Goal: Task Accomplishment & Management: Use online tool/utility

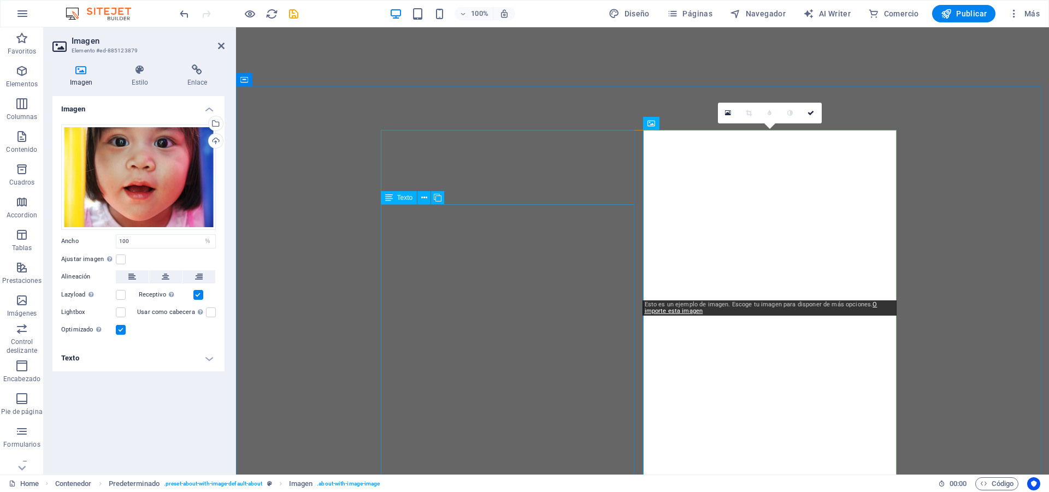
select select "%"
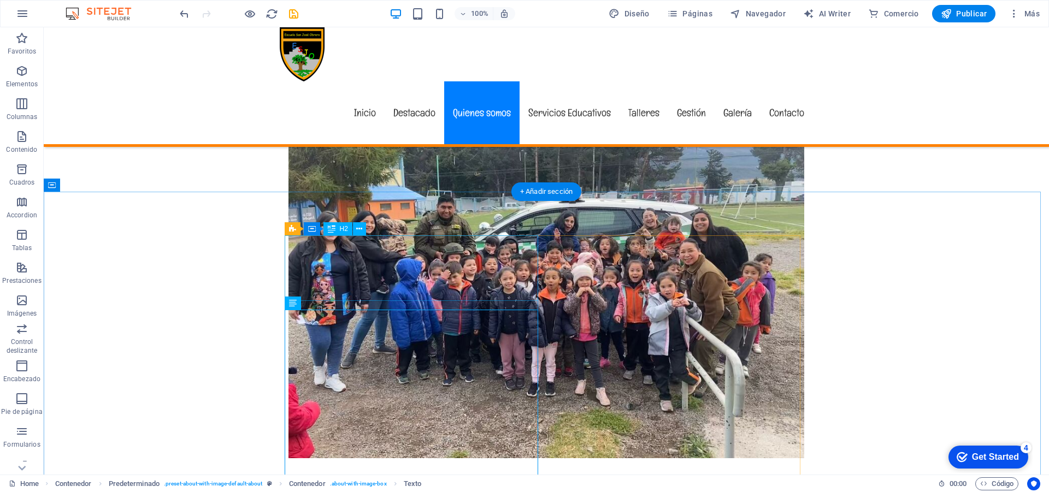
scroll to position [462, 0]
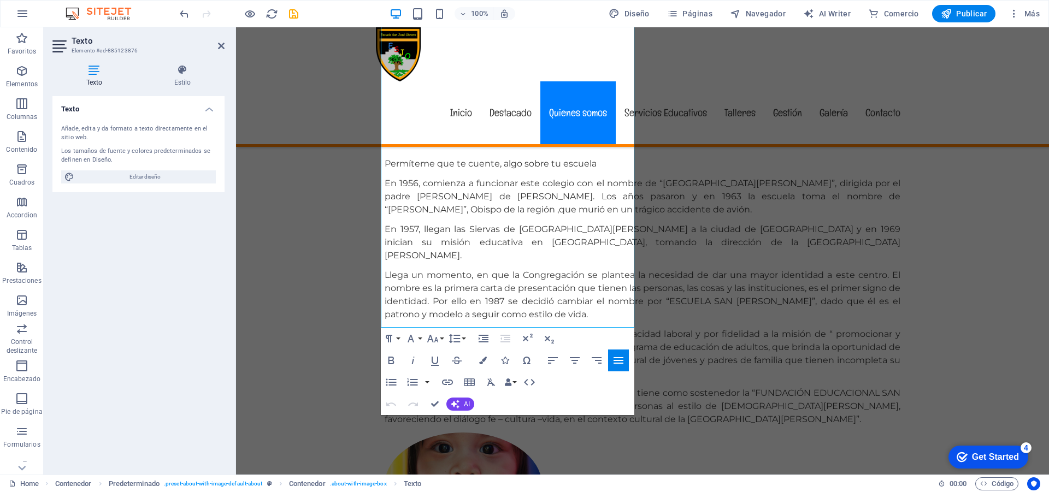
scroll to position [954, 0]
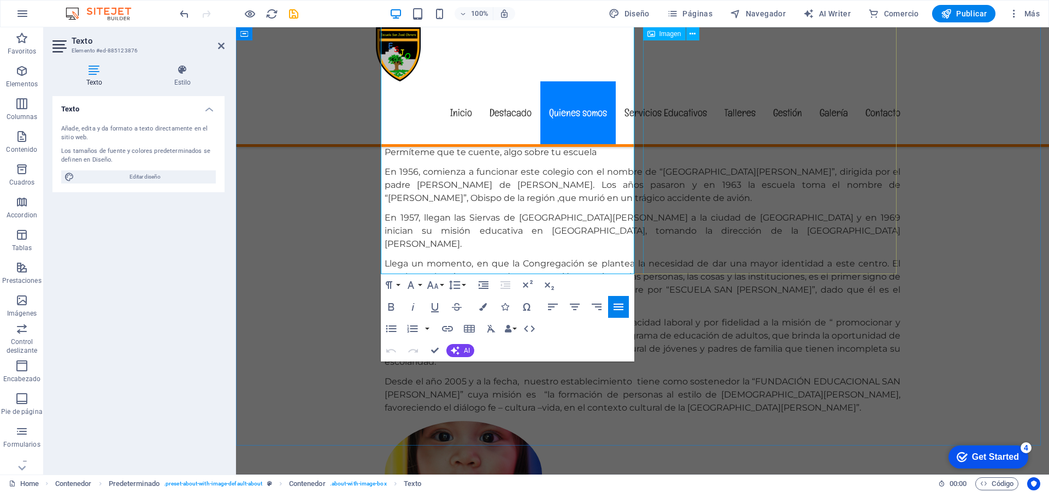
click at [542, 421] on figure at bounding box center [463, 473] width 157 height 105
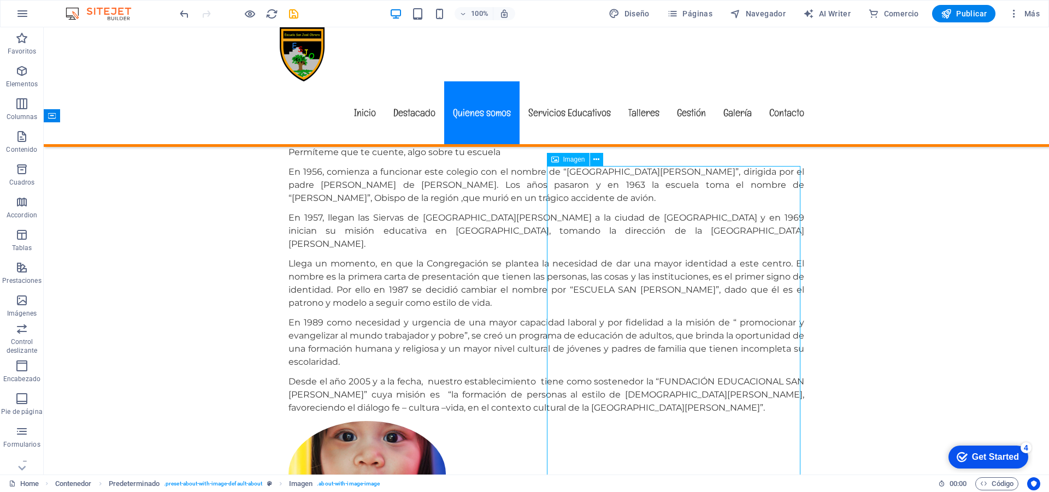
scroll to position [535, 0]
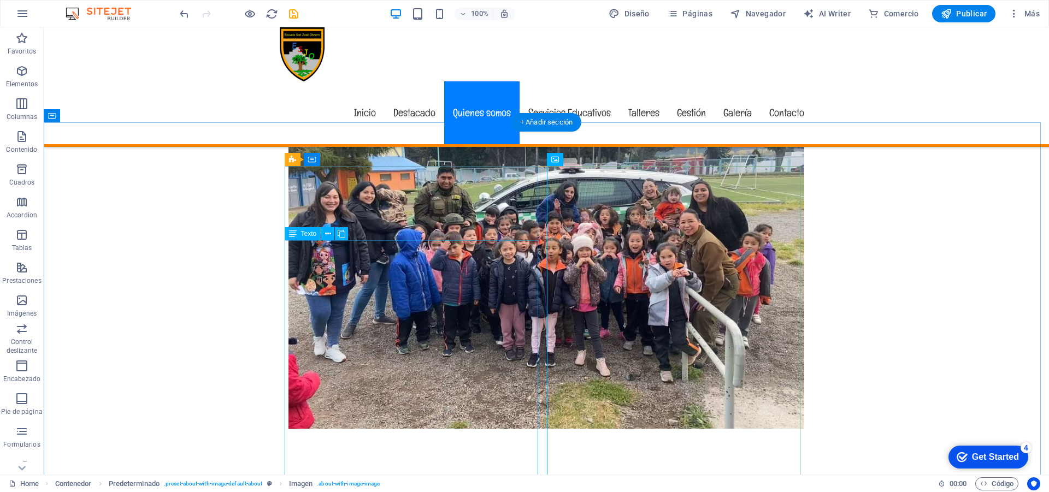
click at [310, 235] on span "Texto" at bounding box center [309, 233] width 16 height 7
click at [328, 233] on icon at bounding box center [328, 233] width 6 height 11
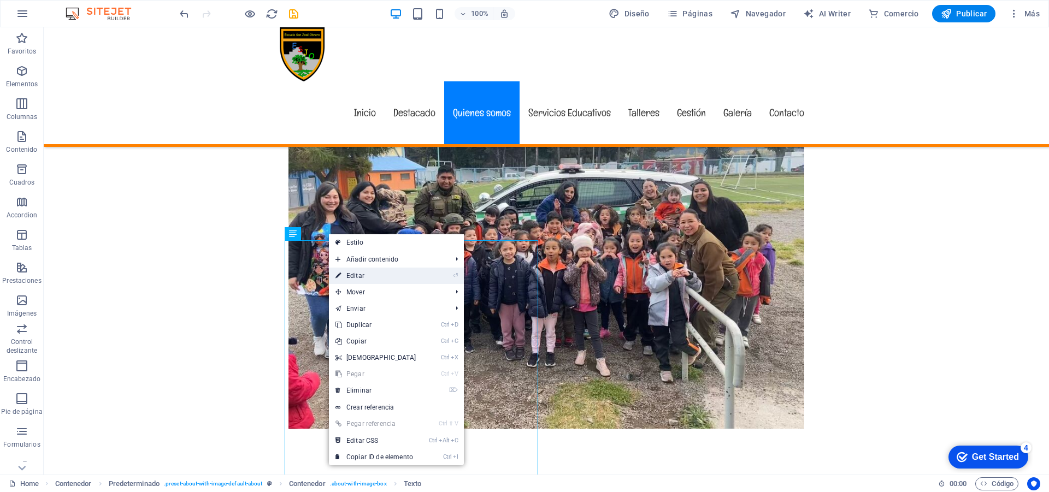
click at [359, 273] on link "⏎ Editar" at bounding box center [376, 276] width 94 height 16
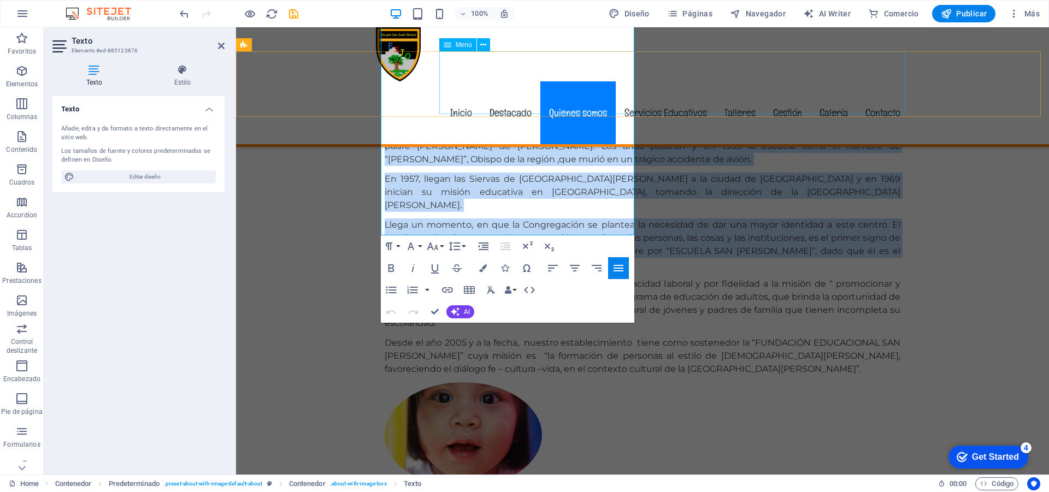
scroll to position [992, 0]
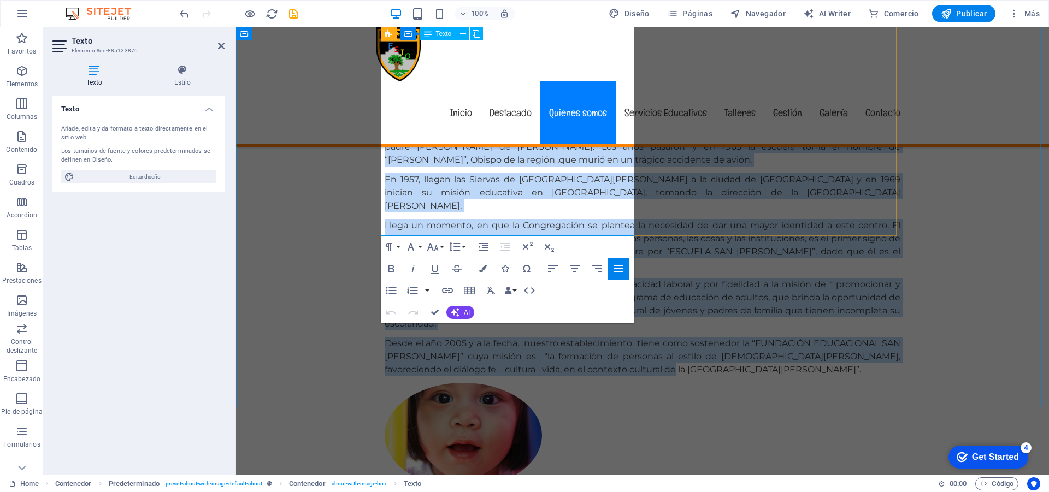
drag, startPoint x: 385, startPoint y: 252, endPoint x: 507, endPoint y: 228, distance: 125.2
click at [507, 228] on div "Permíteme que te cuente, algo sobre tu escuela En 1956, comienza a funcionar es…" at bounding box center [643, 242] width 516 height 269
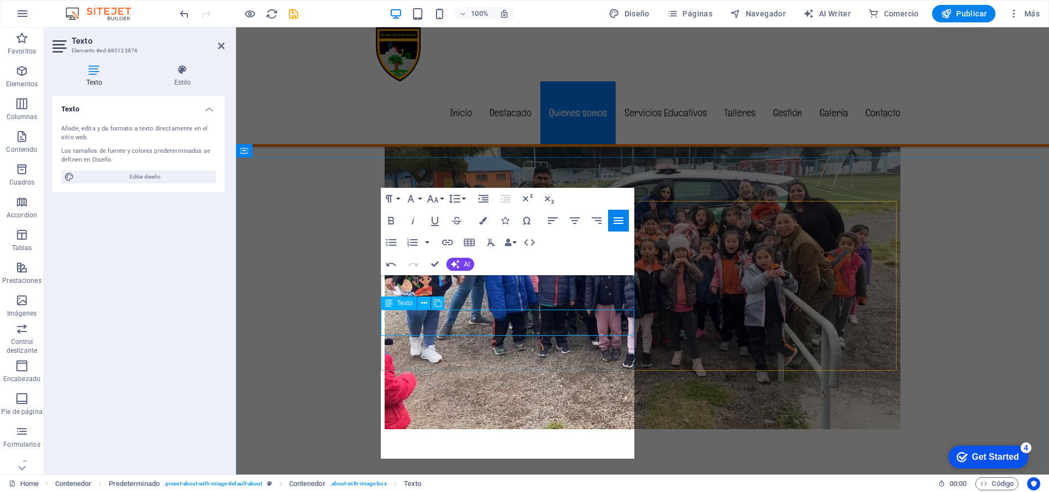
scroll to position [500, 0]
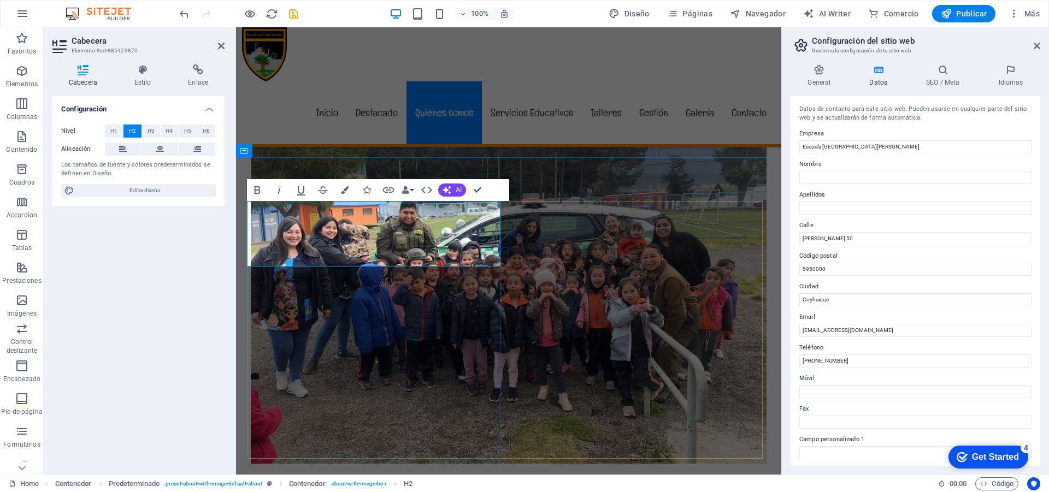
click at [680, 149] on div "New headline Lorem ipsum dolor sit amet, consectetuer adipiscing elit. Aenean c…" at bounding box center [508, 216] width 545 height 581
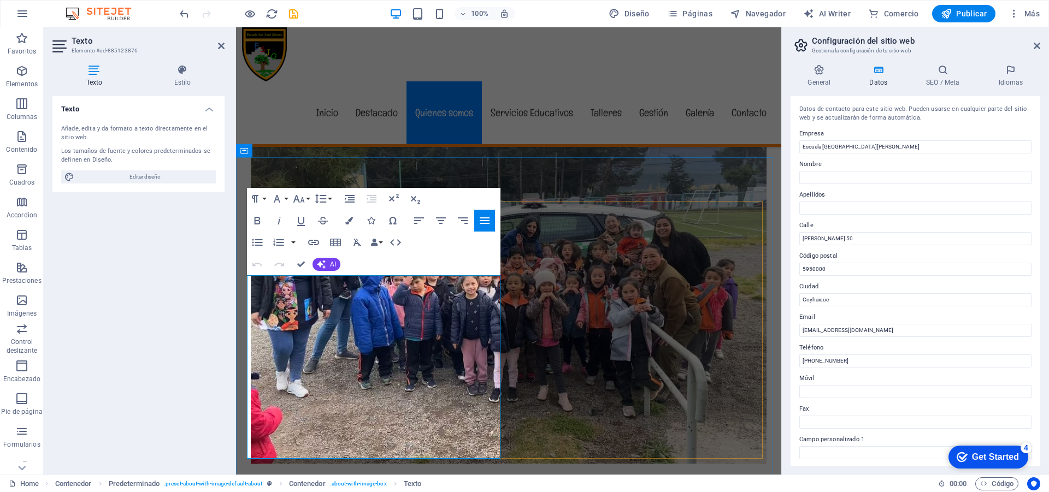
drag, startPoint x: 247, startPoint y: 312, endPoint x: 459, endPoint y: 449, distance: 252.4
drag, startPoint x: 402, startPoint y: 289, endPoint x: 245, endPoint y: 290, distance: 156.8
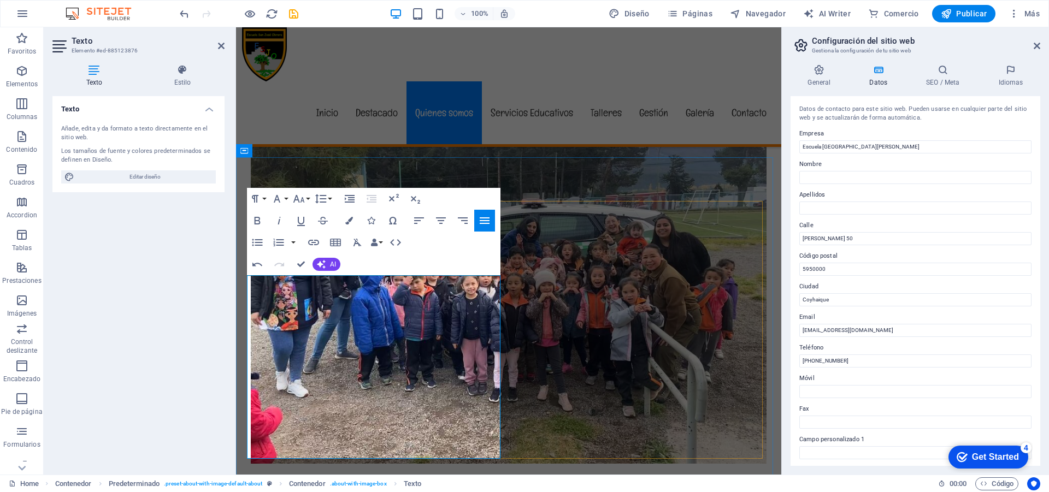
drag, startPoint x: 463, startPoint y: 291, endPoint x: 246, endPoint y: 291, distance: 216.8
drag, startPoint x: 387, startPoint y: 330, endPoint x: 397, endPoint y: 334, distance: 10.4
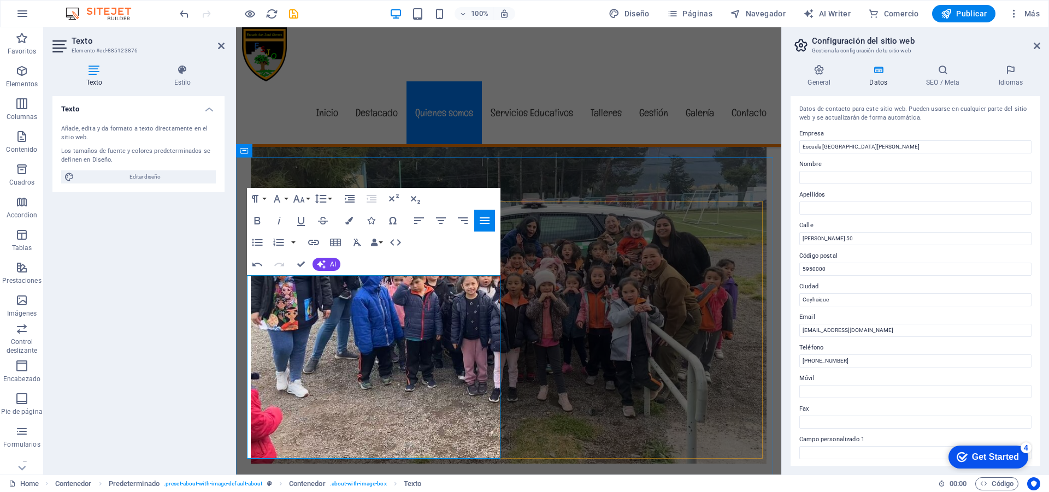
drag, startPoint x: 444, startPoint y: 141, endPoint x: 635, endPoint y: 142, distance: 191.7
click at [635, 141] on div "New headline Lorem ipsum dolor sit amet, consectetuer adipiscing elit. Aenean c…" at bounding box center [508, 216] width 545 height 581
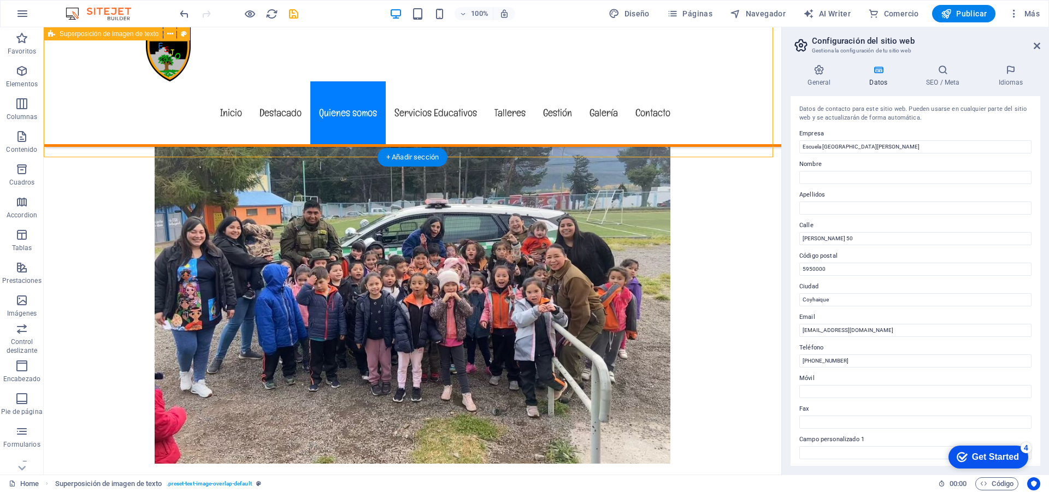
click at [204, 131] on div "New headline Lorem ipsum dolor sit amet, consectetuer adipiscing elit. Aenean c…" at bounding box center [412, 216] width 737 height 581
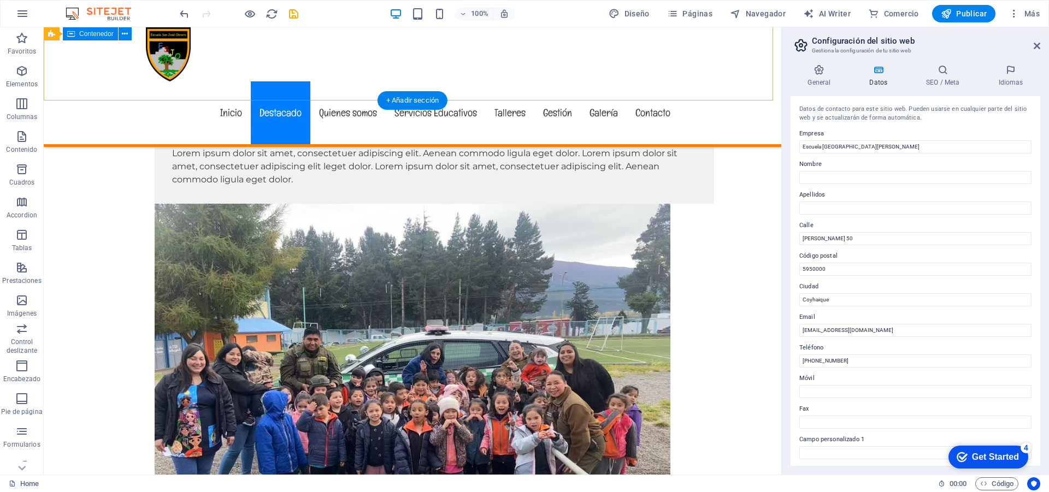
scroll to position [391, 0]
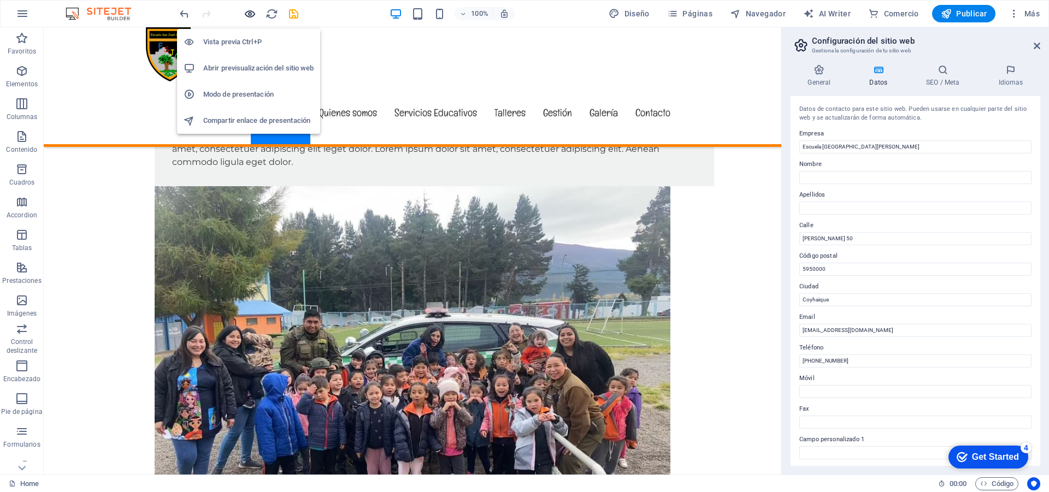
click at [250, 11] on icon "button" at bounding box center [250, 14] width 13 height 13
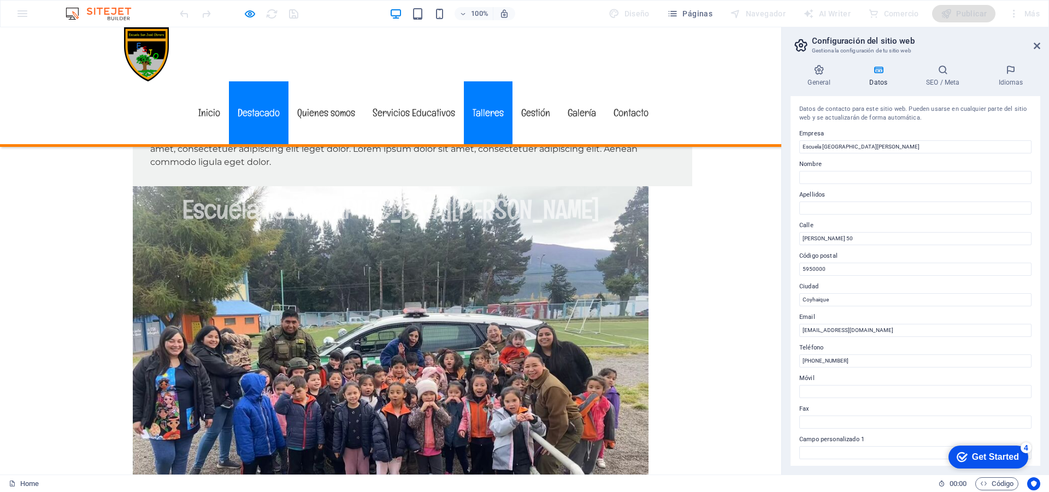
click at [490, 81] on link "Talleres" at bounding box center [488, 112] width 49 height 63
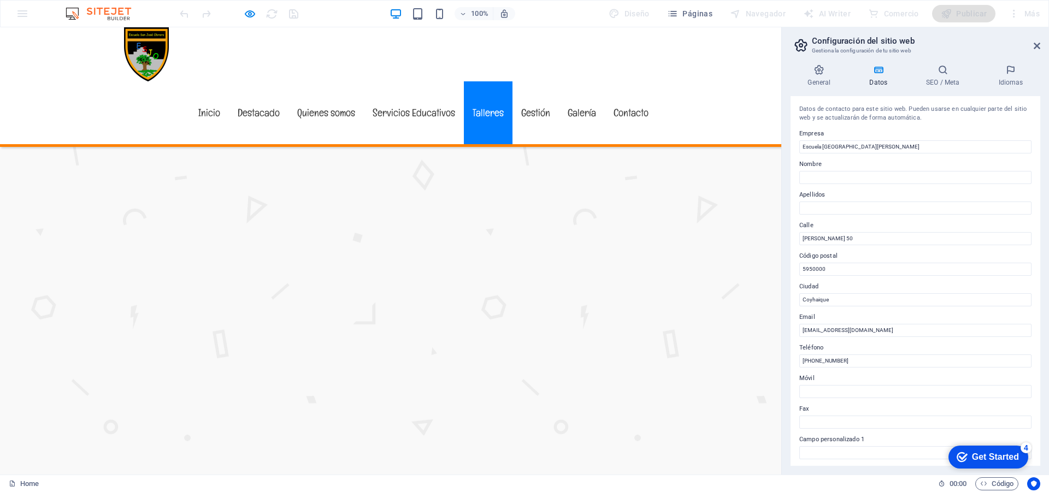
scroll to position [1939, 0]
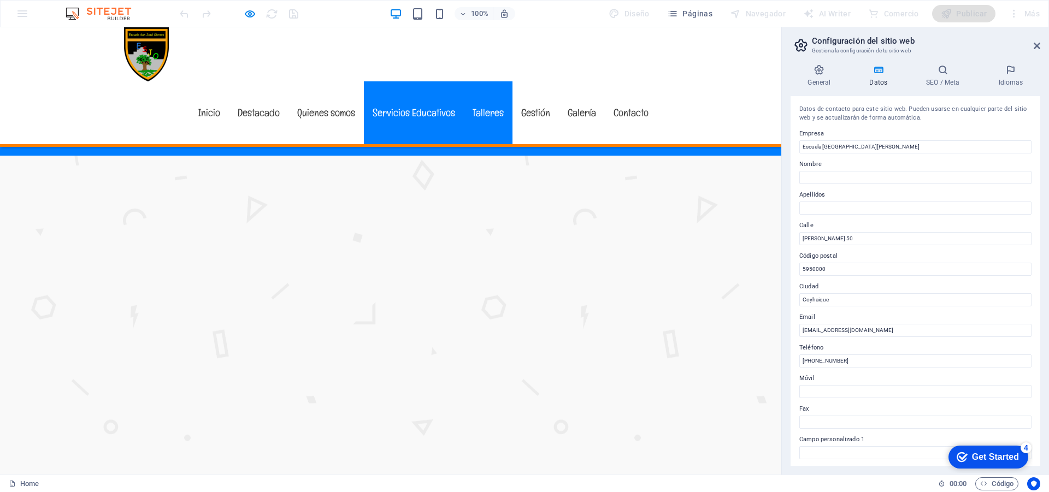
click at [412, 81] on link "Servicios Educativos" at bounding box center [414, 112] width 100 height 63
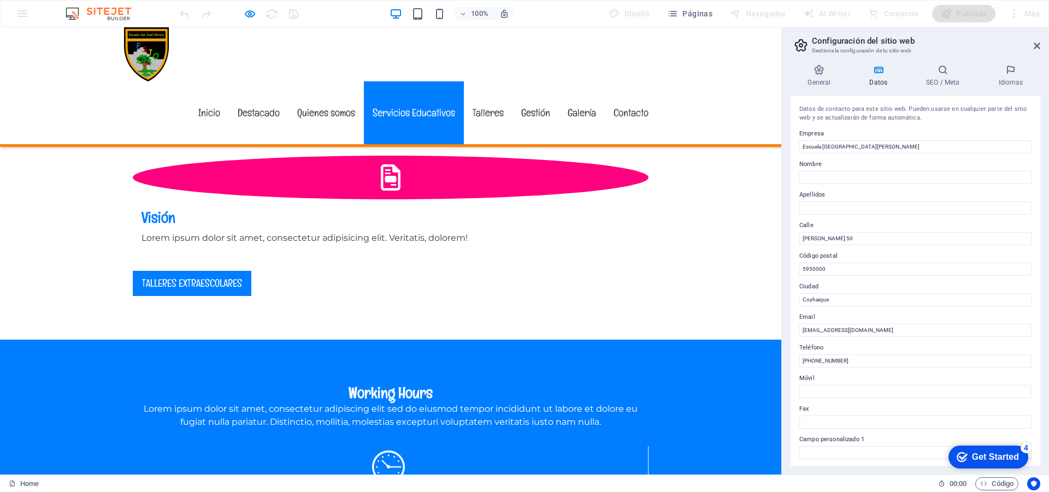
scroll to position [1273, 0]
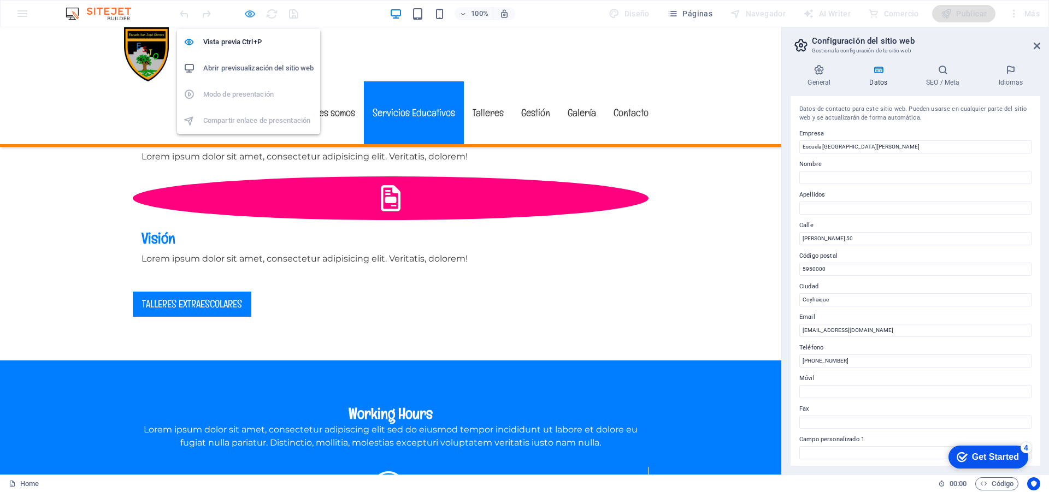
click at [247, 13] on icon "button" at bounding box center [250, 14] width 13 height 13
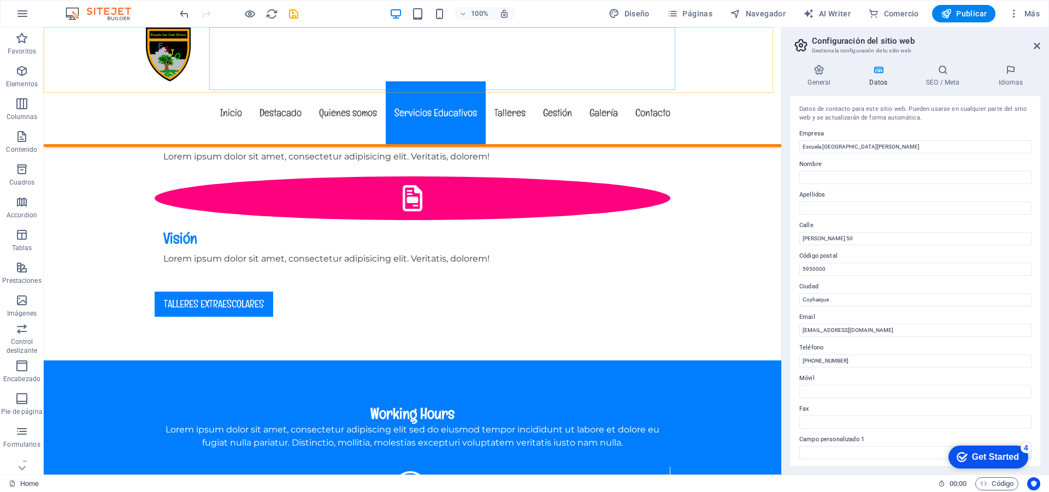
click at [433, 81] on nav "Inicio Destacado Quienes somos Servicios Educativos Talleres Gestión Galería Co…" at bounding box center [412, 112] width 533 height 63
click at [625, 10] on span "Diseño" at bounding box center [628, 13] width 41 height 11
select select "px"
select select "400"
select select "px"
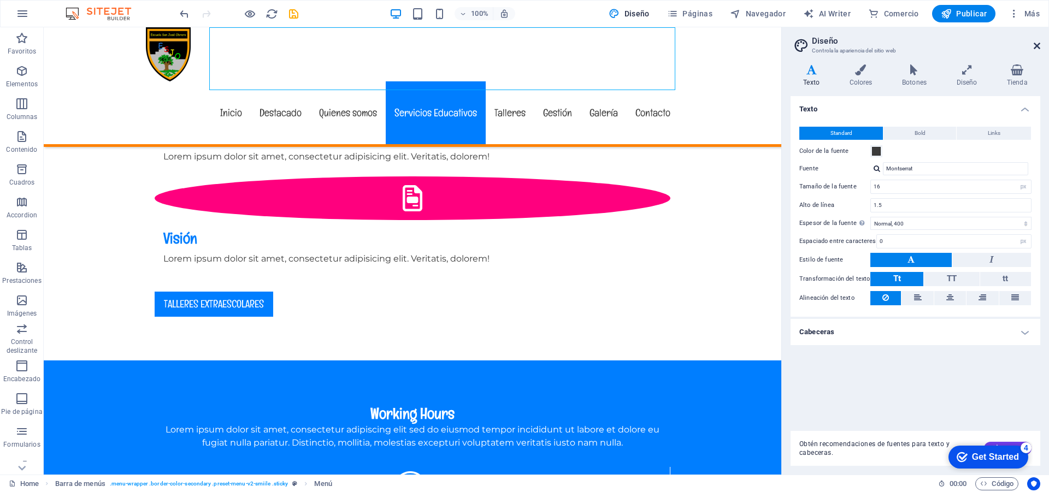
drag, startPoint x: 1038, startPoint y: 48, endPoint x: 994, endPoint y: 21, distance: 52.0
click at [1038, 48] on icon at bounding box center [1036, 46] width 7 height 9
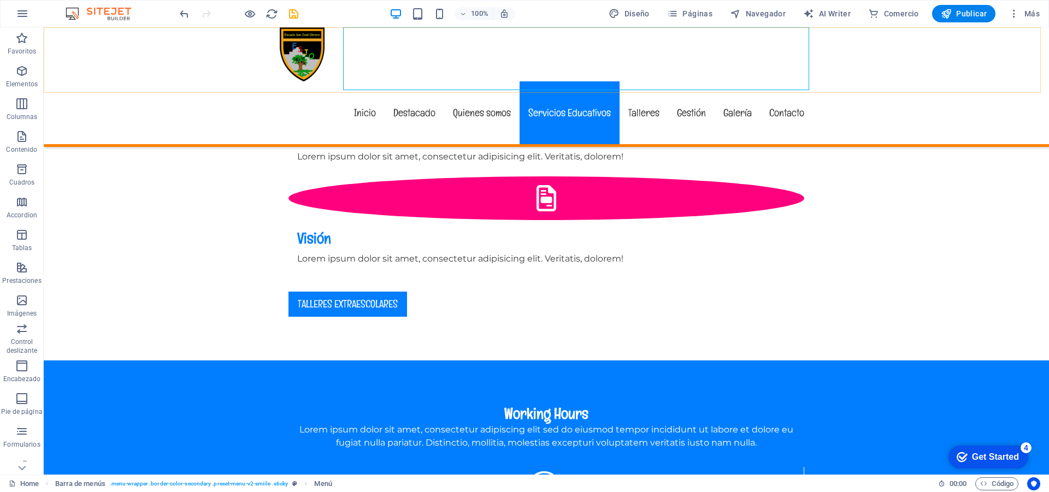
drag, startPoint x: 564, startPoint y: 57, endPoint x: 554, endPoint y: 57, distance: 9.8
click at [560, 81] on nav "Inicio Destacado Quienes somos Servicios Educativos Talleres Gestión Galería Co…" at bounding box center [546, 112] width 533 height 63
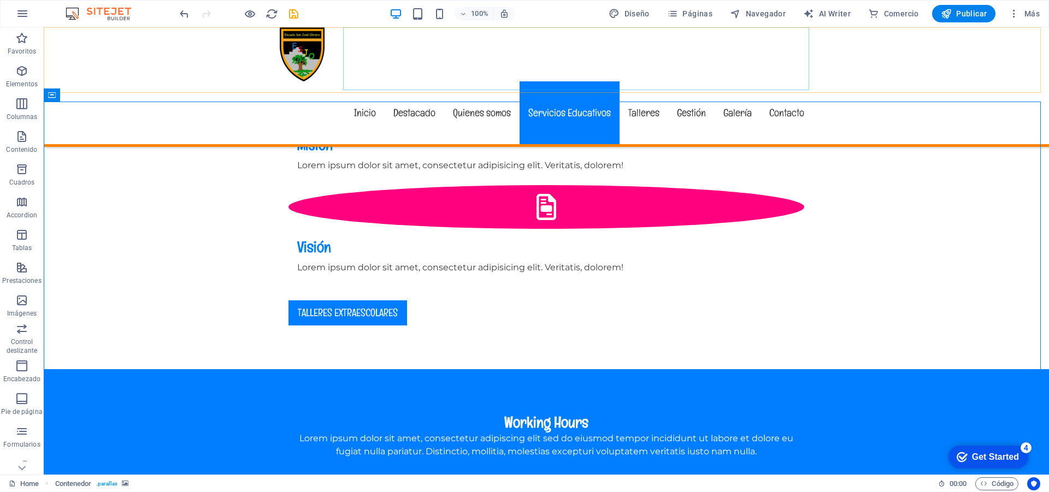
click at [567, 81] on nav "Inicio Destacado Quienes somos Servicios Educativos Talleres Gestión Galería Co…" at bounding box center [546, 112] width 533 height 63
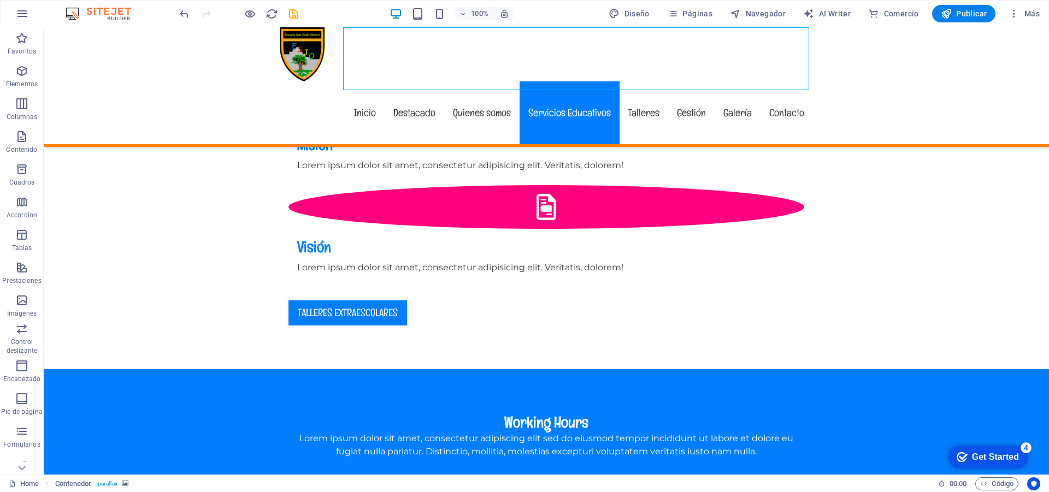
click at [567, 81] on nav "Inicio Destacado Quienes somos Servicios Educativos Talleres Gestión Galería Co…" at bounding box center [546, 112] width 533 height 63
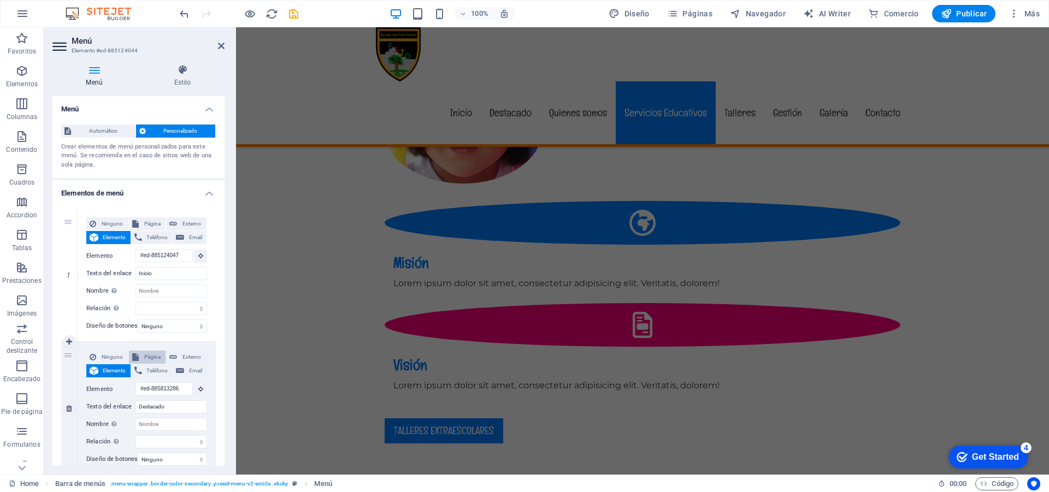
scroll to position [1198, 0]
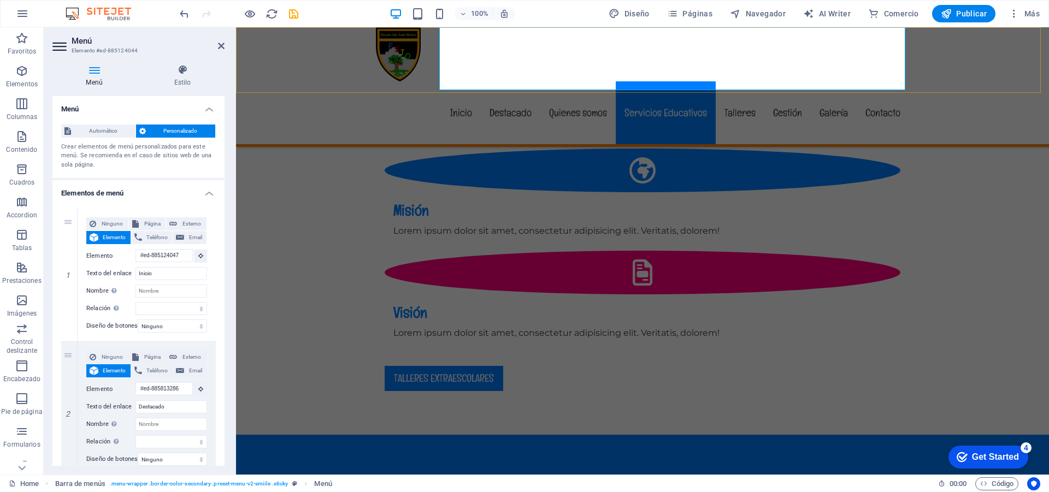
click at [640, 81] on nav "Inicio Destacado Quienes somos Servicios Educativos Talleres Gestión Galería Co…" at bounding box center [642, 112] width 533 height 63
click at [460, 81] on nav "Inicio Destacado Quienes somos Servicios Educativos Talleres Gestión Galería Co…" at bounding box center [642, 112] width 533 height 63
click at [526, 81] on nav "Inicio Destacado Quienes somos Servicios Educativos Talleres Gestión Galería Co…" at bounding box center [642, 112] width 533 height 63
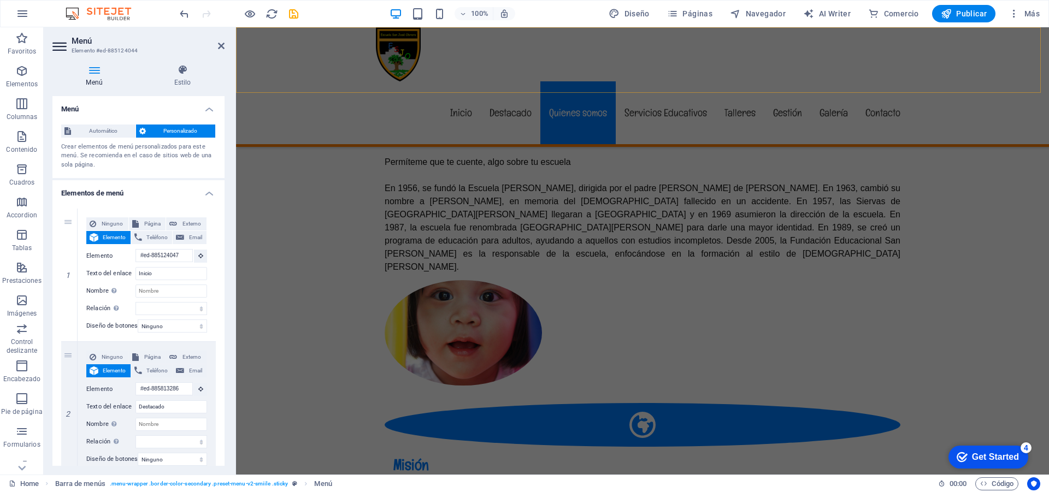
scroll to position [1067, 0]
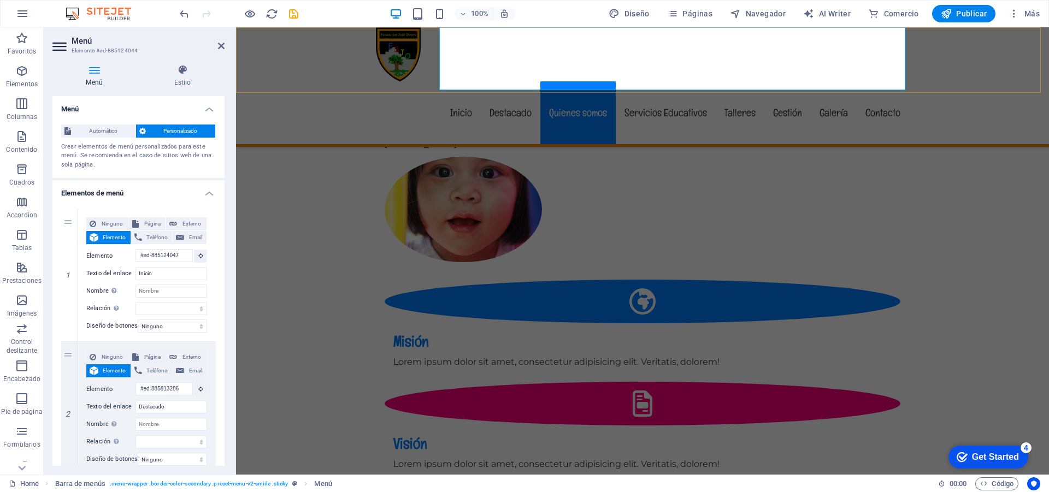
click at [463, 81] on nav "Inicio Destacado Quienes somos Servicios Educativos Talleres Gestión Galería Co…" at bounding box center [642, 112] width 533 height 63
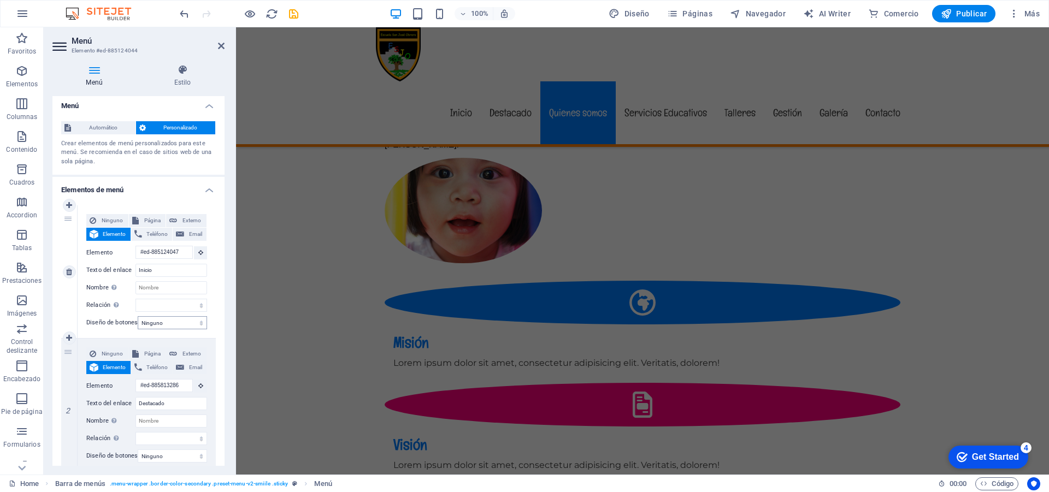
scroll to position [1002, 0]
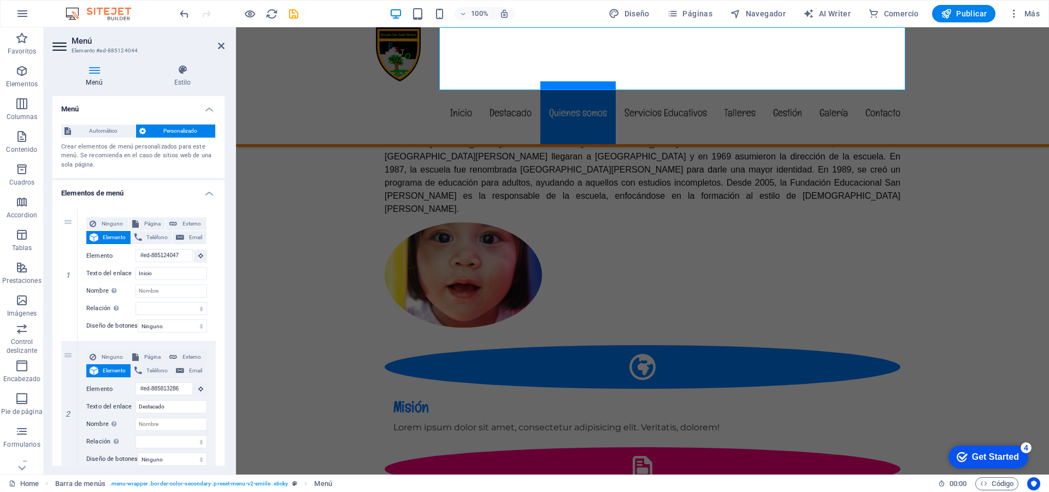
click at [100, 71] on icon at bounding box center [94, 69] width 84 height 11
click at [25, 152] on p "Contenido" at bounding box center [21, 149] width 31 height 9
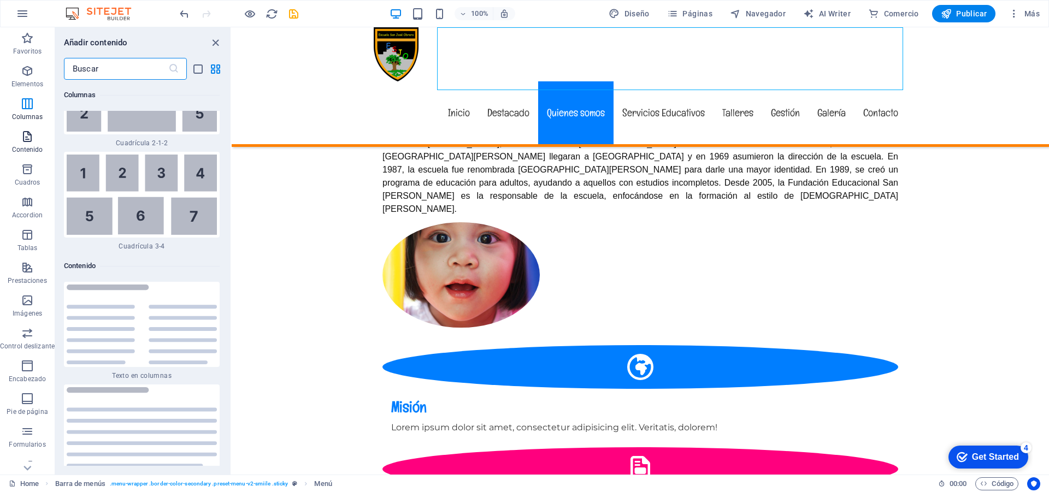
scroll to position [3647, 0]
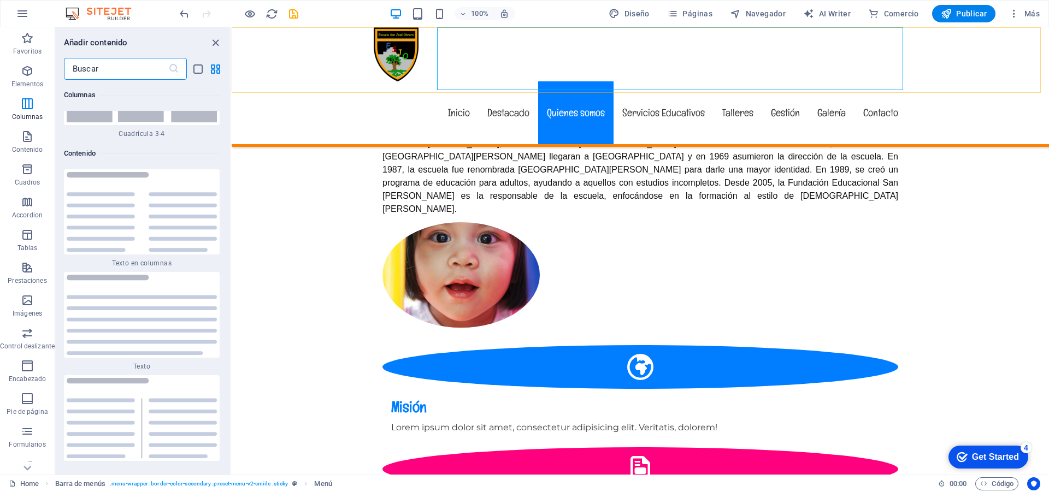
click at [498, 81] on nav "Inicio Destacado Quienes somos Servicios Educativos Talleres Gestión Galería Co…" at bounding box center [640, 112] width 533 height 63
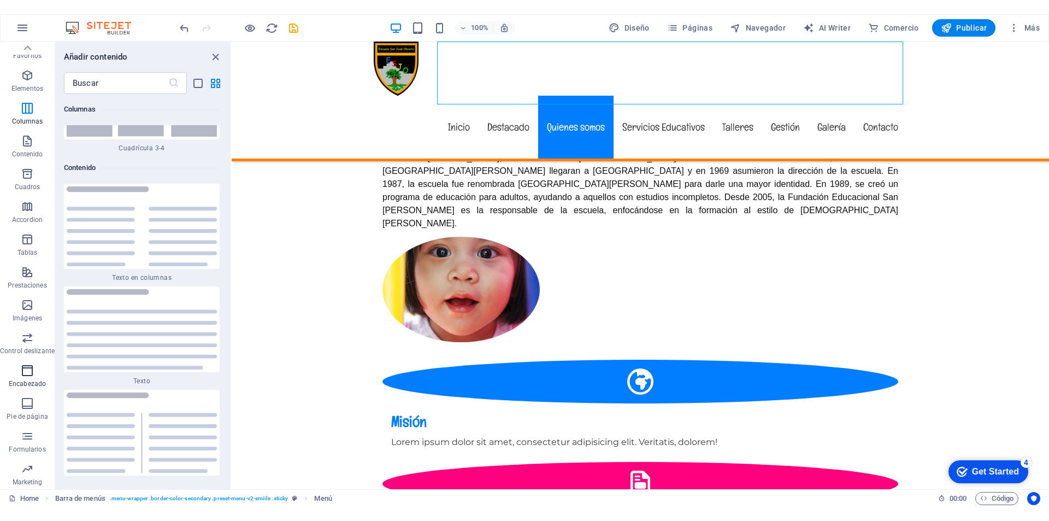
scroll to position [0, 0]
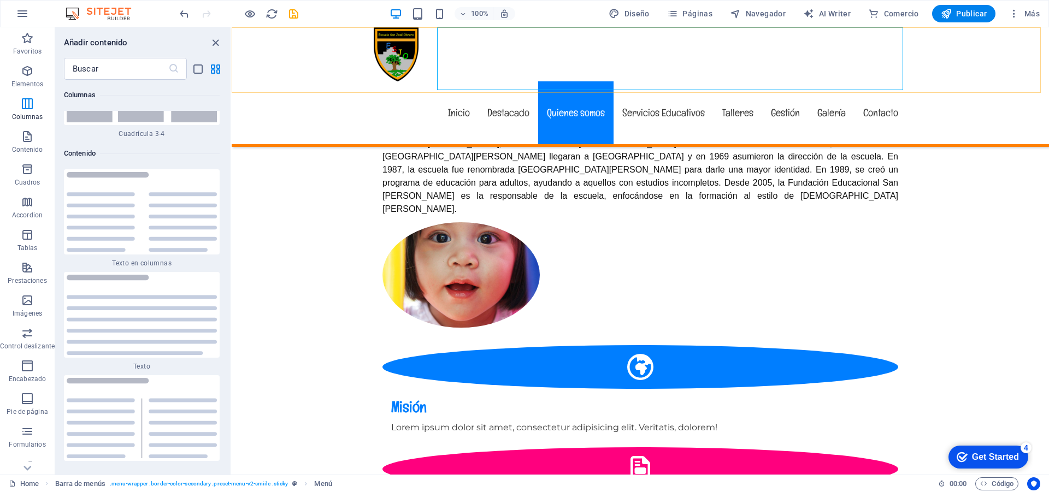
click at [511, 81] on nav "Inicio Destacado Quienes somos Servicios Educativos Talleres Gestión Galería Co…" at bounding box center [640, 112] width 533 height 63
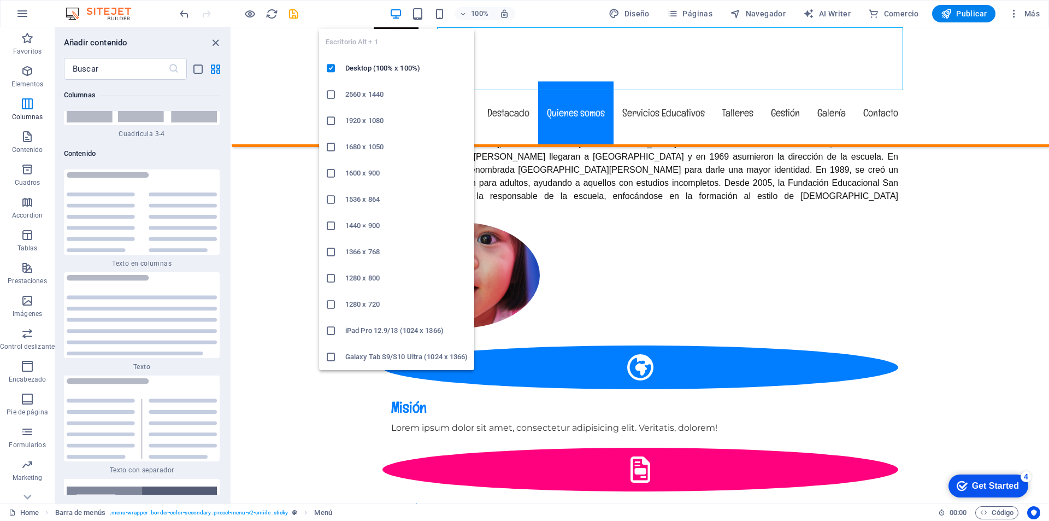
click at [396, 12] on icon "button" at bounding box center [395, 14] width 13 height 13
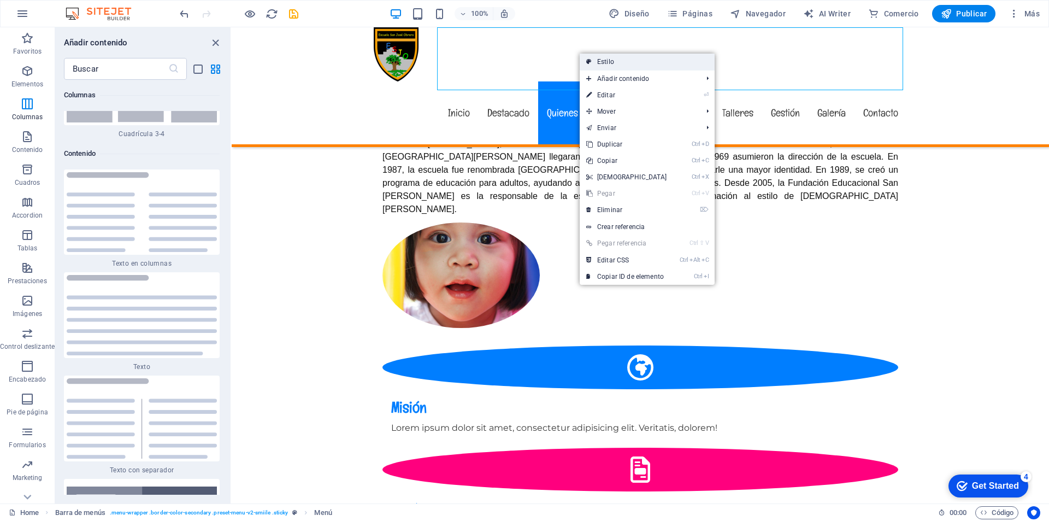
click at [612, 60] on link "Estilo" at bounding box center [647, 62] width 135 height 16
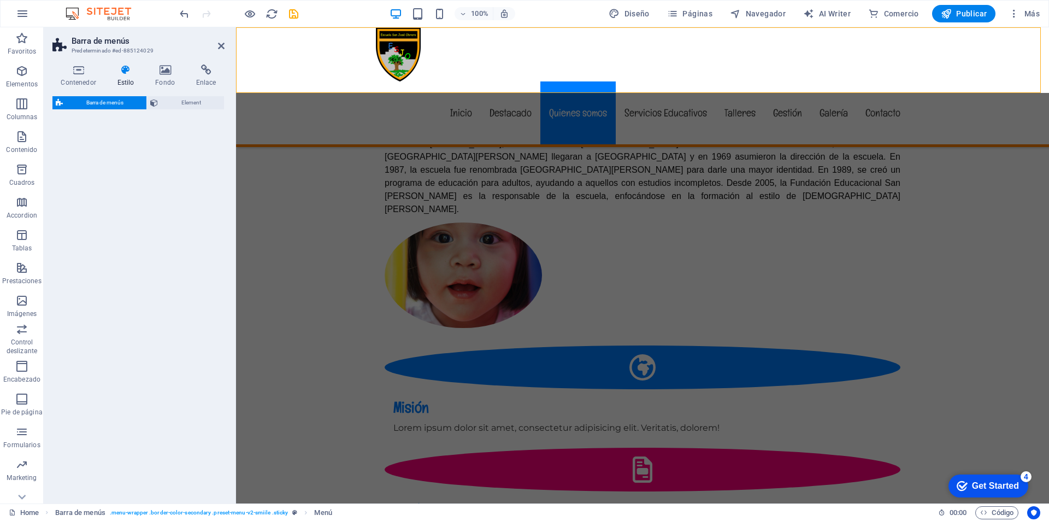
select select "rem"
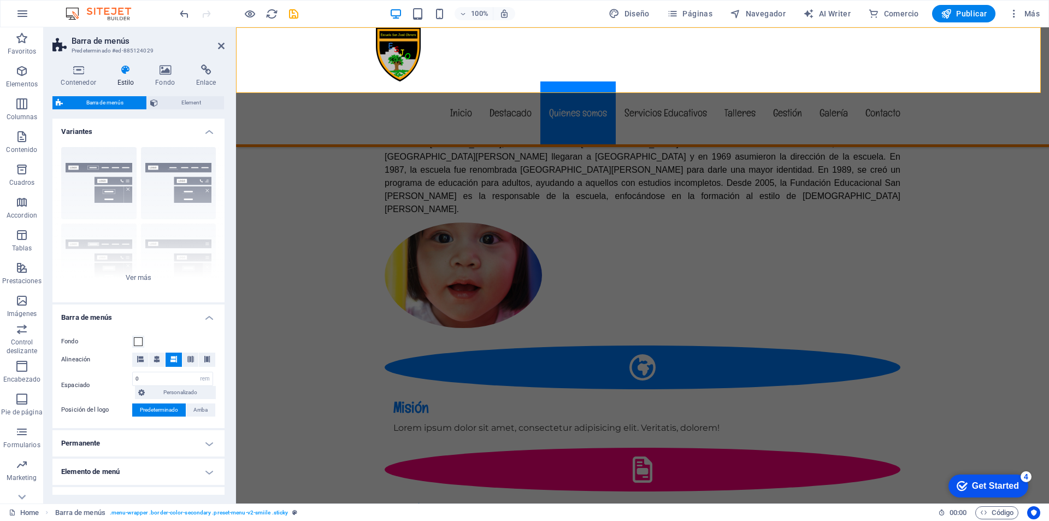
click at [109, 102] on span "Barra de menús" at bounding box center [104, 102] width 77 height 13
click at [82, 74] on icon at bounding box center [78, 69] width 52 height 11
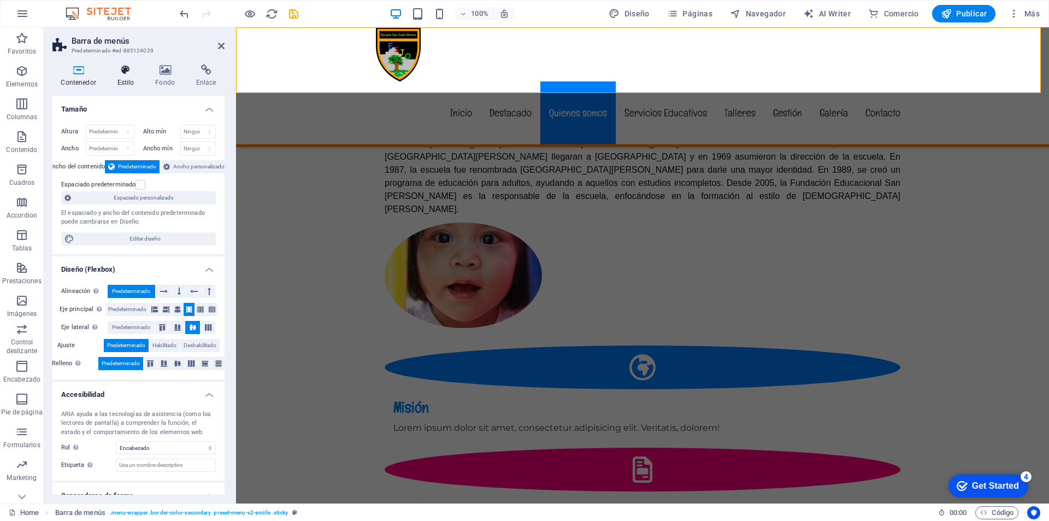
click at [128, 75] on h4 "Estilo" at bounding box center [128, 75] width 38 height 23
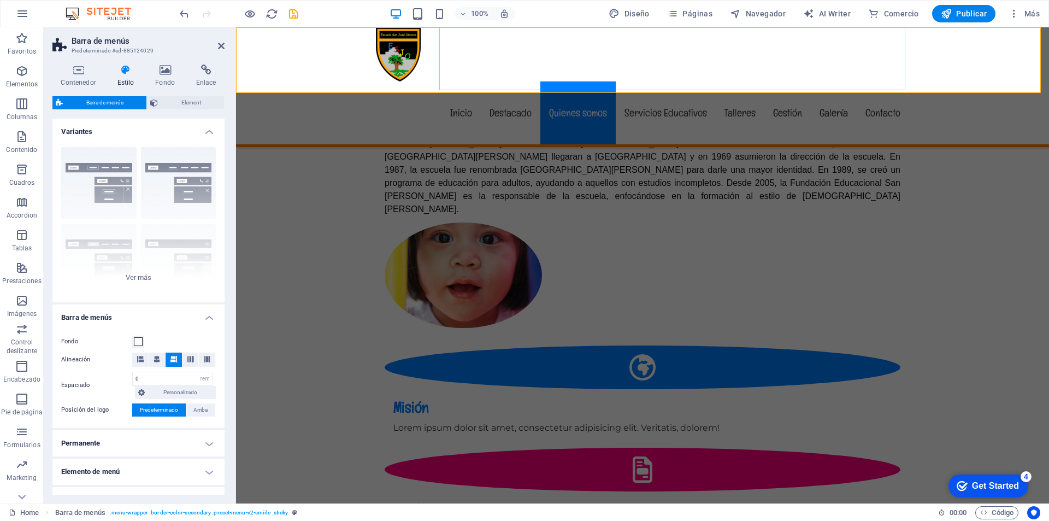
click at [509, 81] on nav "Inicio Destacado Quienes somos Servicios Educativos Talleres Gestión Galería Co…" at bounding box center [642, 112] width 533 height 63
click at [218, 46] on icon at bounding box center [221, 46] width 7 height 9
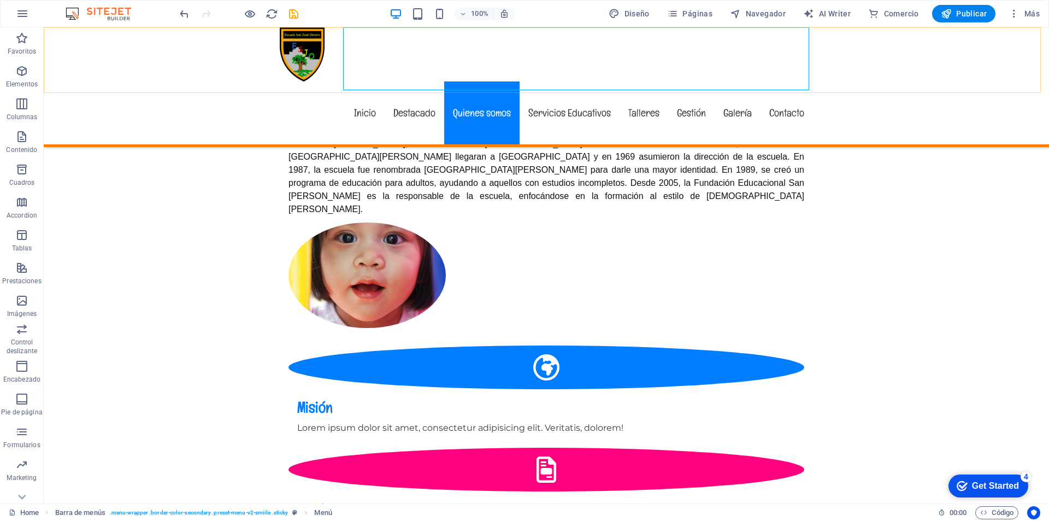
click at [563, 81] on nav "Inicio Destacado Quienes somos Servicios Educativos Talleres Gestión Galería Co…" at bounding box center [546, 112] width 533 height 63
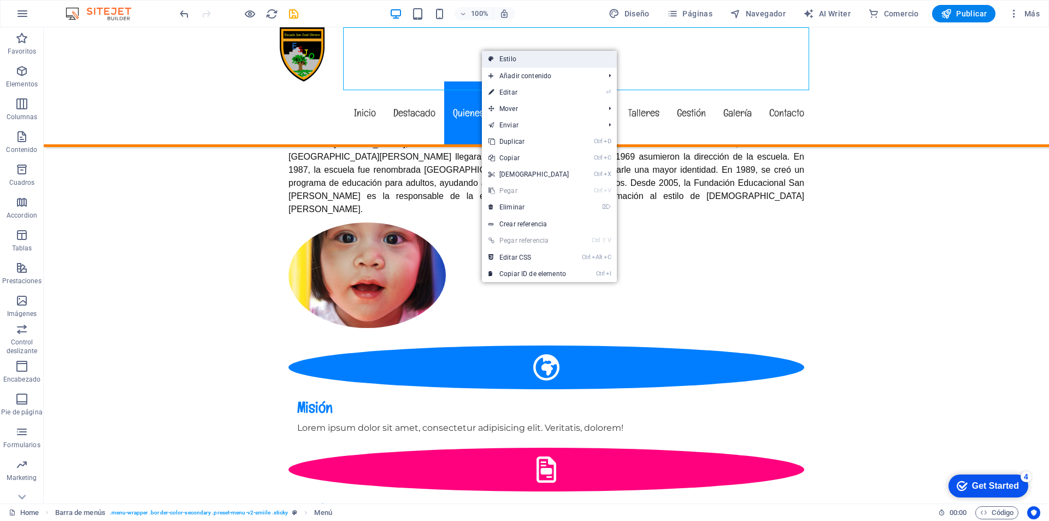
click at [505, 56] on link "Estilo" at bounding box center [549, 59] width 135 height 16
select select "rem"
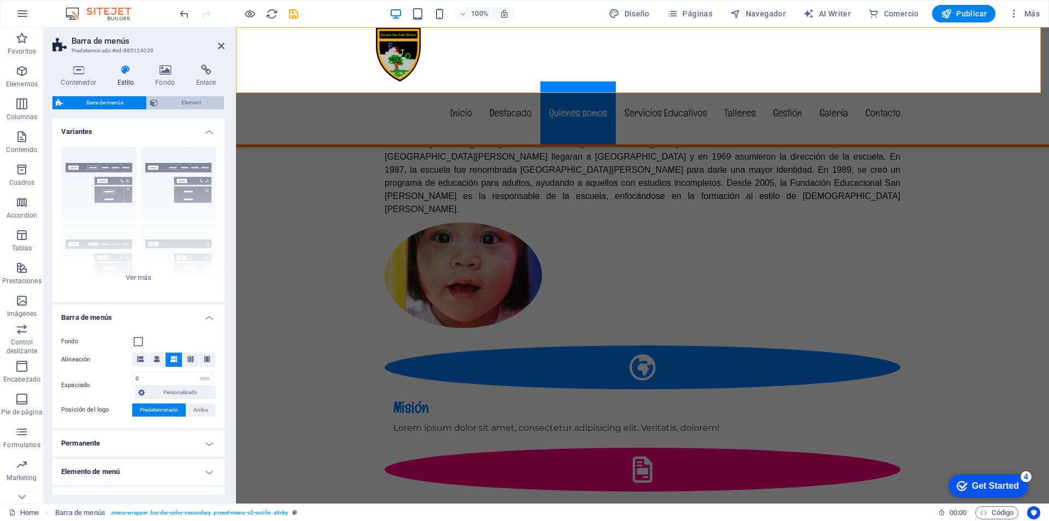
click at [187, 99] on span "Element" at bounding box center [191, 102] width 60 height 13
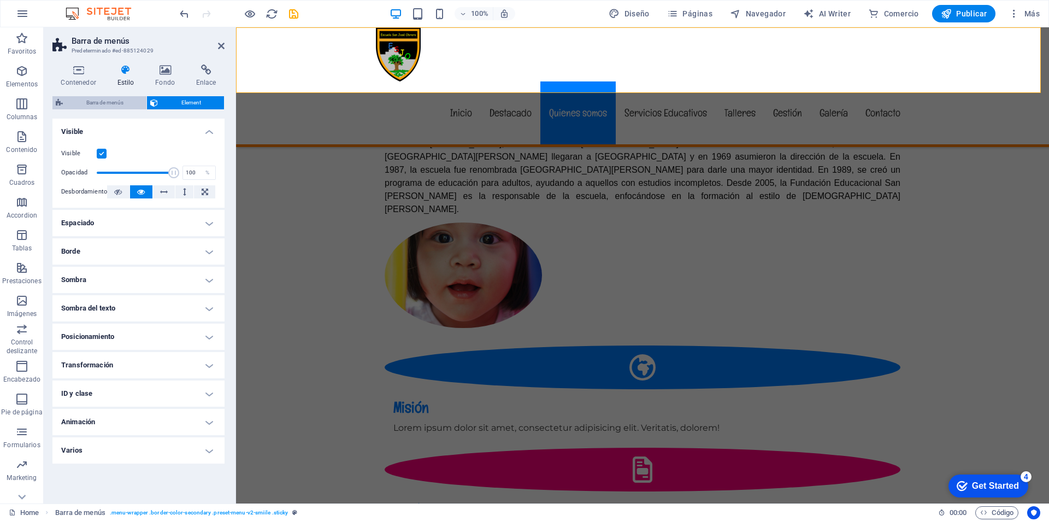
click at [70, 105] on span "Barra de menús" at bounding box center [104, 102] width 77 height 13
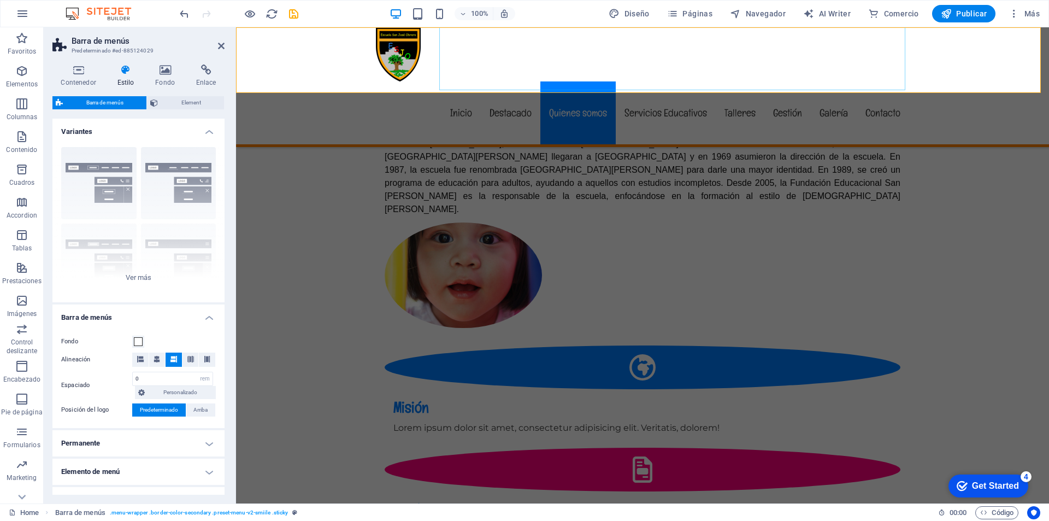
click at [496, 81] on nav "Inicio Destacado Quienes somos Servicios Educativos Talleres Gestión Galería Co…" at bounding box center [642, 112] width 533 height 63
click at [75, 101] on span "Barra de menús" at bounding box center [104, 102] width 77 height 13
click at [21, 101] on icon "button" at bounding box center [21, 103] width 13 height 13
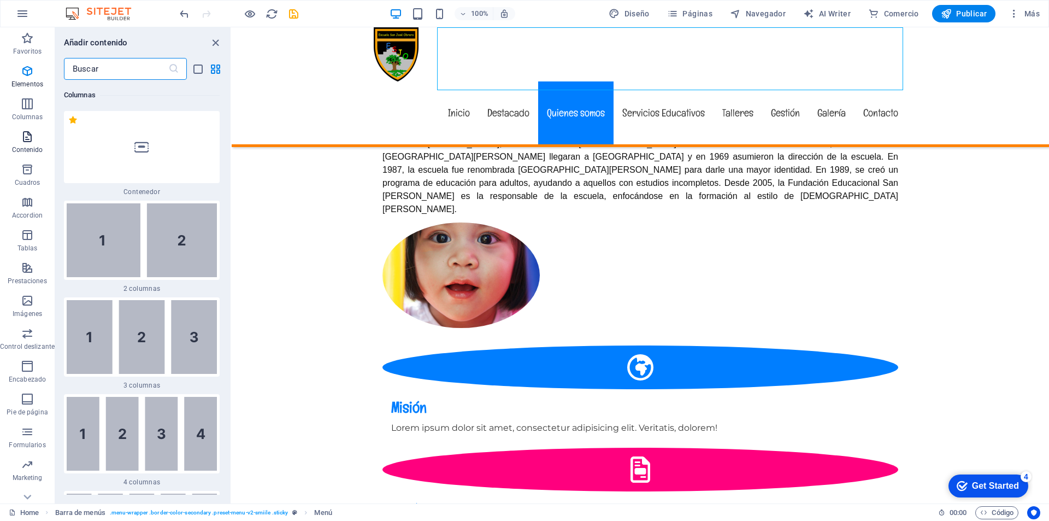
click at [23, 139] on icon "button" at bounding box center [27, 136] width 13 height 13
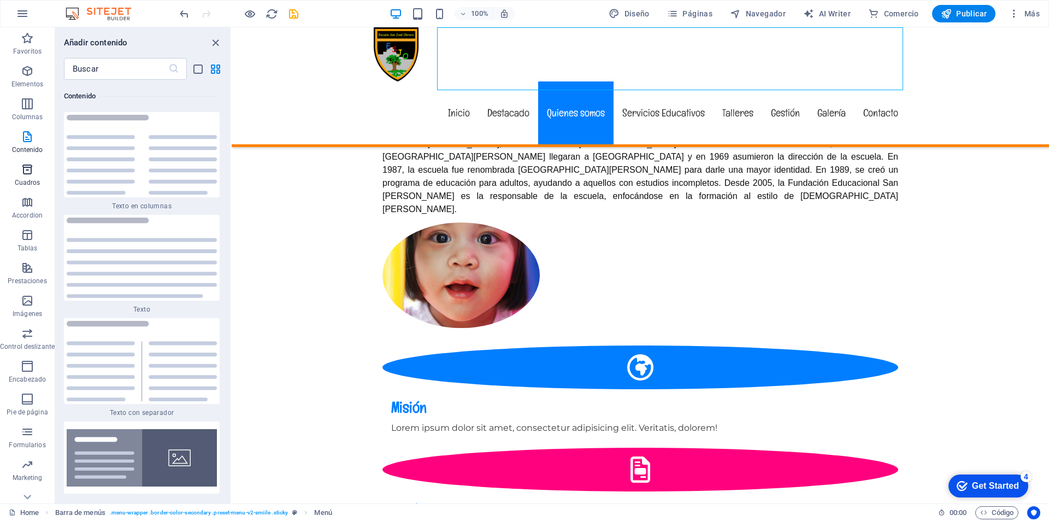
click at [26, 170] on icon "button" at bounding box center [27, 169] width 13 height 13
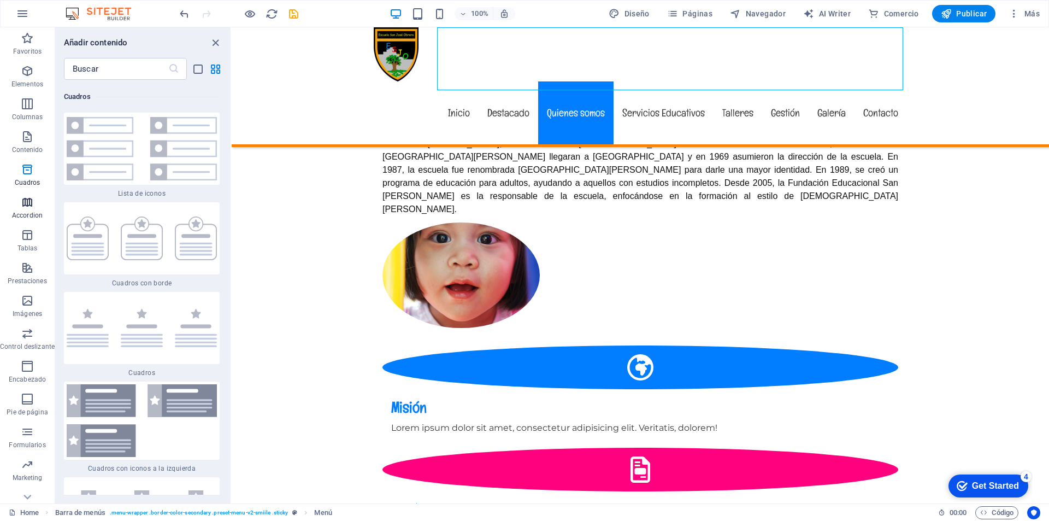
click at [26, 198] on icon "button" at bounding box center [27, 202] width 13 height 13
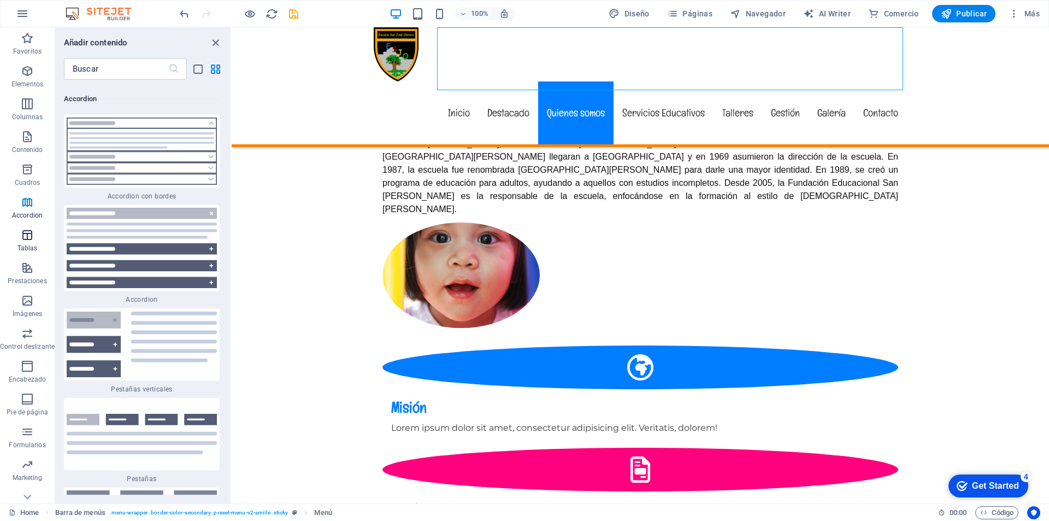
click at [23, 233] on icon "button" at bounding box center [27, 234] width 13 height 13
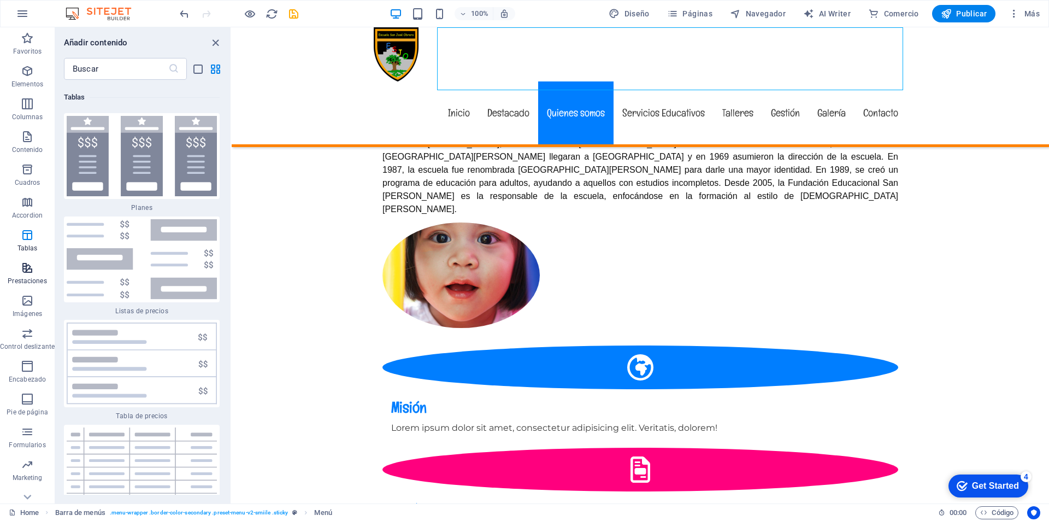
click at [22, 265] on icon "button" at bounding box center [27, 267] width 13 height 13
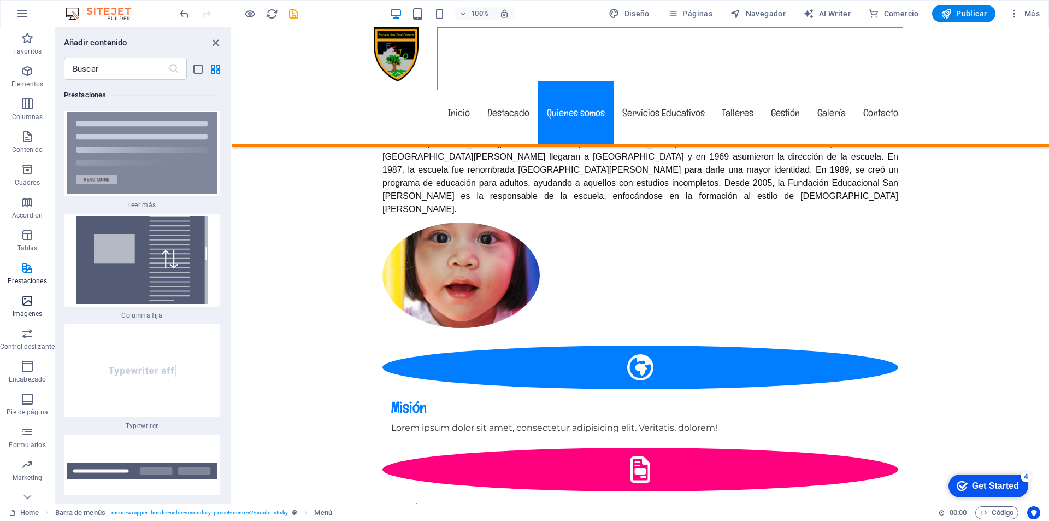
click at [23, 311] on p "Imágenes" at bounding box center [27, 313] width 29 height 9
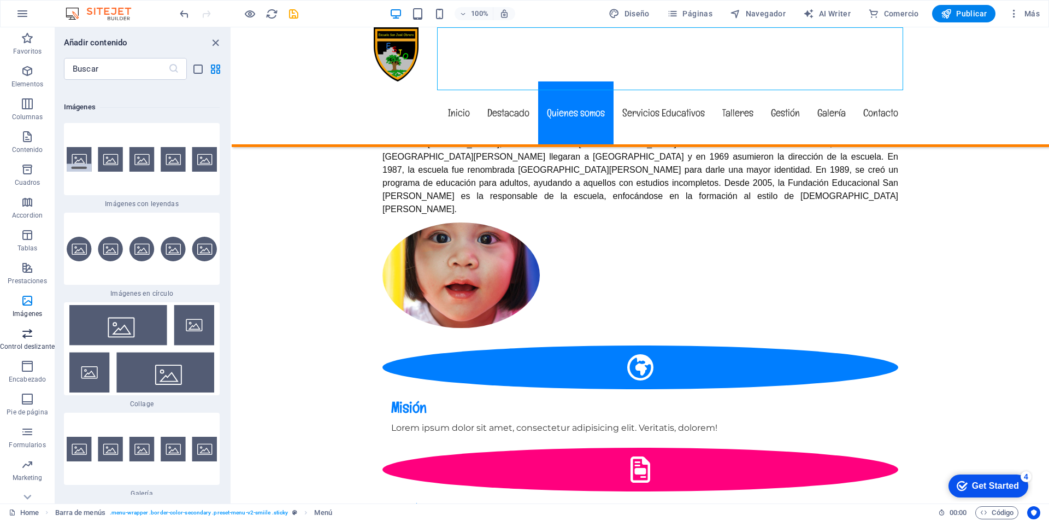
click at [26, 334] on icon "button" at bounding box center [27, 333] width 13 height 13
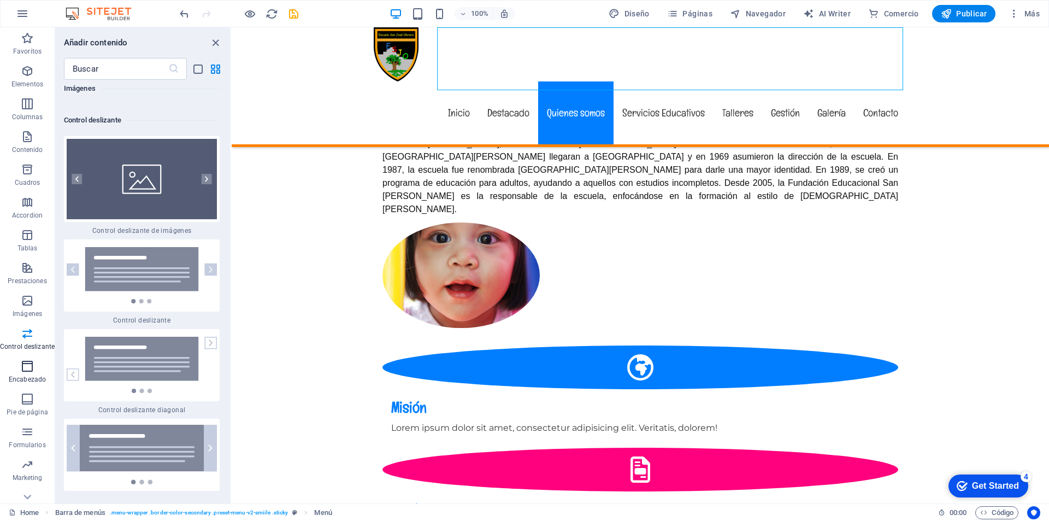
click at [27, 368] on icon "button" at bounding box center [27, 365] width 13 height 13
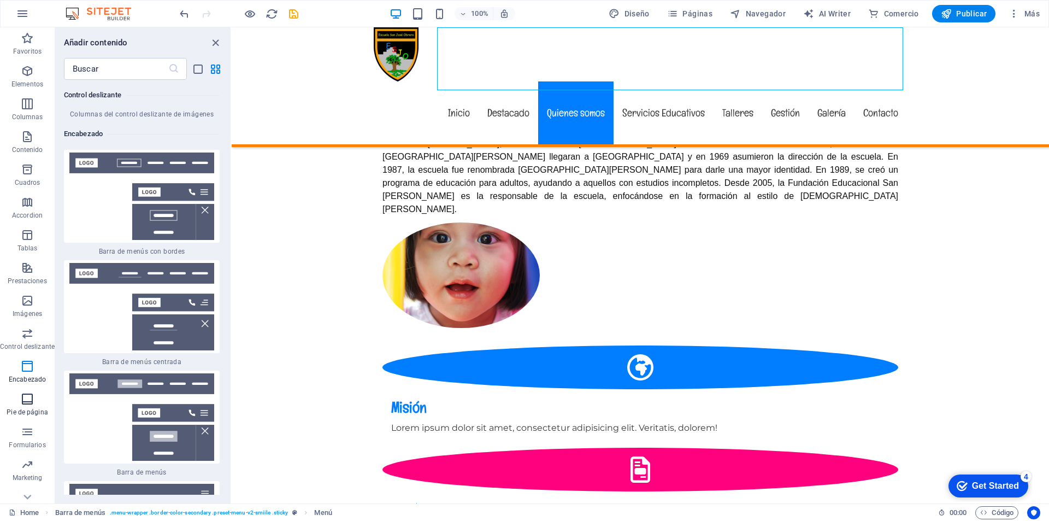
click at [27, 406] on span "Pie de página" at bounding box center [27, 405] width 55 height 26
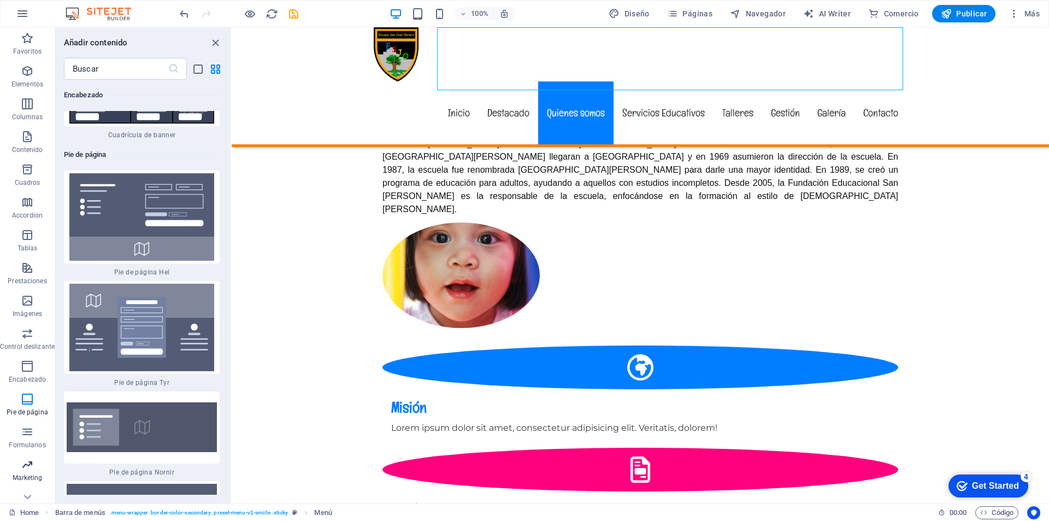
click at [0, 472] on span "Marketing" at bounding box center [27, 471] width 55 height 26
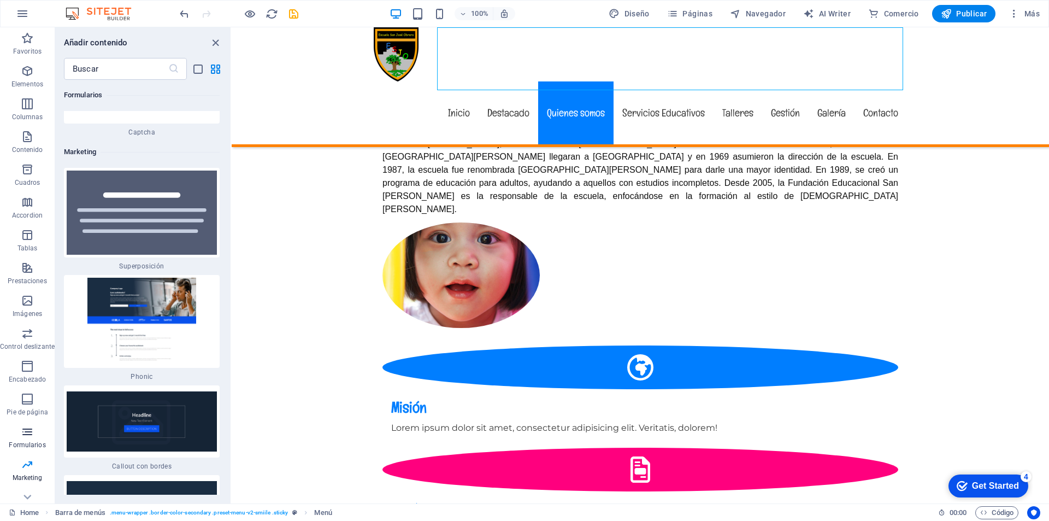
click at [29, 429] on icon "button" at bounding box center [27, 431] width 13 height 13
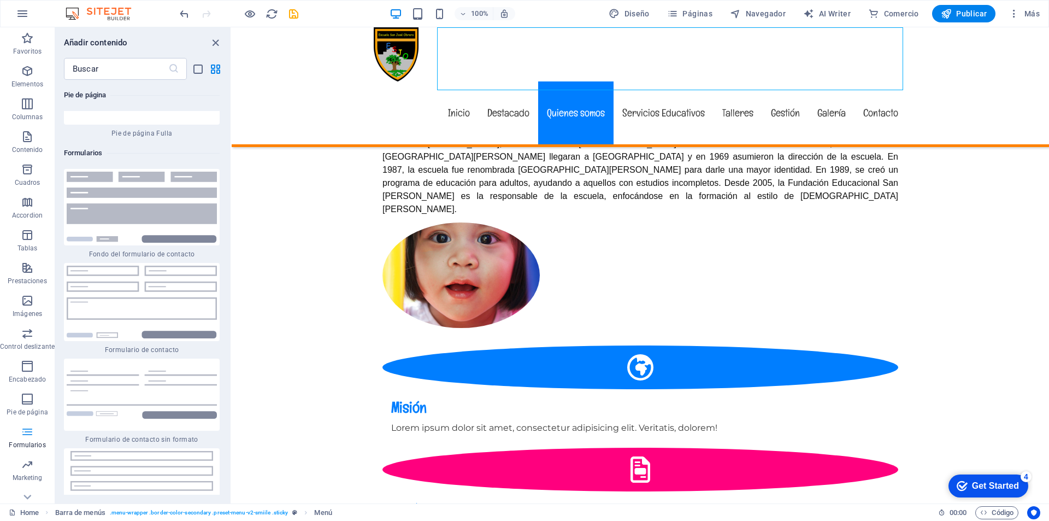
scroll to position [15994, 0]
click at [666, 81] on nav "Inicio Destacado Quienes somos Servicios Educativos Talleres Gestión Galería Co…" at bounding box center [640, 112] width 533 height 63
click at [488, 81] on nav "Inicio Destacado Quienes somos Servicios Educativos Talleres Gestión Galería Co…" at bounding box center [640, 112] width 533 height 63
click at [668, 81] on nav "Inicio Destacado Quienes somos Servicios Educativos Talleres Gestión Galería Co…" at bounding box center [640, 112] width 533 height 63
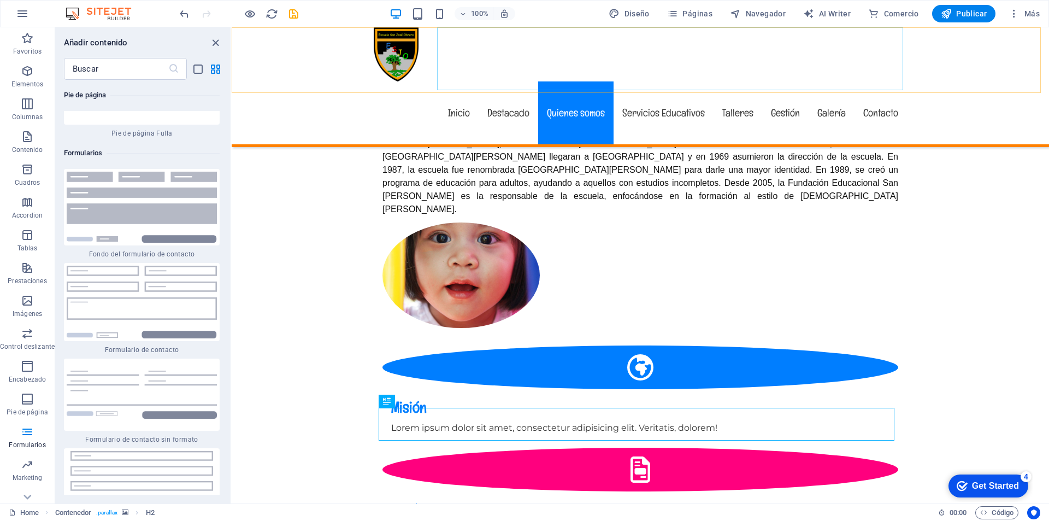
click at [678, 81] on nav "Inicio Destacado Quienes somos Servicios Educativos Talleres Gestión Galería Co…" at bounding box center [640, 112] width 533 height 63
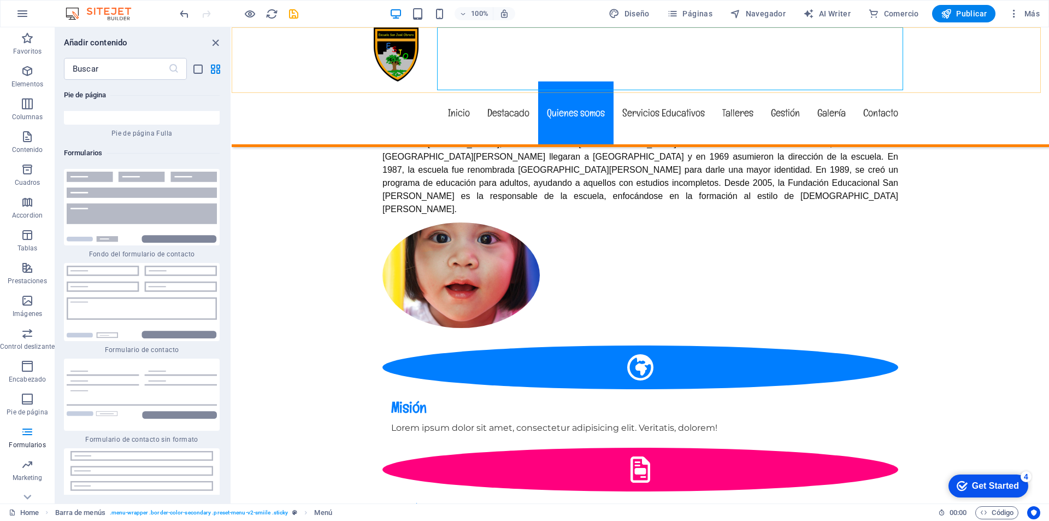
click at [450, 81] on nav "Inicio Destacado Quienes somos Servicios Educativos Talleres Gestión Galería Co…" at bounding box center [640, 112] width 533 height 63
click at [632, 11] on span "Diseño" at bounding box center [628, 13] width 41 height 11
select select "px"
select select "400"
select select "px"
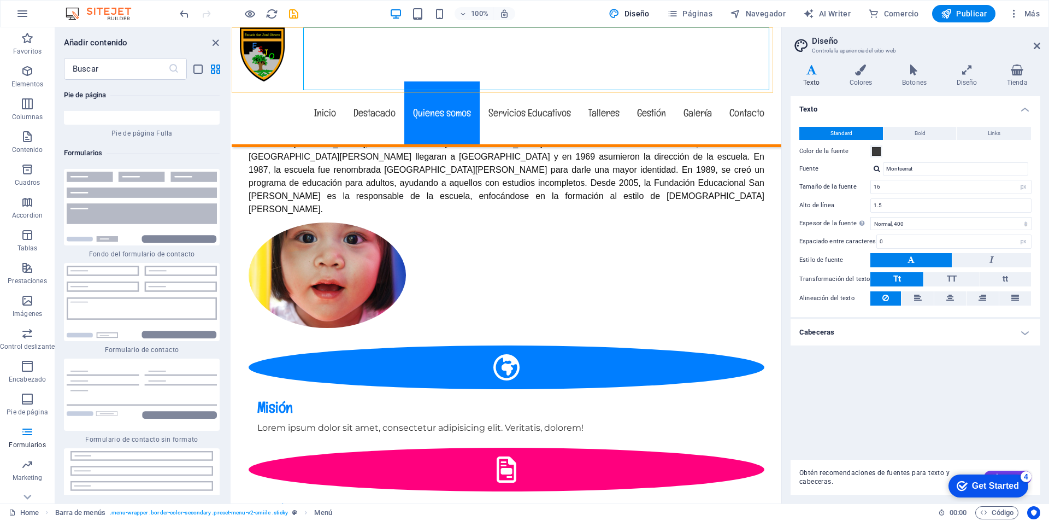
click at [528, 81] on nav "Inicio Destacado Quienes somos Servicios Educativos Talleres Gestión Galería Co…" at bounding box center [506, 112] width 533 height 63
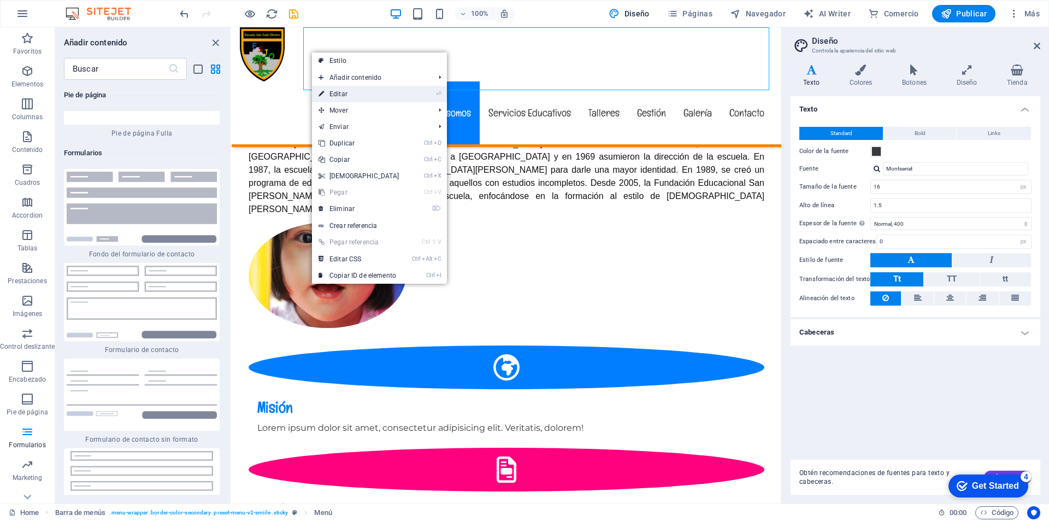
click at [376, 94] on link "⏎ Editar" at bounding box center [359, 94] width 94 height 16
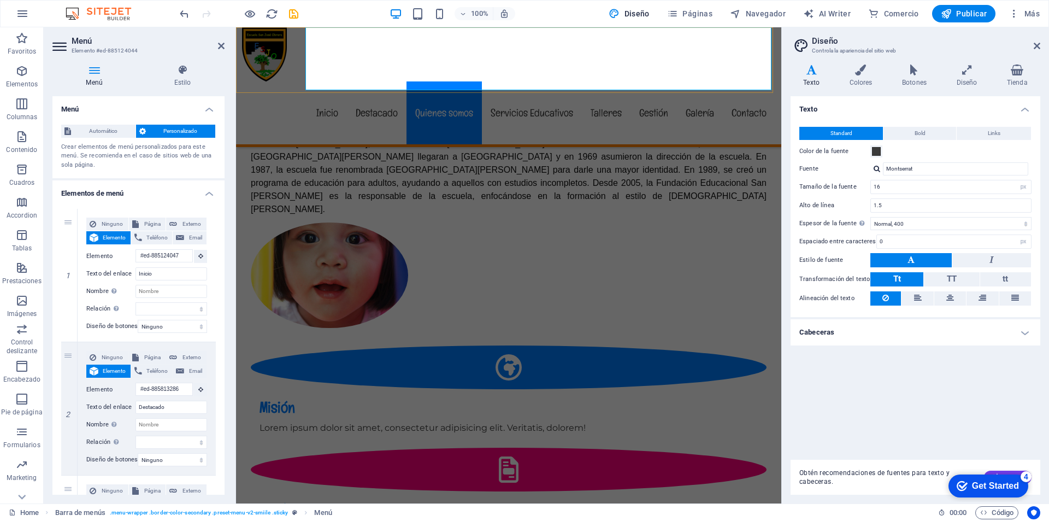
click at [335, 81] on nav "Inicio Destacado Quienes somos Servicios Educativos Talleres Gestión Galería Co…" at bounding box center [508, 112] width 533 height 63
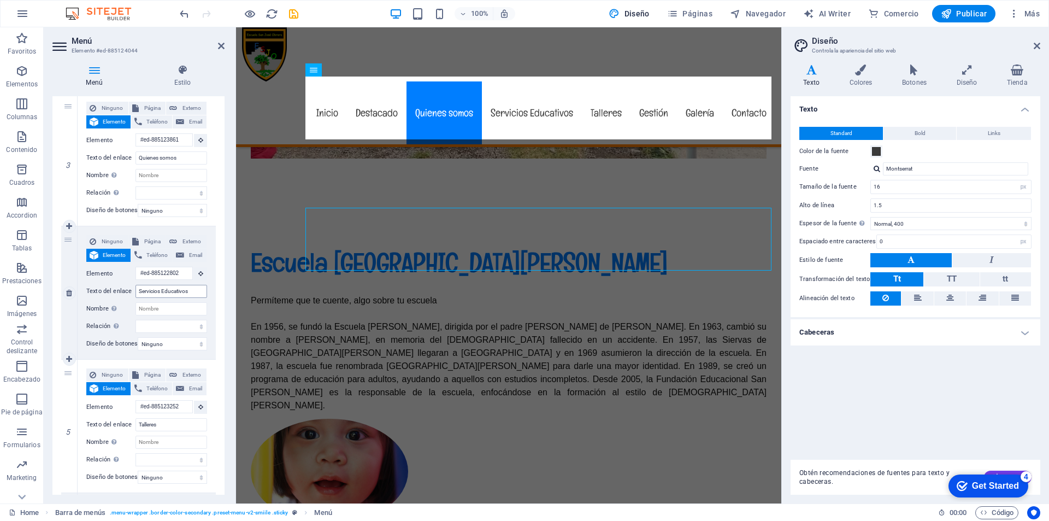
scroll to position [805, 0]
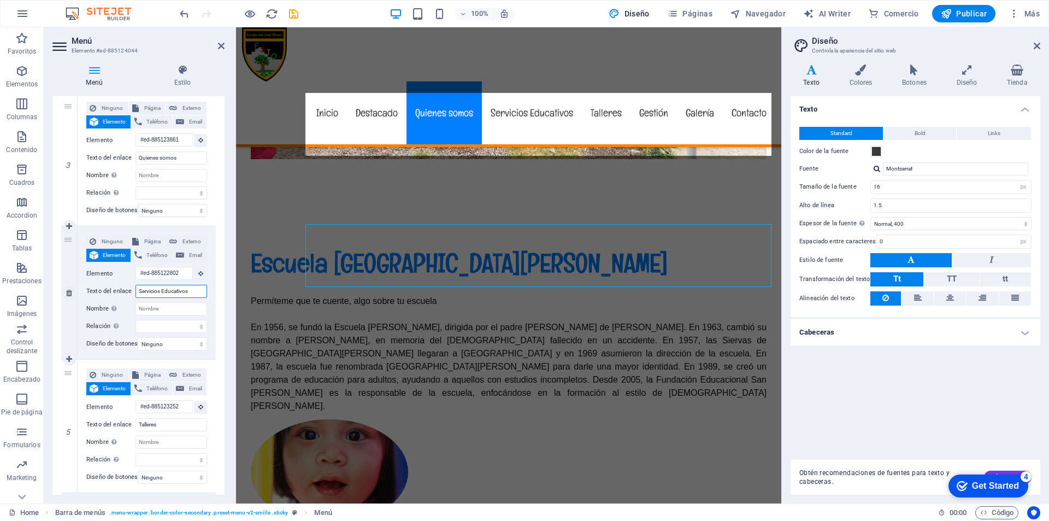
click at [145, 290] on input "Servicios Educativos" at bounding box center [171, 291] width 72 height 13
type input "SeE"
select select
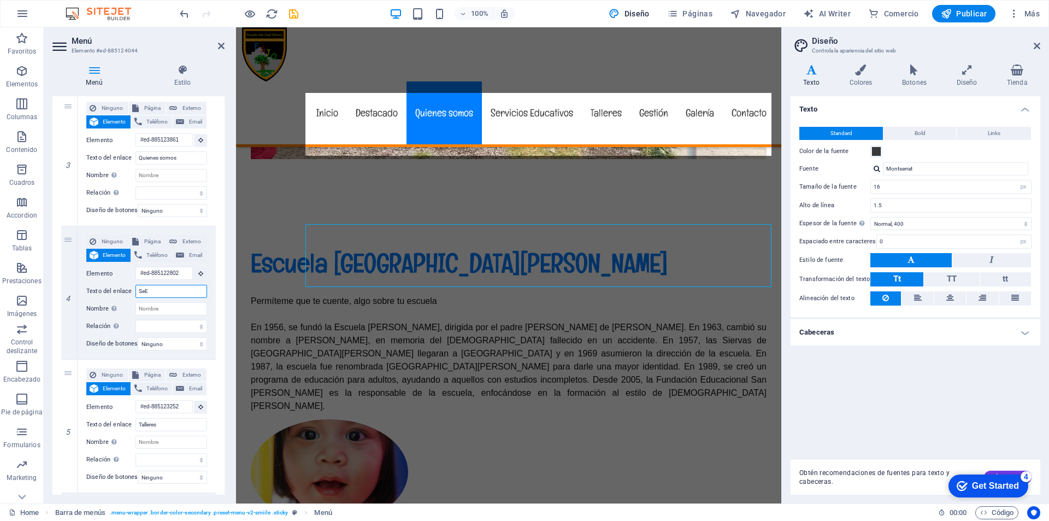
select select
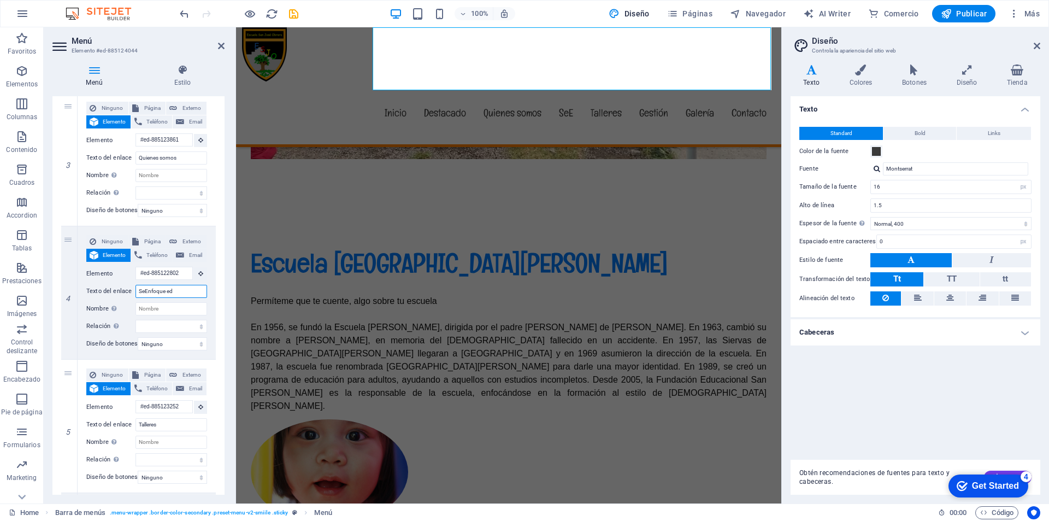
type input "SeEnfoque edu"
select select
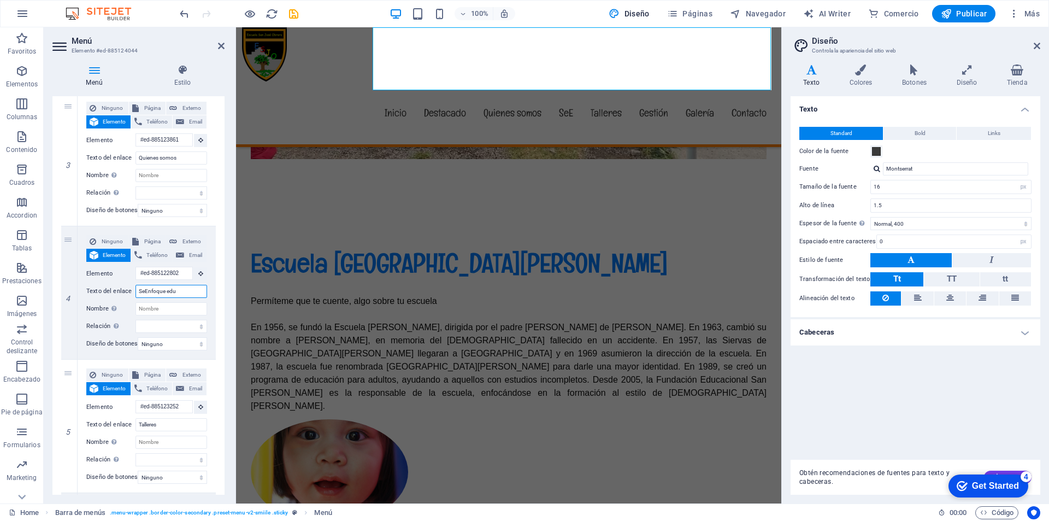
select select
type input "S"
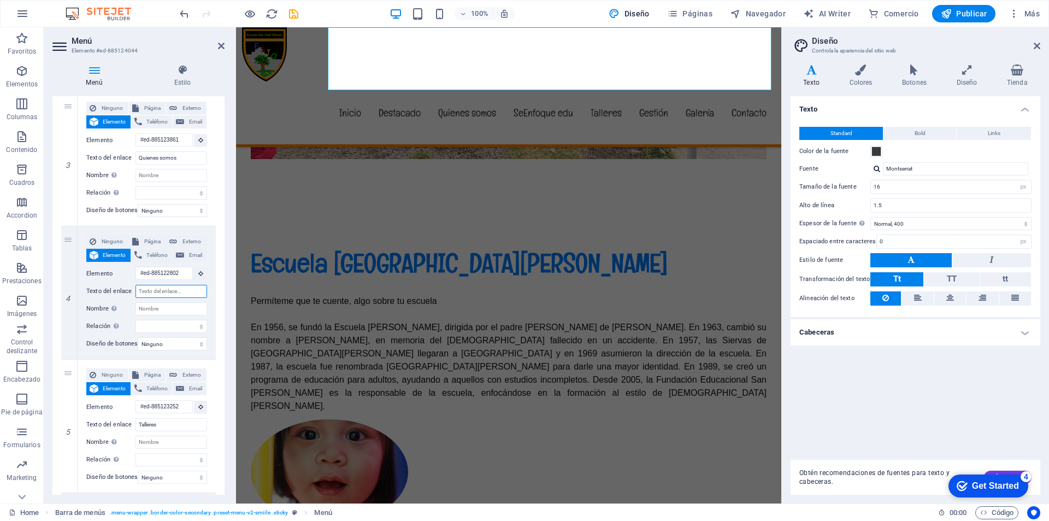
select select
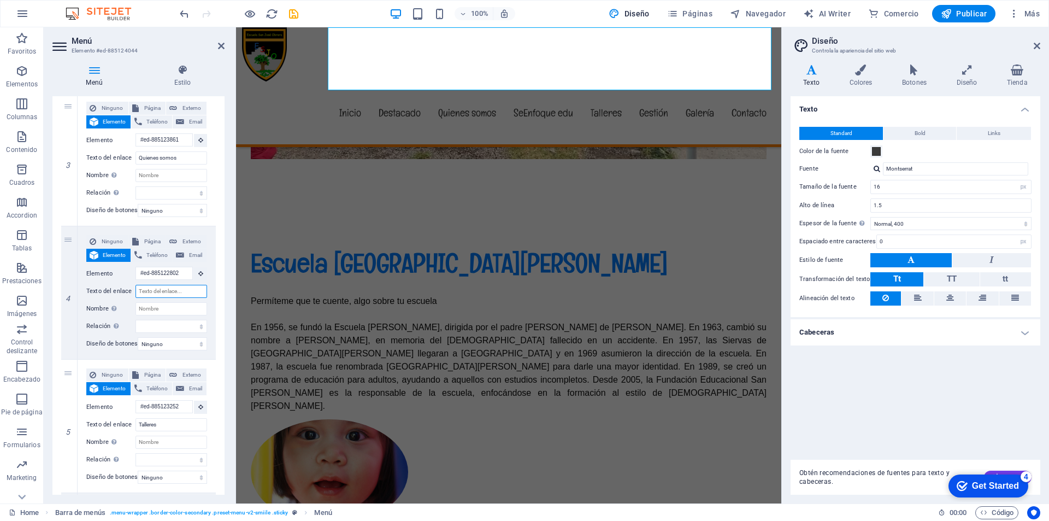
select select
type input "E"
select select
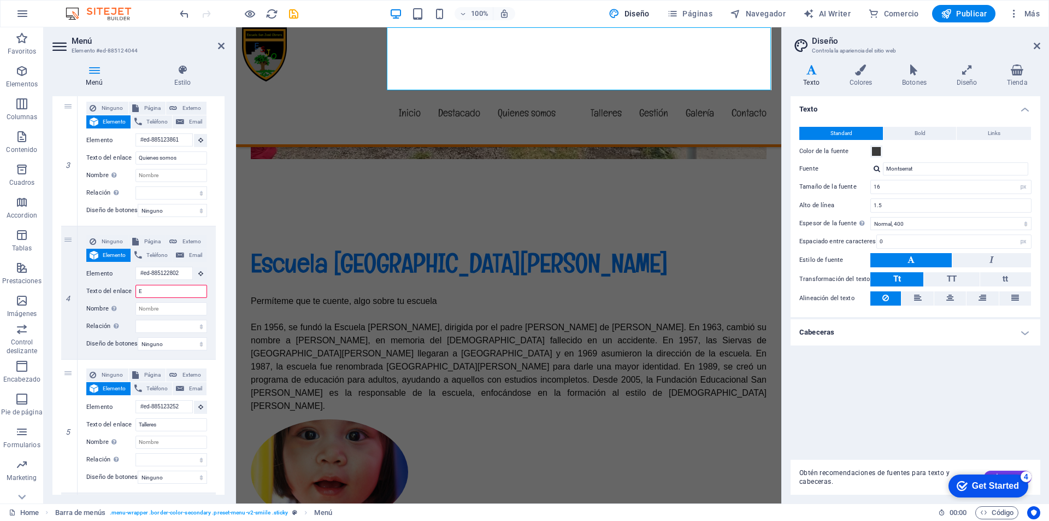
select select
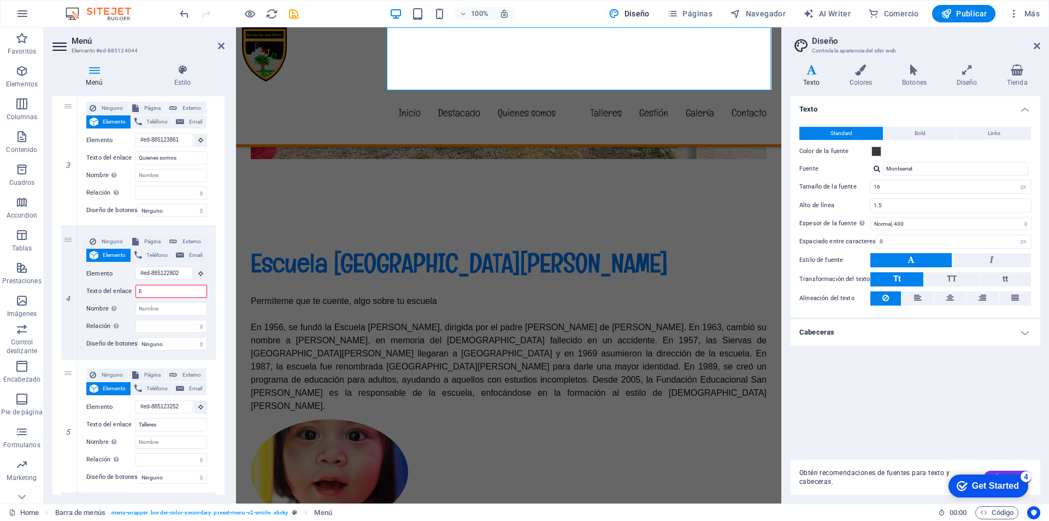
select select
type input "Enf"
select select
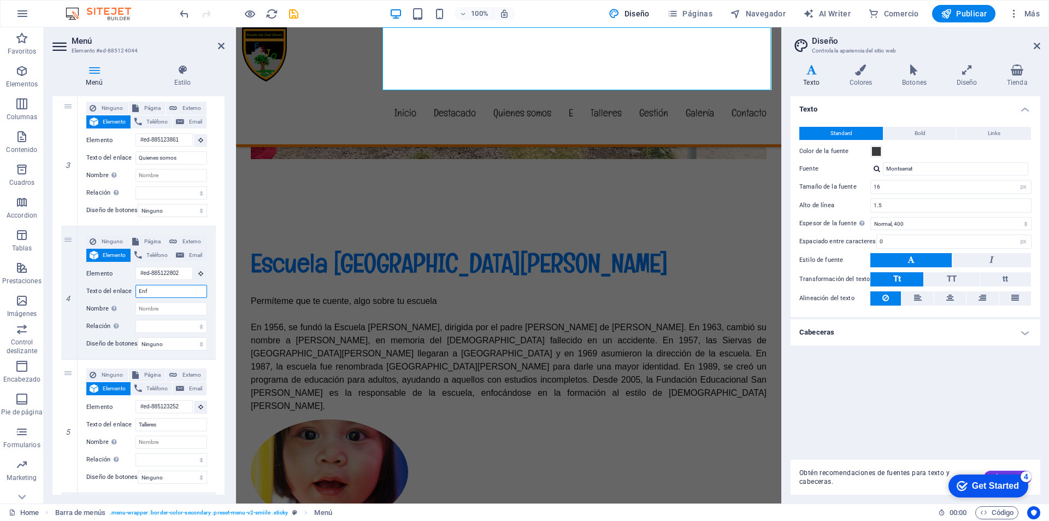
select select
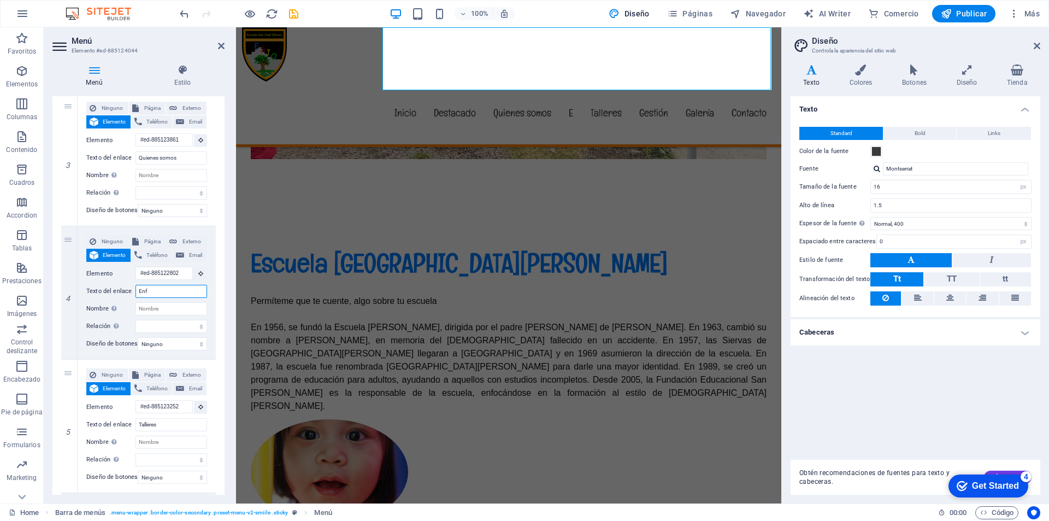
select select
type input "Enfoq"
select select
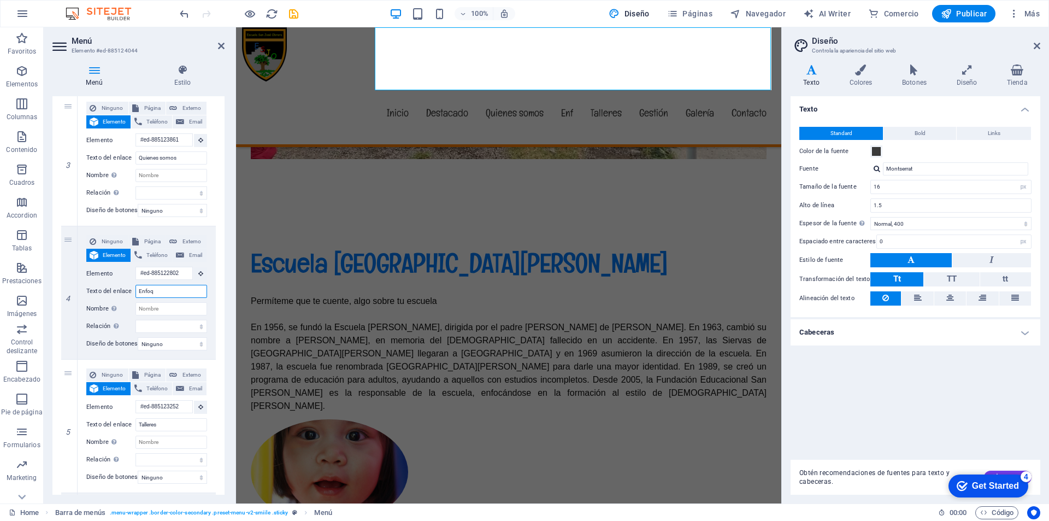
select select
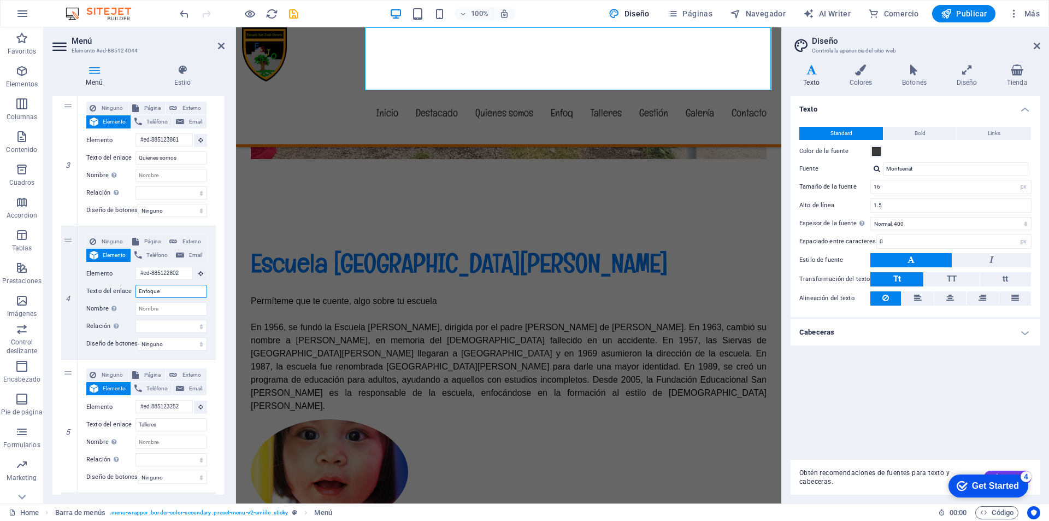
type input "Enfoque E"
select select
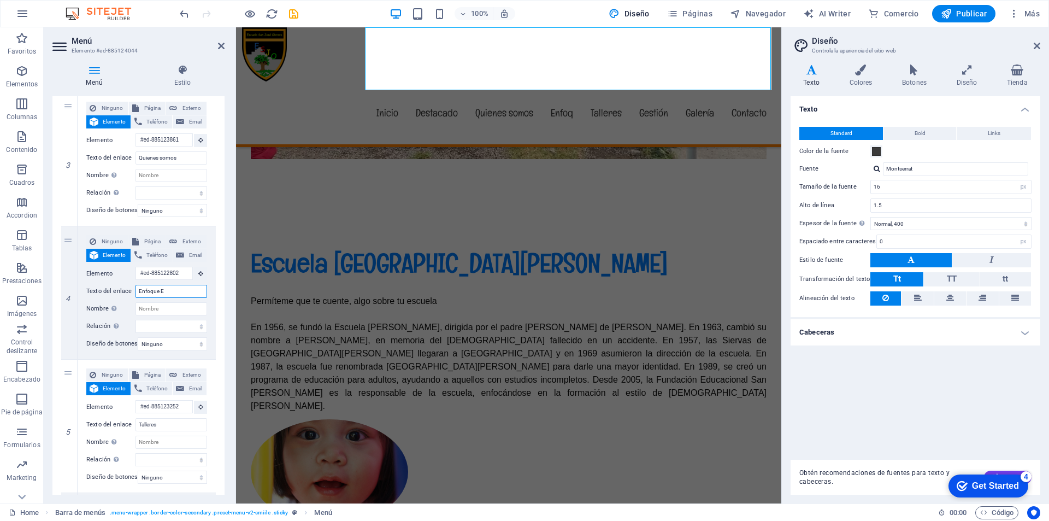
select select
type input "Enfoque Educa"
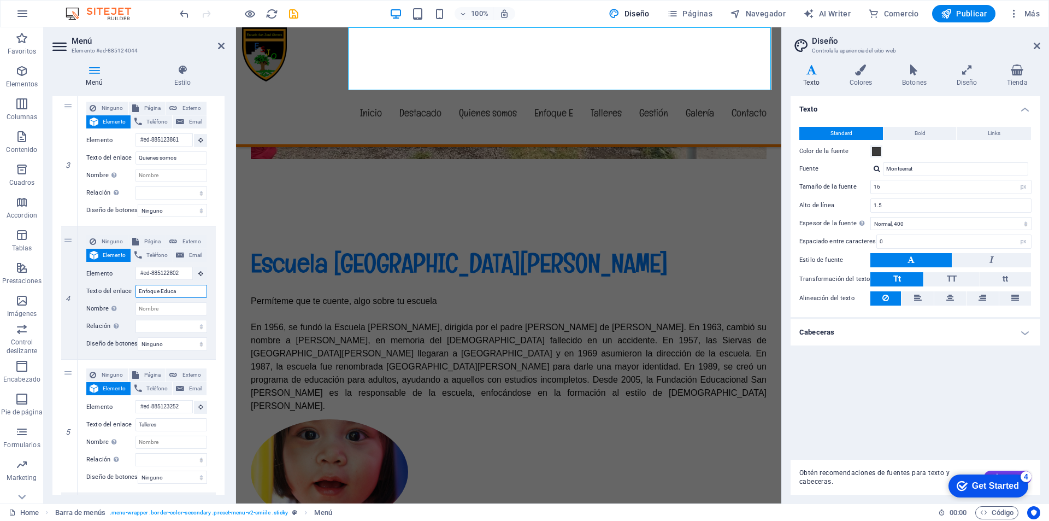
select select
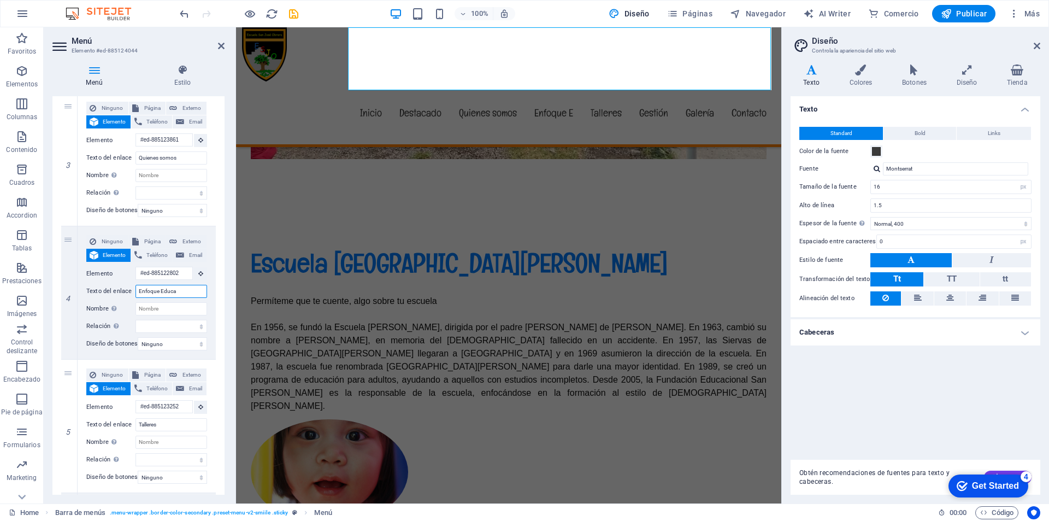
select select
type input "Enfoque Educativo"
select select
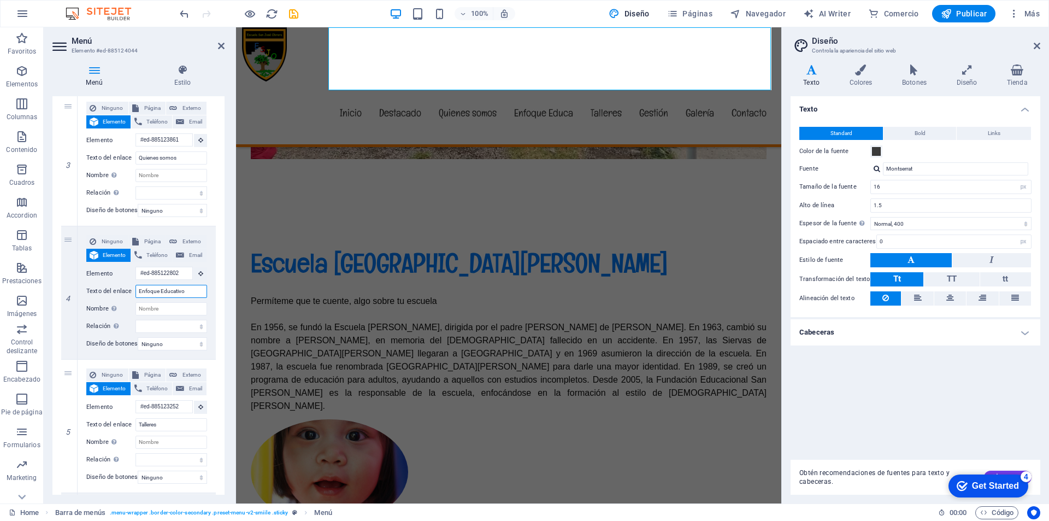
select select
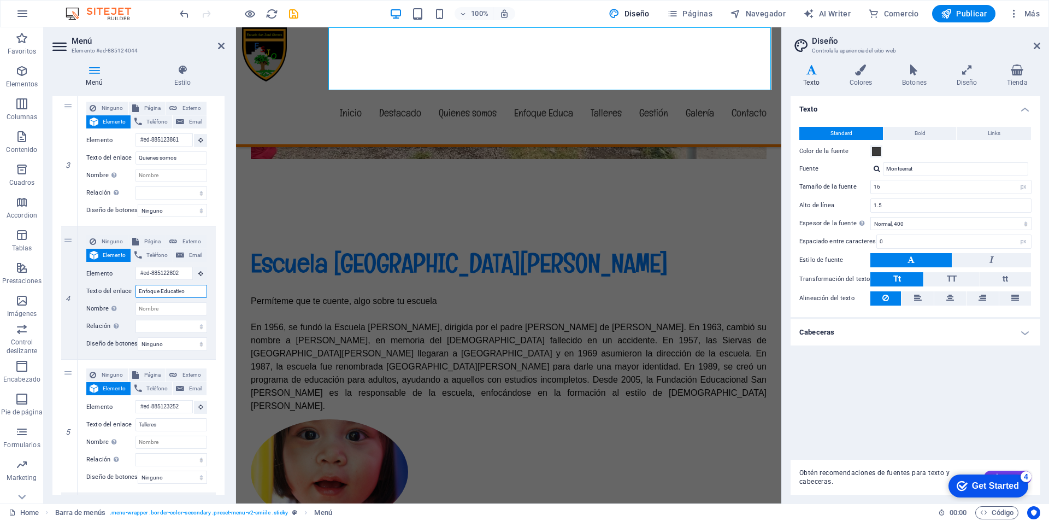
select select
type input "Enfoque Educativo"
click at [547, 295] on div "Escuela San José Obrero Coyhaique Permíteme que te cuente, algo sobre tu escuel…" at bounding box center [508, 516] width 545 height 626
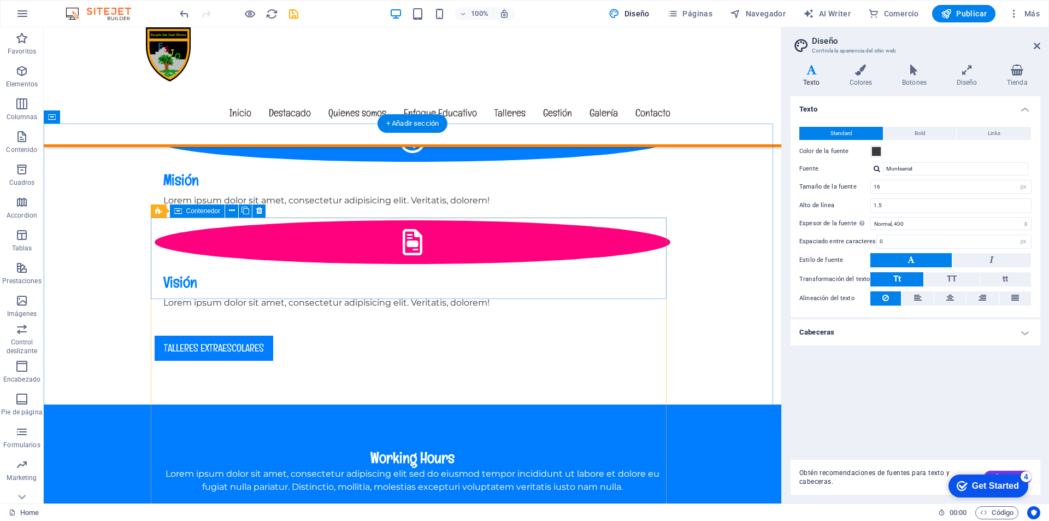
scroll to position [1242, 0]
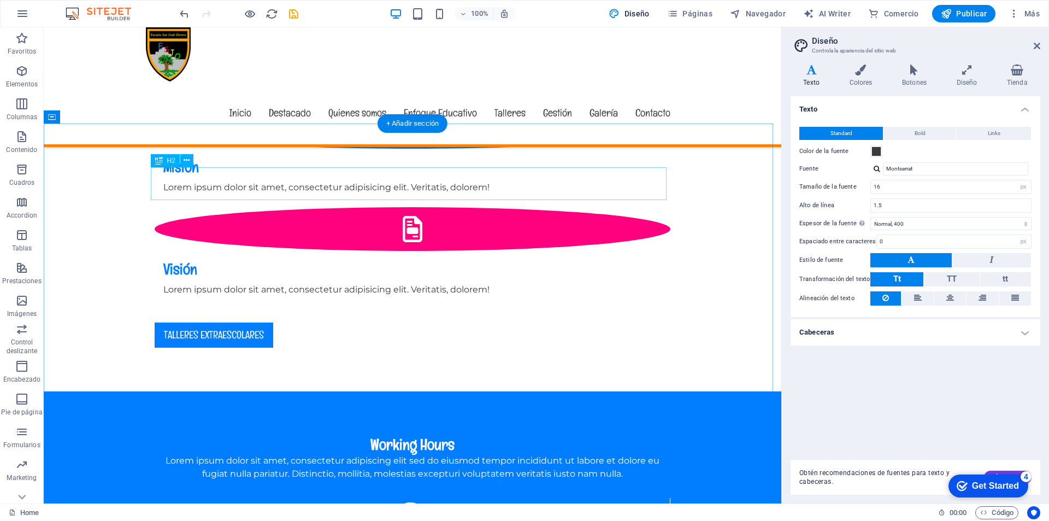
click at [426, 81] on nav "Inicio Destacado Quienes somos Enfoque Educativo Talleres Gestión Galería Conta…" at bounding box center [412, 112] width 533 height 63
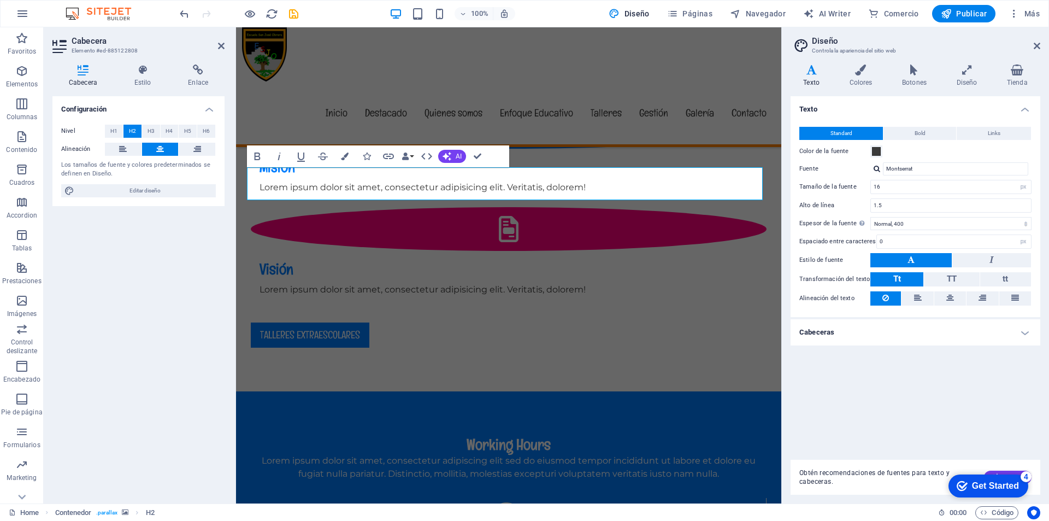
click at [125, 303] on div "Configuración Nivel H1 H2 H3 H4 H5 H6 Alineación Los tamaños de fuente y colore…" at bounding box center [138, 295] width 172 height 398
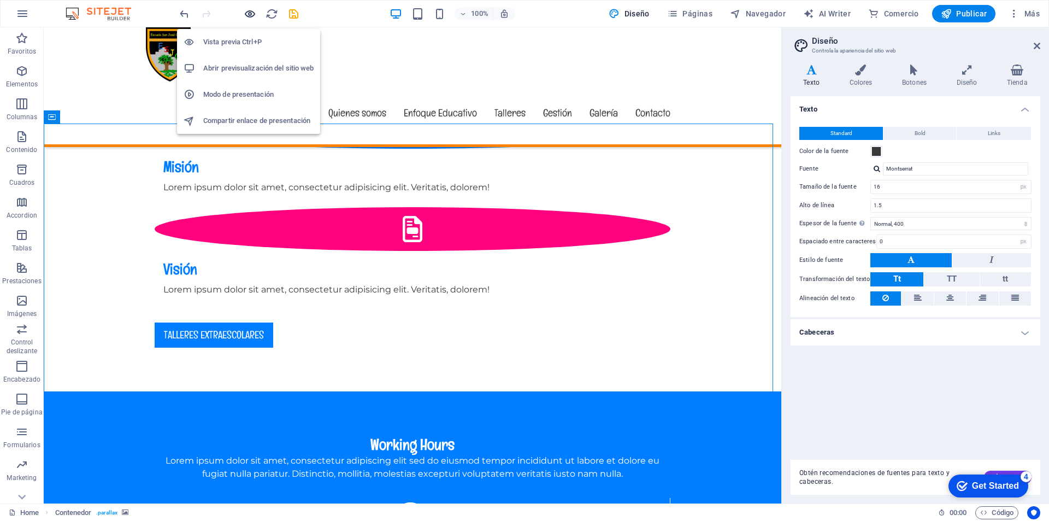
click at [250, 14] on icon "button" at bounding box center [250, 14] width 13 height 13
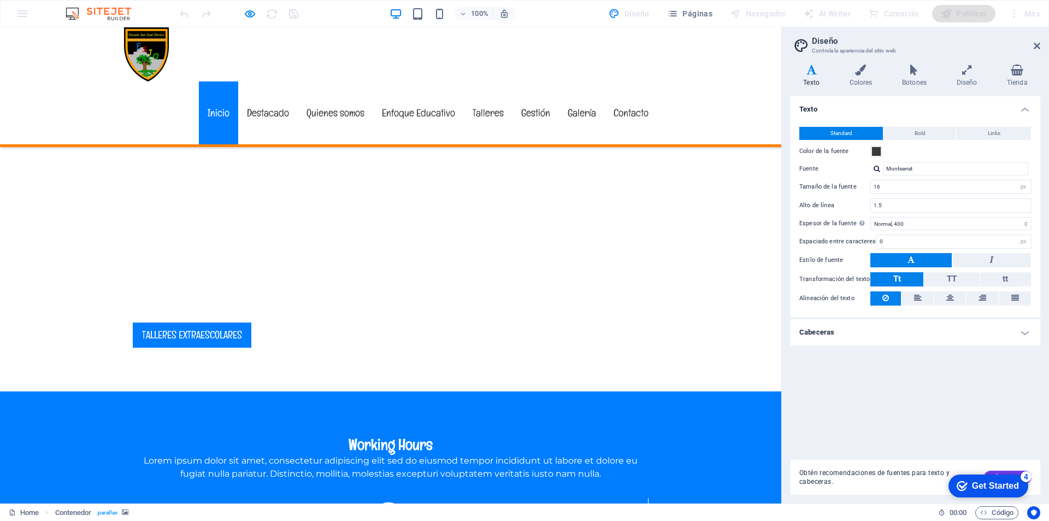
click at [212, 81] on link "Inicio" at bounding box center [218, 112] width 39 height 63
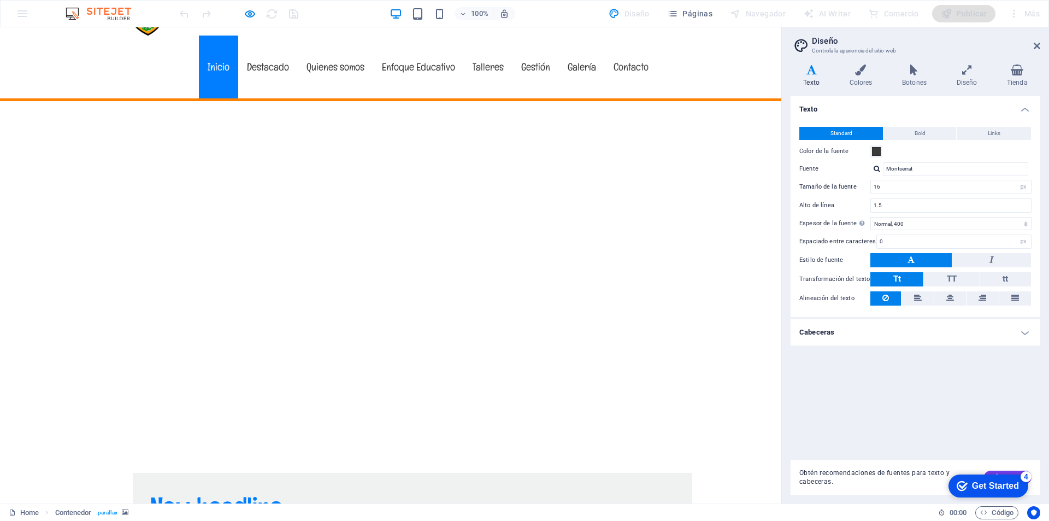
scroll to position [0, 0]
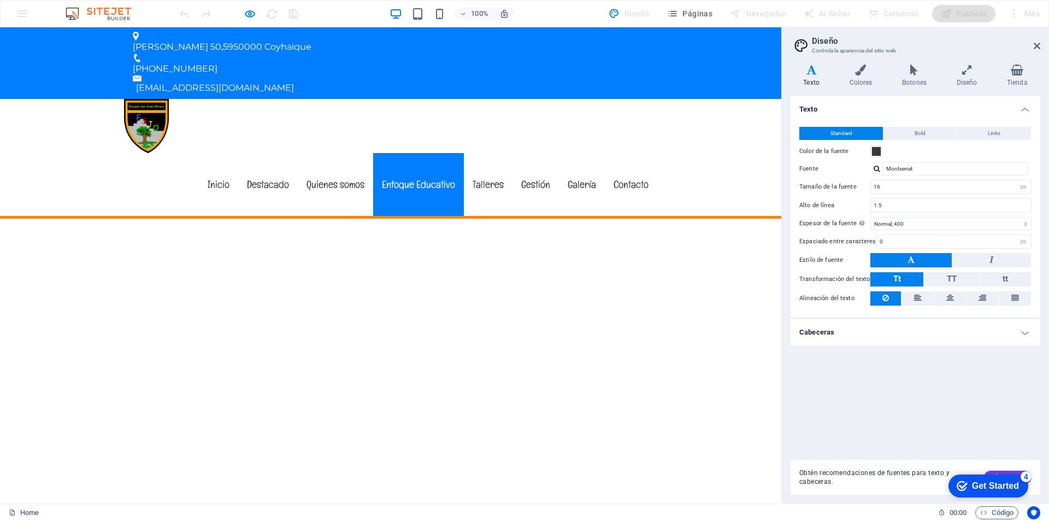
click at [416, 153] on link "Enfoque Educativo" at bounding box center [418, 184] width 91 height 63
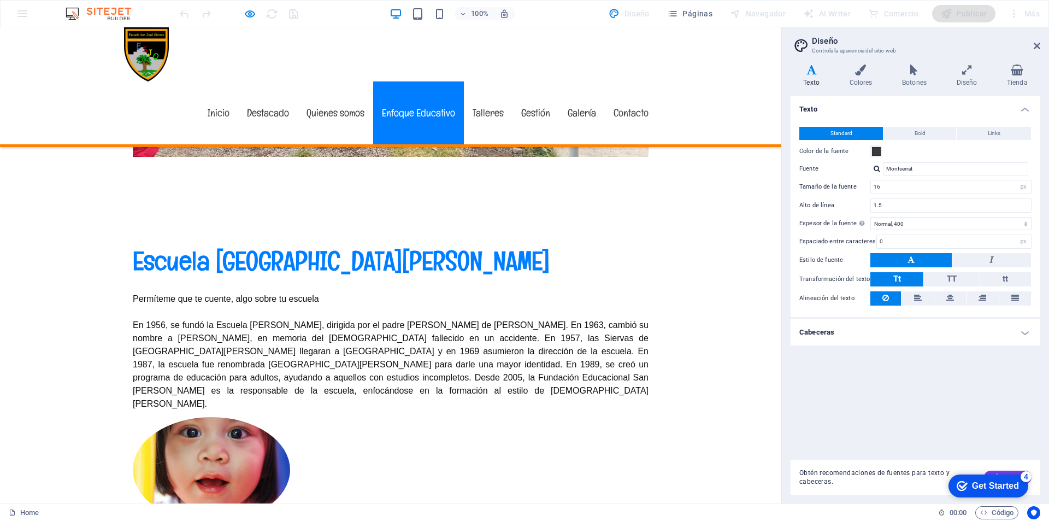
scroll to position [1273, 0]
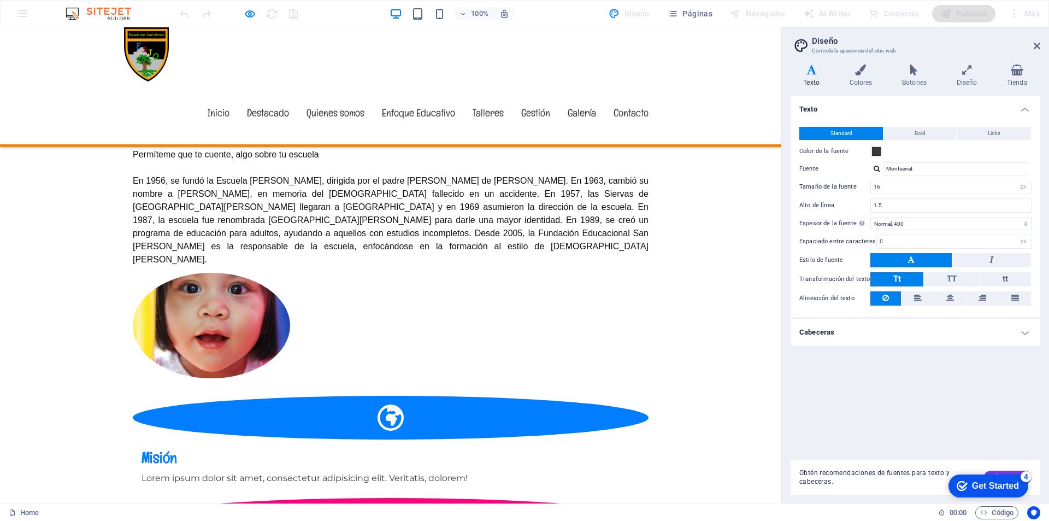
scroll to position [781, 0]
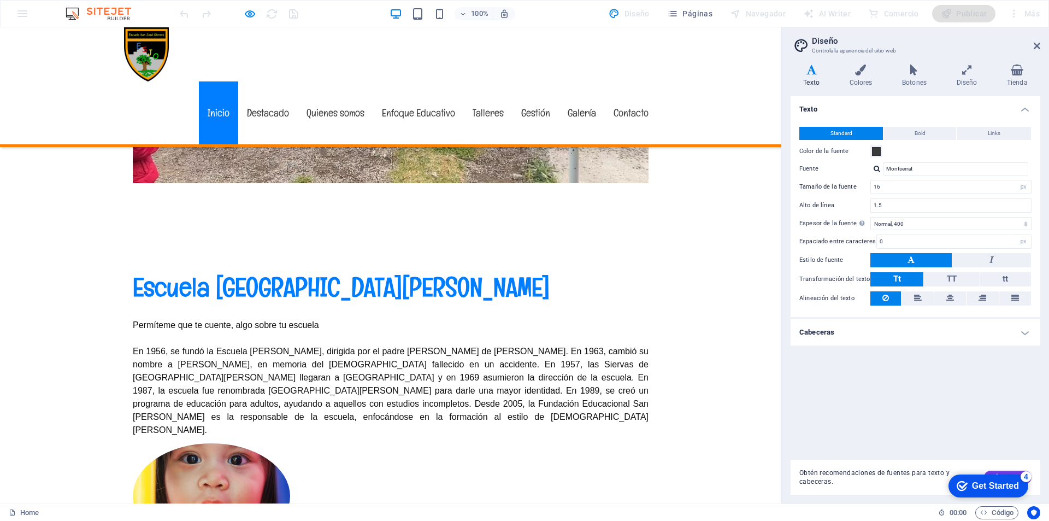
click at [214, 81] on link "Inicio" at bounding box center [218, 112] width 39 height 63
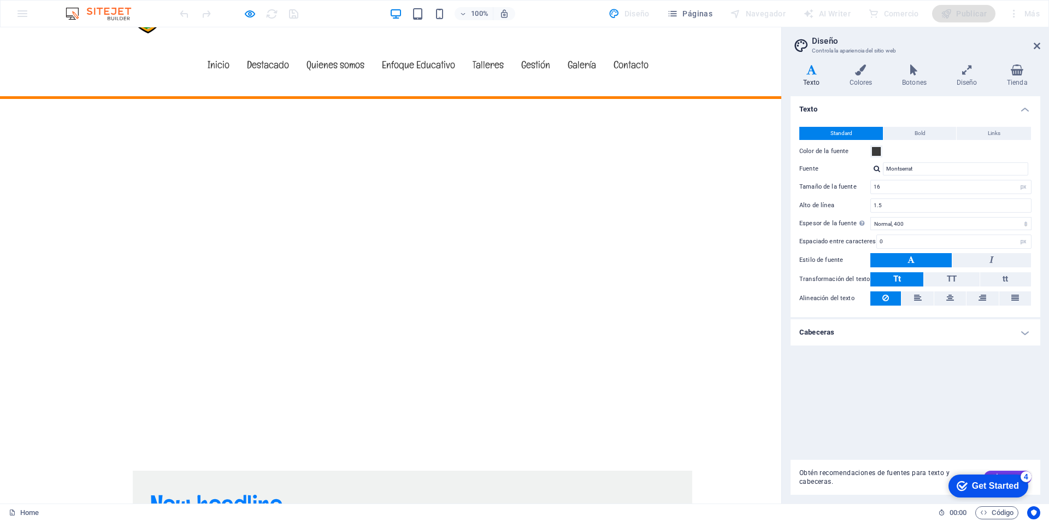
scroll to position [0, 0]
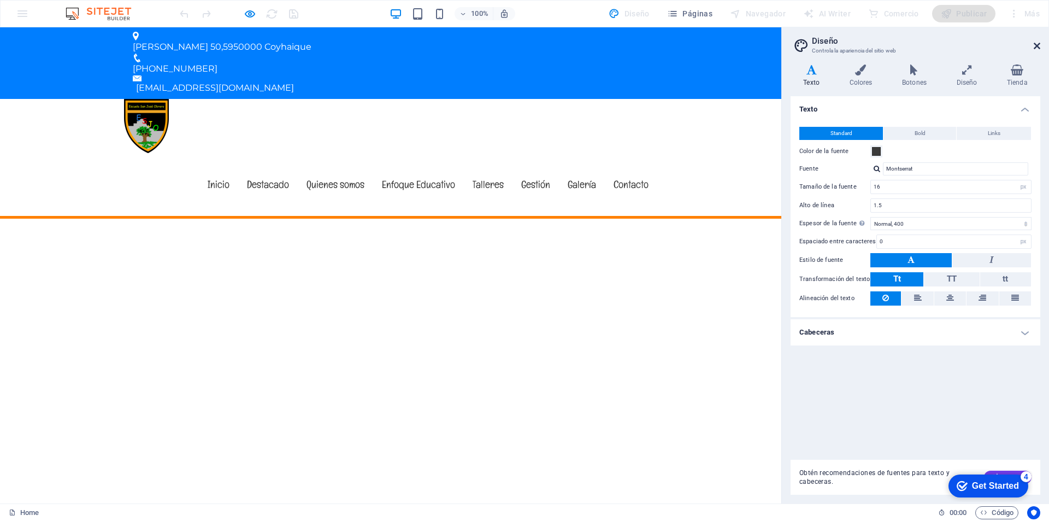
click at [1034, 45] on icon at bounding box center [1036, 46] width 7 height 9
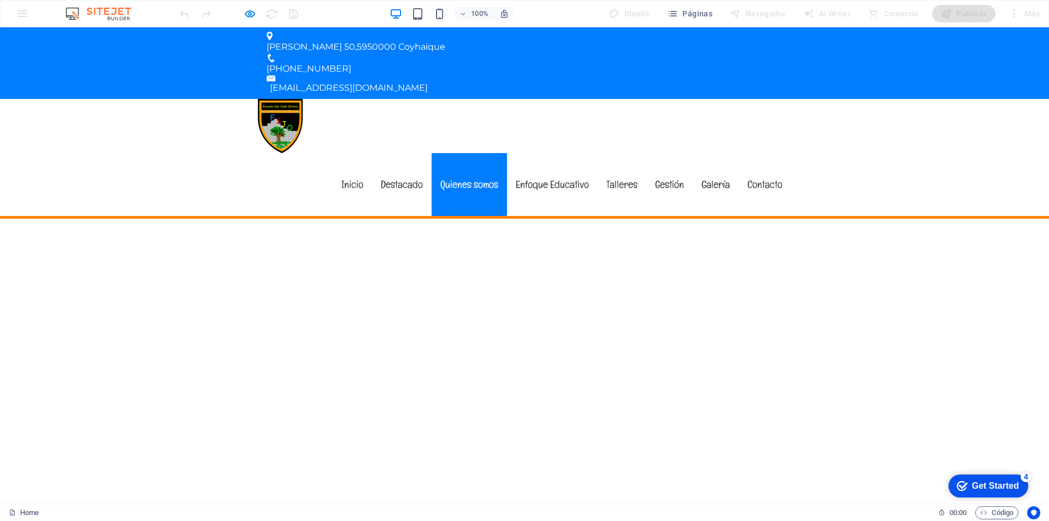
click at [464, 153] on link "Quienes somos" at bounding box center [468, 184] width 75 height 63
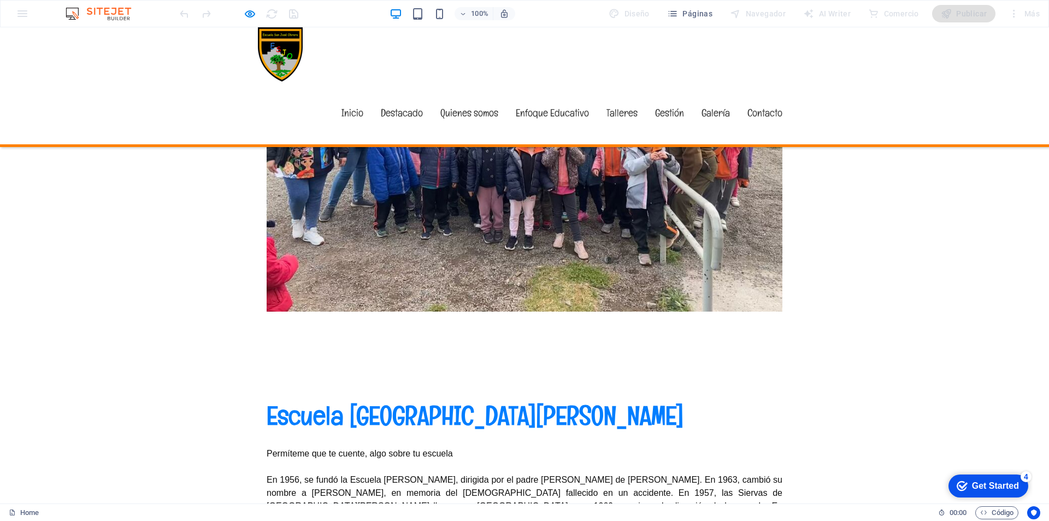
scroll to position [565, 0]
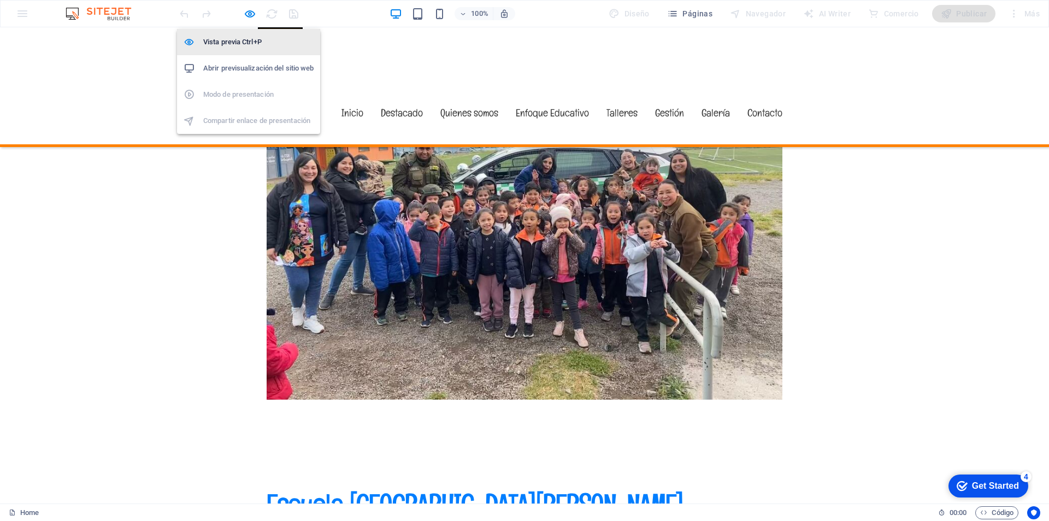
drag, startPoint x: 248, startPoint y: 11, endPoint x: 266, endPoint y: 43, distance: 36.9
click at [249, 11] on icon "button" at bounding box center [250, 14] width 13 height 13
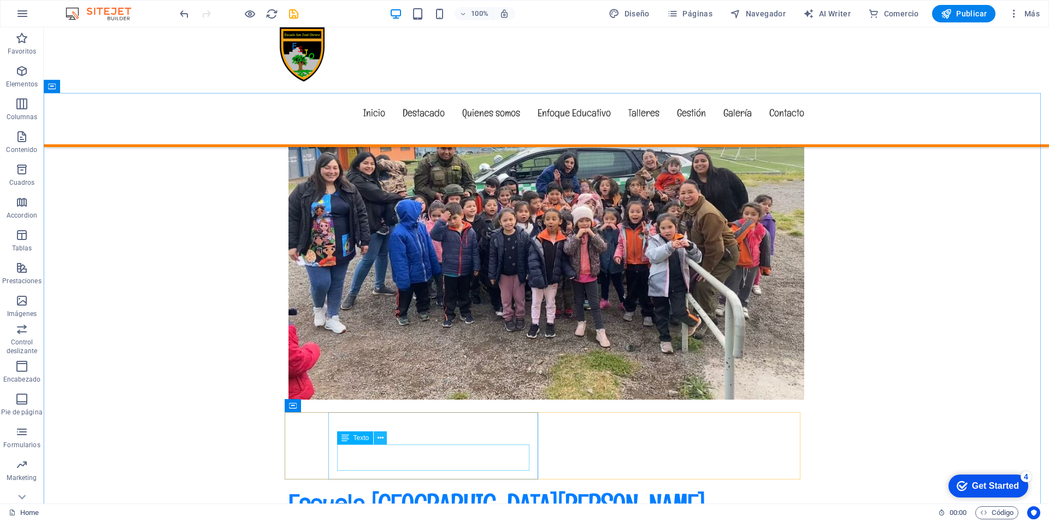
click at [379, 435] on icon at bounding box center [380, 437] width 6 height 11
click at [380, 436] on icon at bounding box center [380, 437] width 6 height 11
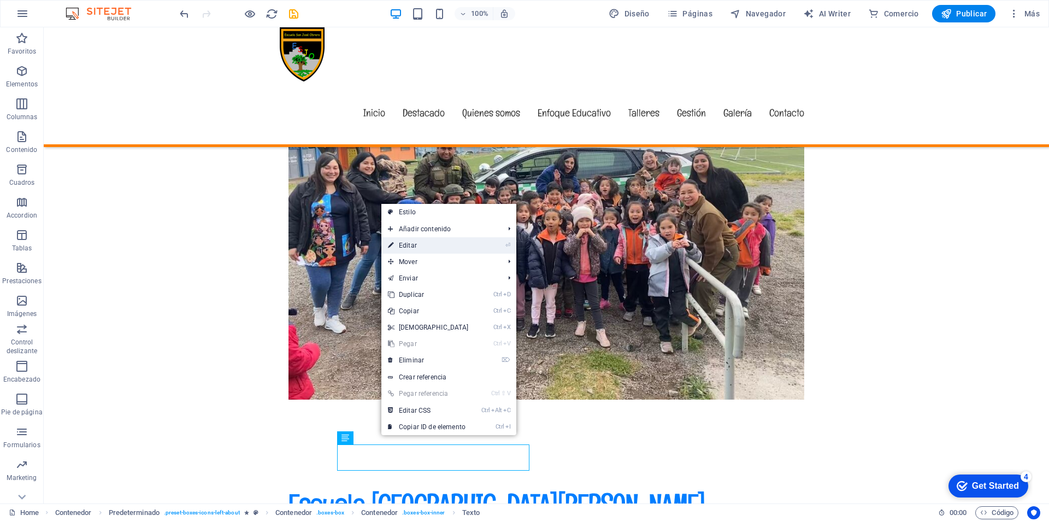
click at [432, 247] on link "⏎ Editar" at bounding box center [428, 245] width 94 height 16
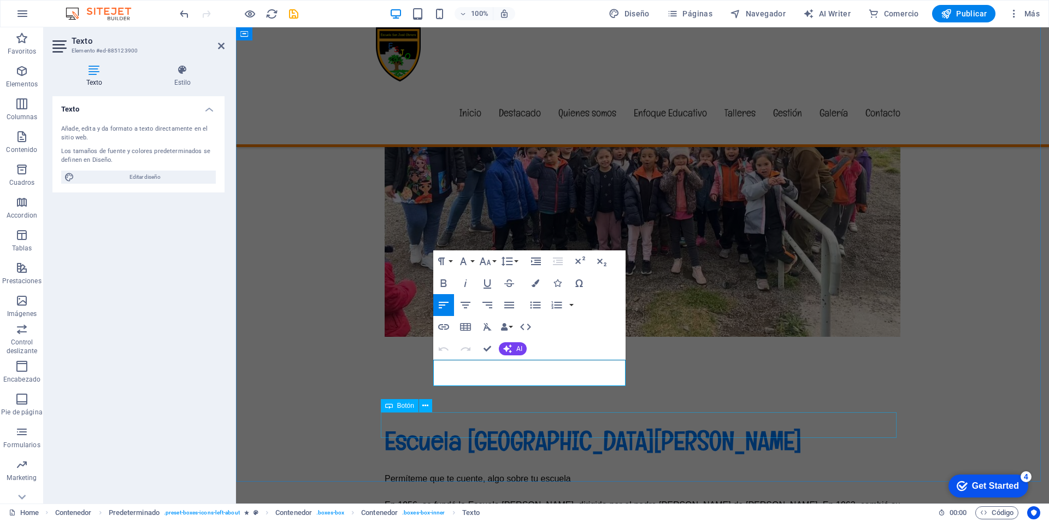
scroll to position [674, 0]
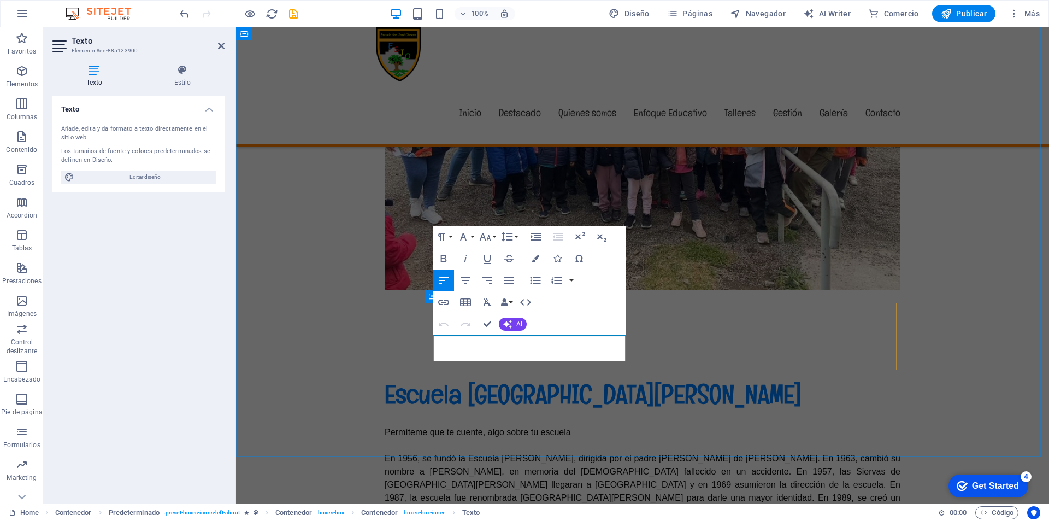
drag, startPoint x: 433, startPoint y: 342, endPoint x: 606, endPoint y: 357, distance: 173.2
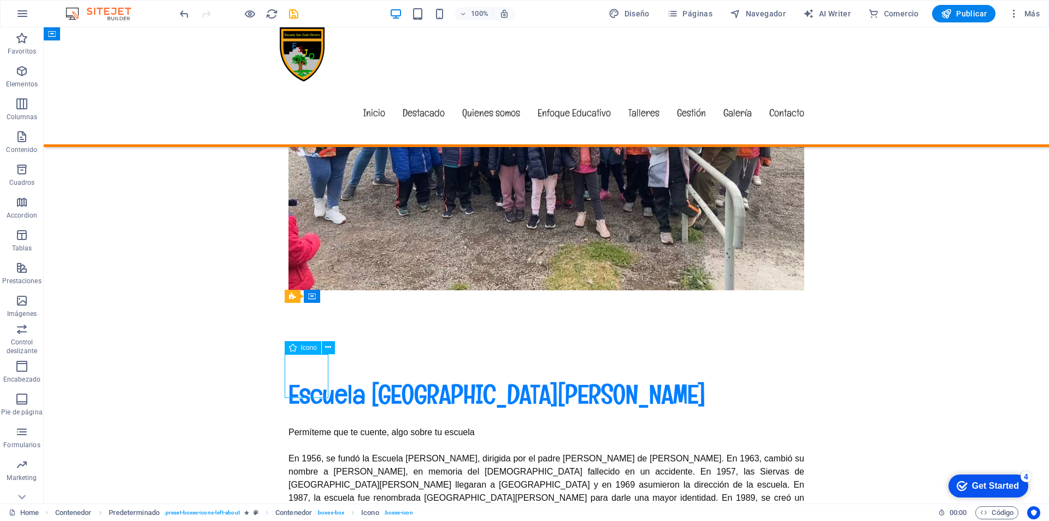
drag, startPoint x: 304, startPoint y: 371, endPoint x: 298, endPoint y: 358, distance: 13.9
click at [325, 349] on icon at bounding box center [328, 346] width 6 height 11
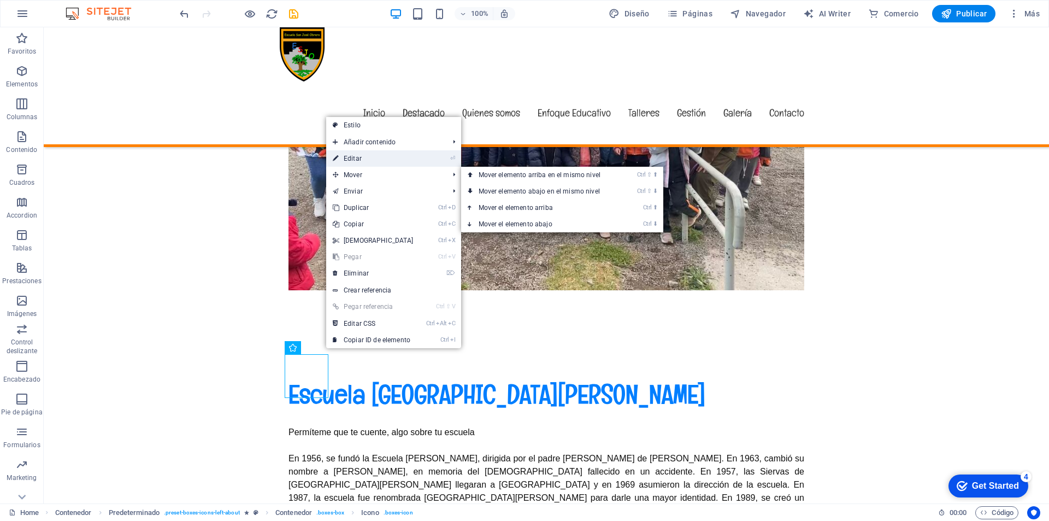
click at [362, 158] on link "⏎ Editar" at bounding box center [373, 158] width 94 height 16
select select "xMidYMid"
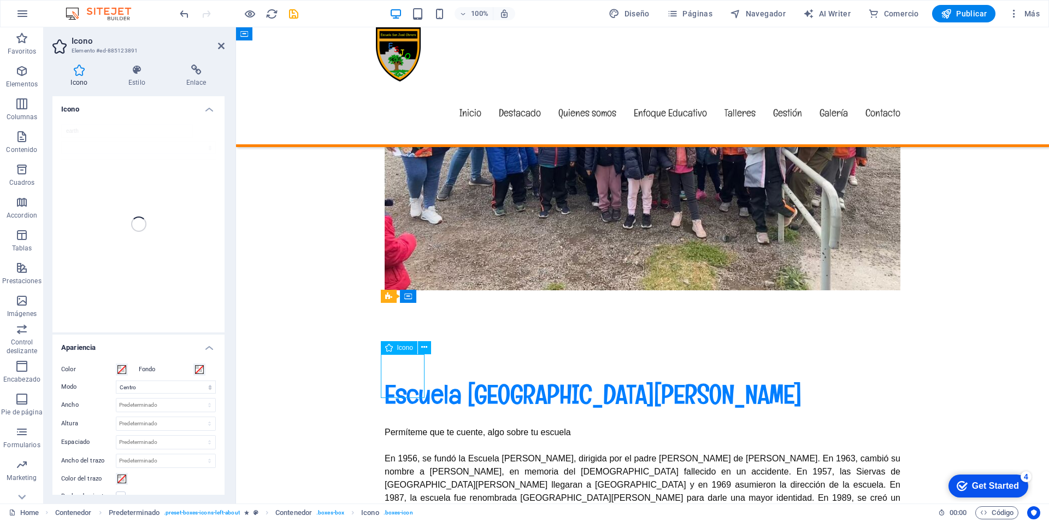
drag, startPoint x: 399, startPoint y: 373, endPoint x: 397, endPoint y: 360, distance: 12.9
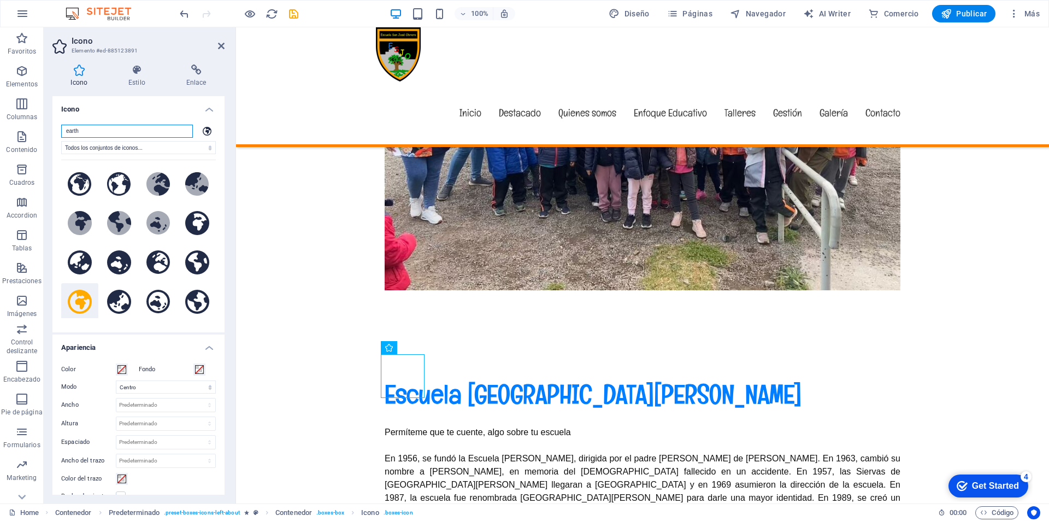
click at [404, 346] on div "Icono" at bounding box center [393, 348] width 24 height 14
drag, startPoint x: 417, startPoint y: 387, endPoint x: 412, endPoint y: 376, distance: 12.2
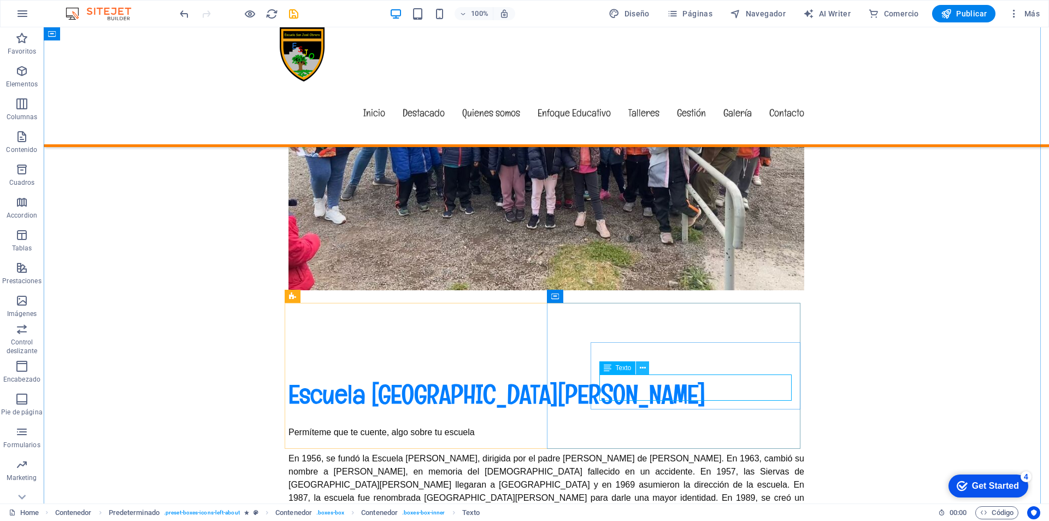
click at [644, 367] on icon at bounding box center [643, 367] width 6 height 11
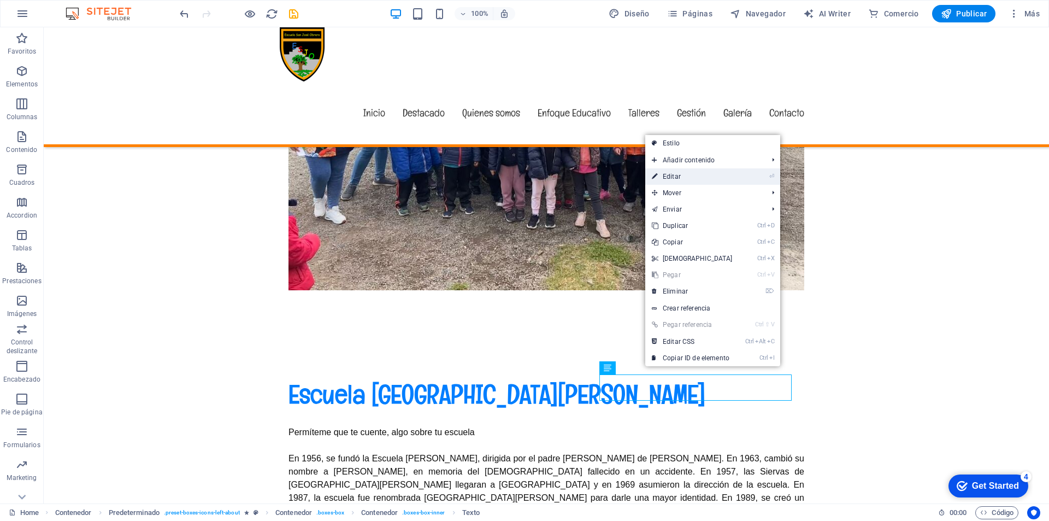
drag, startPoint x: 667, startPoint y: 176, endPoint x: 433, endPoint y: 149, distance: 236.4
click at [668, 176] on link "⏎ Editar" at bounding box center [692, 176] width 94 height 16
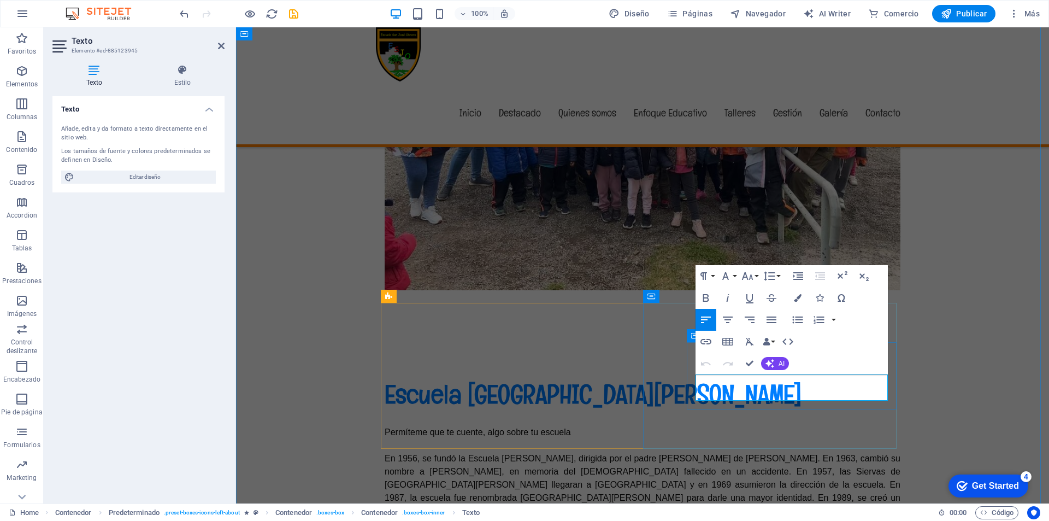
drag, startPoint x: 847, startPoint y: 391, endPoint x: 726, endPoint y: 383, distance: 120.4
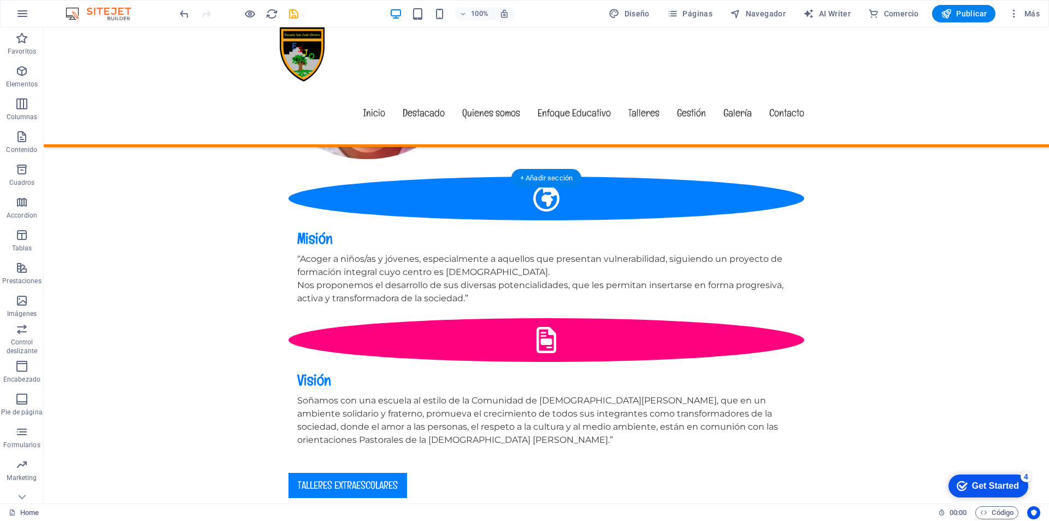
scroll to position [1126, 0]
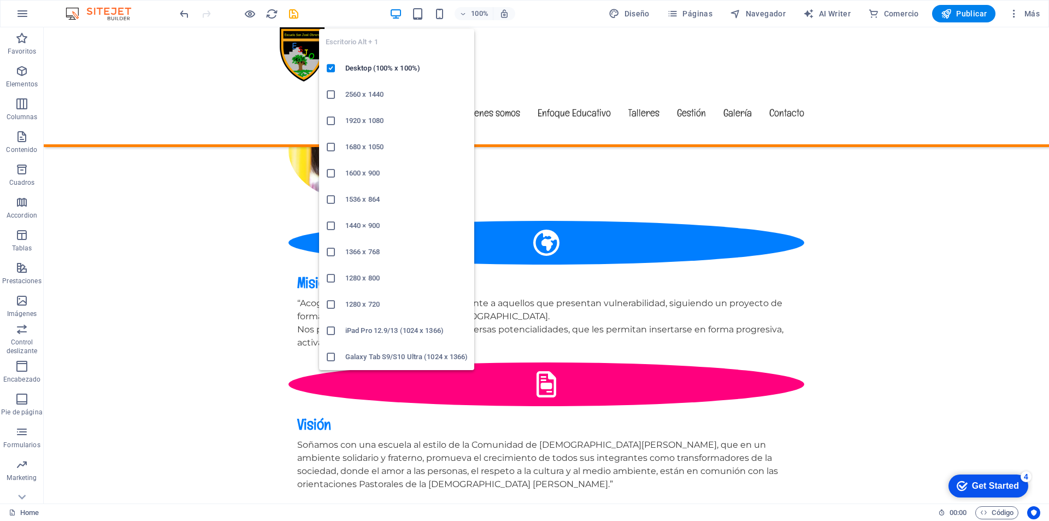
click at [400, 13] on icon "button" at bounding box center [395, 14] width 13 height 13
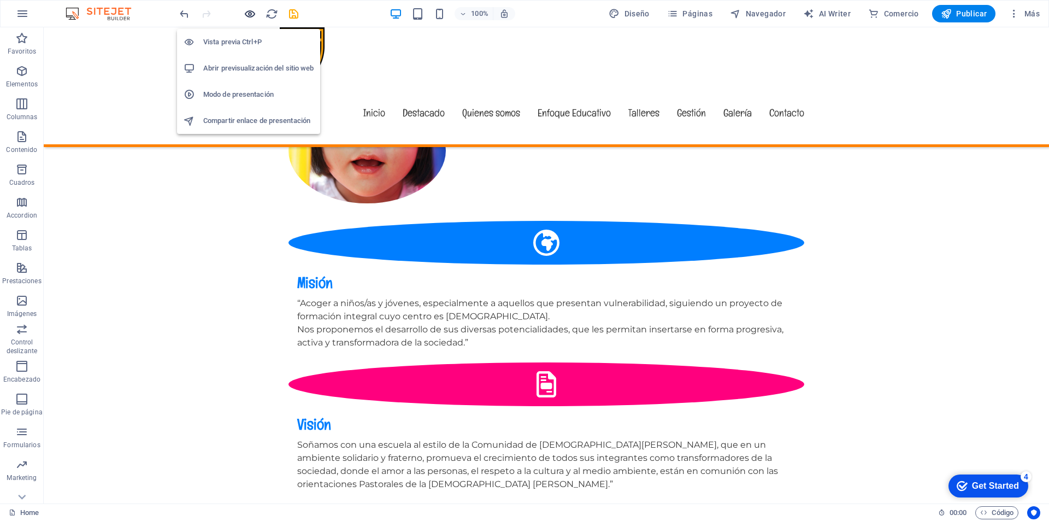
click at [249, 10] on icon "button" at bounding box center [250, 14] width 13 height 13
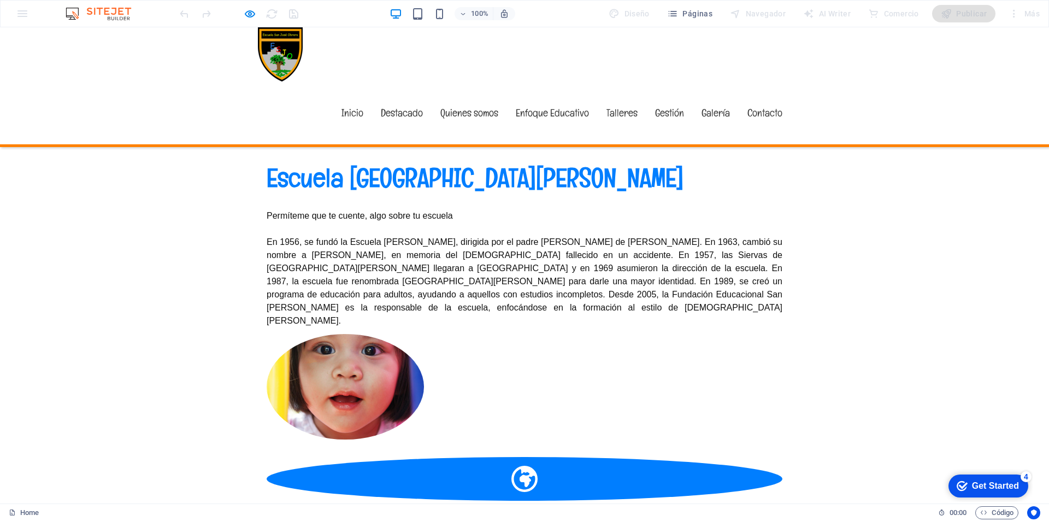
scroll to position [908, 0]
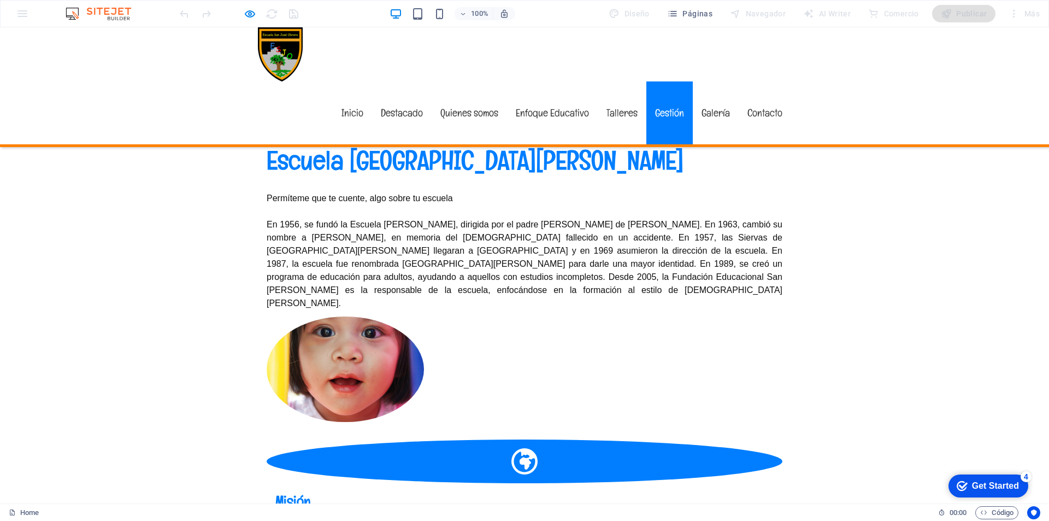
click at [660, 81] on link "Gestión" at bounding box center [669, 112] width 46 height 63
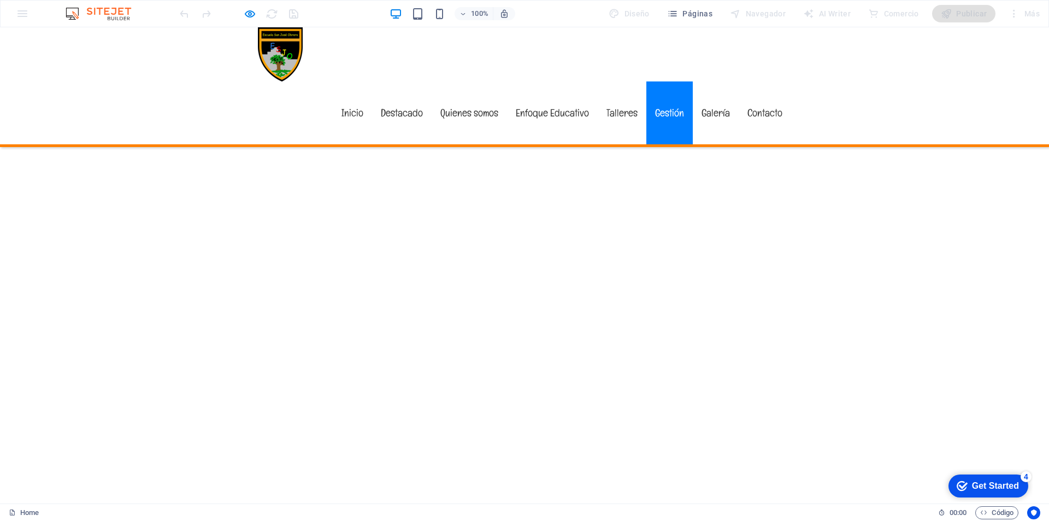
scroll to position [3979, 0]
drag, startPoint x: 302, startPoint y: 137, endPoint x: 306, endPoint y: 144, distance: 8.1
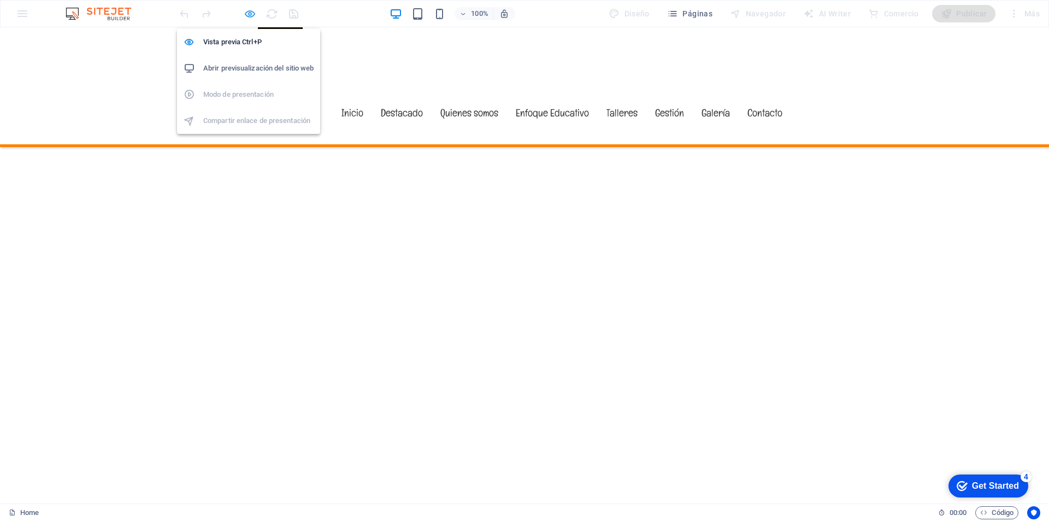
click at [247, 8] on icon "button" at bounding box center [250, 14] width 13 height 13
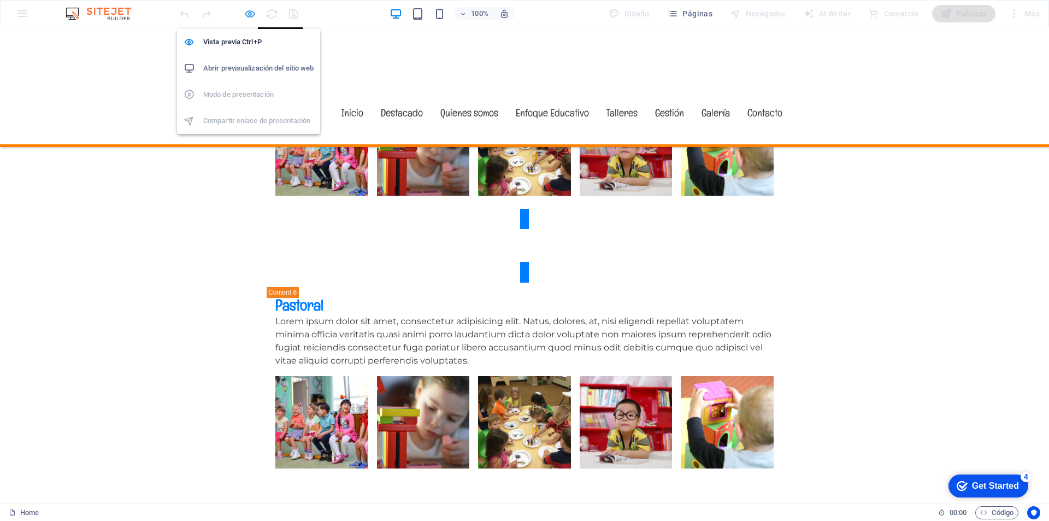
scroll to position [5502, 0]
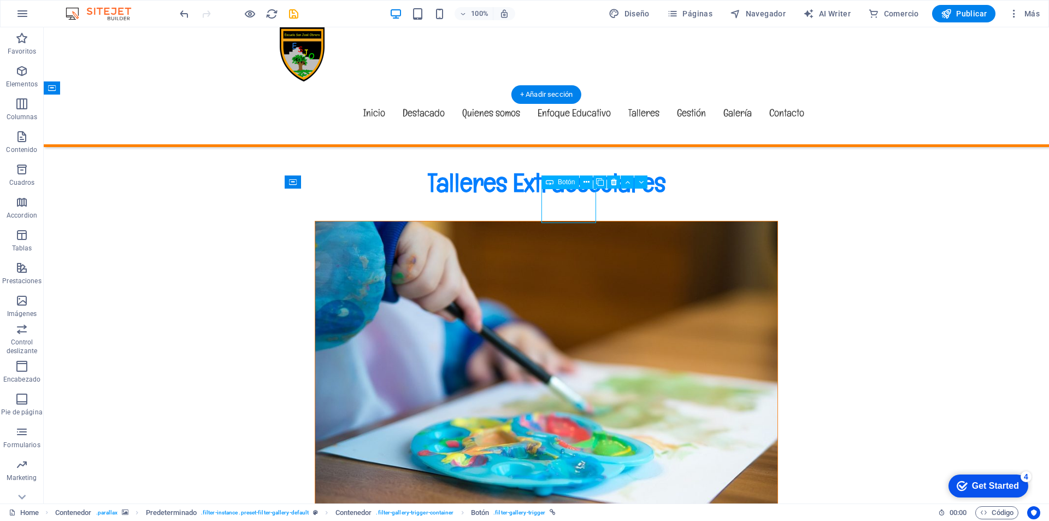
click at [585, 180] on icon at bounding box center [586, 181] width 6 height 11
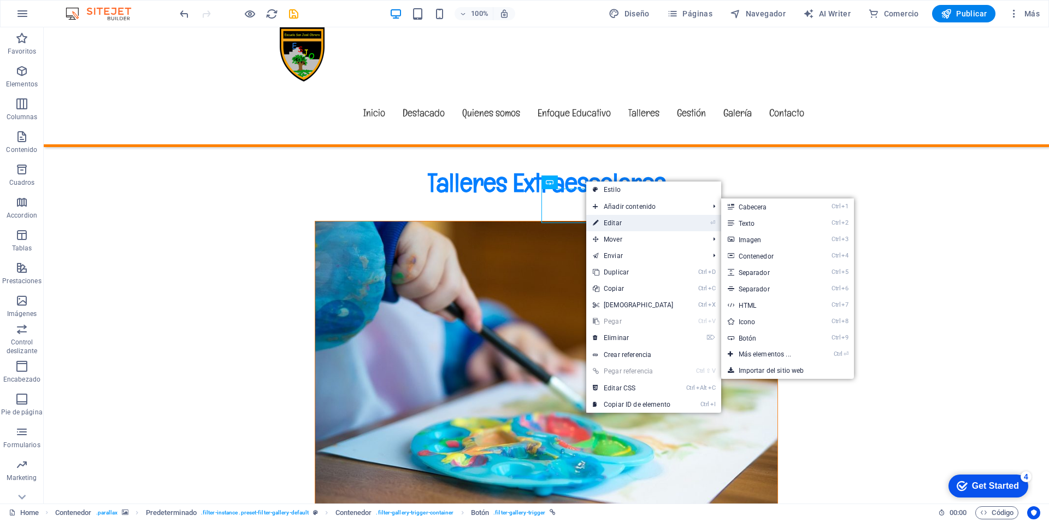
click at [613, 224] on link "⏎ Editar" at bounding box center [633, 223] width 94 height 16
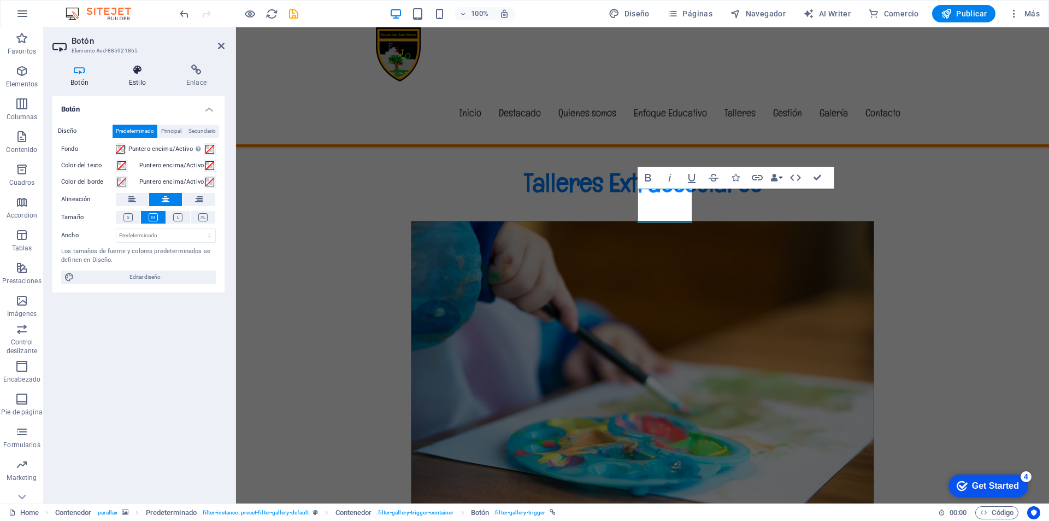
click at [131, 74] on icon at bounding box center [137, 69] width 53 height 11
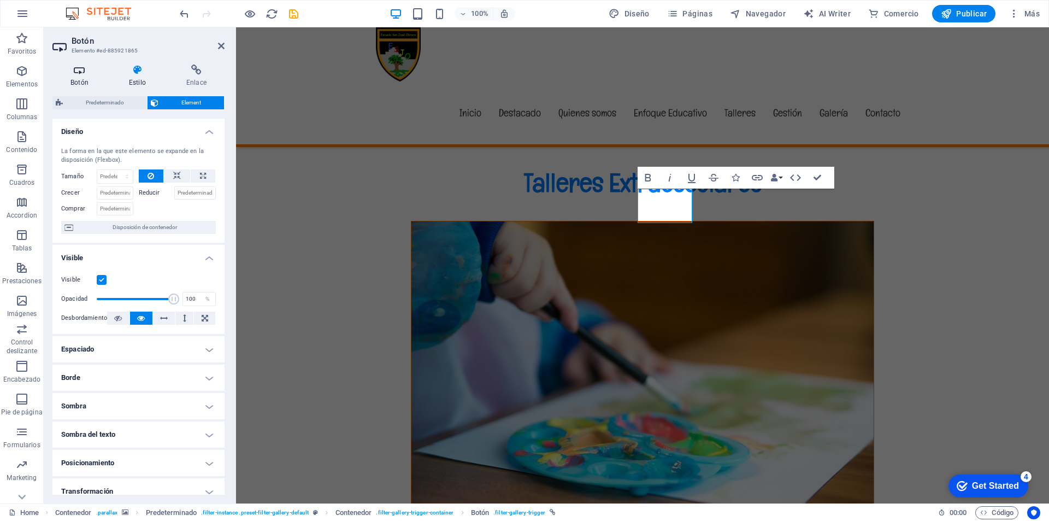
click at [85, 74] on icon at bounding box center [79, 69] width 54 height 11
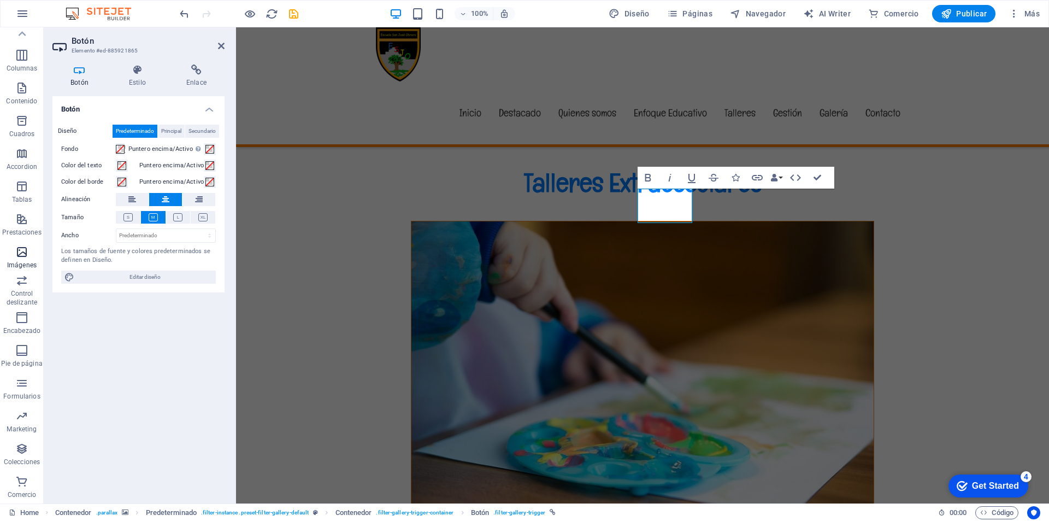
scroll to position [0, 0]
click at [20, 171] on icon "button" at bounding box center [21, 169] width 13 height 13
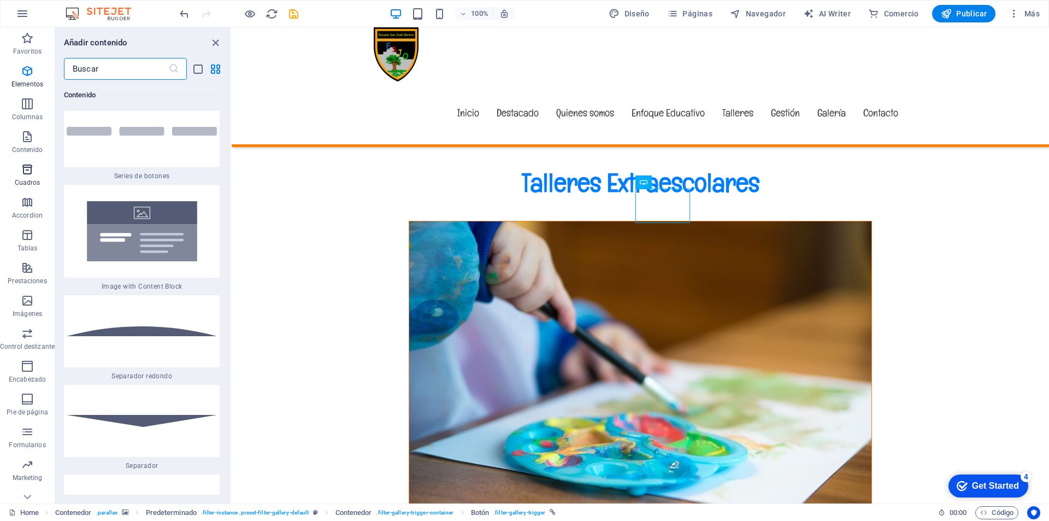
scroll to position [5908, 0]
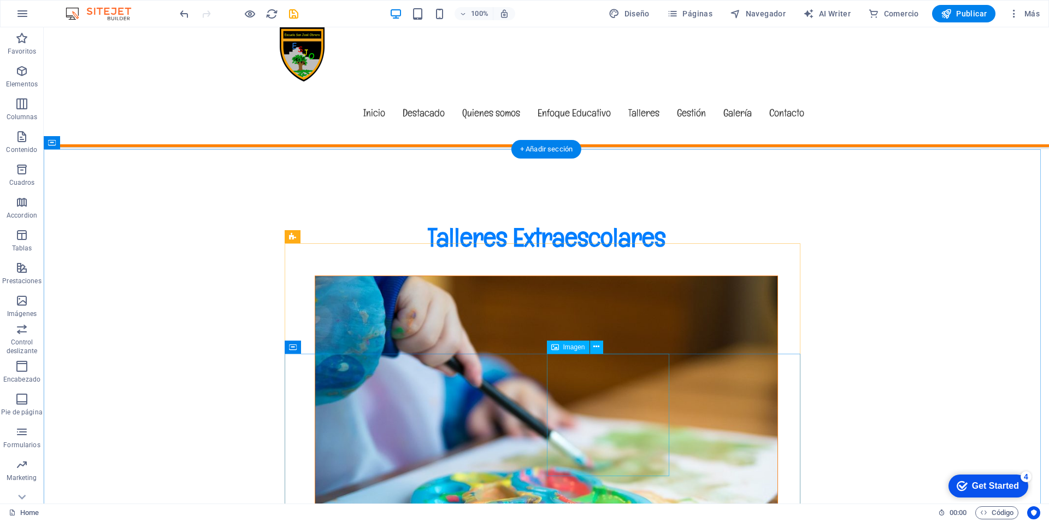
scroll to position [5502, 0]
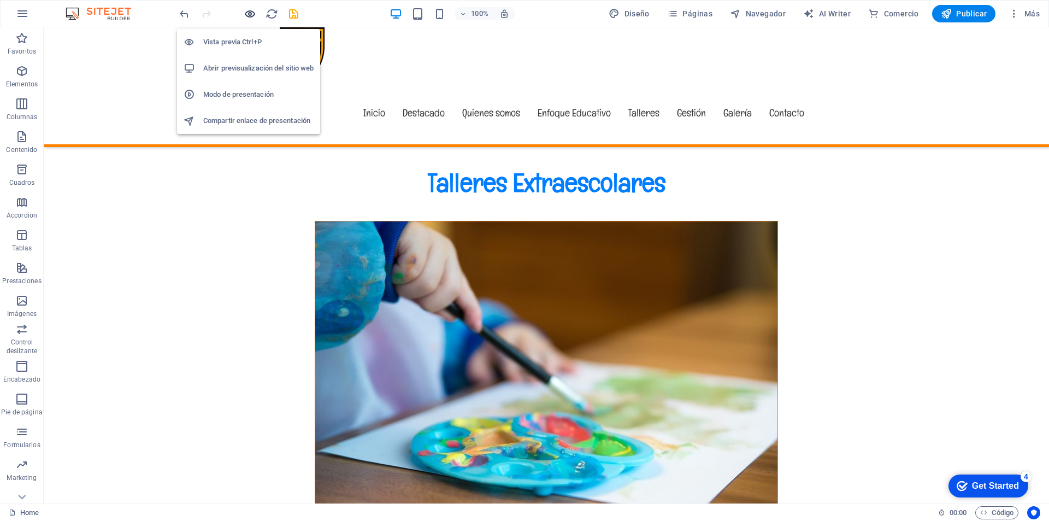
click at [244, 13] on icon "button" at bounding box center [250, 14] width 13 height 13
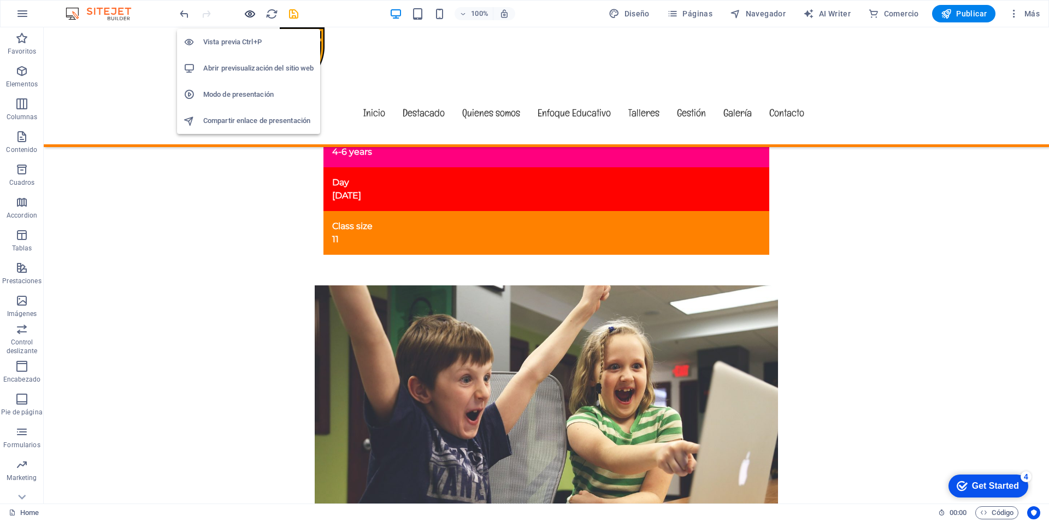
scroll to position [4669, 0]
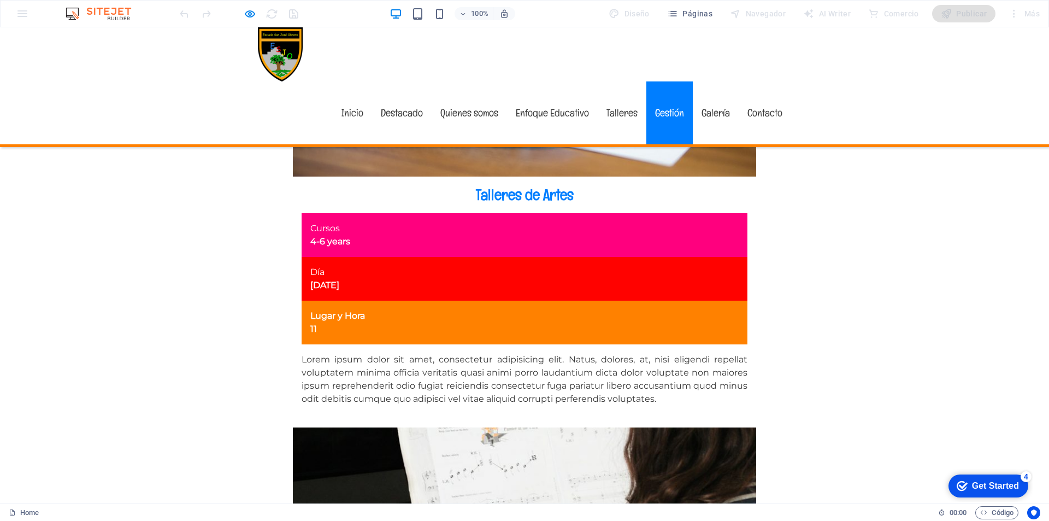
click at [666, 81] on link "Gestión" at bounding box center [669, 112] width 46 height 63
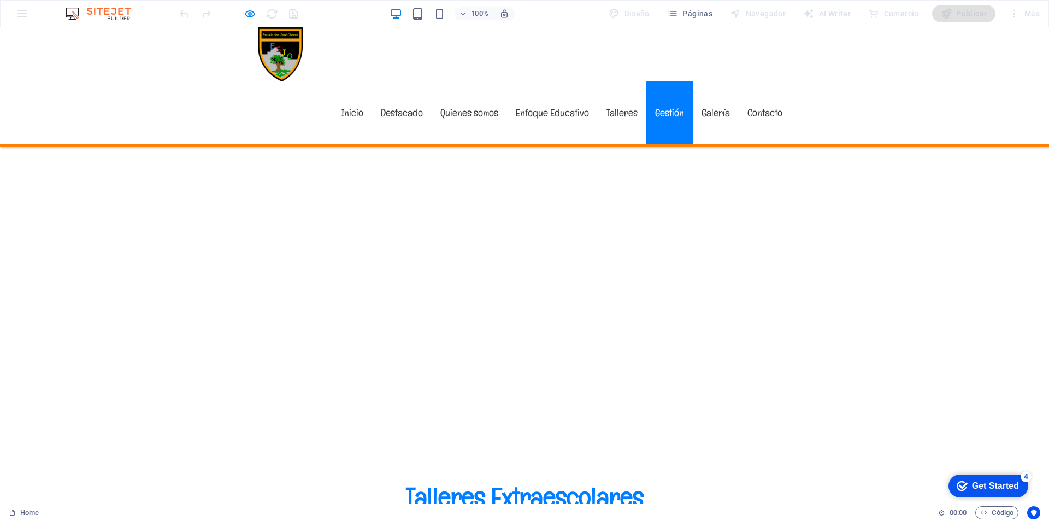
scroll to position [3979, 0]
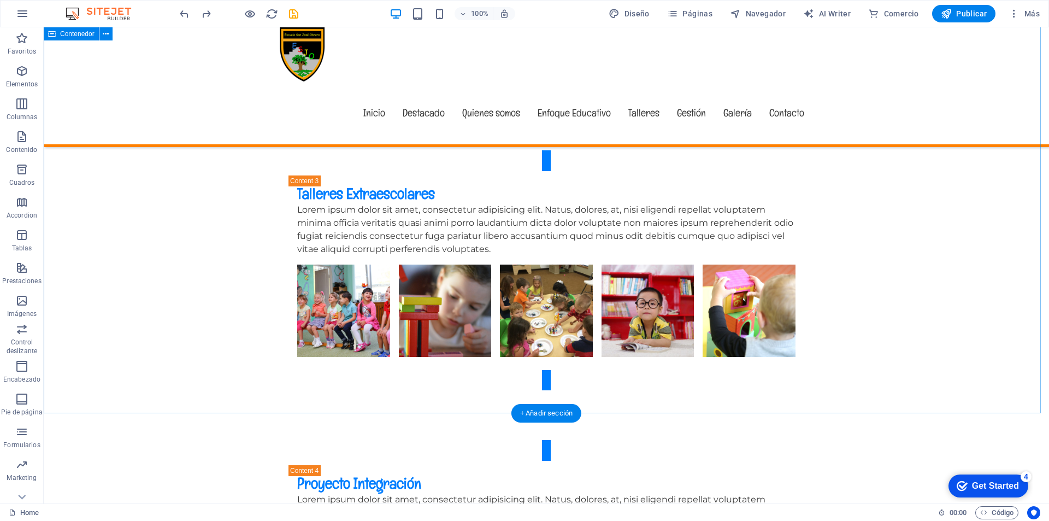
scroll to position [796, 0]
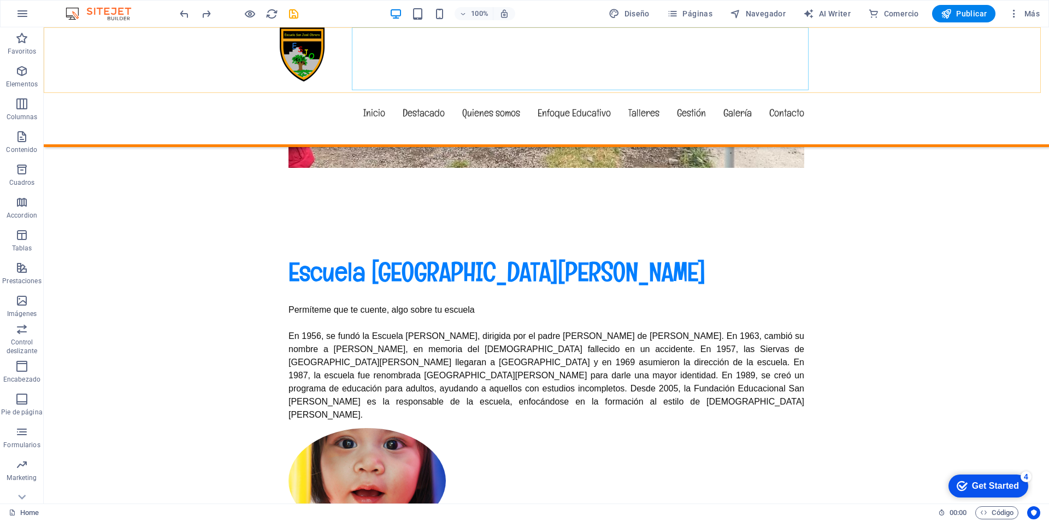
drag, startPoint x: 665, startPoint y: 58, endPoint x: 672, endPoint y: 59, distance: 7.2
click at [669, 81] on nav "Inicio Destacado Quienes somos Enfoque Educativo Talleres Gestión Galería Conta…" at bounding box center [546, 112] width 533 height 63
click at [682, 81] on nav "Inicio Destacado Quienes somos Enfoque Educativo Talleres Gestión Galería Conta…" at bounding box center [546, 112] width 533 height 63
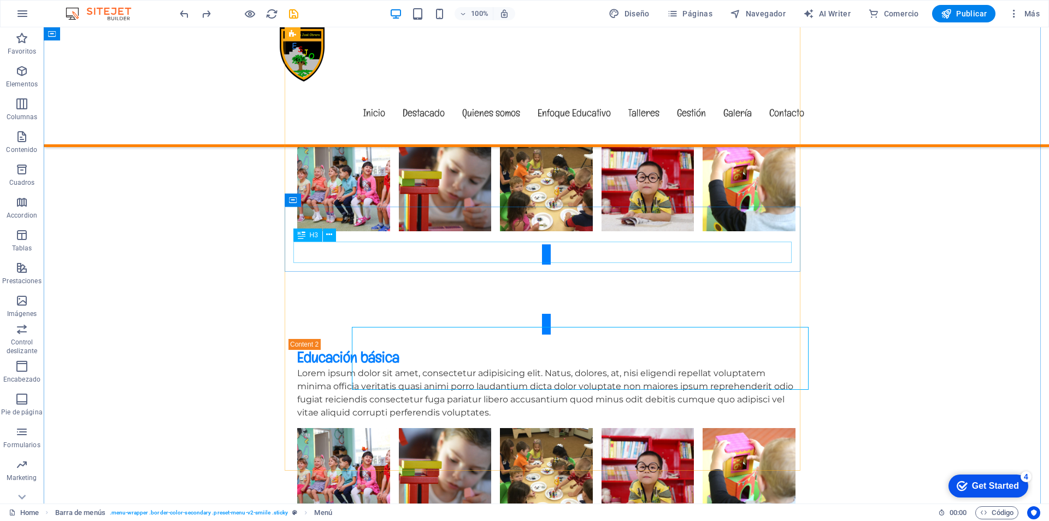
scroll to position [2872, 0]
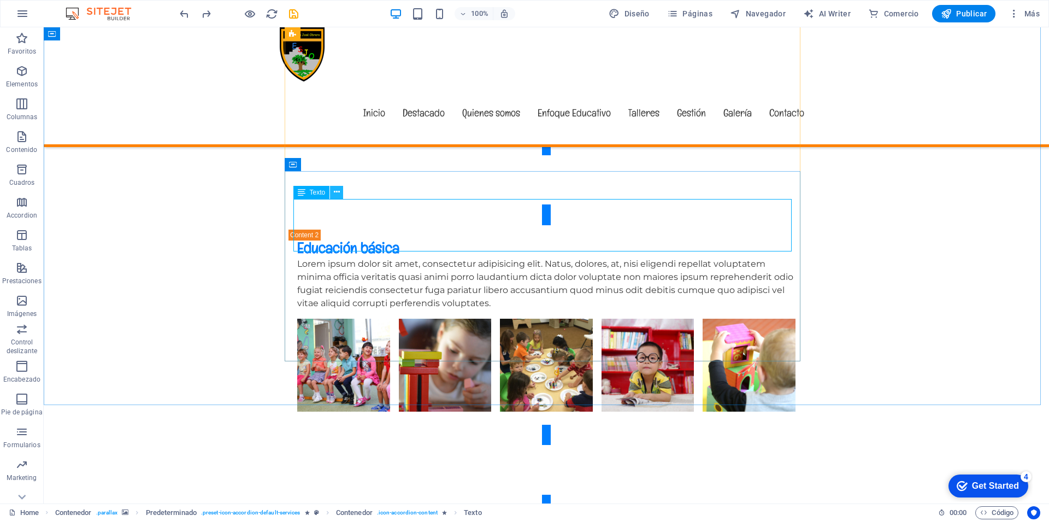
click at [335, 192] on icon at bounding box center [337, 191] width 6 height 11
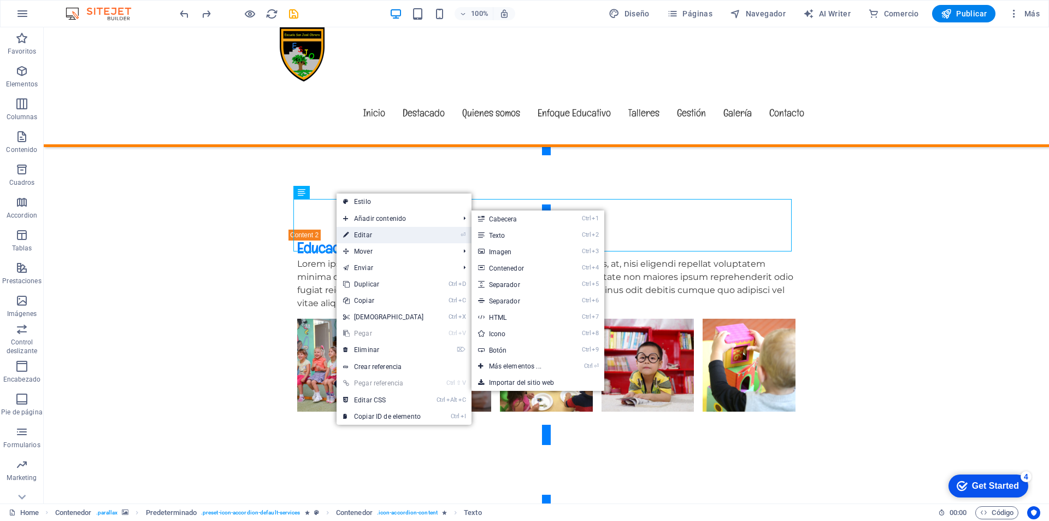
click at [362, 233] on link "⏎ Editar" at bounding box center [383, 235] width 94 height 16
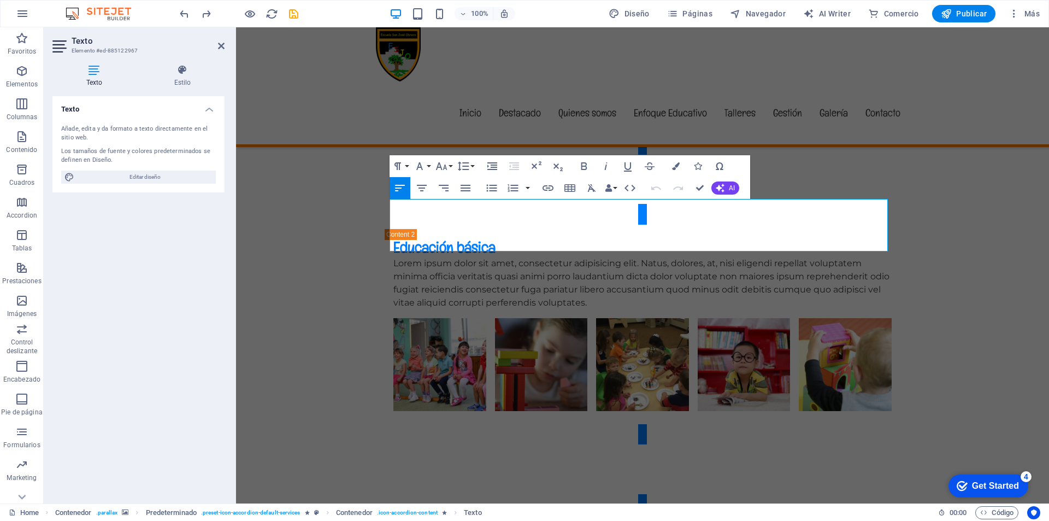
drag, startPoint x: 583, startPoint y: 244, endPoint x: 481, endPoint y: 210, distance: 107.6
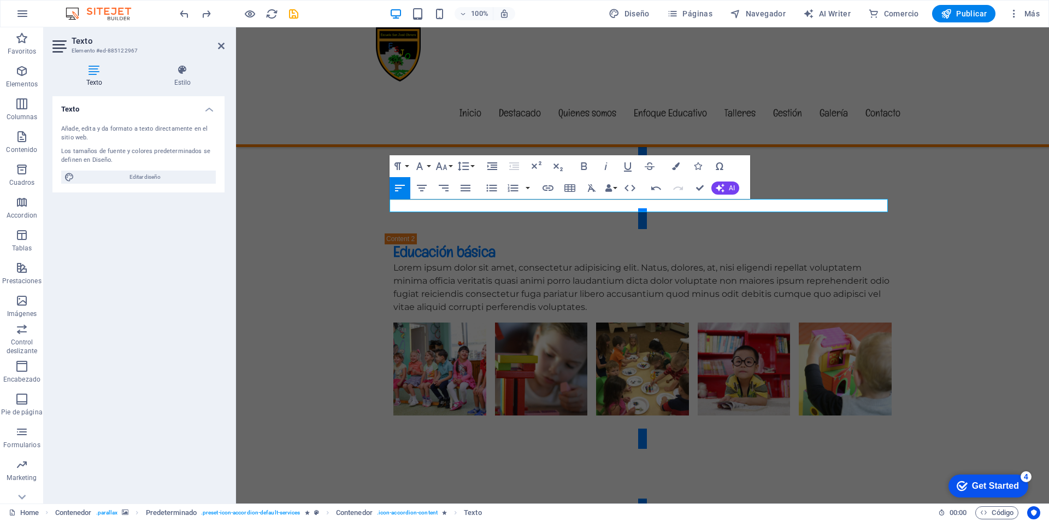
scroll to position [2878, 0]
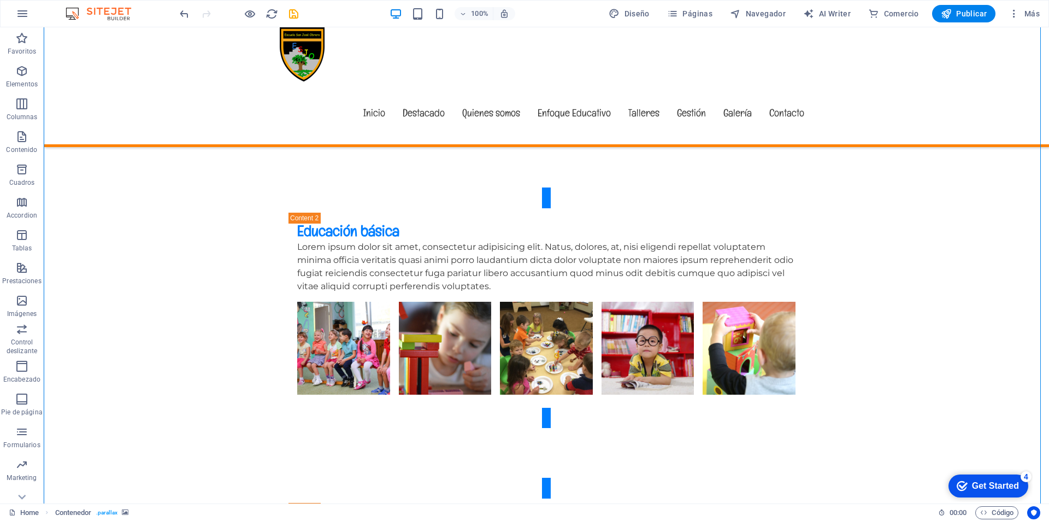
scroll to position [2715, 0]
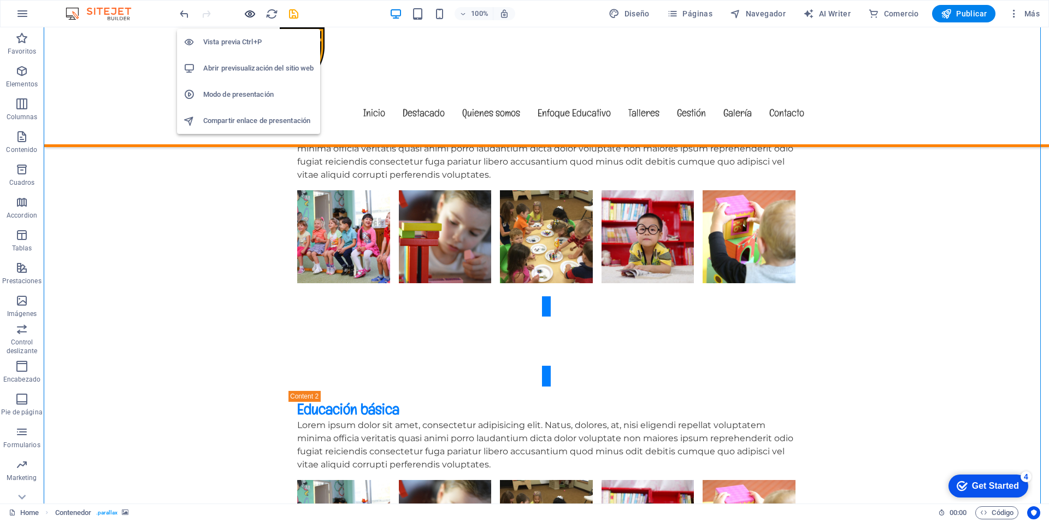
click at [252, 14] on icon "button" at bounding box center [250, 14] width 13 height 13
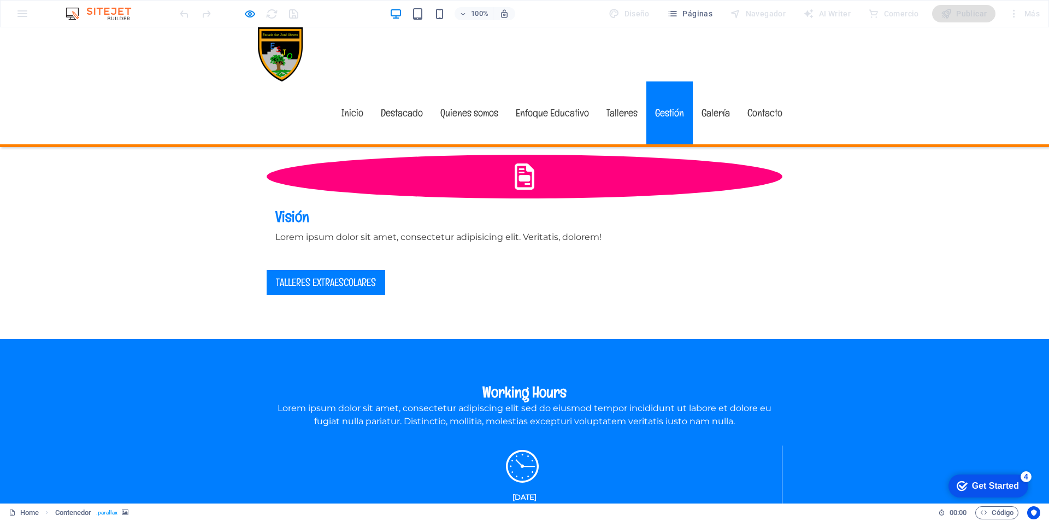
click at [660, 81] on link "Gestión" at bounding box center [669, 112] width 46 height 63
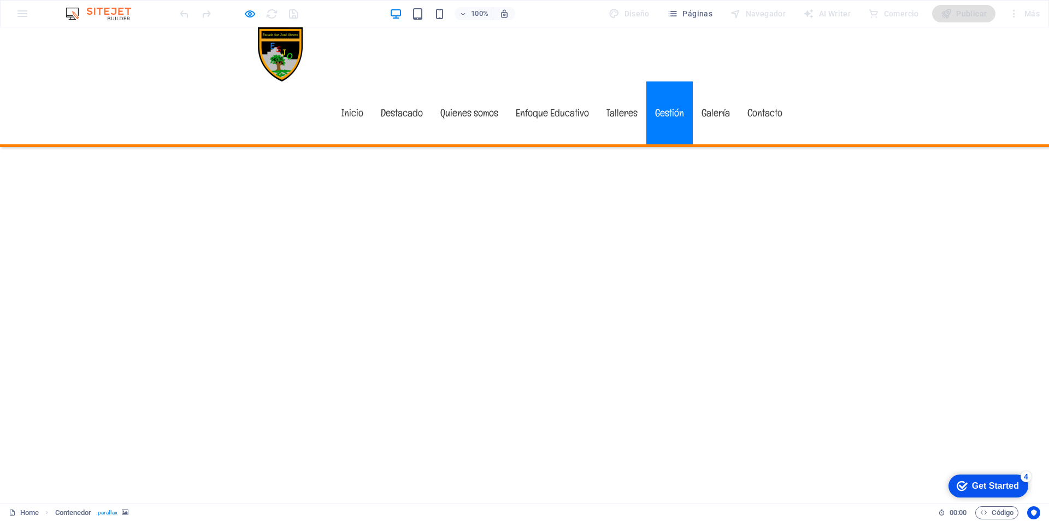
scroll to position [3966, 0]
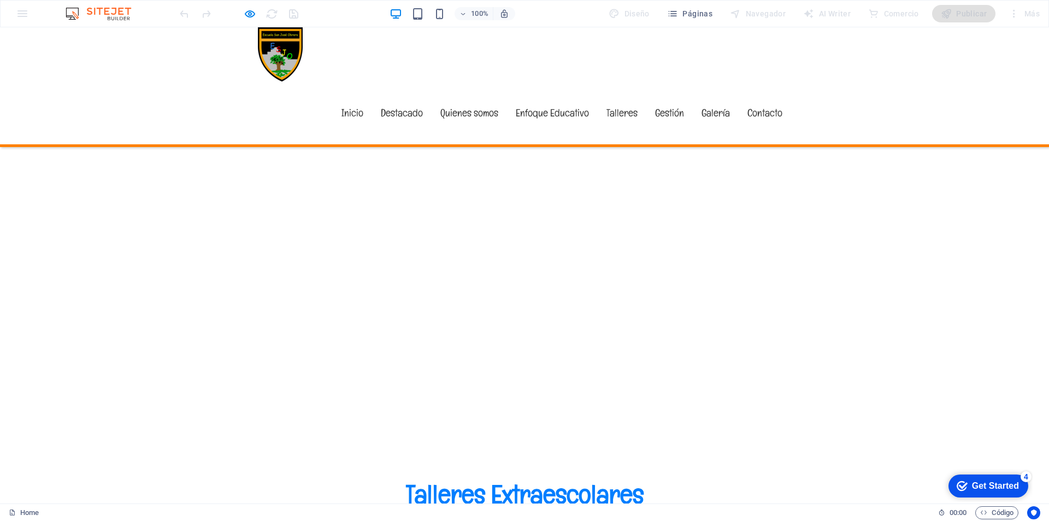
click at [540, 81] on link "Enfoque Educativo" at bounding box center [552, 112] width 91 height 63
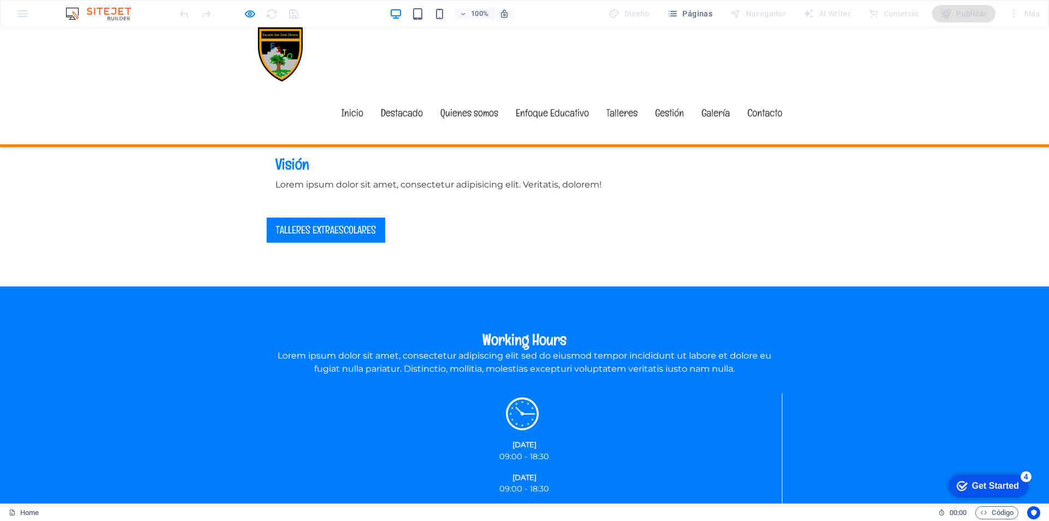
scroll to position [1351, 0]
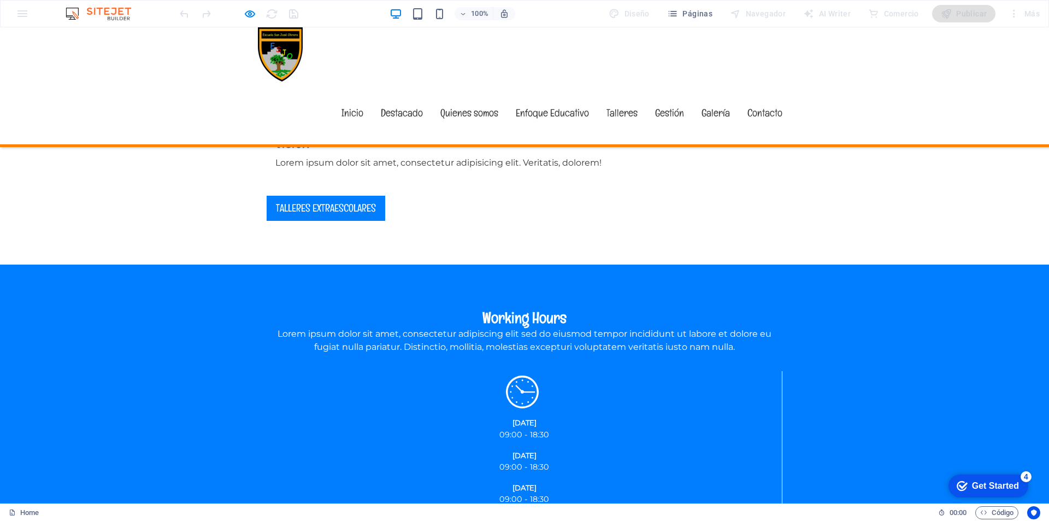
scroll to position [1406, 0]
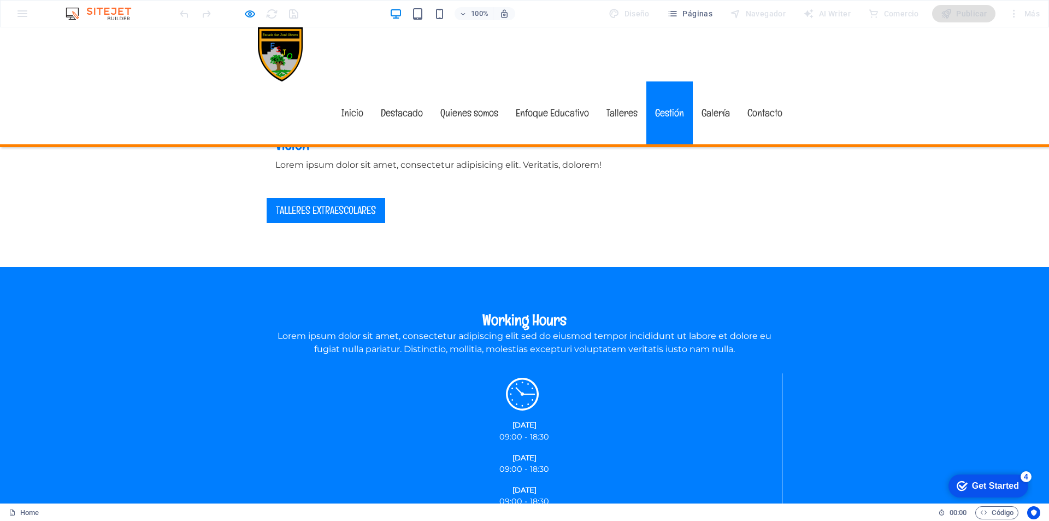
click at [667, 81] on link "Gestión" at bounding box center [669, 112] width 46 height 63
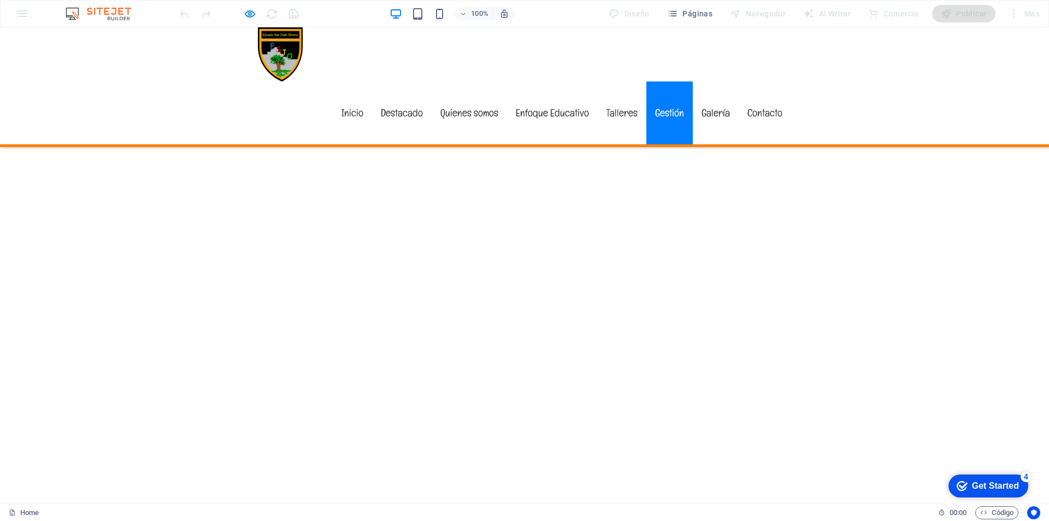
scroll to position [4530, 0]
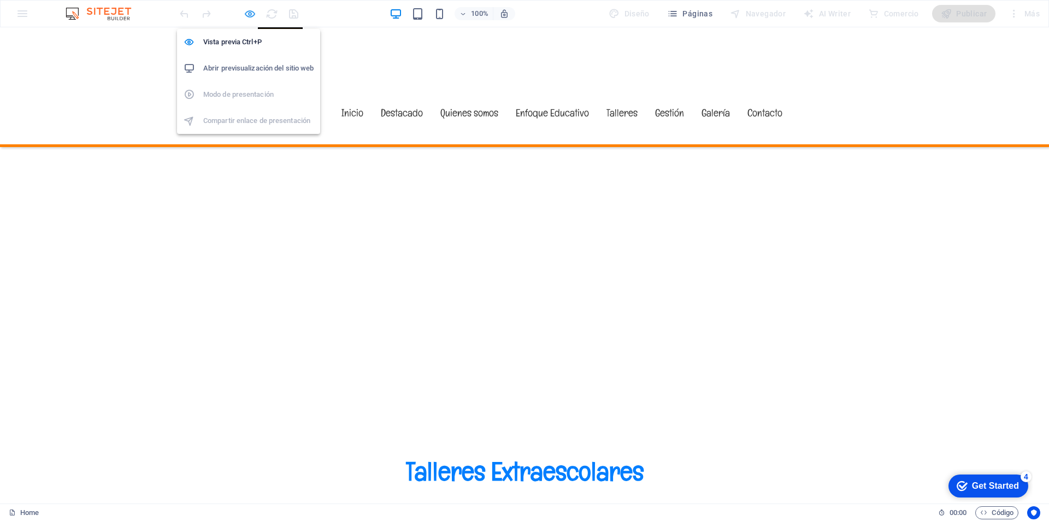
click at [247, 14] on icon "button" at bounding box center [250, 14] width 13 height 13
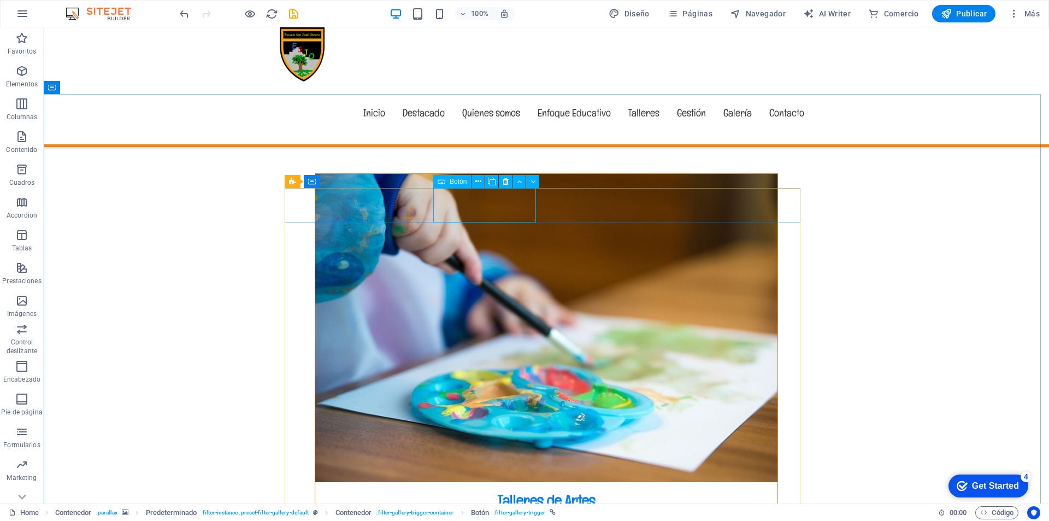
click at [457, 182] on span "Botón" at bounding box center [458, 181] width 17 height 7
click at [481, 181] on icon at bounding box center [478, 181] width 6 height 11
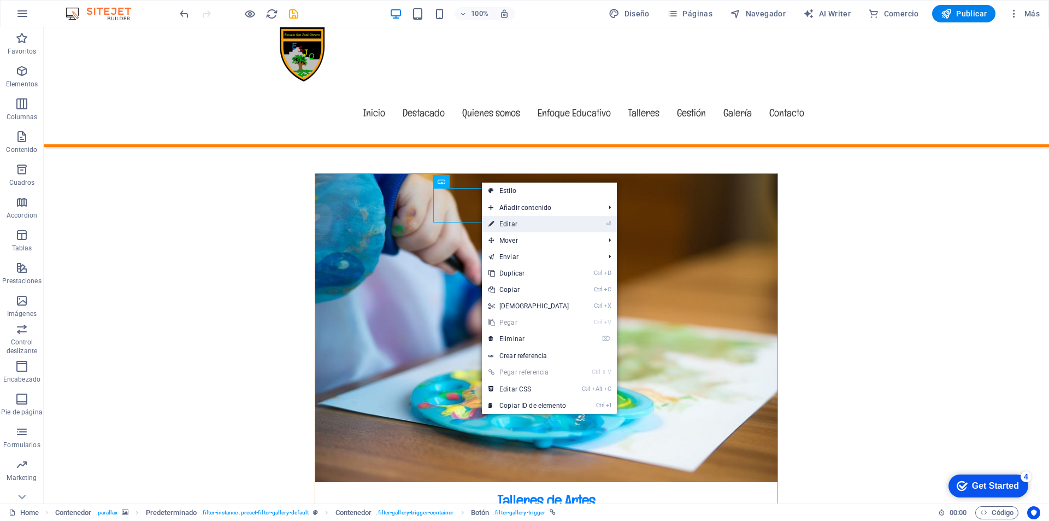
click at [515, 219] on link "⏎ Editar" at bounding box center [529, 224] width 94 height 16
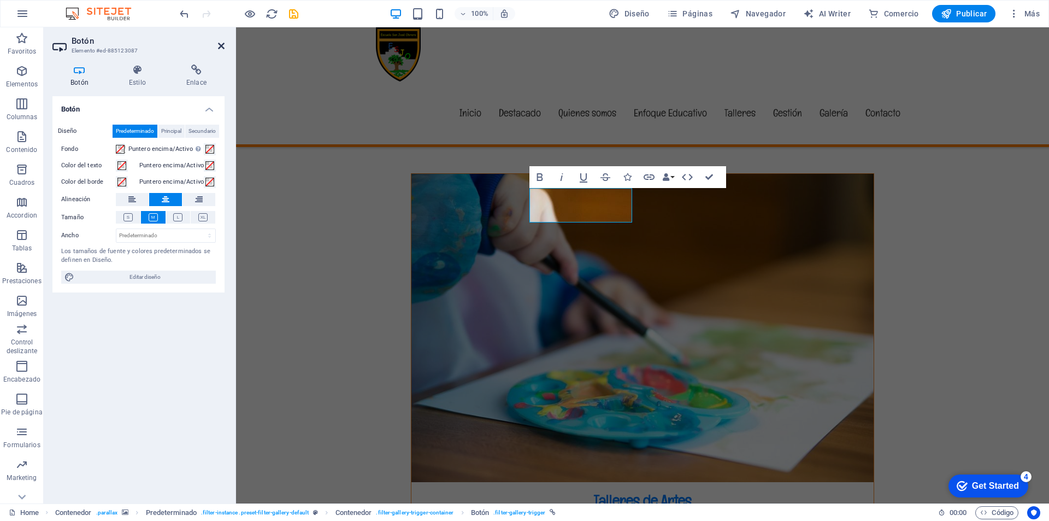
click at [223, 49] on icon at bounding box center [221, 46] width 7 height 9
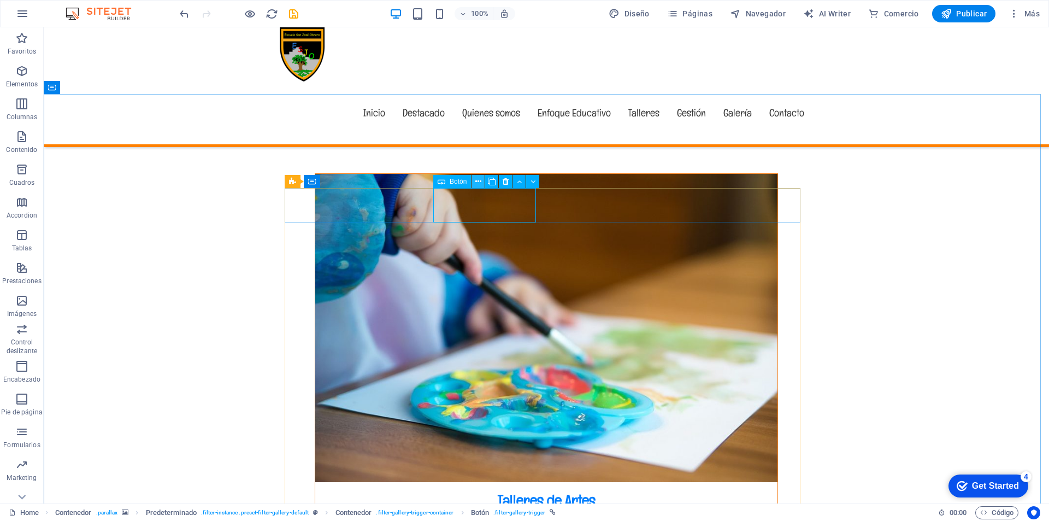
click at [477, 178] on icon at bounding box center [478, 181] width 6 height 11
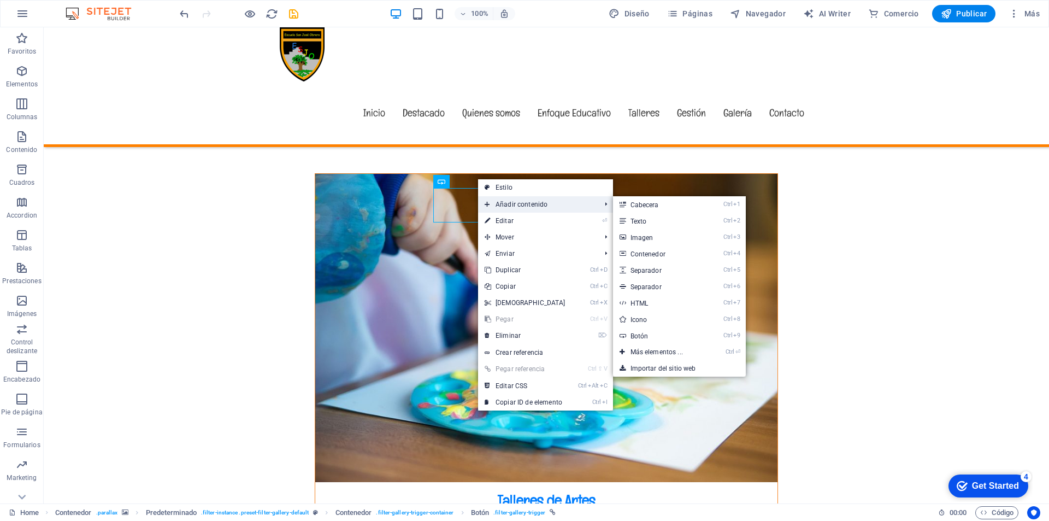
click at [525, 201] on span "Añadir contenido" at bounding box center [537, 204] width 119 height 16
click at [630, 221] on link "Ctrl 2 Texto" at bounding box center [659, 220] width 92 height 16
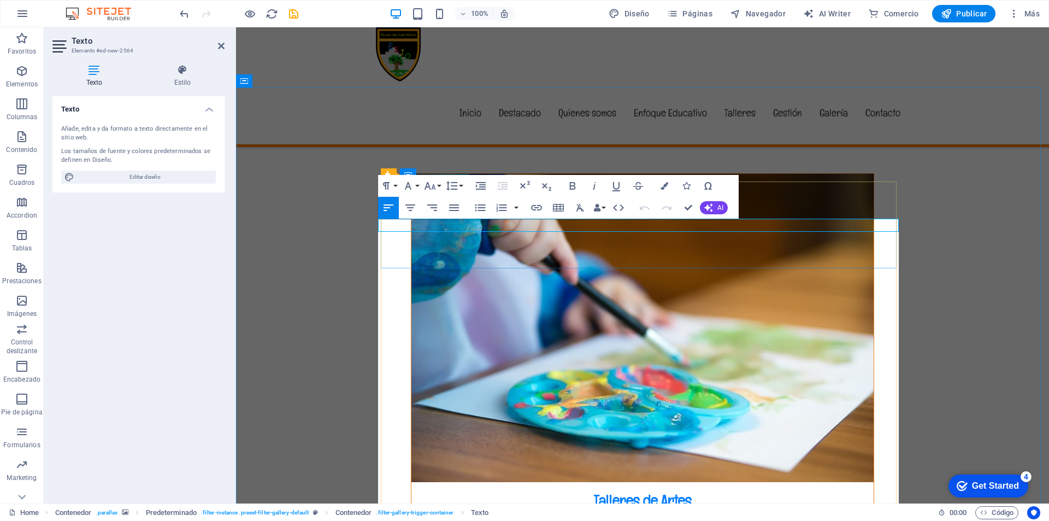
scroll to position [5861, 0]
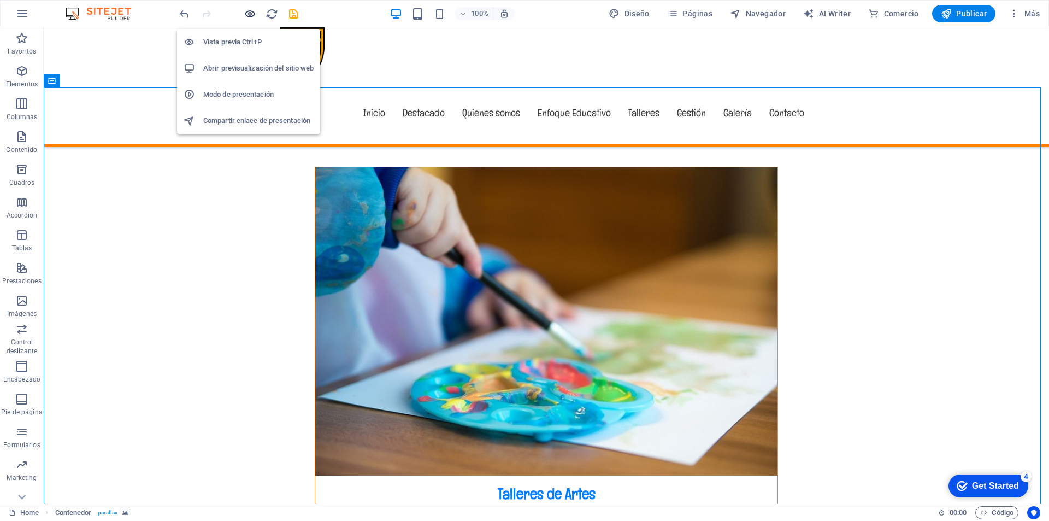
click at [250, 12] on icon "button" at bounding box center [250, 14] width 13 height 13
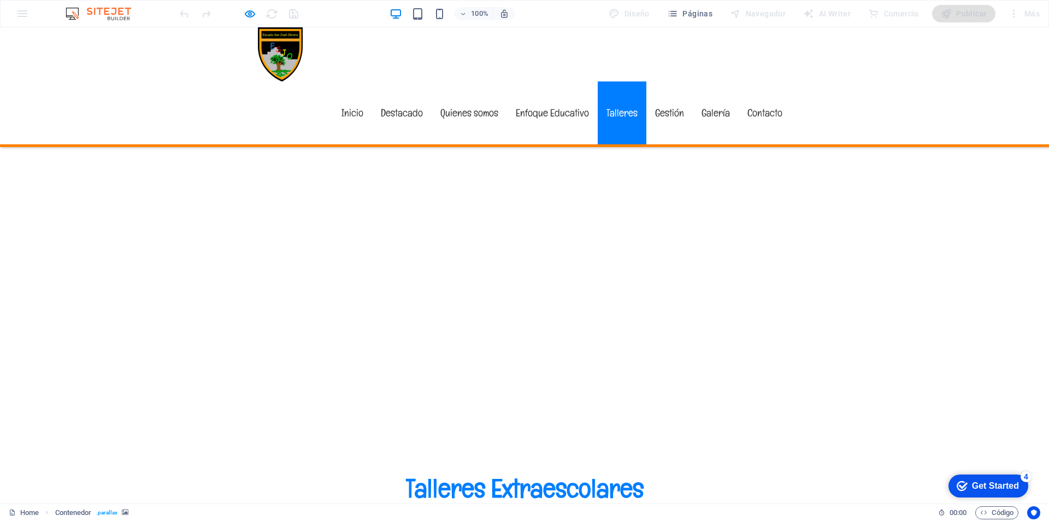
click at [614, 81] on link "Talleres" at bounding box center [622, 112] width 49 height 63
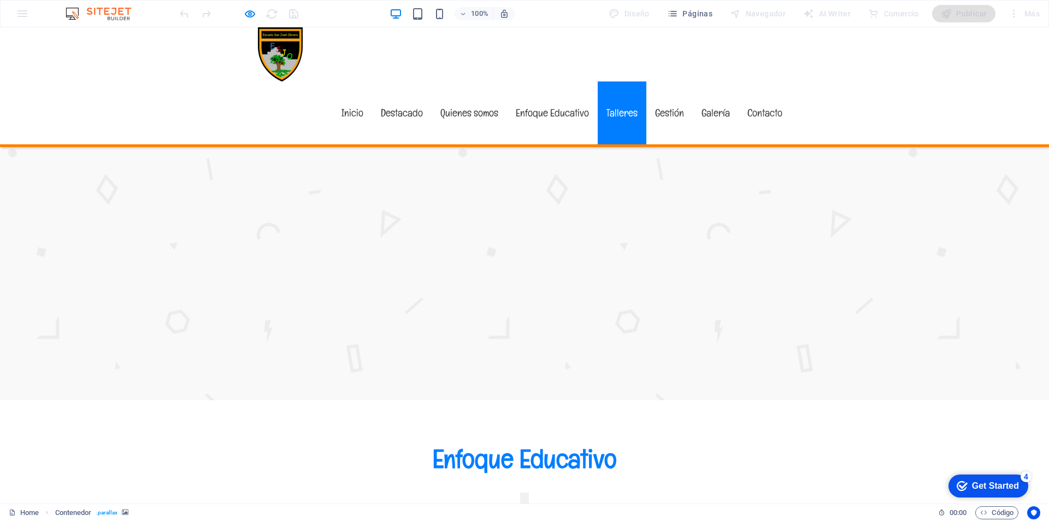
scroll to position [1963, 0]
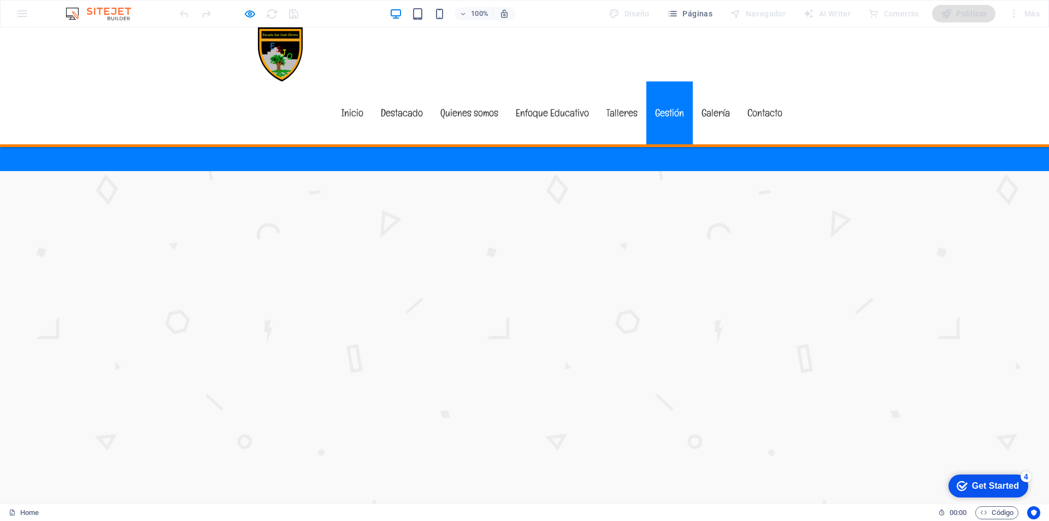
click at [669, 81] on link "Gestión" at bounding box center [669, 112] width 46 height 63
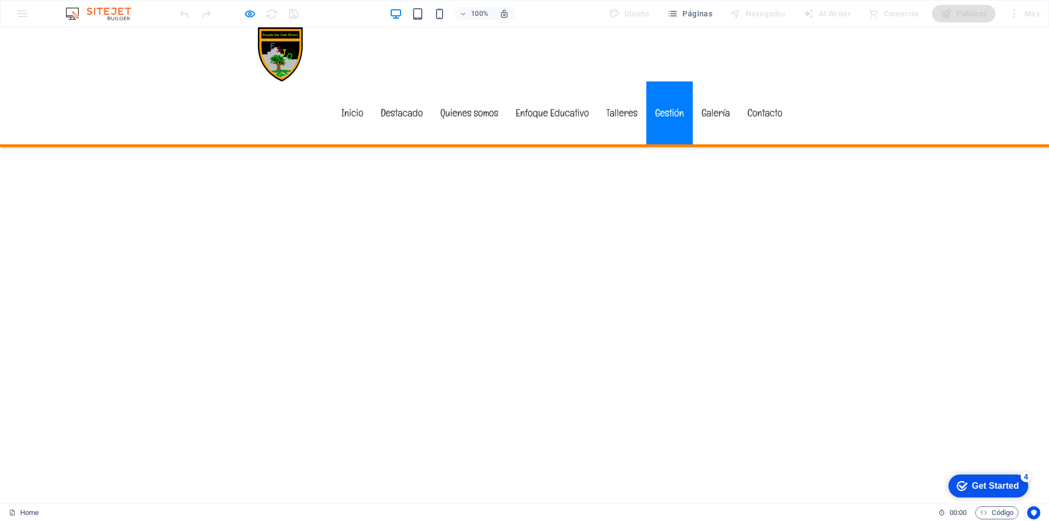
scroll to position [3966, 0]
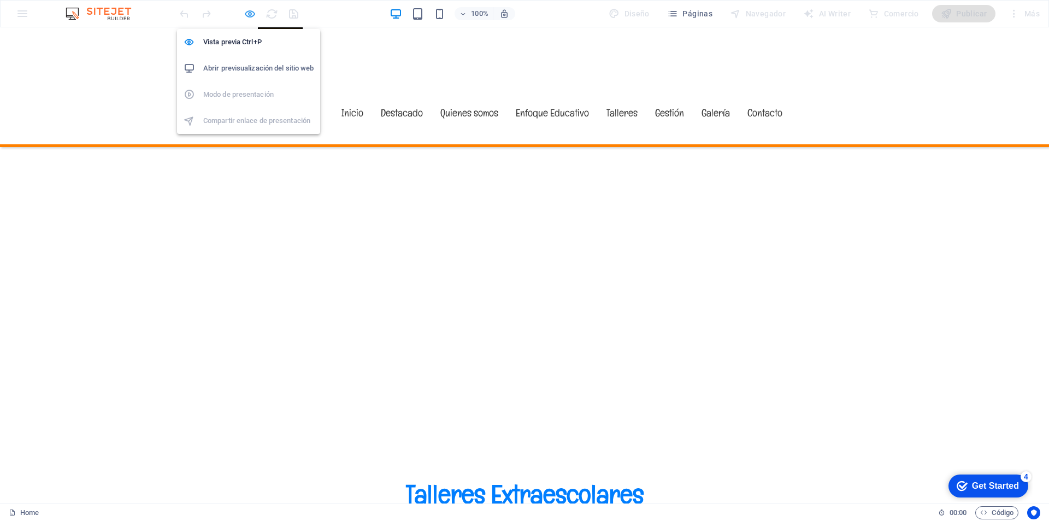
click at [245, 14] on icon "button" at bounding box center [250, 14] width 13 height 13
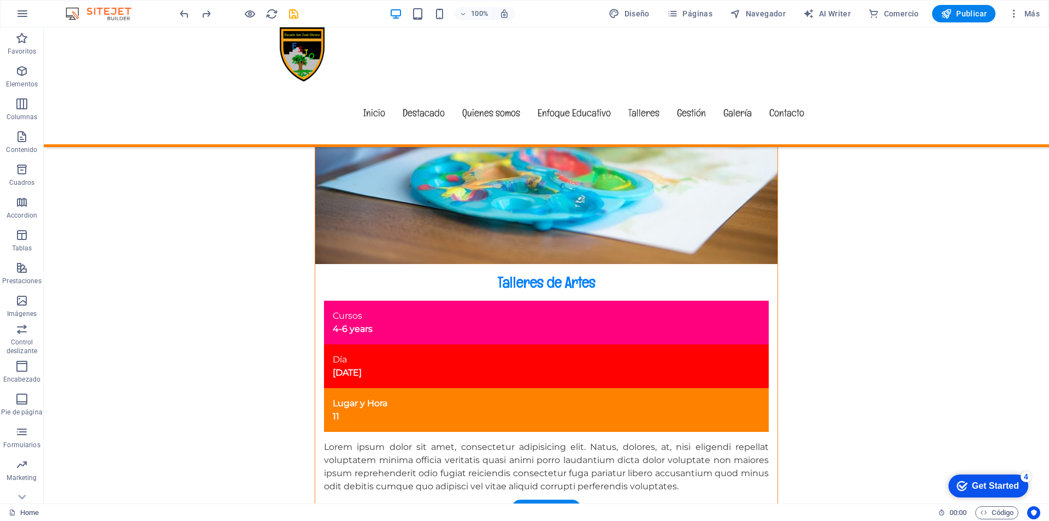
scroll to position [6017, 0]
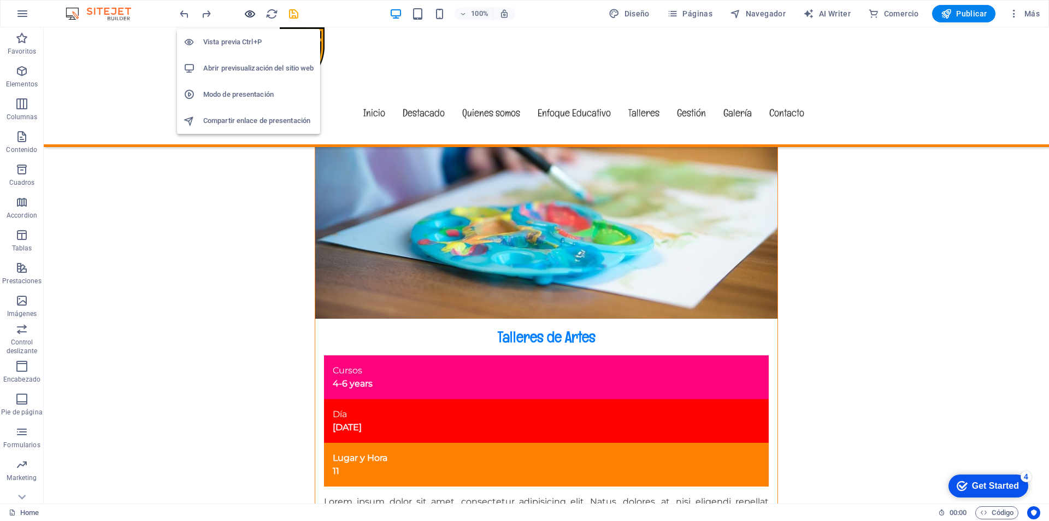
click at [250, 9] on icon "button" at bounding box center [250, 14] width 13 height 13
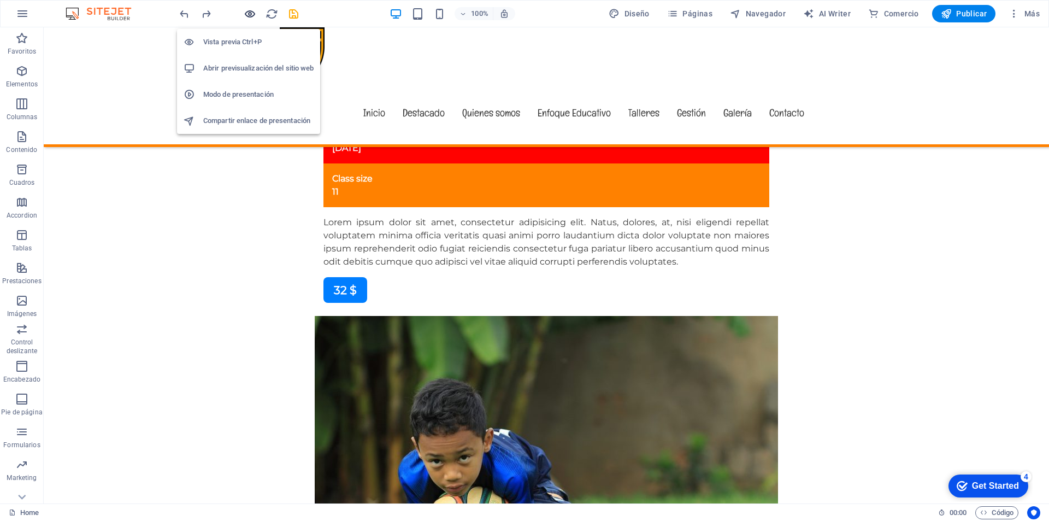
scroll to position [4656, 0]
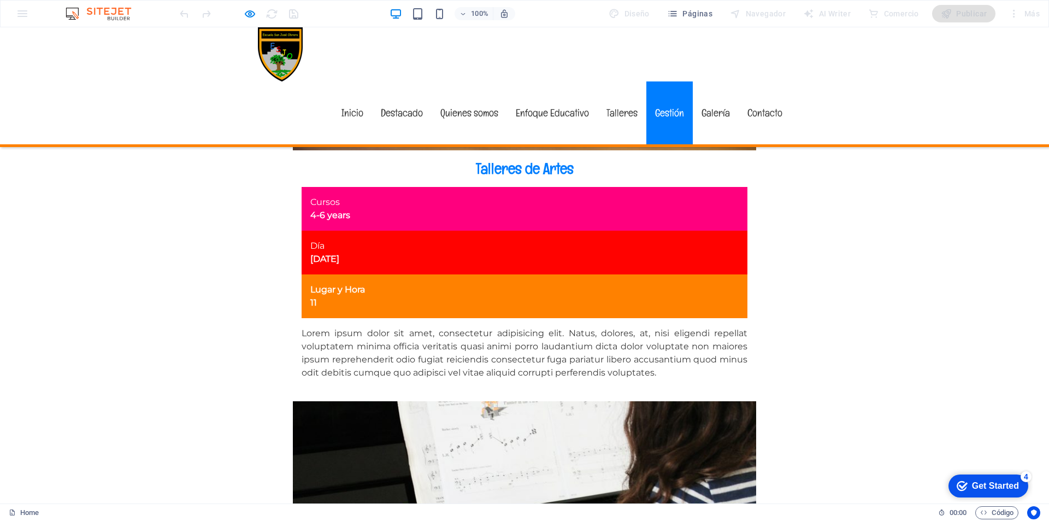
click at [673, 81] on link "Gestión" at bounding box center [669, 112] width 46 height 63
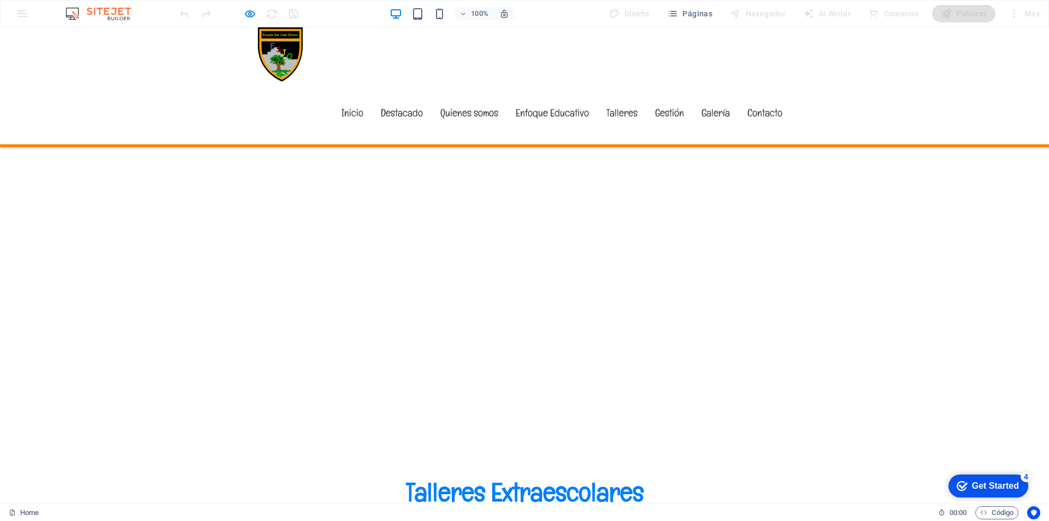
scroll to position [3966, 0]
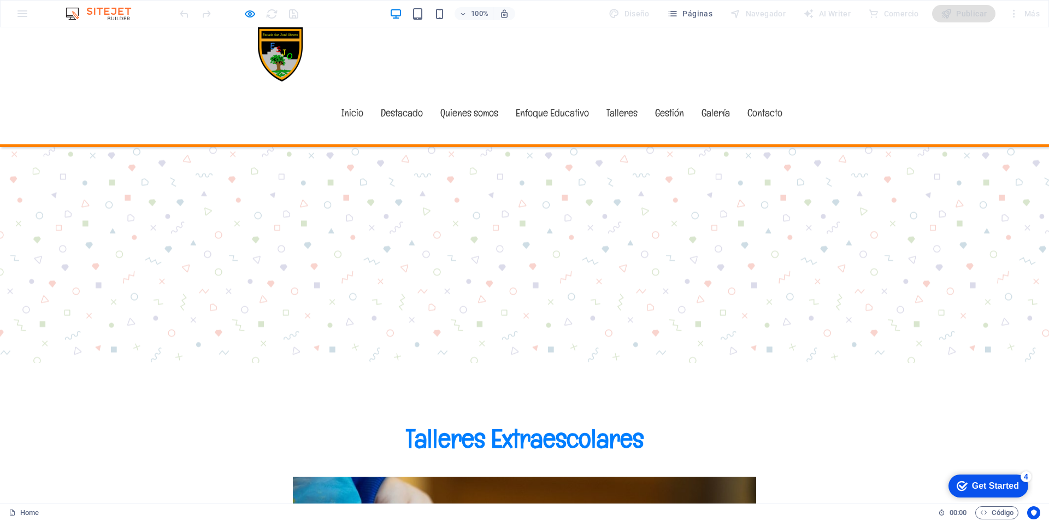
scroll to position [4020, 0]
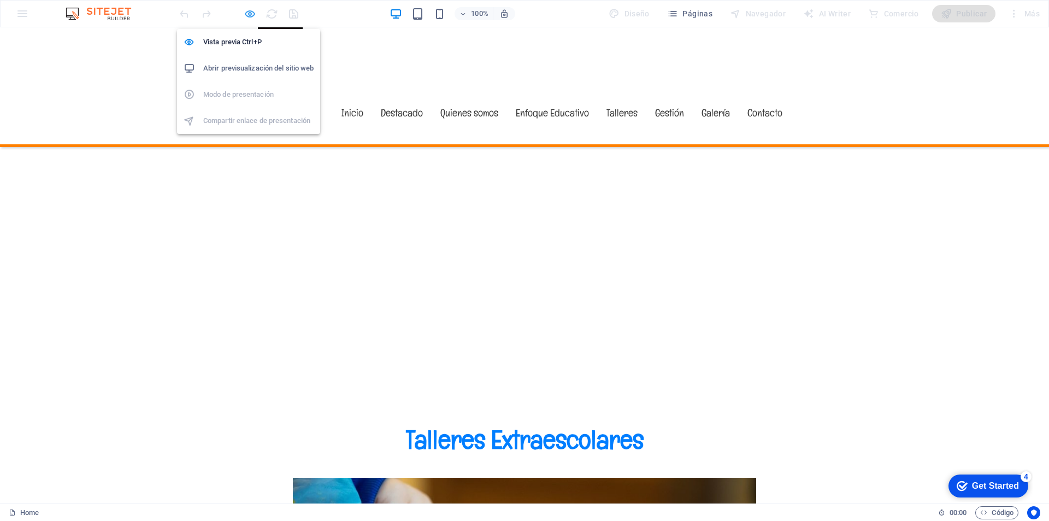
click at [247, 13] on icon "button" at bounding box center [250, 14] width 13 height 13
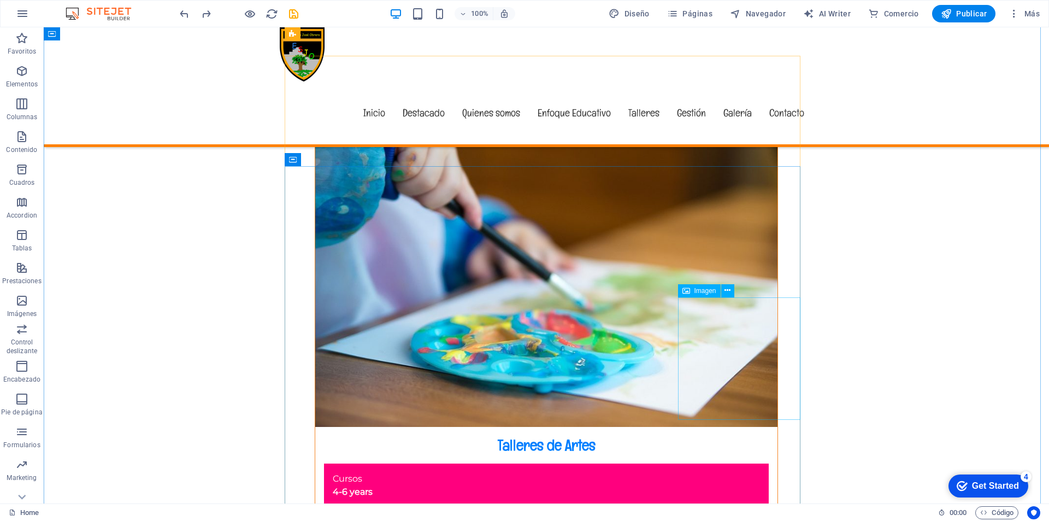
scroll to position [5908, 0]
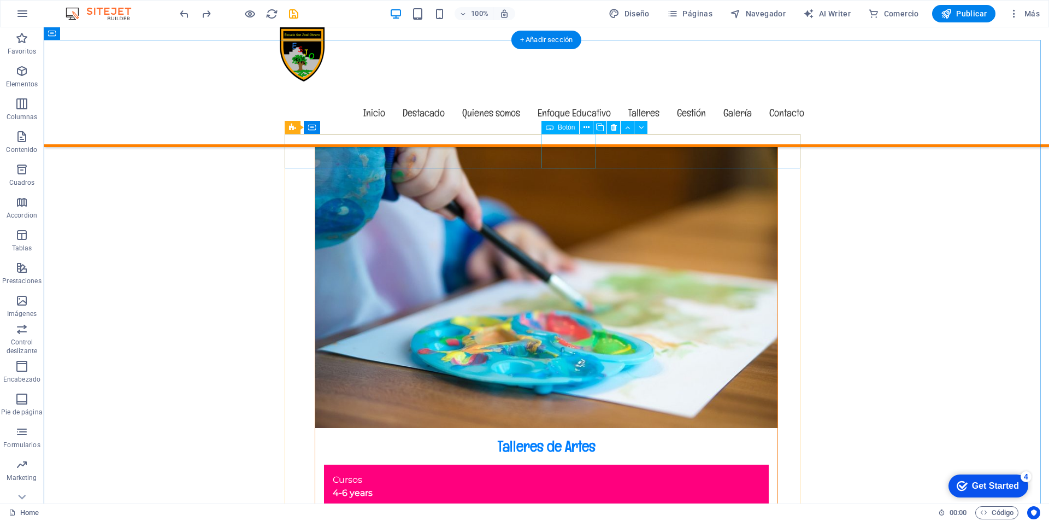
click at [587, 126] on icon at bounding box center [586, 127] width 6 height 11
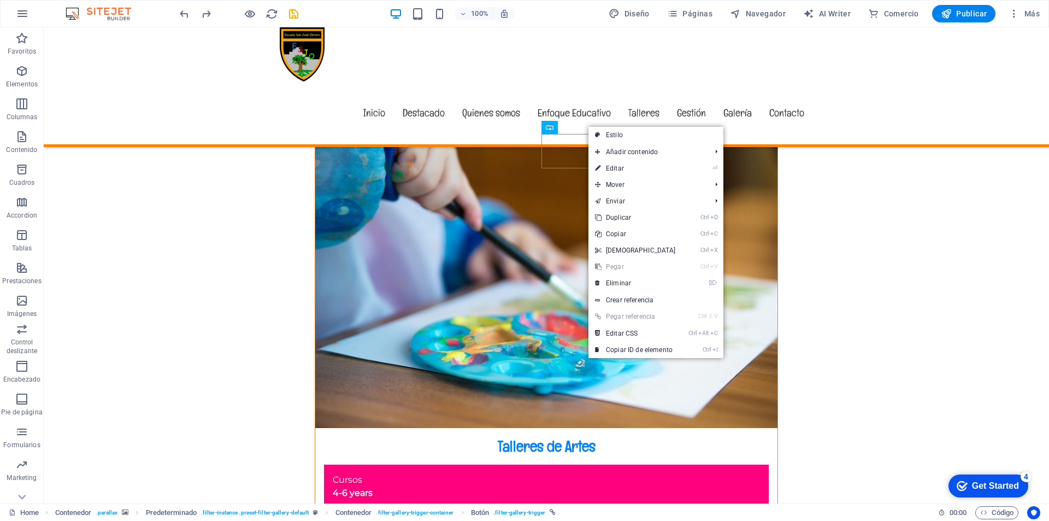
click at [611, 133] on link "Estilo" at bounding box center [655, 135] width 135 height 16
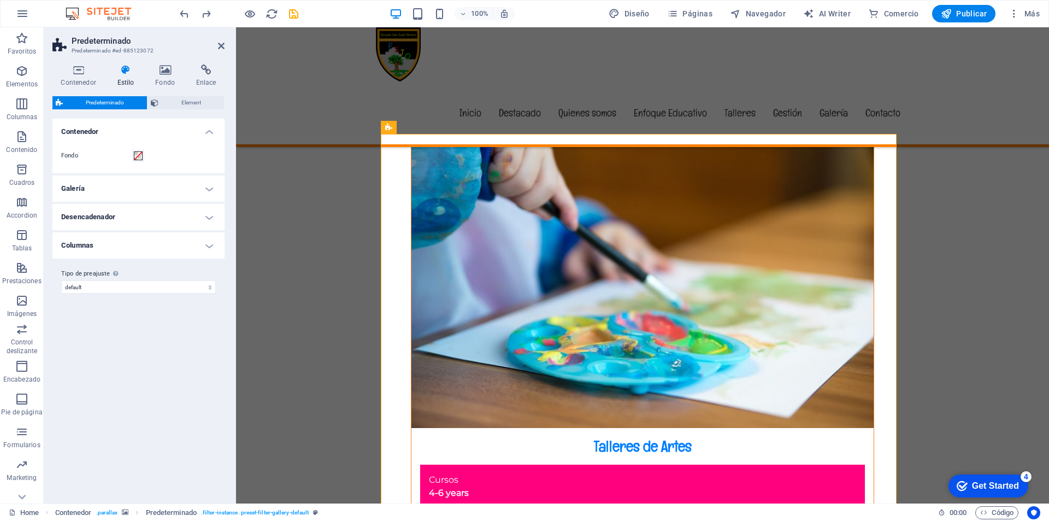
click at [211, 188] on h4 "Galería" at bounding box center [138, 188] width 172 height 26
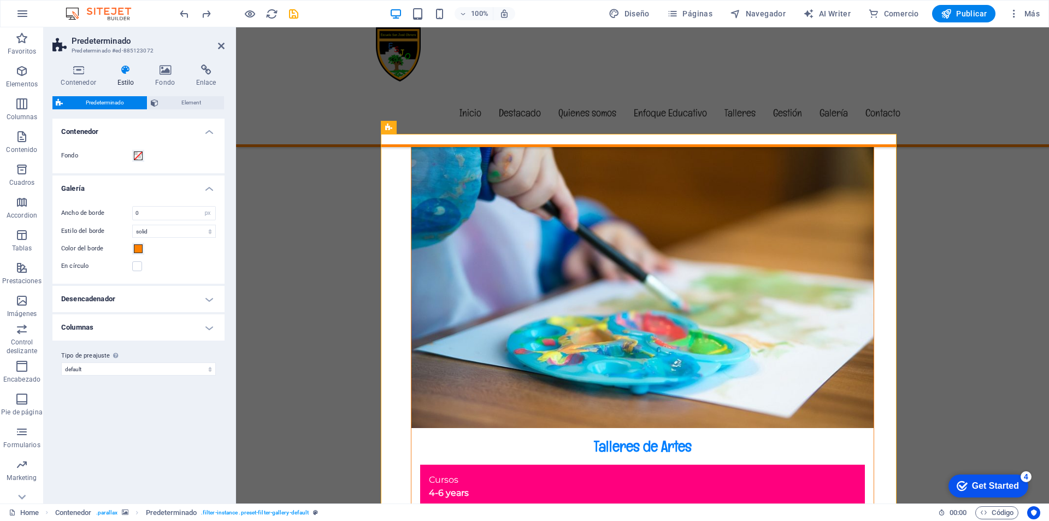
click at [211, 187] on h4 "Galería" at bounding box center [138, 185] width 172 height 20
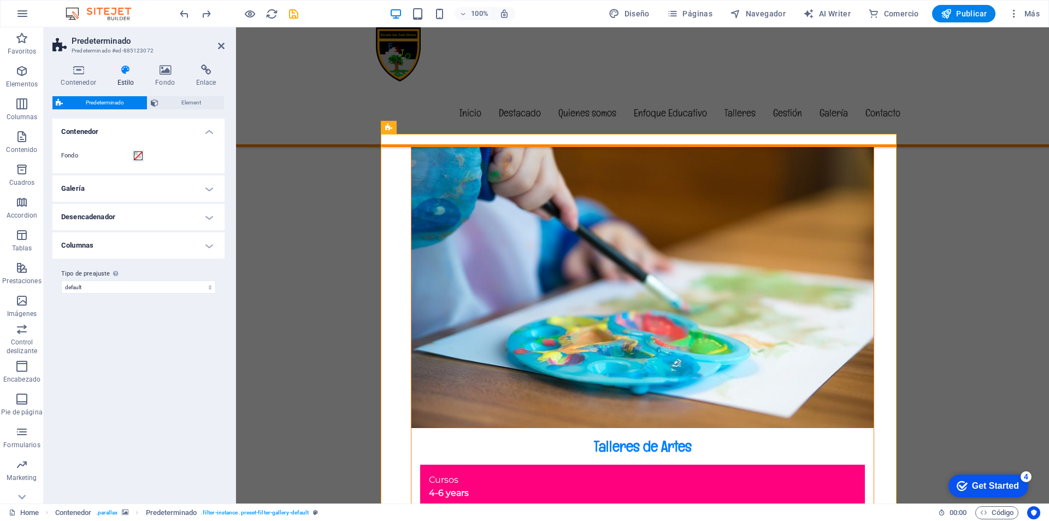
click at [212, 218] on h4 "Desencadenador" at bounding box center [138, 217] width 172 height 26
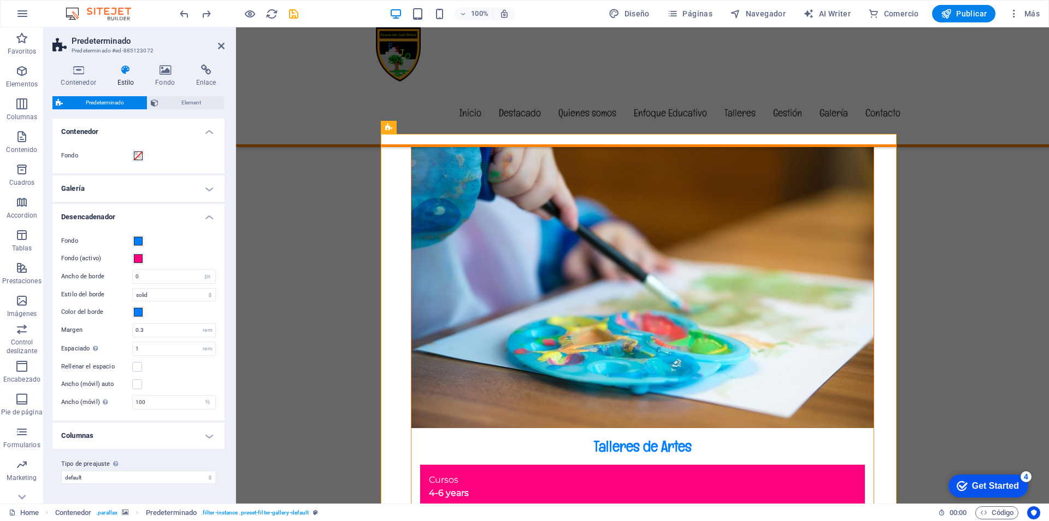
click at [212, 218] on h4 "Desencadenador" at bounding box center [138, 214] width 172 height 20
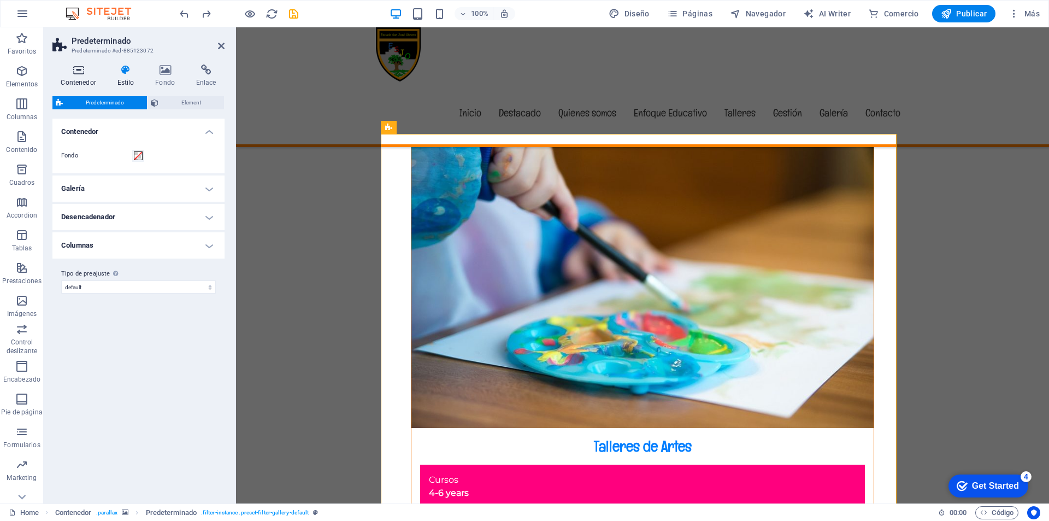
click at [81, 77] on h4 "Contenedor" at bounding box center [80, 75] width 56 height 23
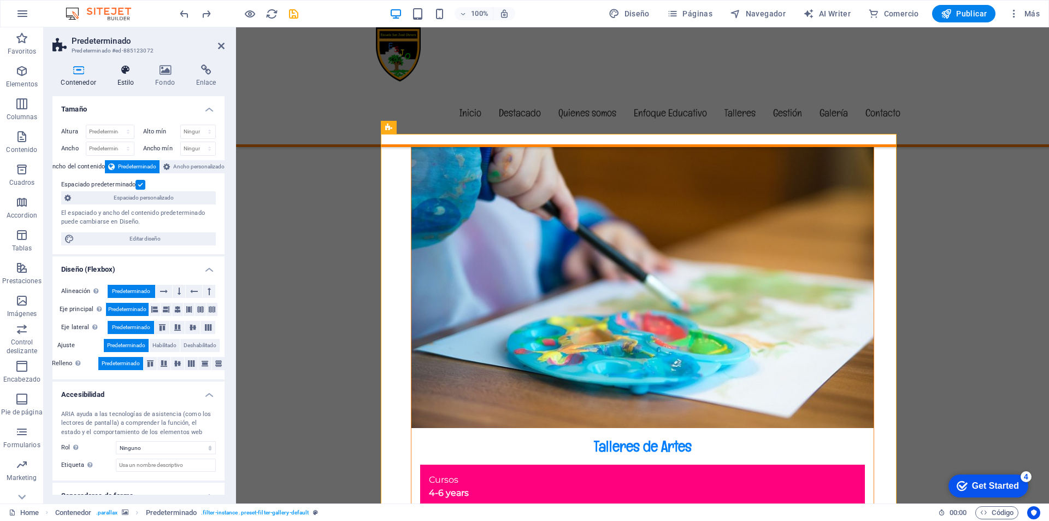
click at [121, 73] on icon at bounding box center [126, 69] width 34 height 11
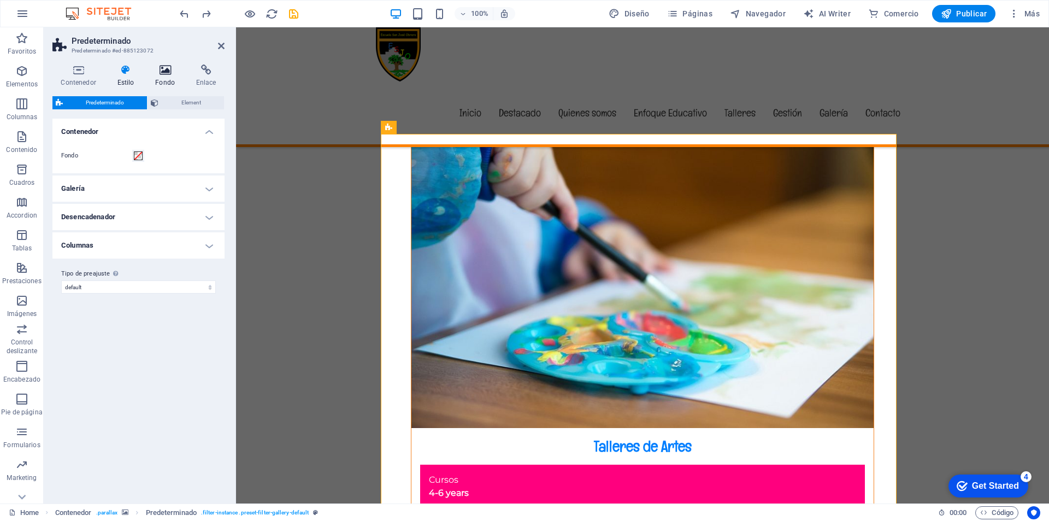
click at [161, 70] on icon at bounding box center [165, 69] width 37 height 11
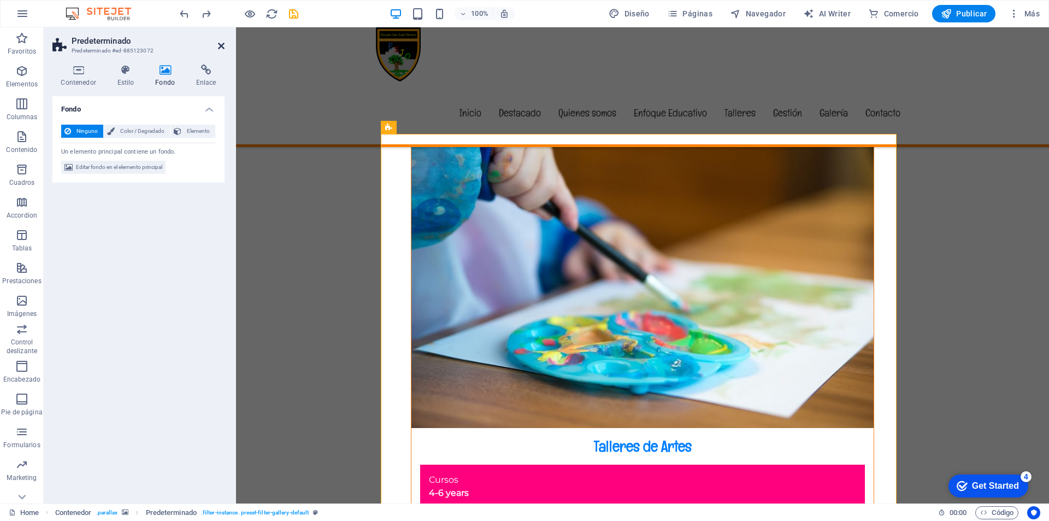
drag, startPoint x: 223, startPoint y: 48, endPoint x: 185, endPoint y: 20, distance: 47.4
click at [223, 48] on icon at bounding box center [221, 46] width 7 height 9
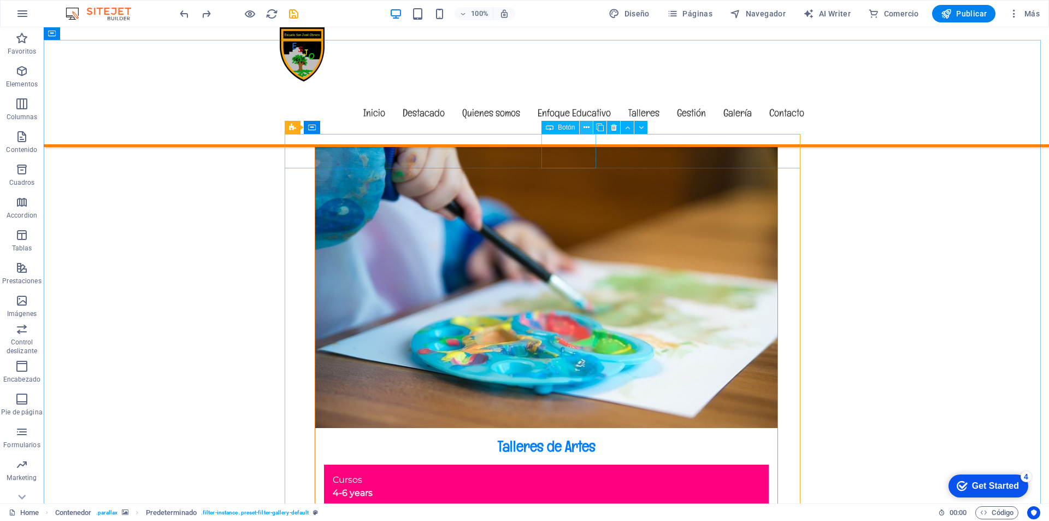
click at [587, 126] on icon at bounding box center [586, 127] width 6 height 11
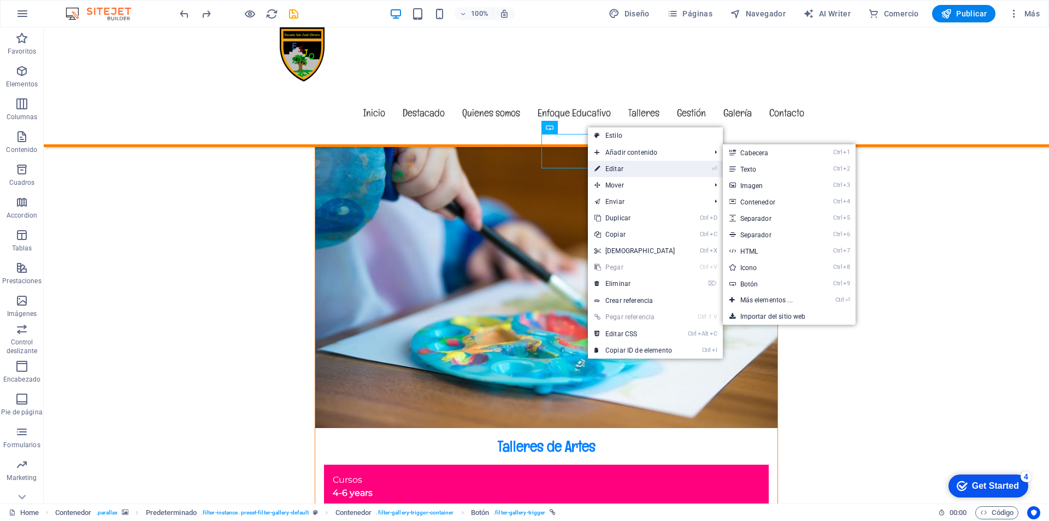
click at [609, 168] on link "⏎ Editar" at bounding box center [635, 169] width 94 height 16
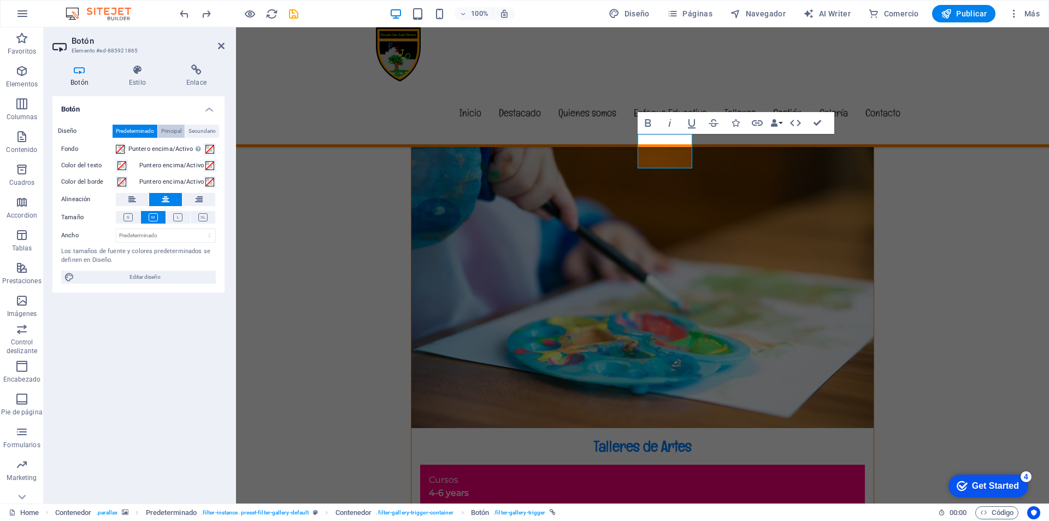
click at [170, 129] on span "Principal" at bounding box center [171, 131] width 20 height 13
click at [209, 132] on span "Secundario" at bounding box center [201, 131] width 27 height 13
click at [138, 73] on icon at bounding box center [137, 69] width 53 height 11
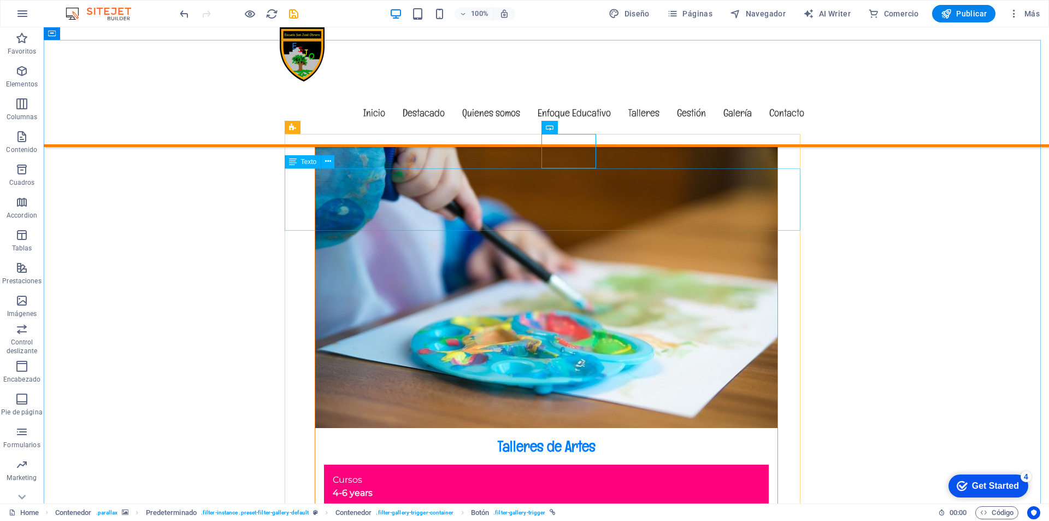
click at [306, 164] on span "Texto" at bounding box center [309, 161] width 16 height 7
click at [328, 163] on icon at bounding box center [328, 161] width 6 height 11
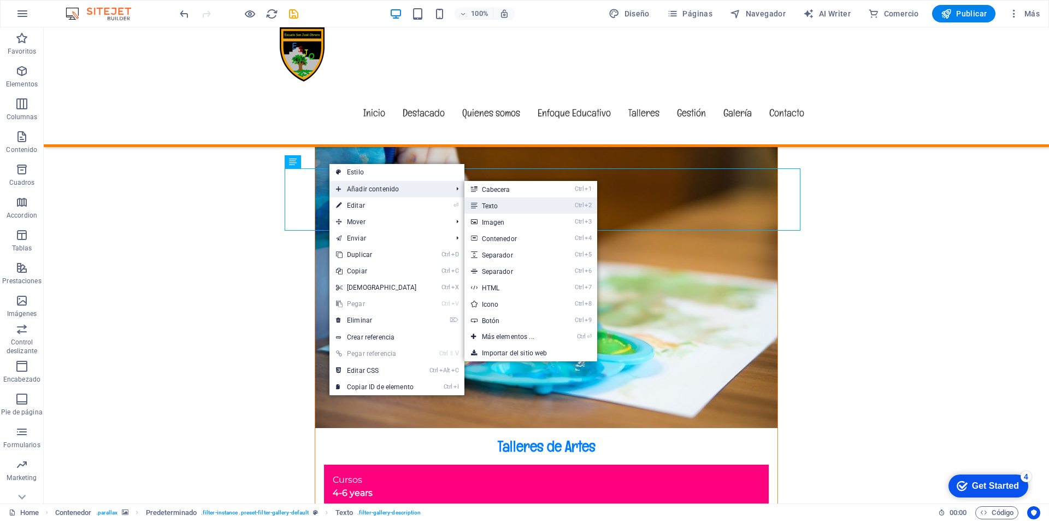
click at [502, 206] on link "Ctrl 2 Texto" at bounding box center [510, 205] width 92 height 16
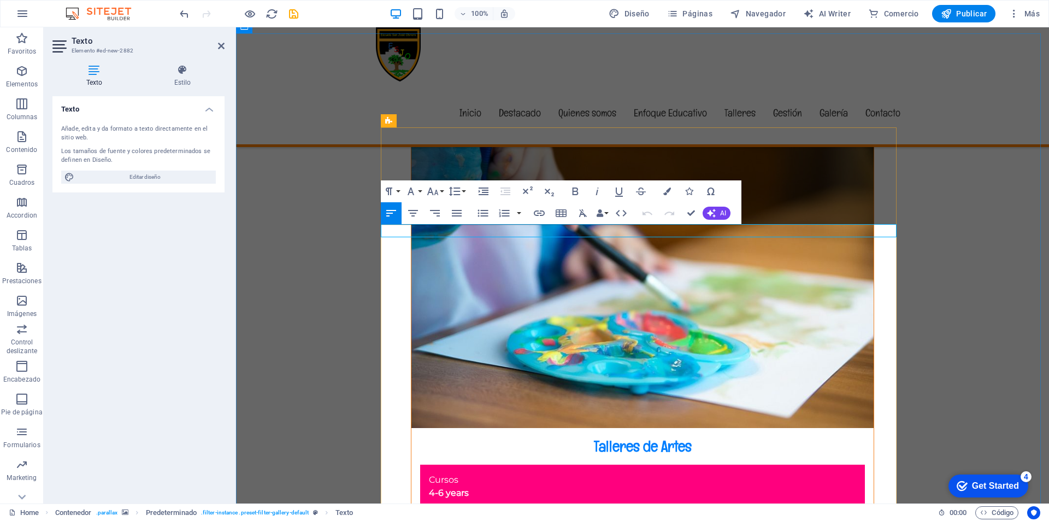
scroll to position [5915, 0]
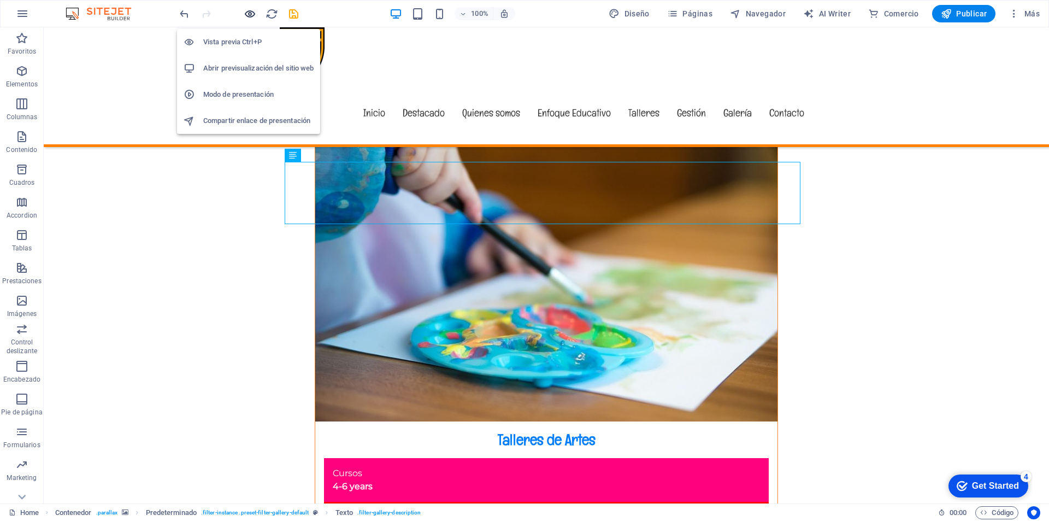
click at [251, 13] on icon "button" at bounding box center [250, 14] width 13 height 13
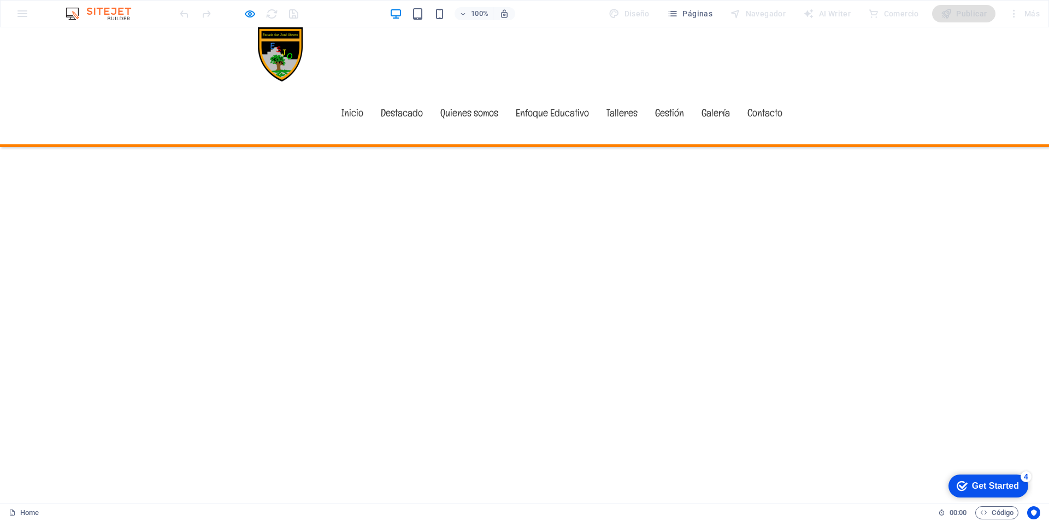
scroll to position [3918, 0]
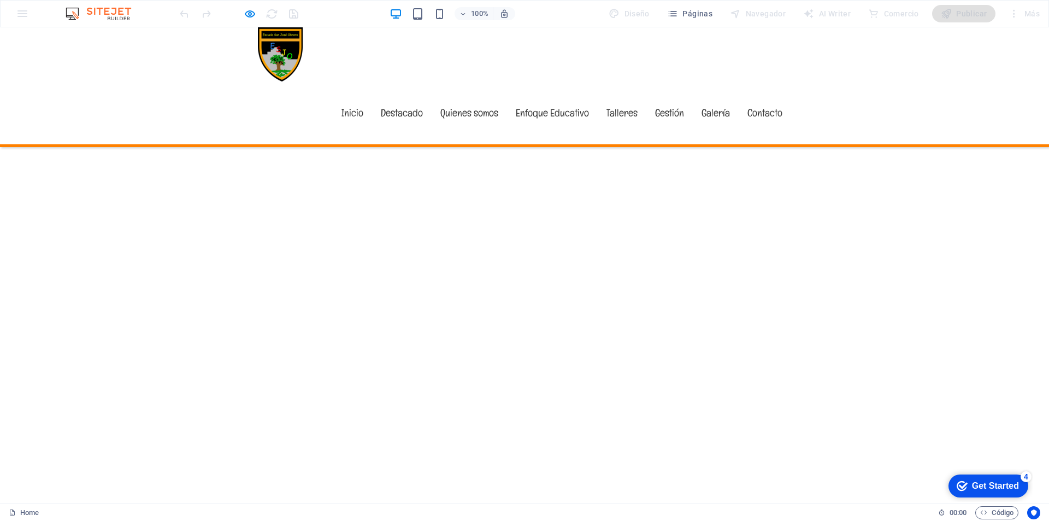
click at [391, 81] on link "Destacado" at bounding box center [402, 112] width 60 height 63
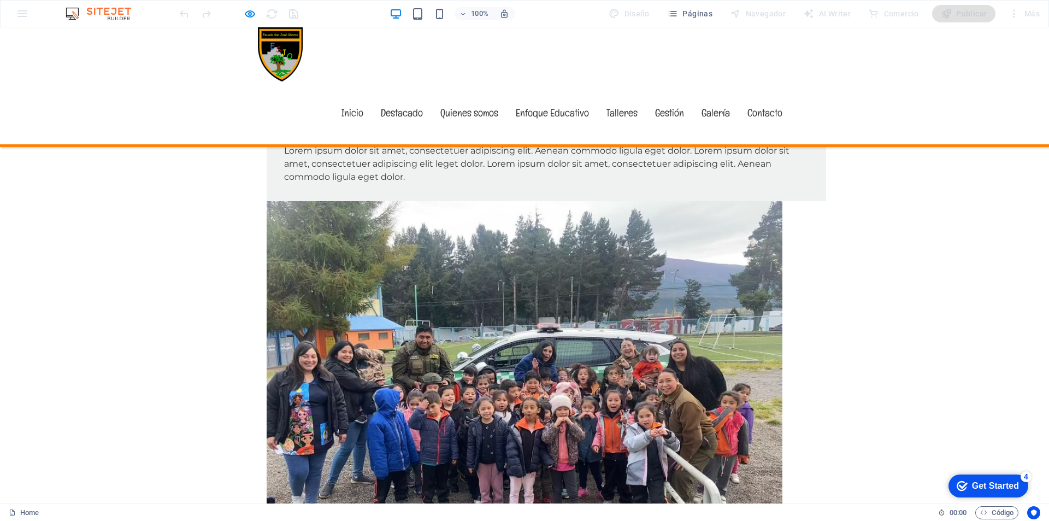
scroll to position [358, 0]
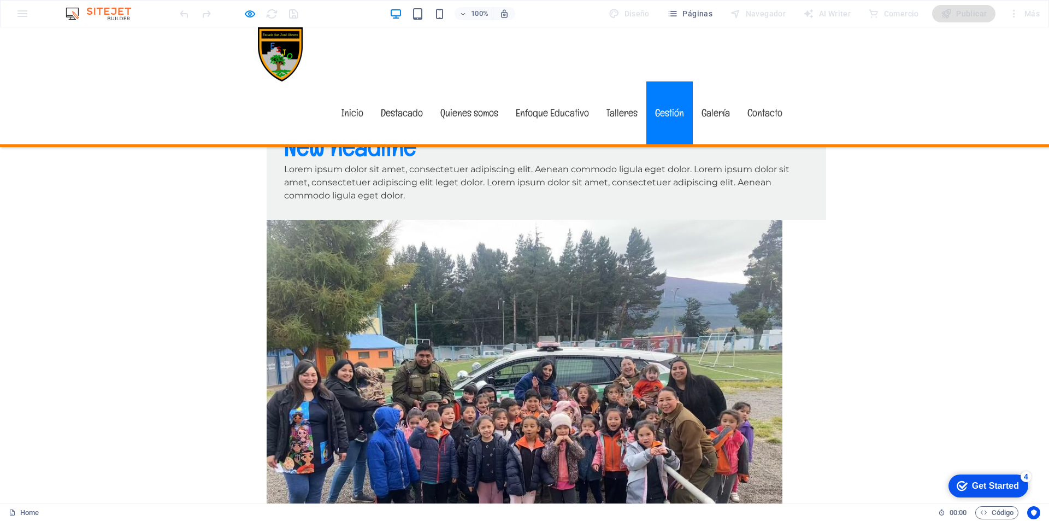
click at [679, 81] on link "Gestión" at bounding box center [669, 112] width 46 height 63
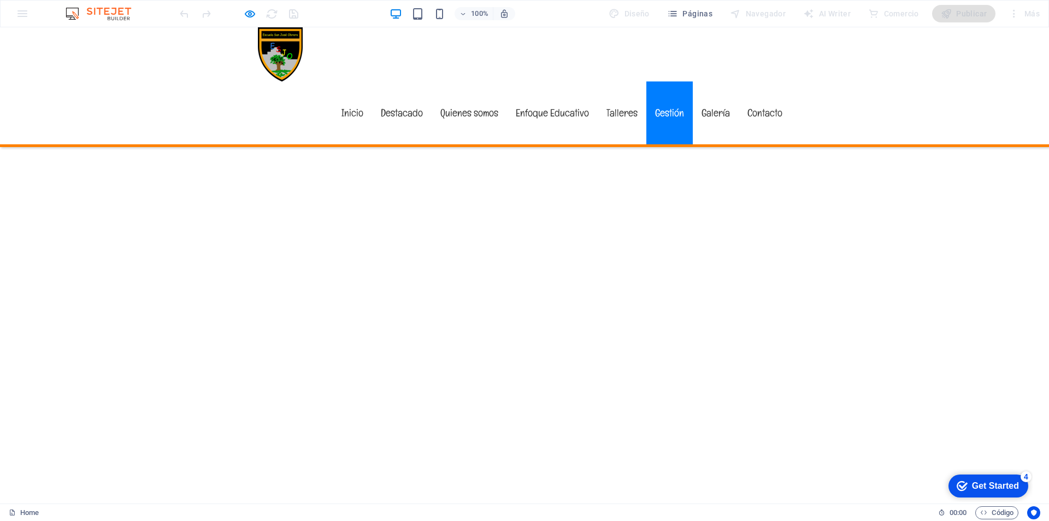
scroll to position [3966, 0]
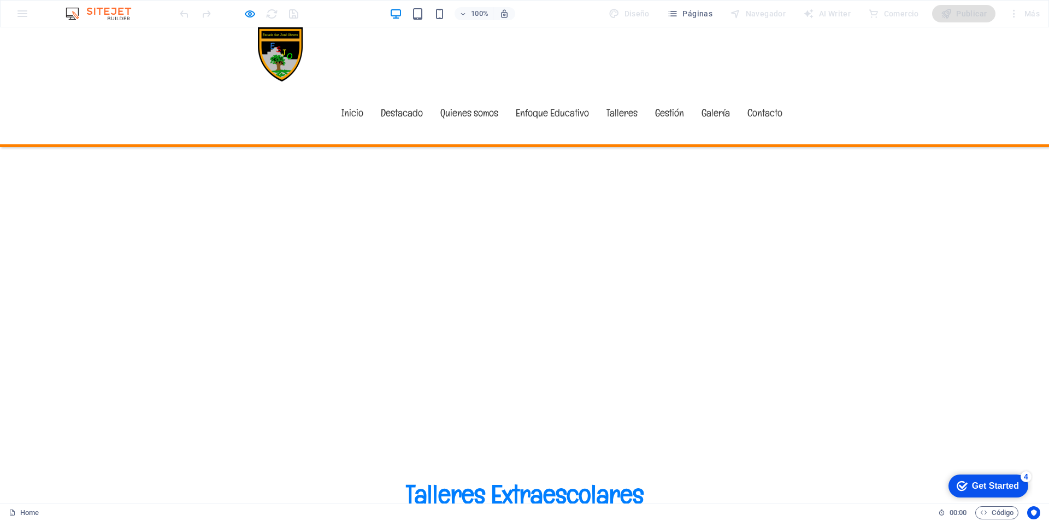
drag, startPoint x: 537, startPoint y: 311, endPoint x: 534, endPoint y: 298, distance: 13.5
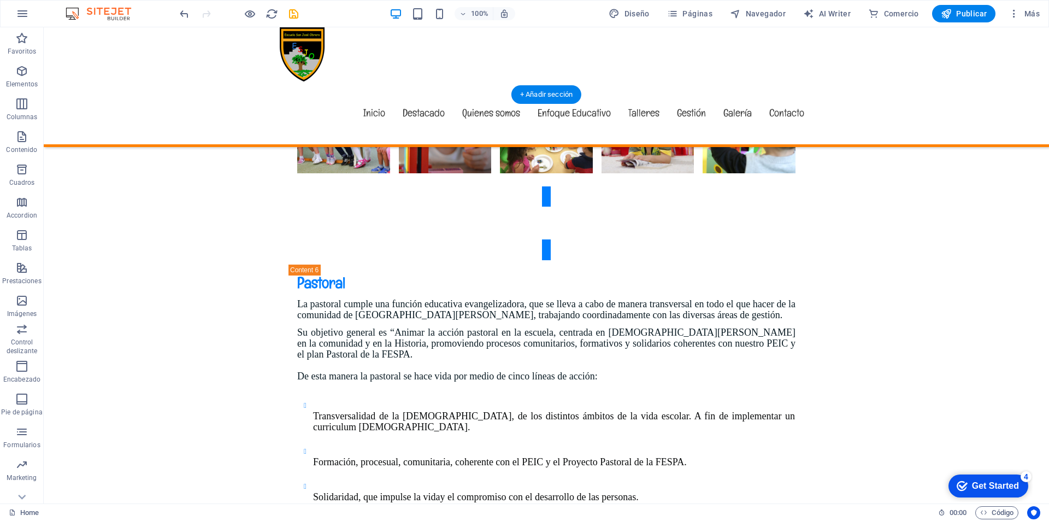
scroll to position [5854, 0]
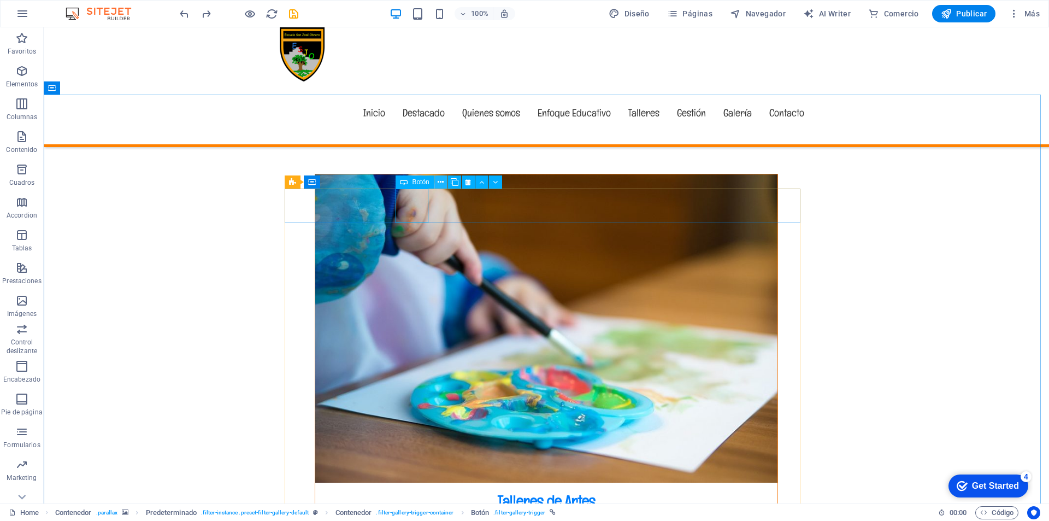
click at [441, 182] on icon at bounding box center [440, 181] width 6 height 11
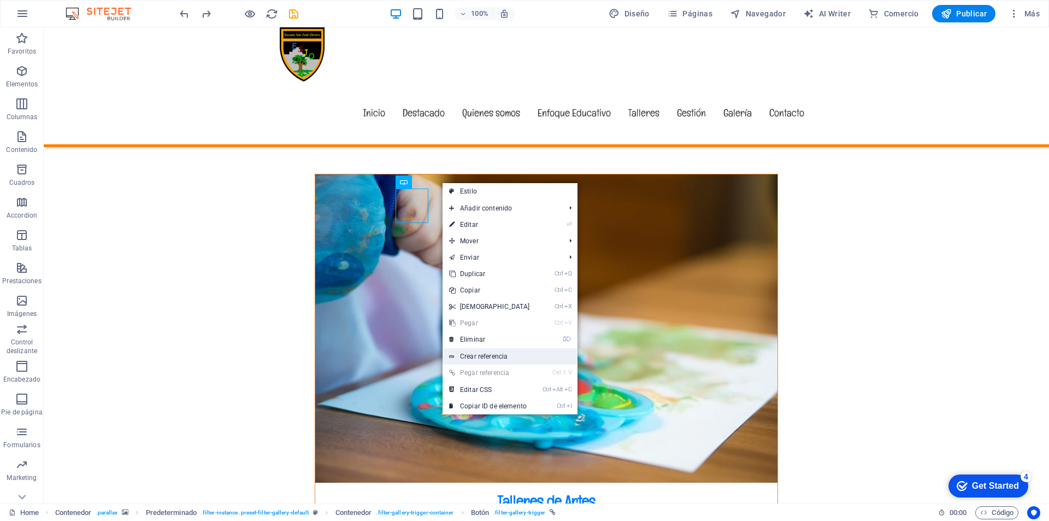
click at [484, 355] on link "Crear referencia" at bounding box center [509, 356] width 135 height 16
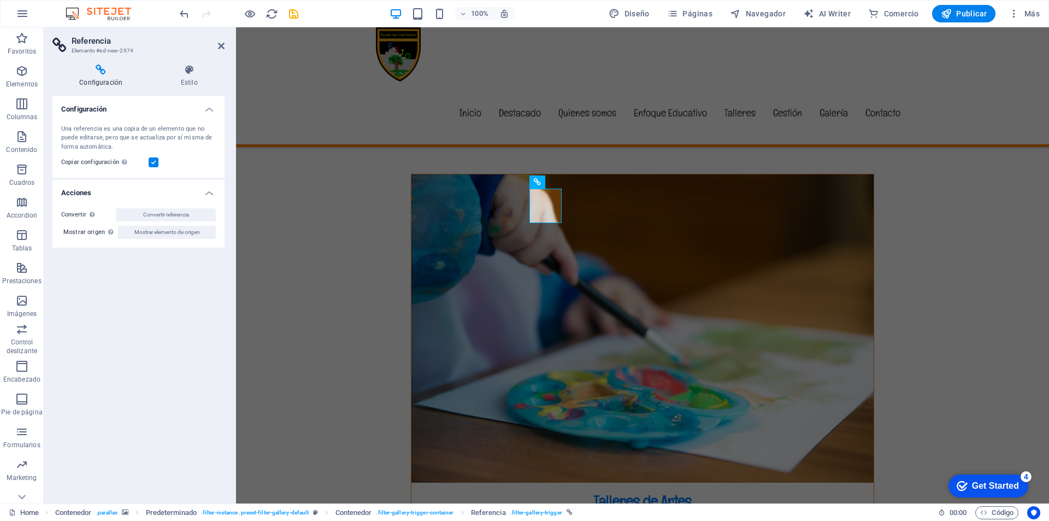
drag, startPoint x: 288, startPoint y: 205, endPoint x: 258, endPoint y: 139, distance: 72.9
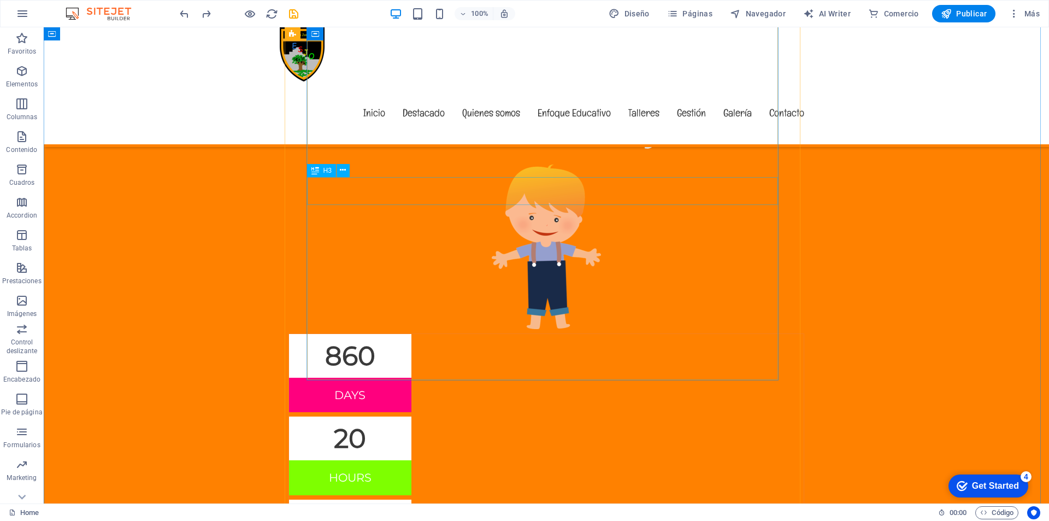
scroll to position [4597, 0]
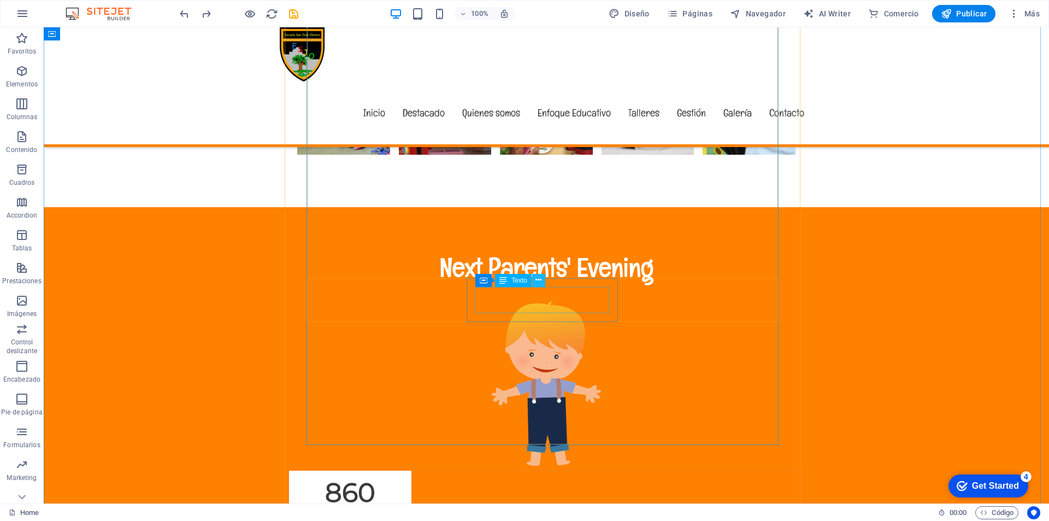
click at [537, 280] on icon at bounding box center [538, 279] width 6 height 11
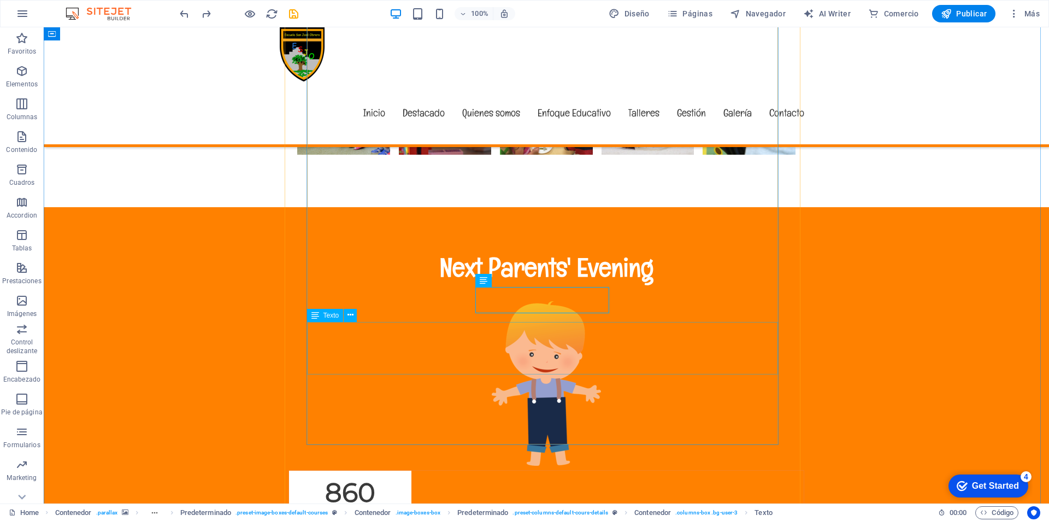
click at [351, 311] on icon at bounding box center [350, 314] width 6 height 11
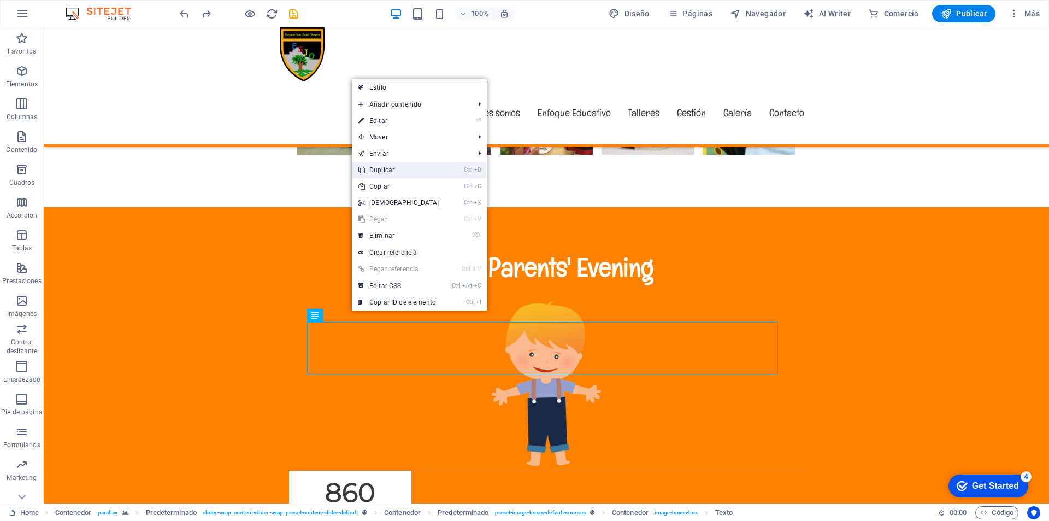
click at [391, 168] on link "Ctrl D Duplicar" at bounding box center [399, 170] width 94 height 16
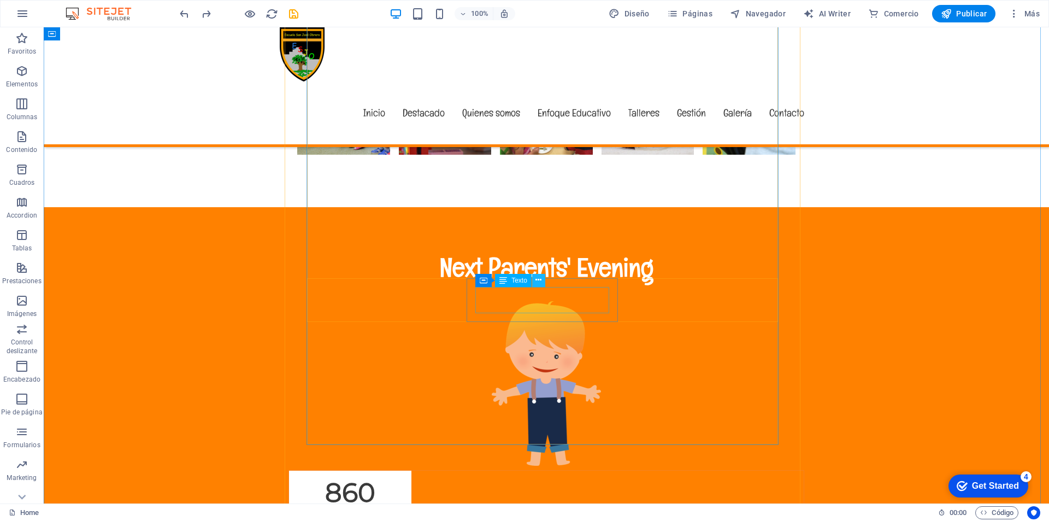
click at [535, 279] on icon at bounding box center [538, 279] width 6 height 11
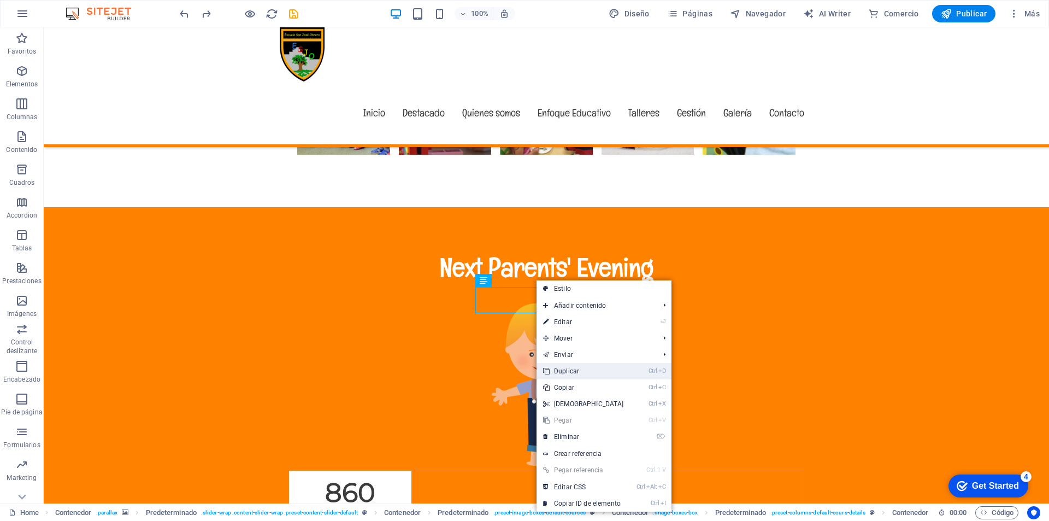
click at [572, 367] on link "Ctrl D Duplicar" at bounding box center [583, 371] width 94 height 16
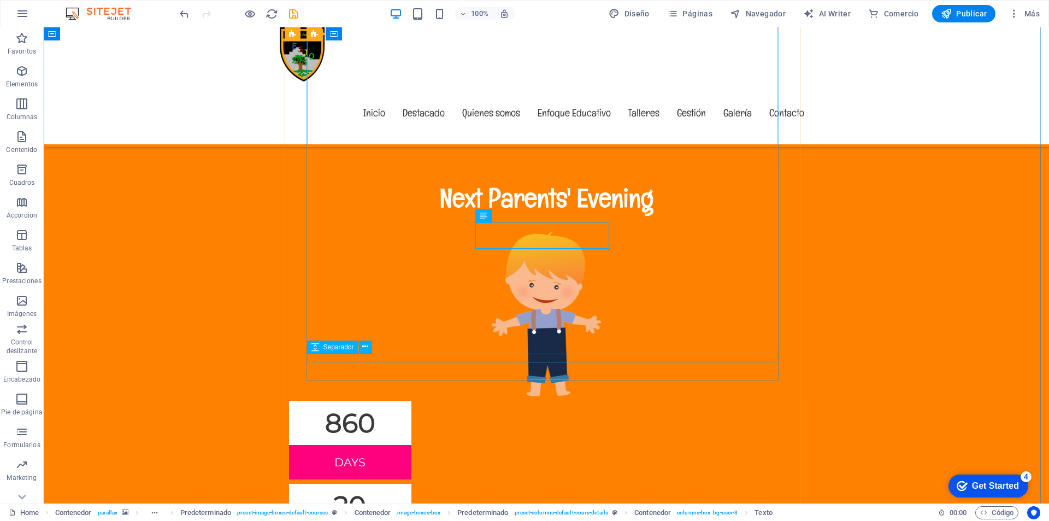
scroll to position [4652, 0]
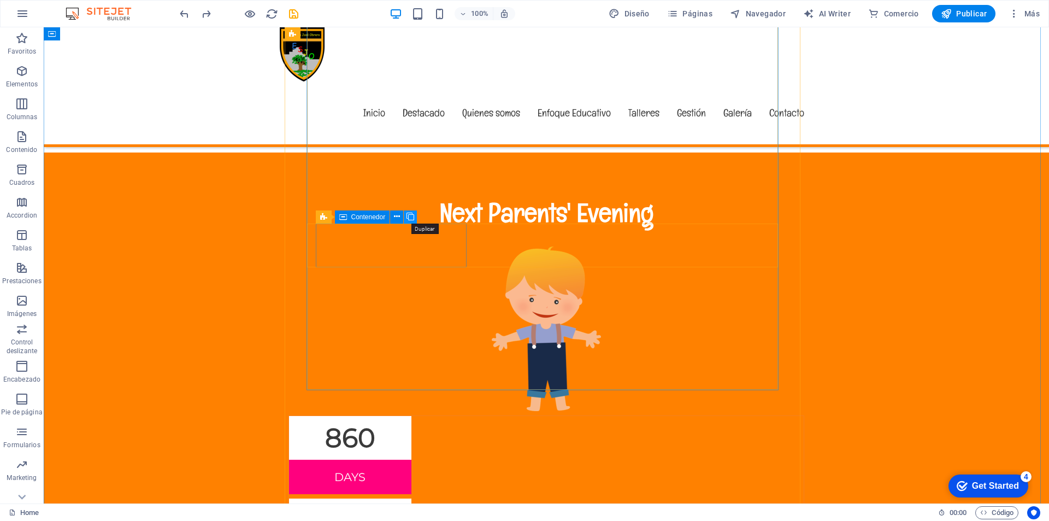
click at [411, 214] on icon at bounding box center [410, 216] width 8 height 11
click at [345, 175] on icon at bounding box center [343, 179] width 6 height 11
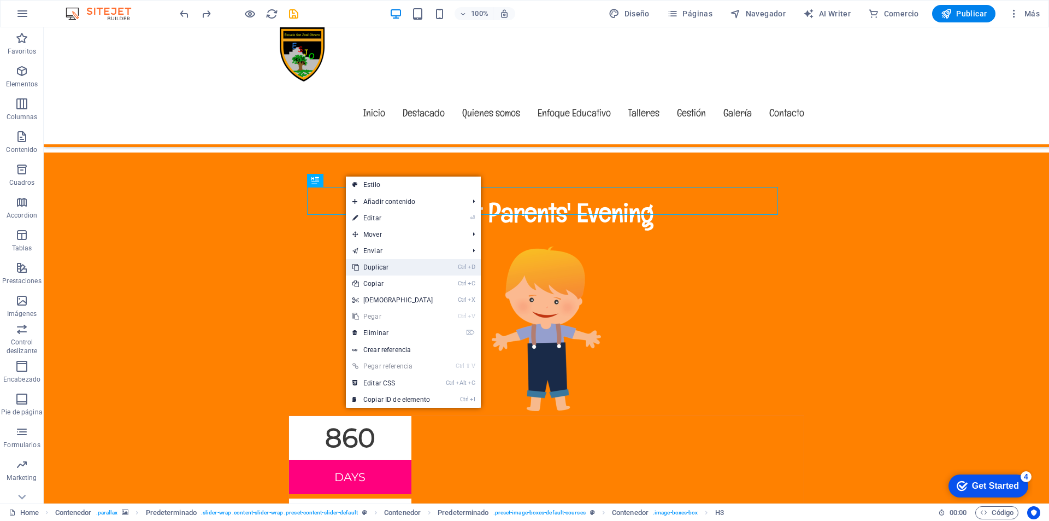
click at [380, 263] on link "Ctrl D Duplicar" at bounding box center [393, 267] width 94 height 16
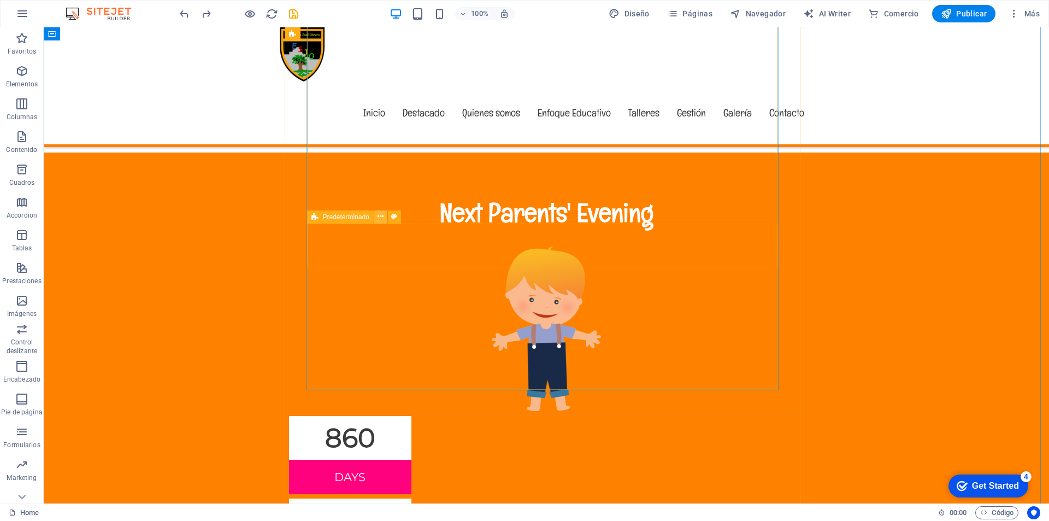
click at [381, 214] on icon at bounding box center [380, 216] width 6 height 11
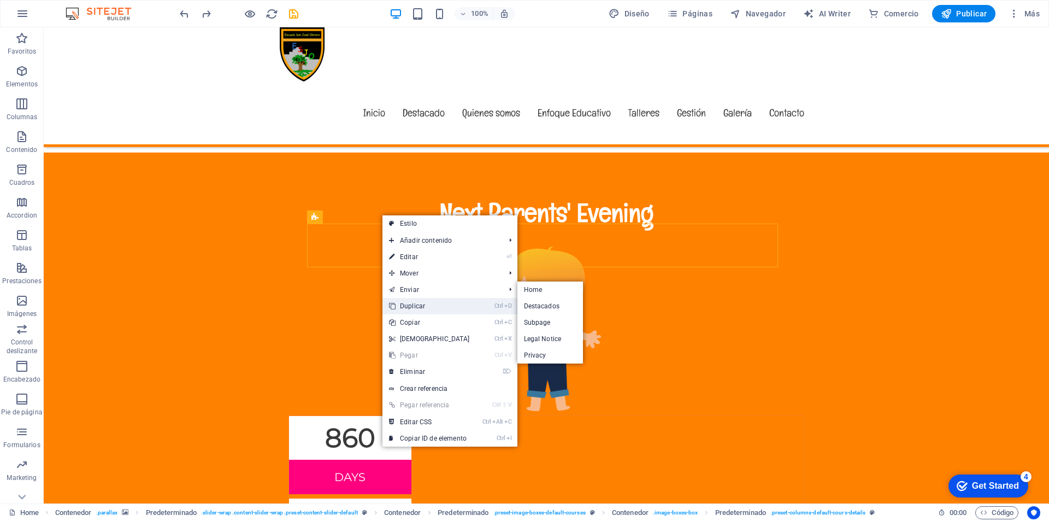
click at [418, 306] on link "Ctrl D Duplicar" at bounding box center [429, 306] width 94 height 16
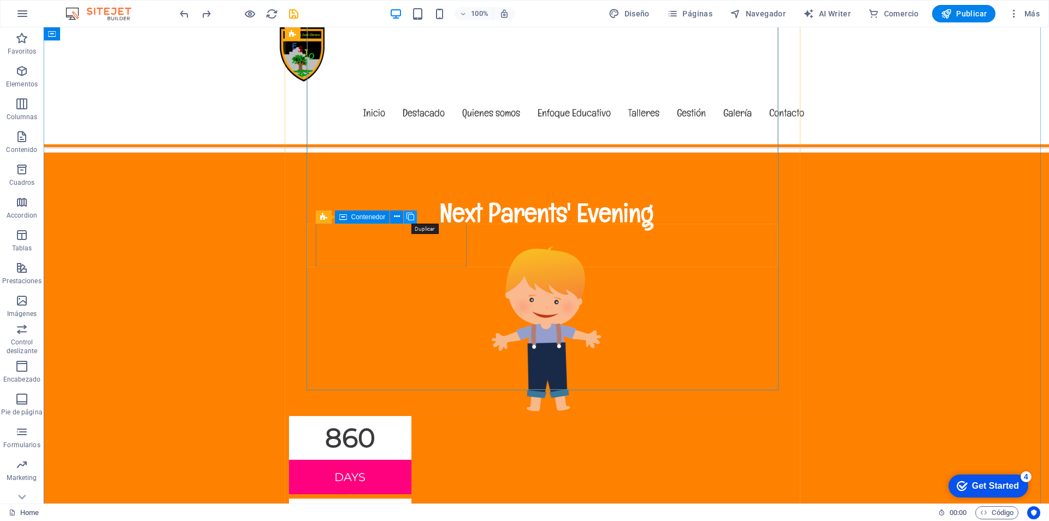
click at [410, 214] on icon at bounding box center [410, 216] width 8 height 11
click at [381, 214] on icon at bounding box center [380, 216] width 6 height 11
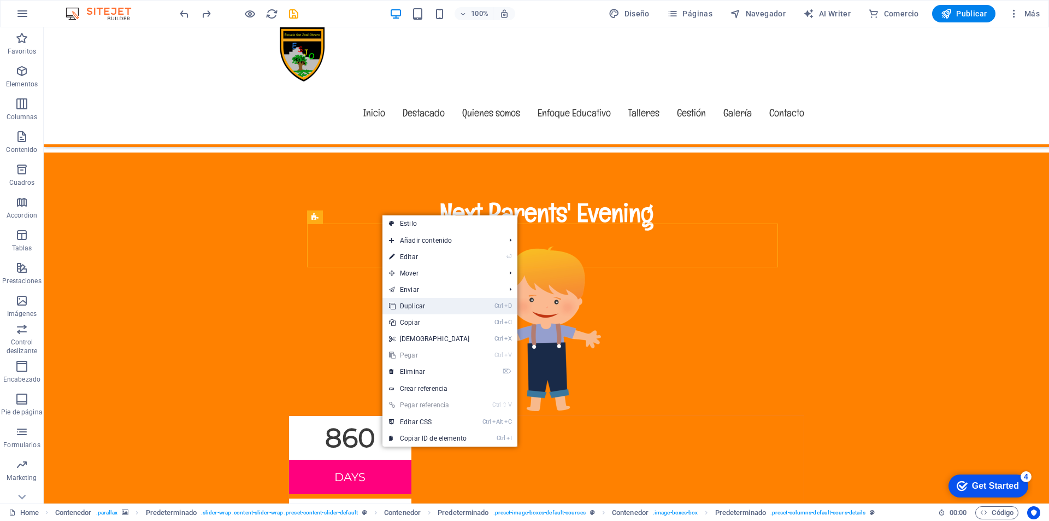
click at [411, 305] on link "Ctrl D Duplicar" at bounding box center [429, 306] width 94 height 16
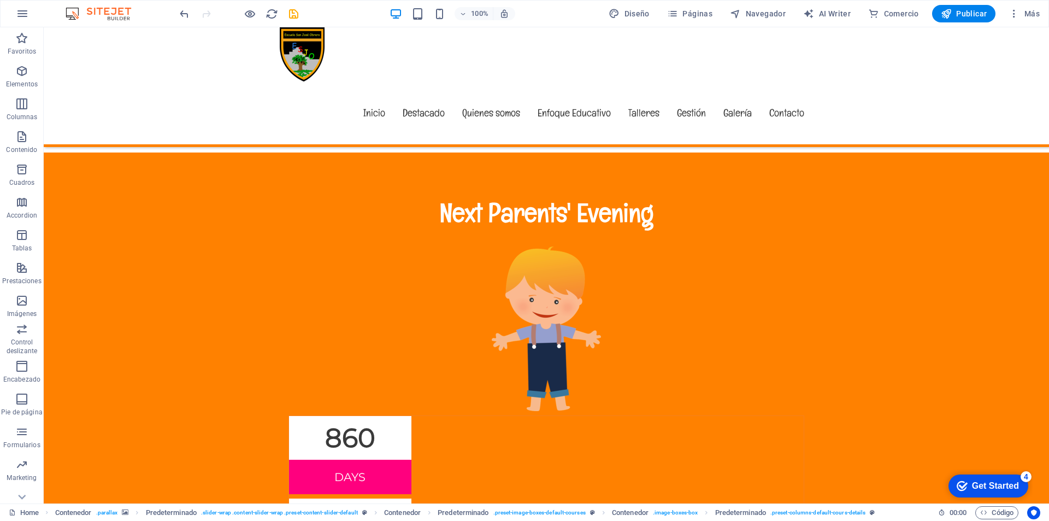
drag, startPoint x: 374, startPoint y: 288, endPoint x: 393, endPoint y: 309, distance: 28.2
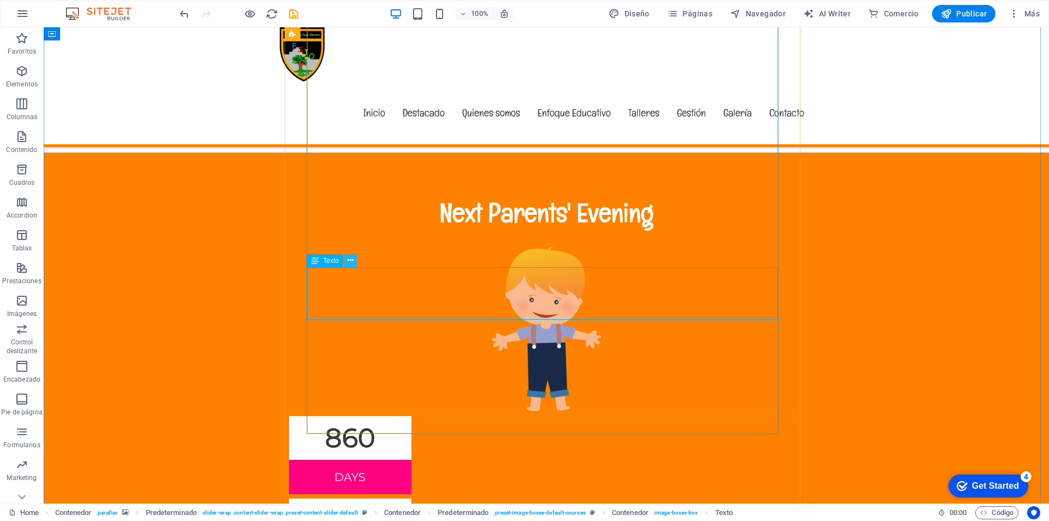
click at [350, 261] on icon at bounding box center [350, 260] width 6 height 11
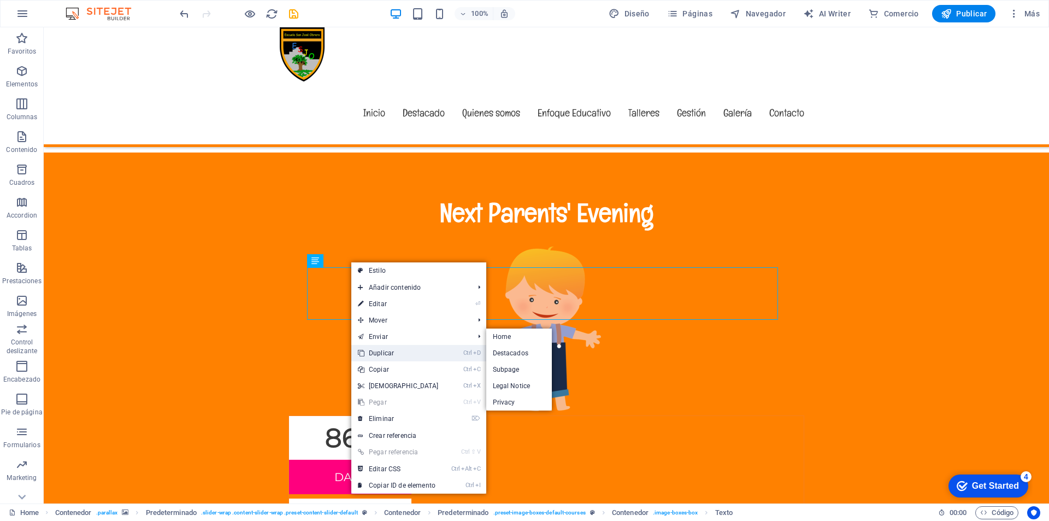
click at [372, 354] on link "Ctrl D Duplicar" at bounding box center [398, 353] width 94 height 16
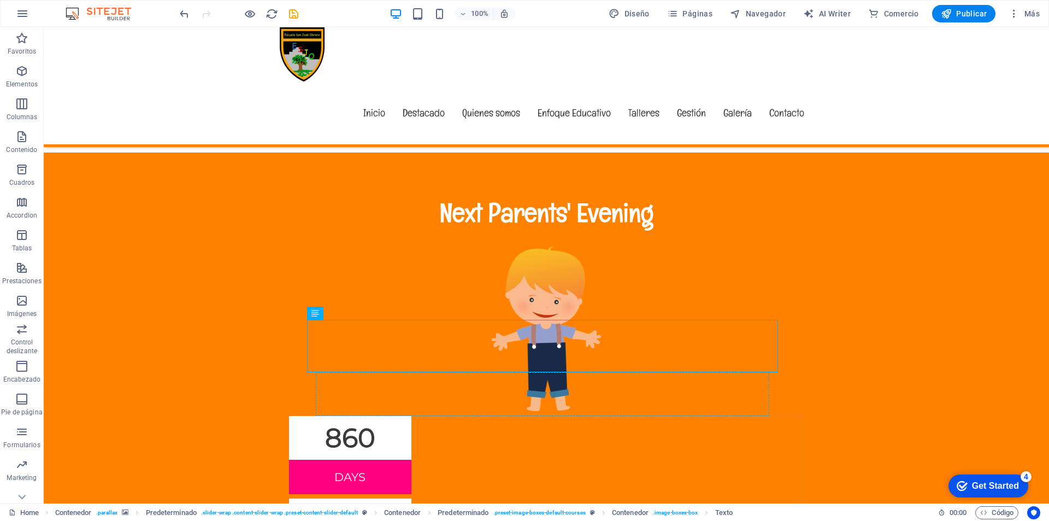
drag, startPoint x: 376, startPoint y: 341, endPoint x: 364, endPoint y: 415, distance: 74.7
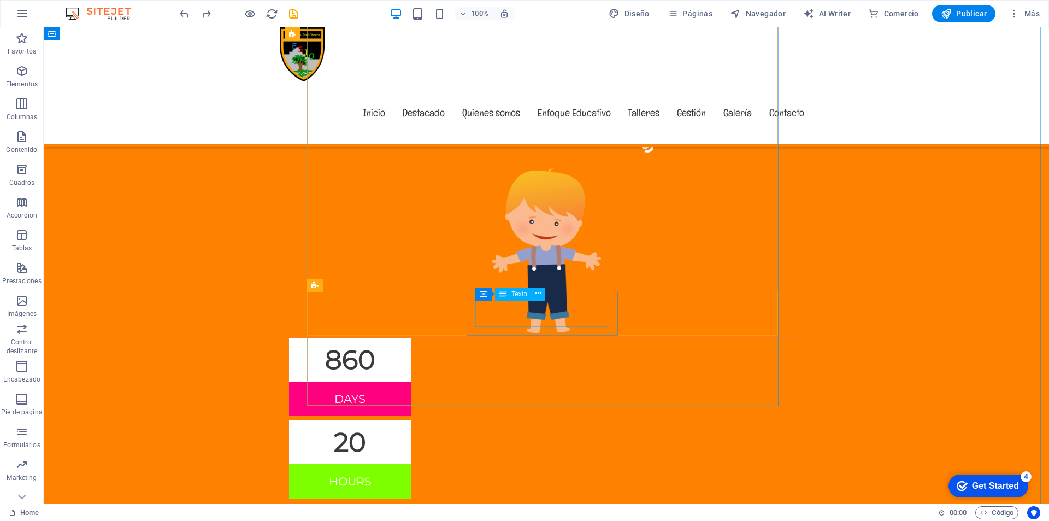
scroll to position [4732, 0]
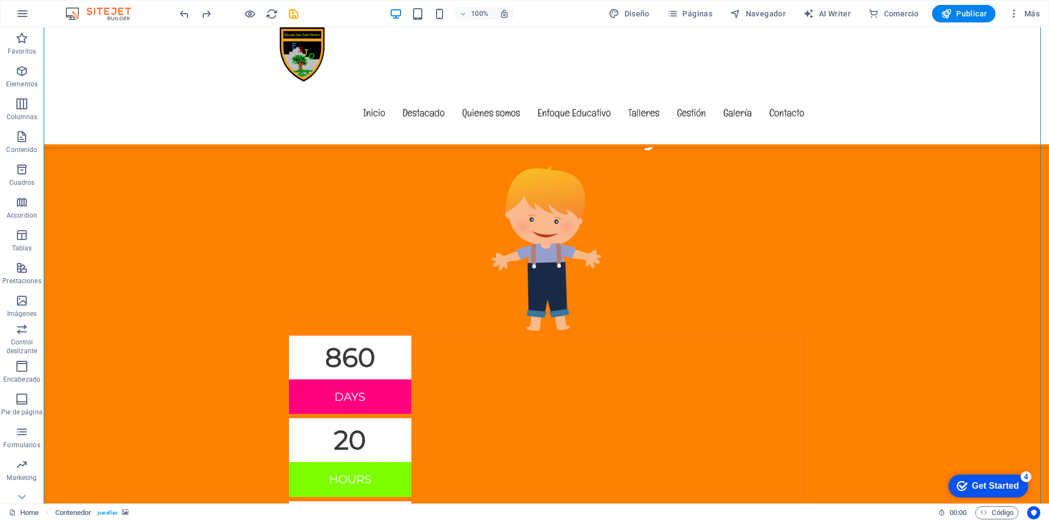
drag, startPoint x: 365, startPoint y: 259, endPoint x: 345, endPoint y: 236, distance: 30.2
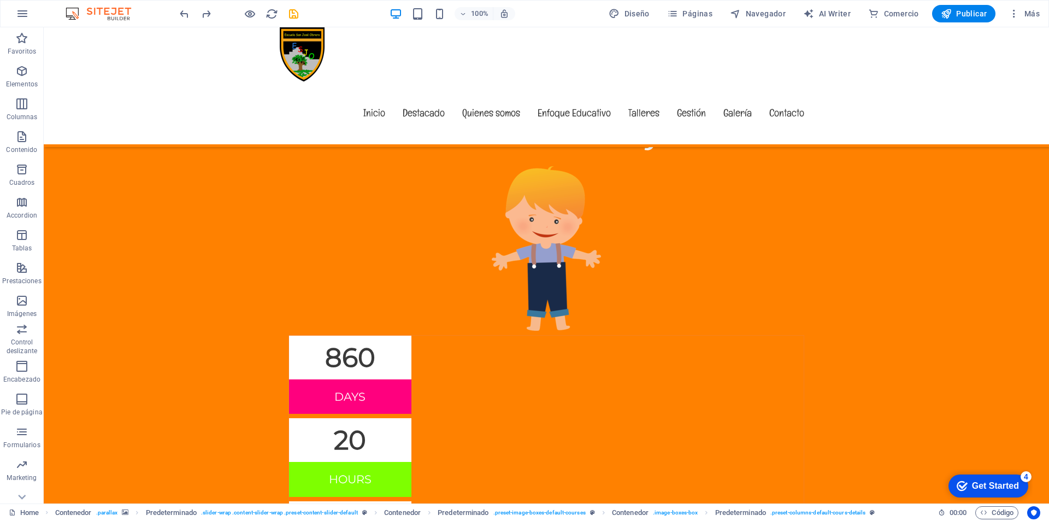
drag, startPoint x: 374, startPoint y: 314, endPoint x: 330, endPoint y: 262, distance: 67.8
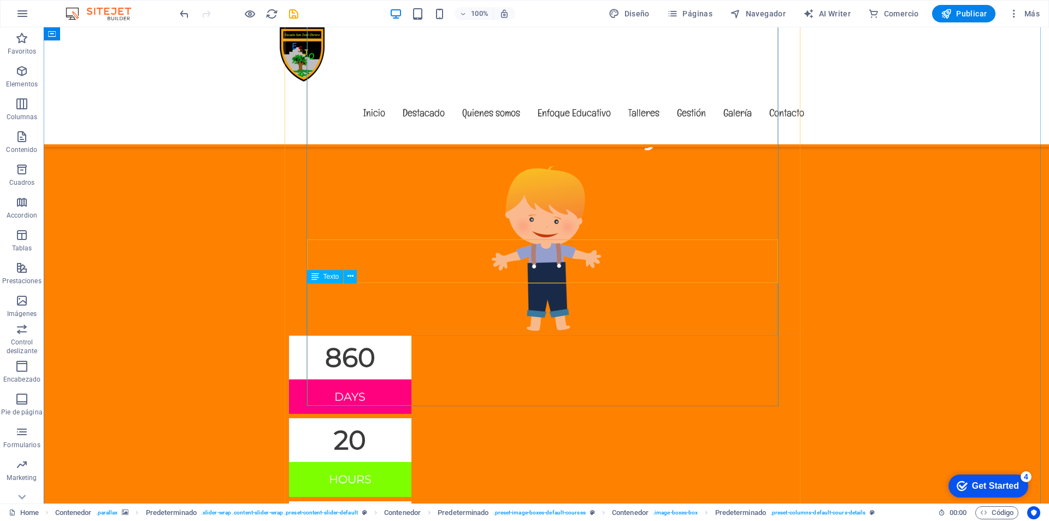
click at [348, 273] on icon at bounding box center [350, 275] width 6 height 11
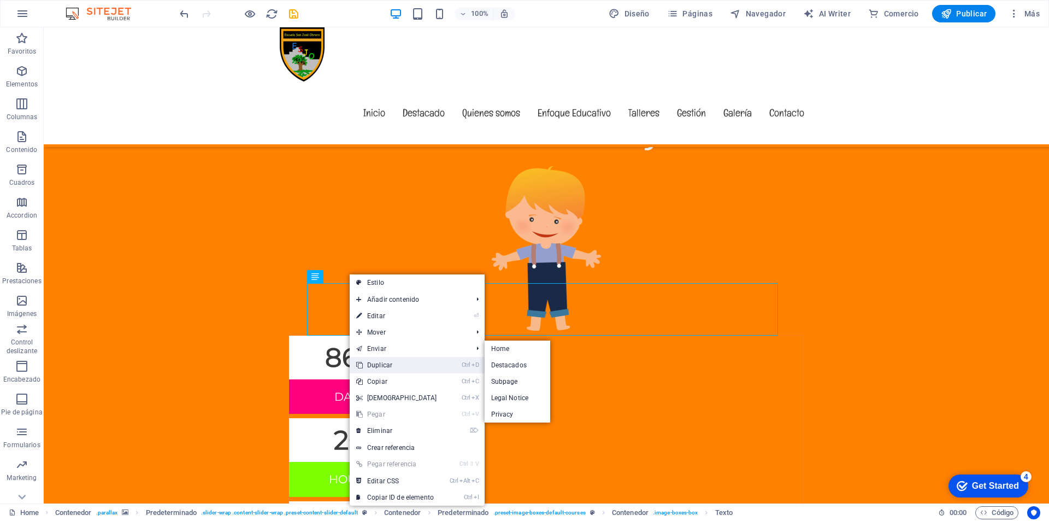
click at [377, 360] on link "Ctrl D Duplicar" at bounding box center [397, 365] width 94 height 16
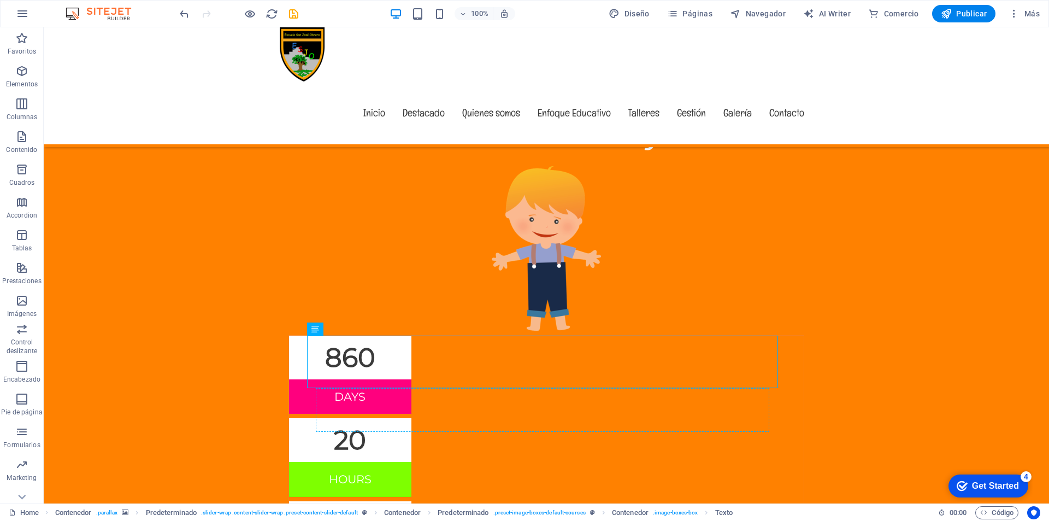
drag, startPoint x: 369, startPoint y: 354, endPoint x: 341, endPoint y: 430, distance: 80.9
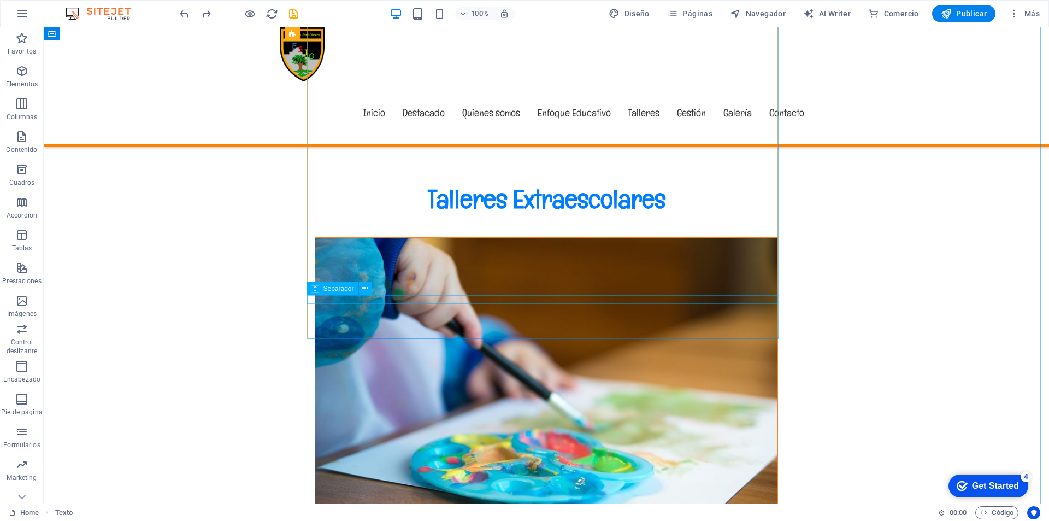
scroll to position [4828, 0]
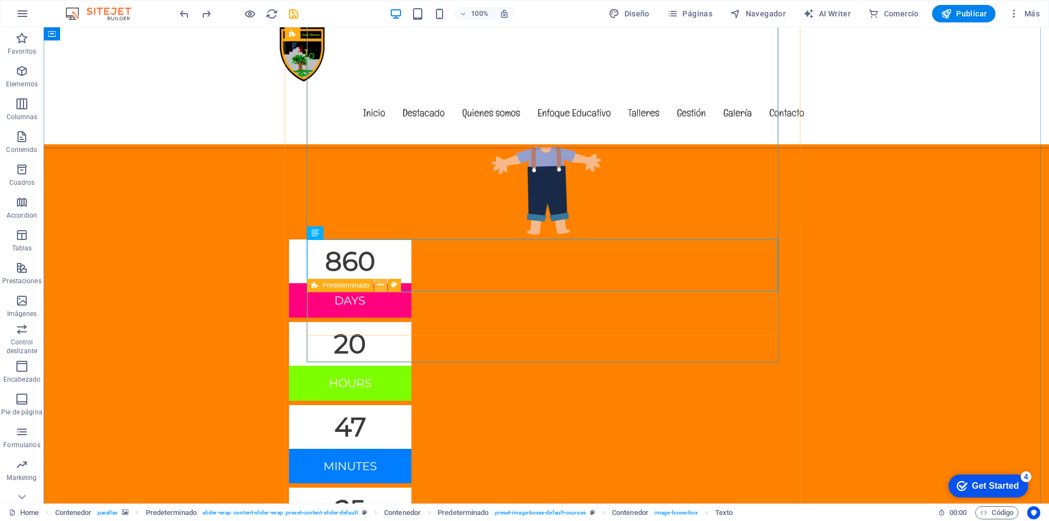
click at [382, 283] on icon at bounding box center [380, 284] width 6 height 11
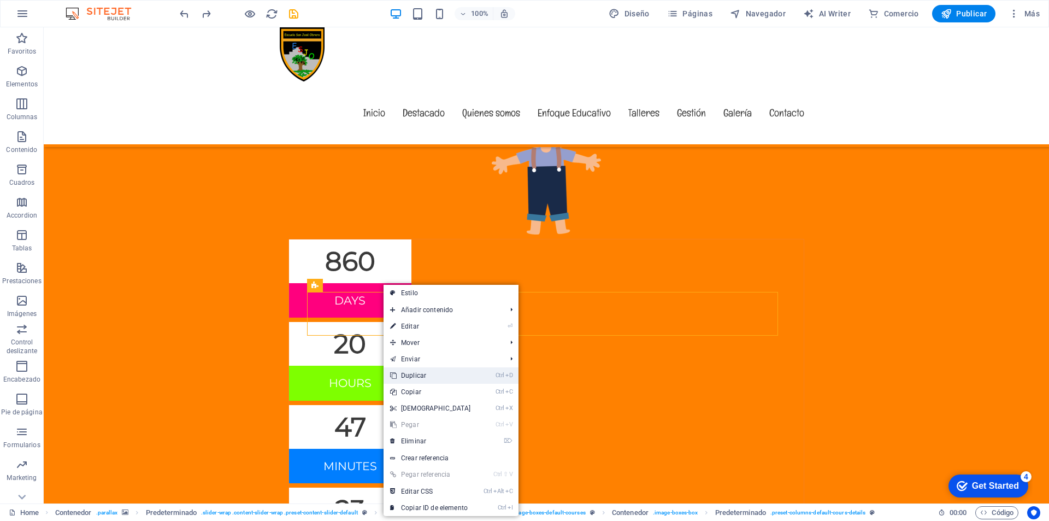
click at [412, 378] on link "Ctrl D Duplicar" at bounding box center [430, 375] width 94 height 16
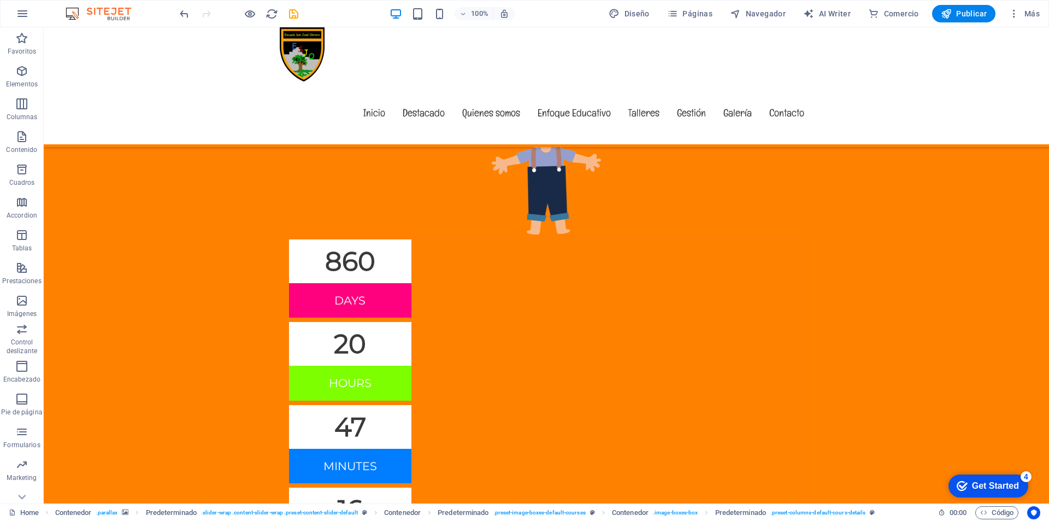
drag, startPoint x: 364, startPoint y: 312, endPoint x: 336, endPoint y: 273, distance: 49.0
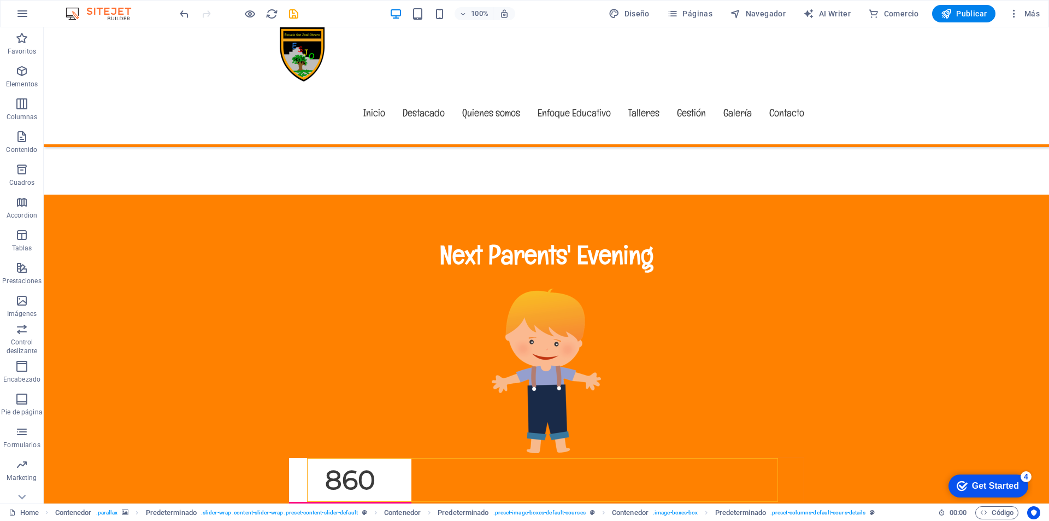
scroll to position [4664, 0]
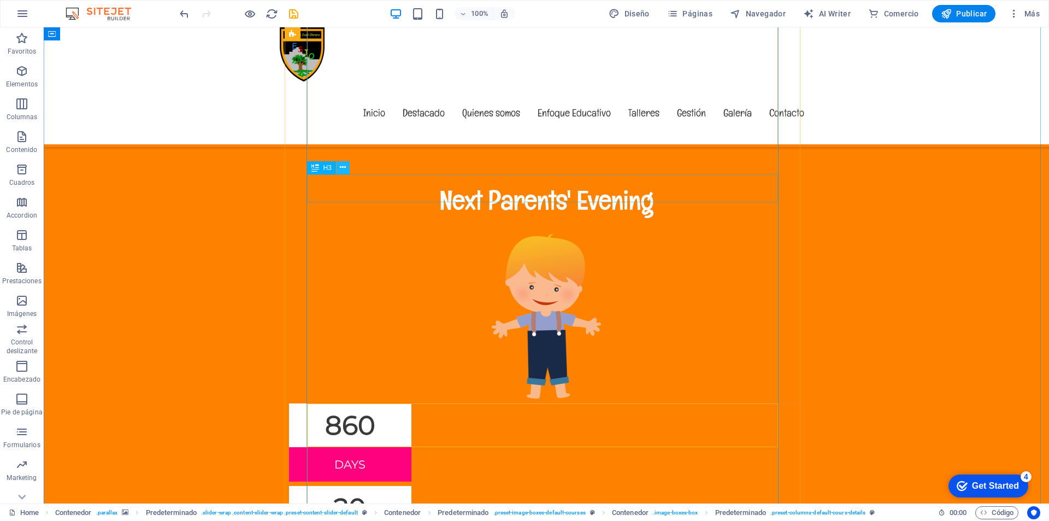
click at [343, 165] on icon at bounding box center [343, 167] width 6 height 11
click at [345, 165] on icon at bounding box center [343, 167] width 6 height 11
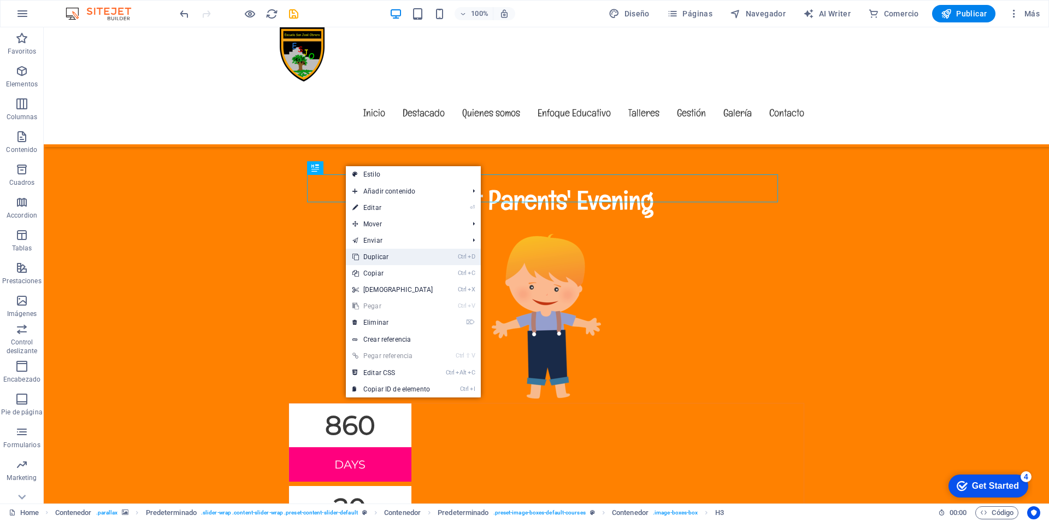
click at [375, 255] on link "Ctrl D Duplicar" at bounding box center [393, 257] width 94 height 16
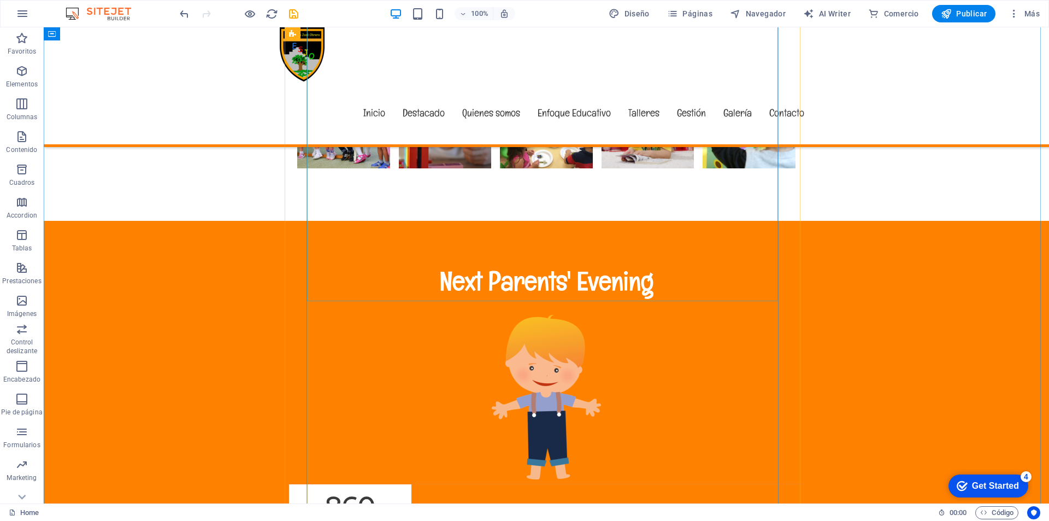
scroll to position [4610, 0]
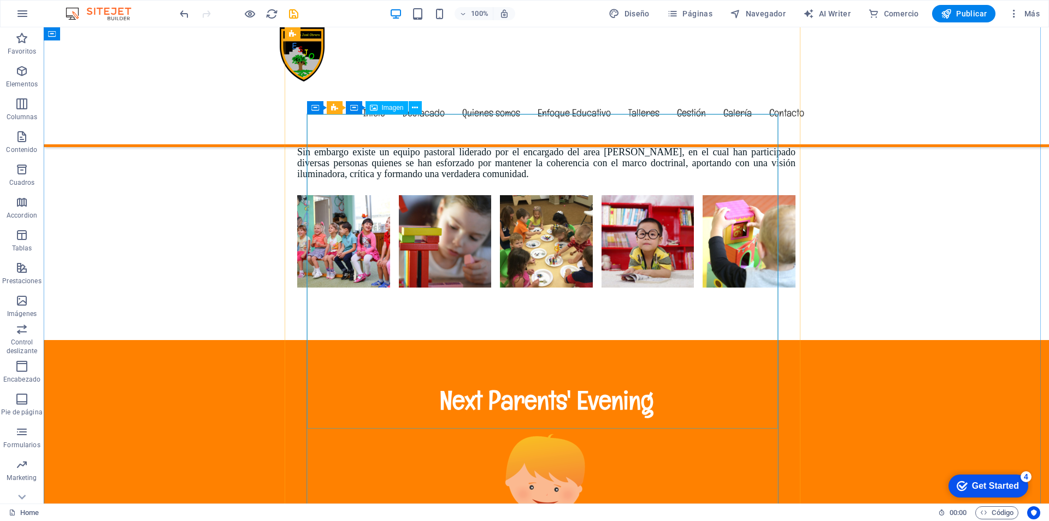
scroll to position [4555, 0]
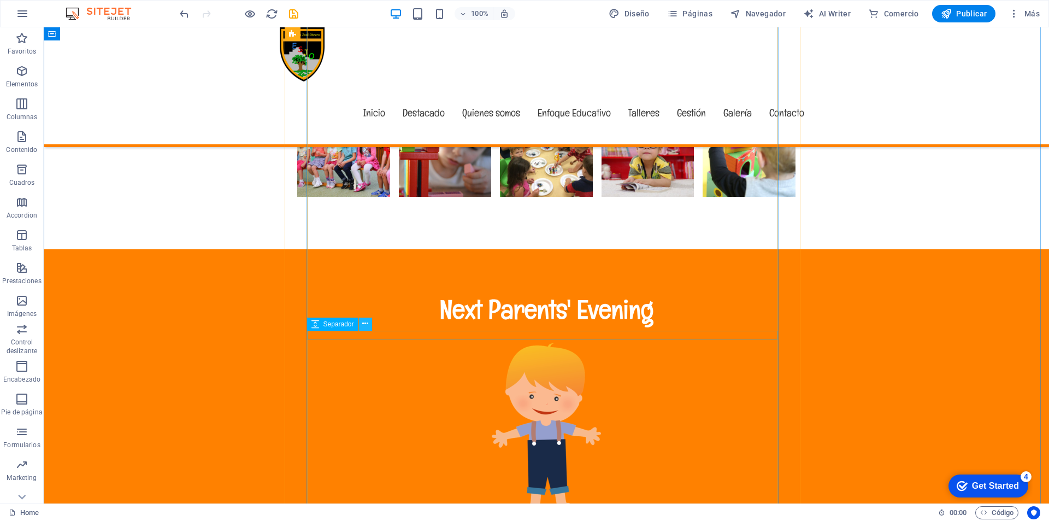
click at [365, 323] on icon at bounding box center [365, 323] width 6 height 11
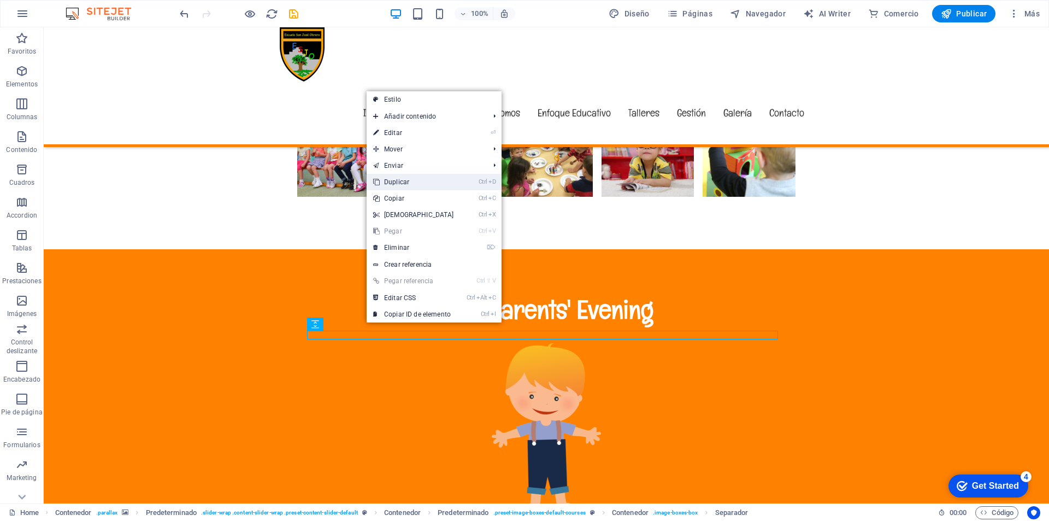
click at [404, 182] on link "Ctrl D Duplicar" at bounding box center [413, 182] width 94 height 16
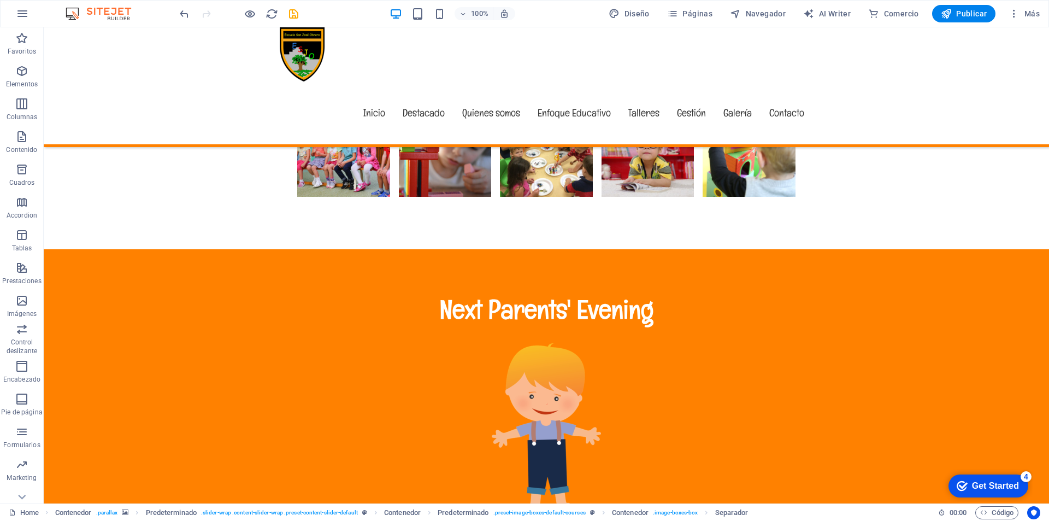
drag, startPoint x: 375, startPoint y: 360, endPoint x: 338, endPoint y: 319, distance: 56.1
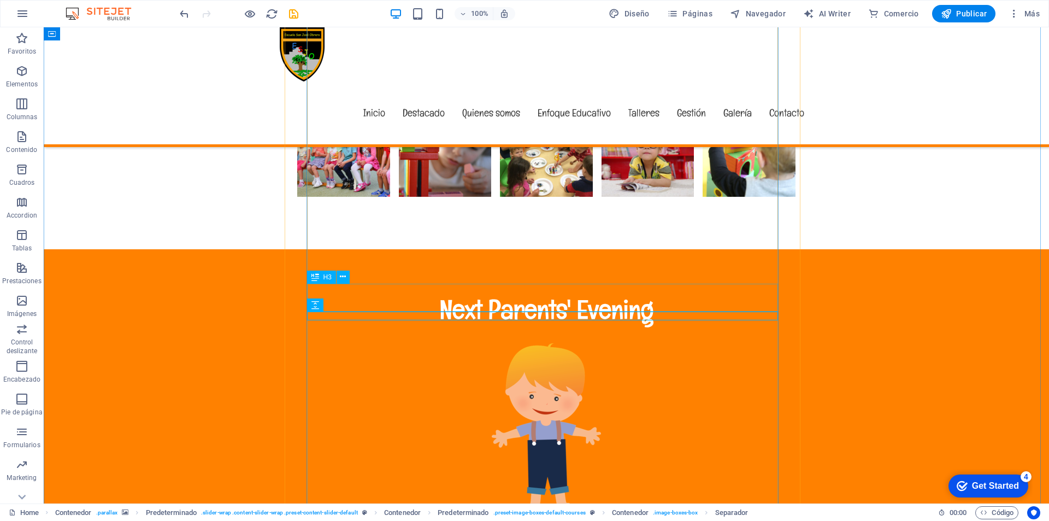
click at [344, 277] on icon at bounding box center [343, 276] width 6 height 11
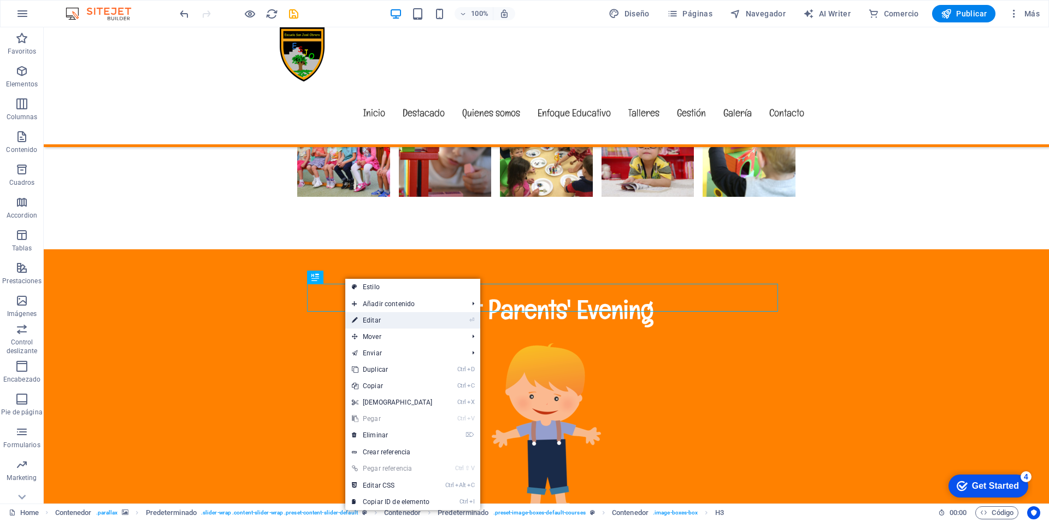
drag, startPoint x: 374, startPoint y: 321, endPoint x: 138, endPoint y: 292, distance: 237.7
click at [374, 321] on link "⏎ Editar" at bounding box center [392, 320] width 94 height 16
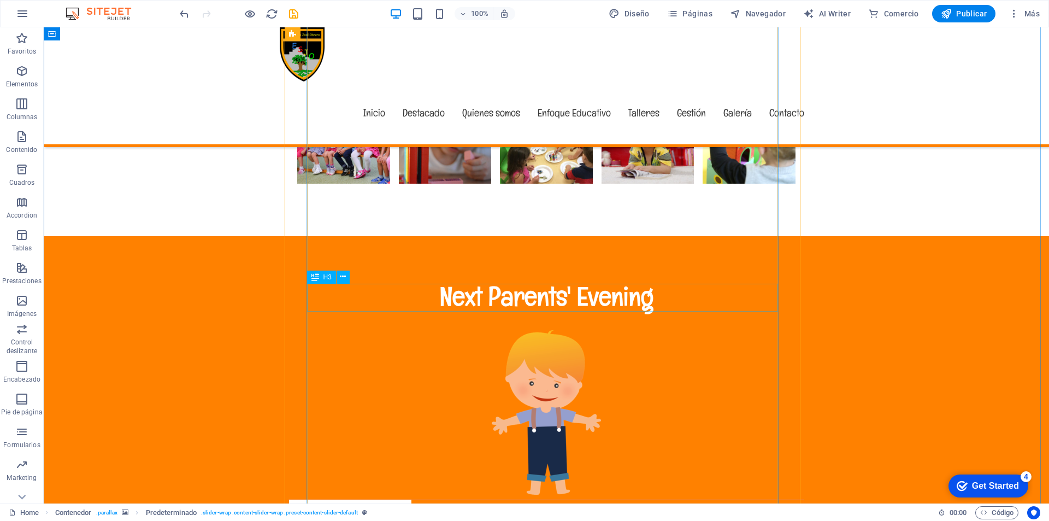
click at [344, 277] on icon at bounding box center [343, 276] width 6 height 11
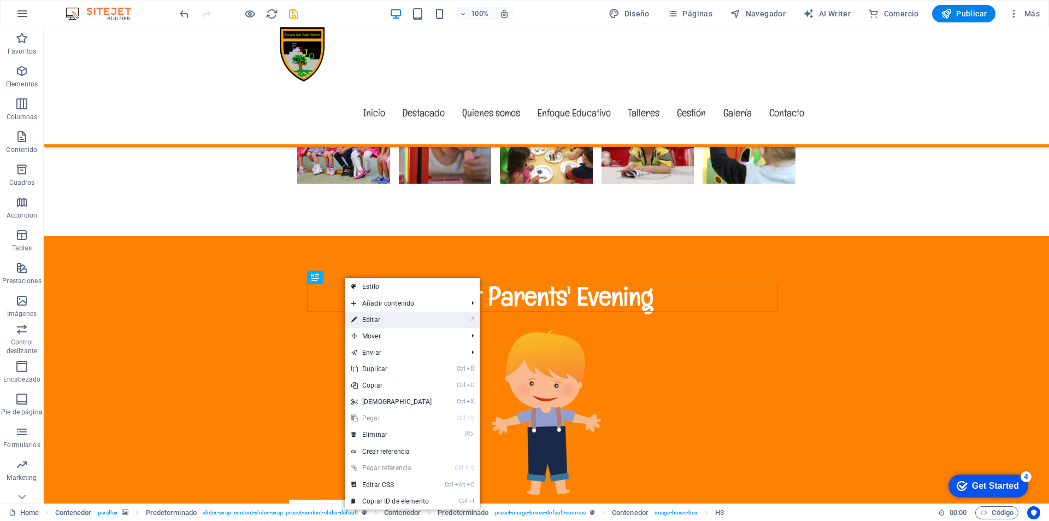
drag, startPoint x: 376, startPoint y: 318, endPoint x: 330, endPoint y: 289, distance: 54.2
click at [376, 318] on link "⏎ Editar" at bounding box center [392, 319] width 94 height 16
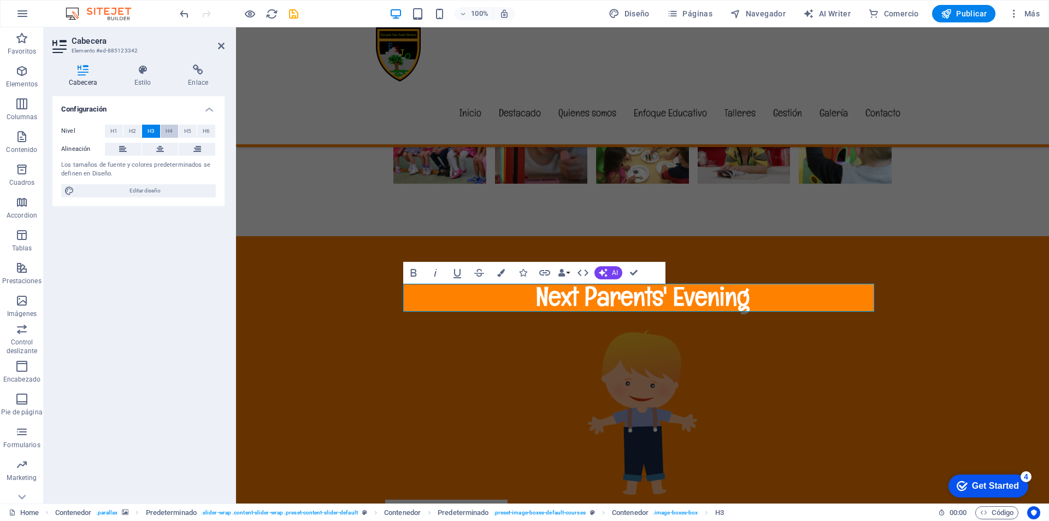
click at [172, 132] on span "H4" at bounding box center [168, 131] width 7 height 13
click at [114, 129] on span "H1" at bounding box center [113, 131] width 7 height 13
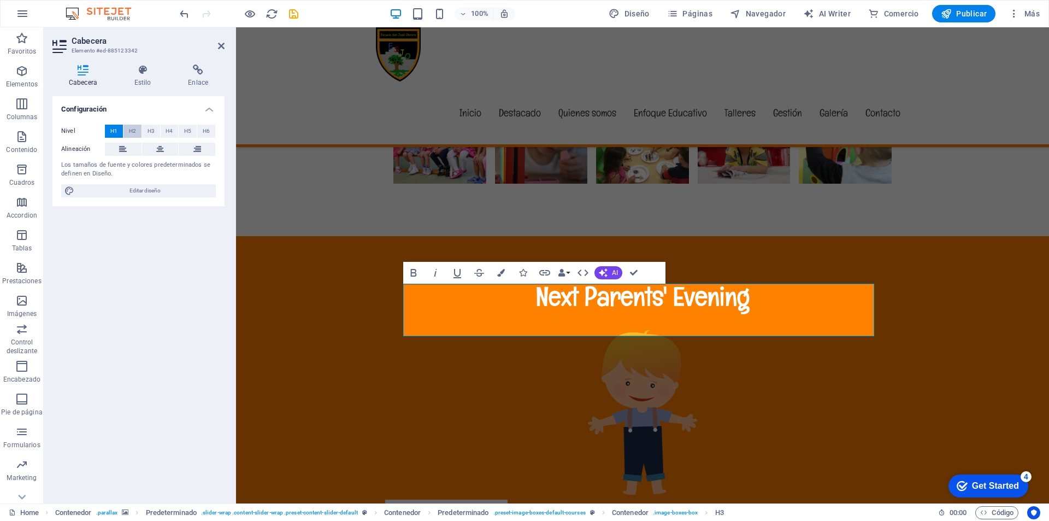
click at [132, 128] on span "H2" at bounding box center [132, 131] width 7 height 13
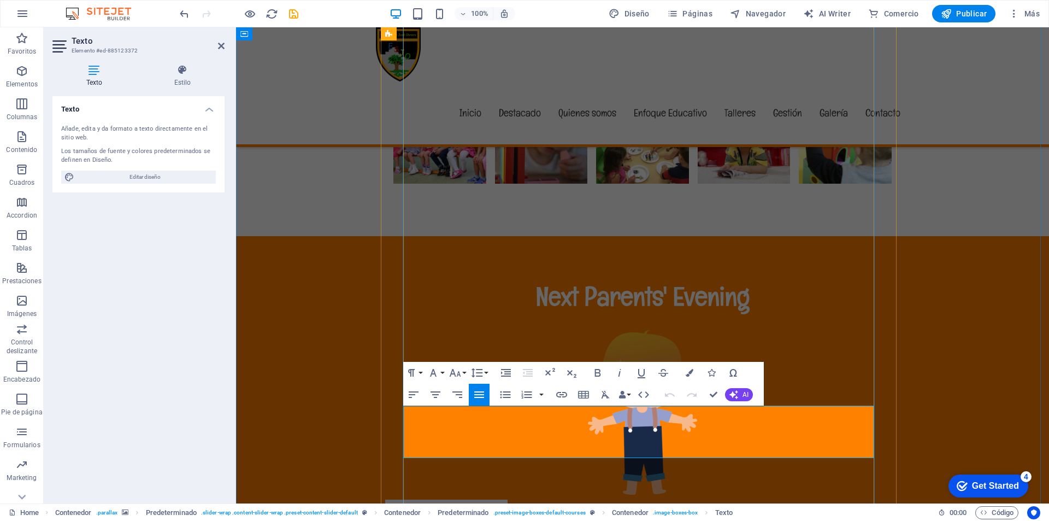
drag, startPoint x: 413, startPoint y: 411, endPoint x: 818, endPoint y: 455, distance: 407.7
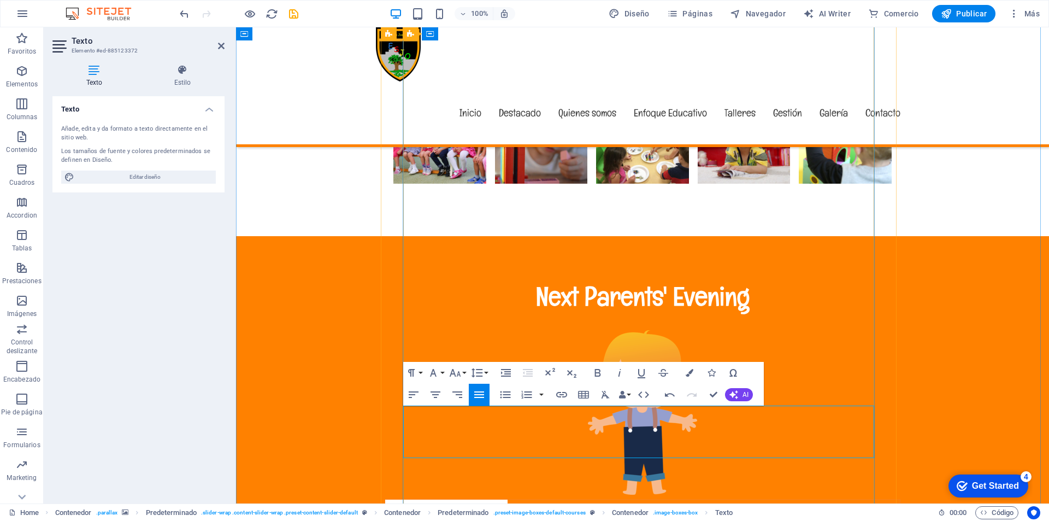
drag, startPoint x: 431, startPoint y: 411, endPoint x: 440, endPoint y: 413, distance: 9.5
drag, startPoint x: 421, startPoint y: 408, endPoint x: 784, endPoint y: 448, distance: 365.4
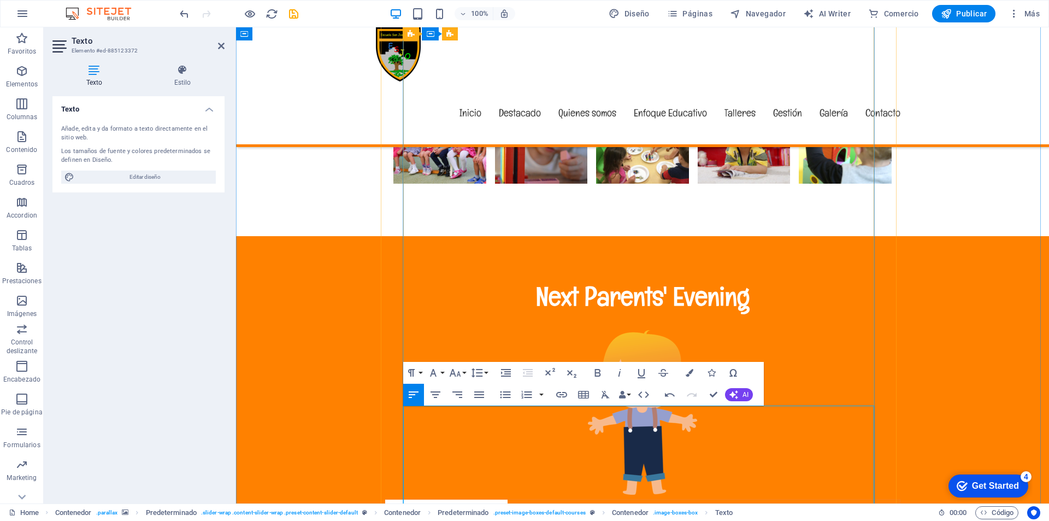
drag, startPoint x: 489, startPoint y: 424, endPoint x: 409, endPoint y: 414, distance: 80.3
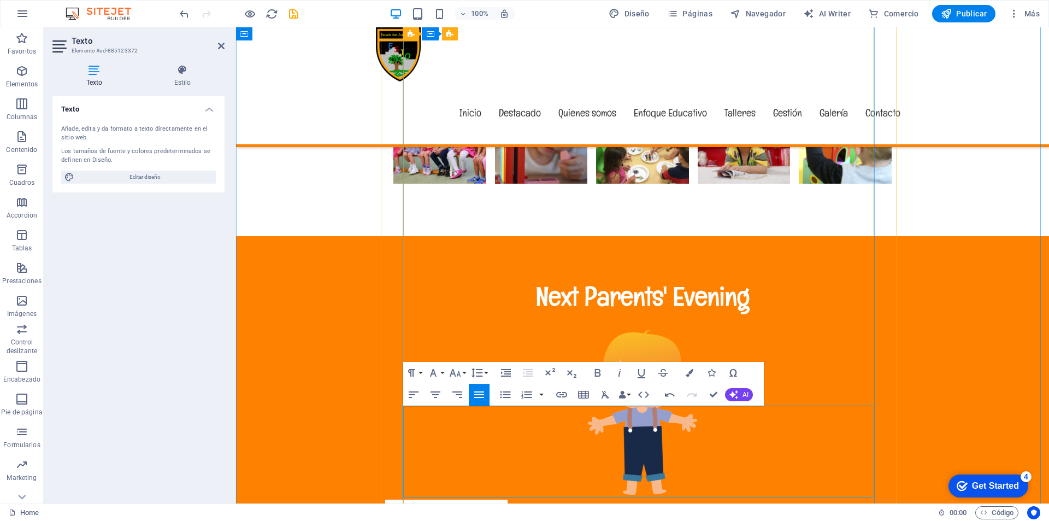
drag, startPoint x: 411, startPoint y: 464, endPoint x: 755, endPoint y: 470, distance: 344.7
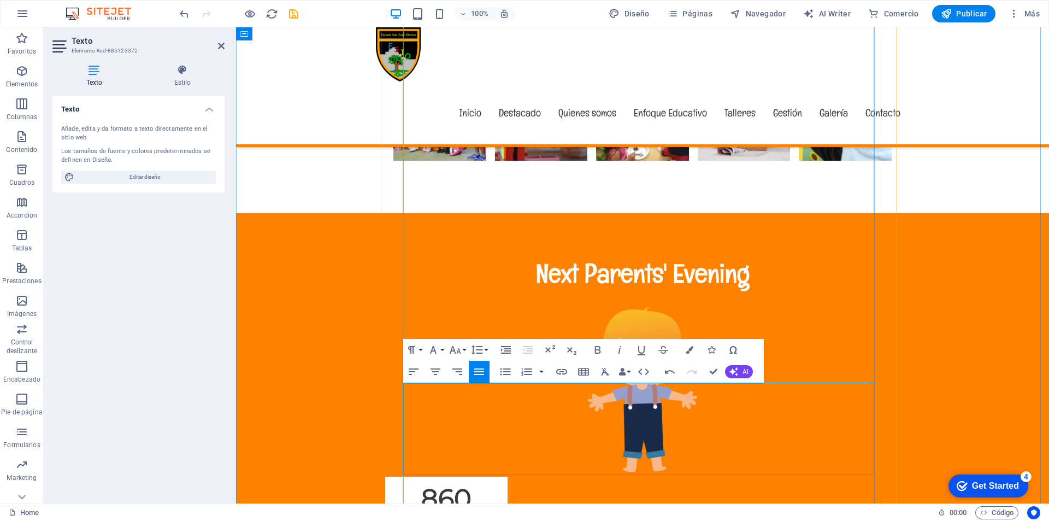
drag, startPoint x: 608, startPoint y: 492, endPoint x: 405, endPoint y: 441, distance: 209.8
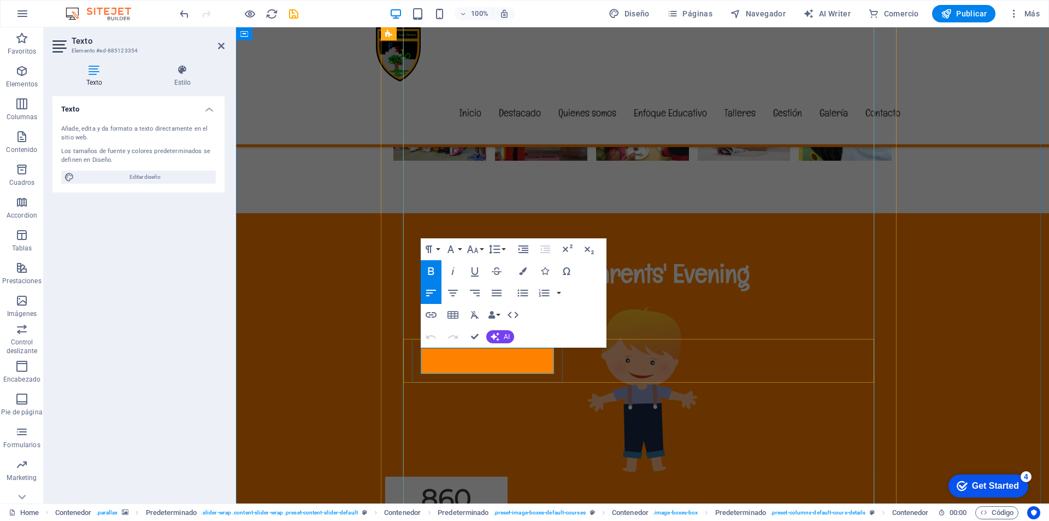
drag, startPoint x: 470, startPoint y: 356, endPoint x: 421, endPoint y: 353, distance: 49.8
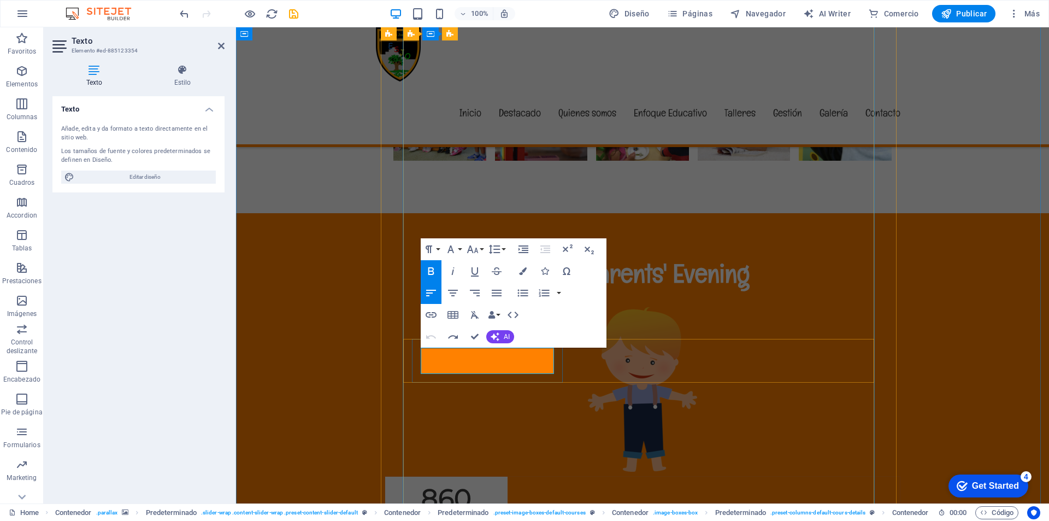
drag, startPoint x: 469, startPoint y: 353, endPoint x: 440, endPoint y: 353, distance: 28.9
drag, startPoint x: 500, startPoint y: 357, endPoint x: 472, endPoint y: 358, distance: 27.9
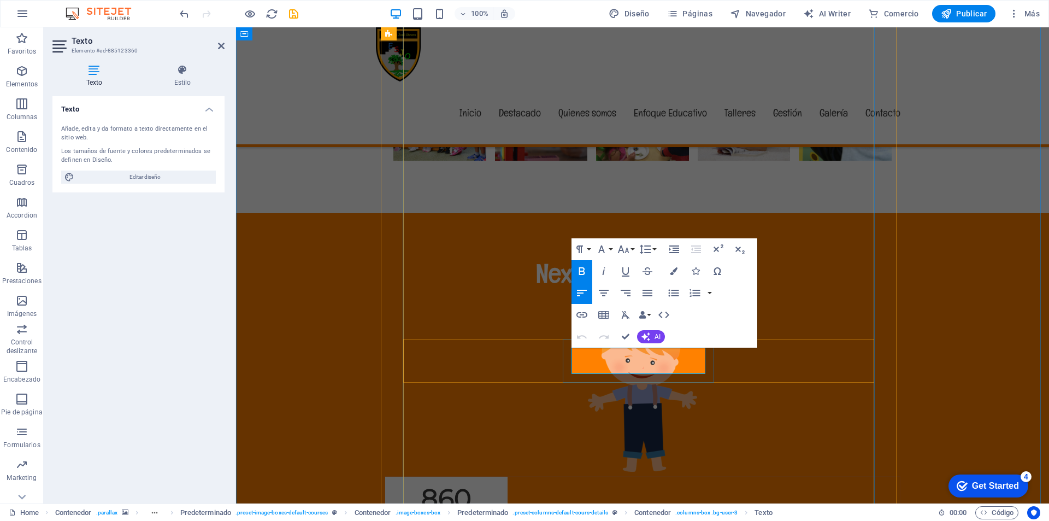
drag, startPoint x: 594, startPoint y: 356, endPoint x: 620, endPoint y: 366, distance: 28.2
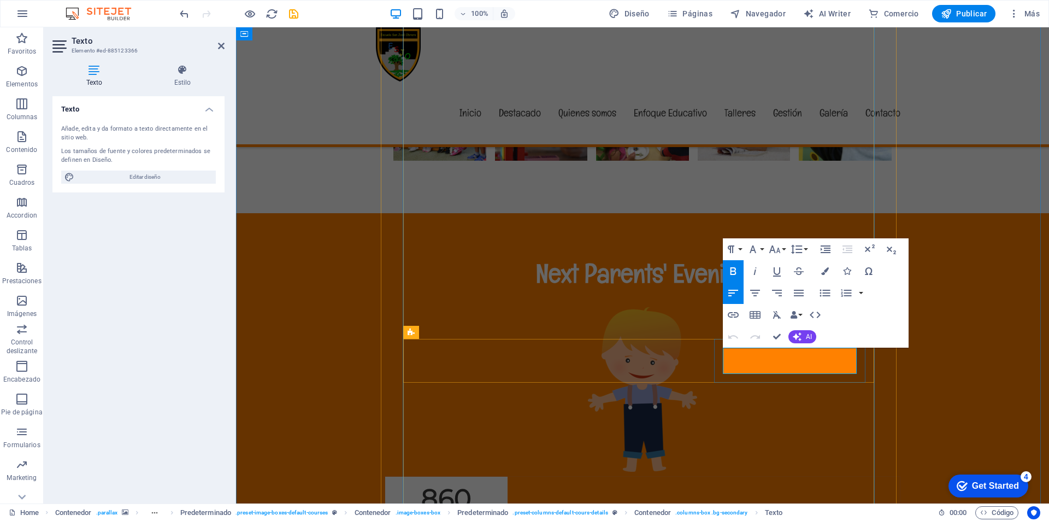
drag, startPoint x: 766, startPoint y: 355, endPoint x: 725, endPoint y: 355, distance: 41.0
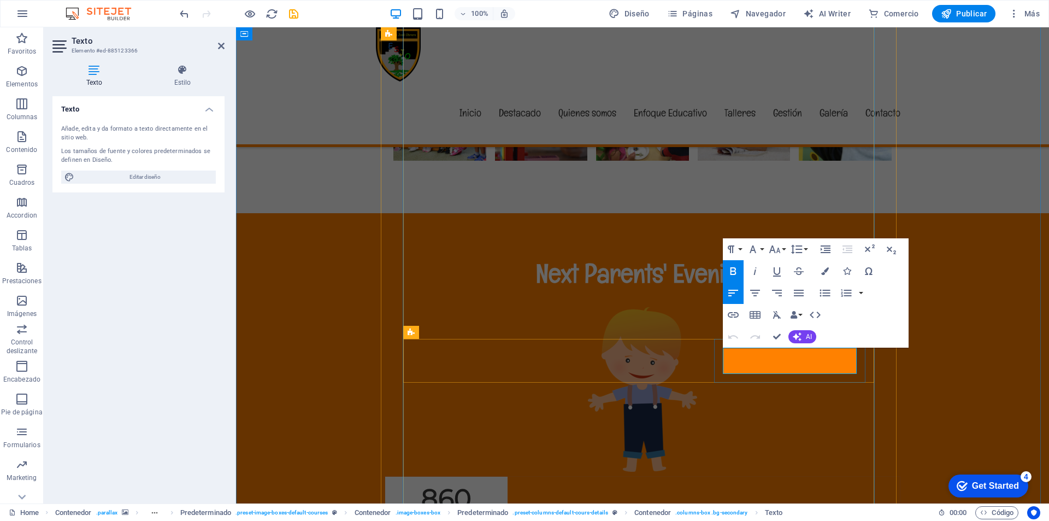
drag, startPoint x: 734, startPoint y: 366, endPoint x: 740, endPoint y: 368, distance: 6.2
drag, startPoint x: 981, startPoint y: 282, endPoint x: 979, endPoint y: 276, distance: 5.7
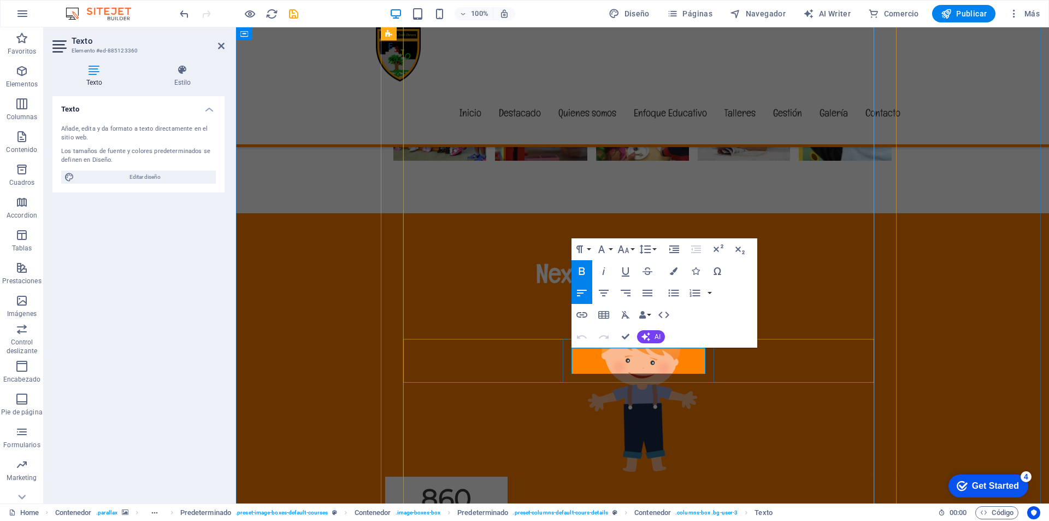
drag, startPoint x: 622, startPoint y: 366, endPoint x: 572, endPoint y: 369, distance: 50.4
drag, startPoint x: 608, startPoint y: 365, endPoint x: 578, endPoint y: 370, distance: 31.1
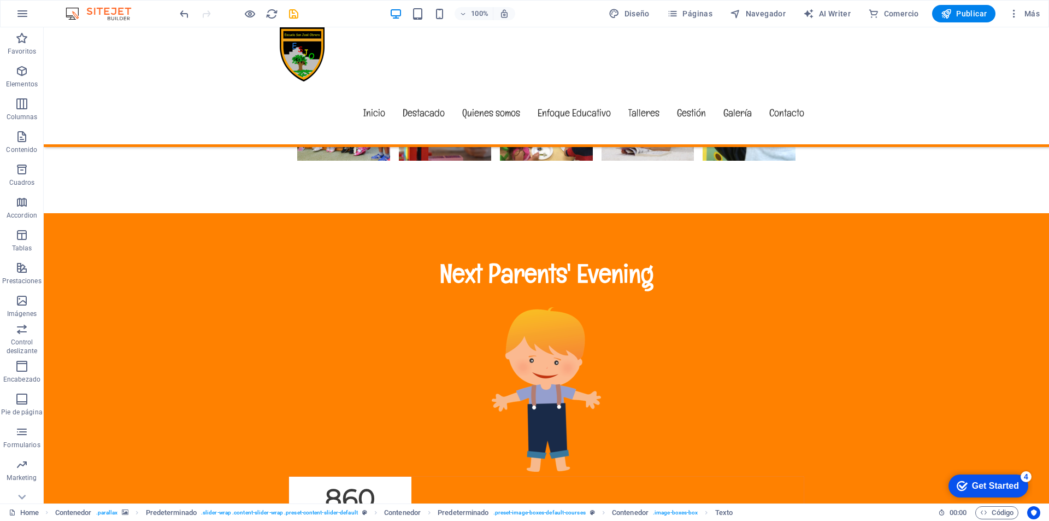
drag, startPoint x: 310, startPoint y: 399, endPoint x: 497, endPoint y: 333, distance: 198.1
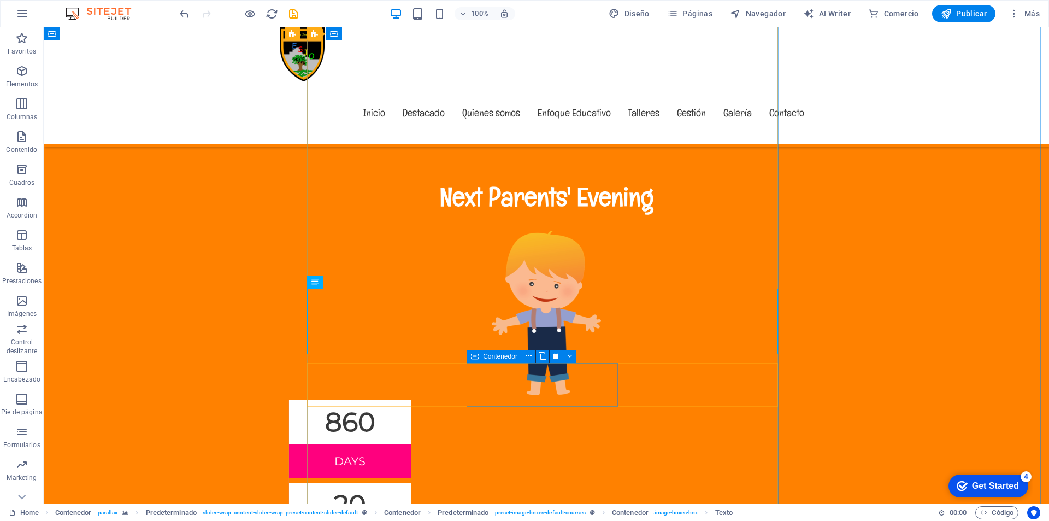
scroll to position [4742, 0]
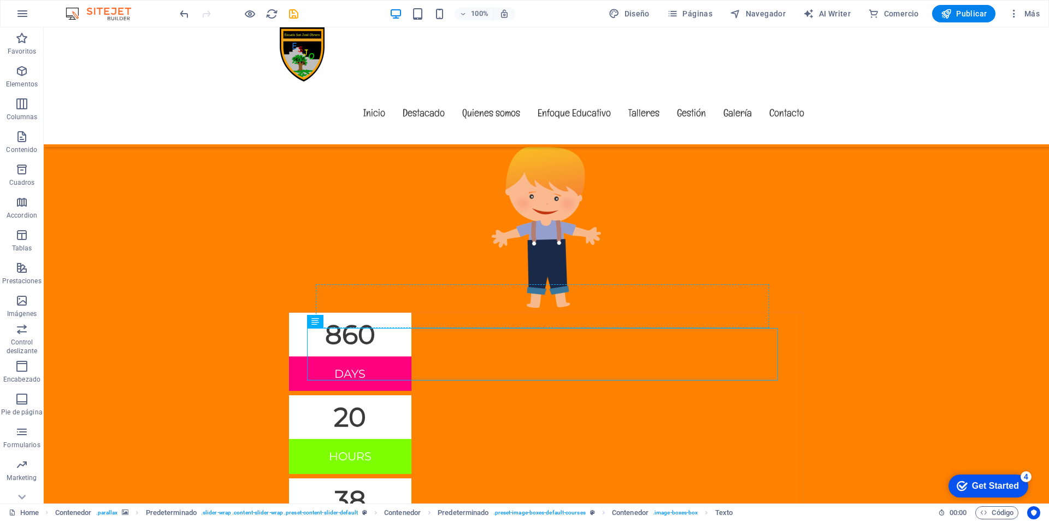
drag, startPoint x: 424, startPoint y: 350, endPoint x: 440, endPoint y: 286, distance: 66.5
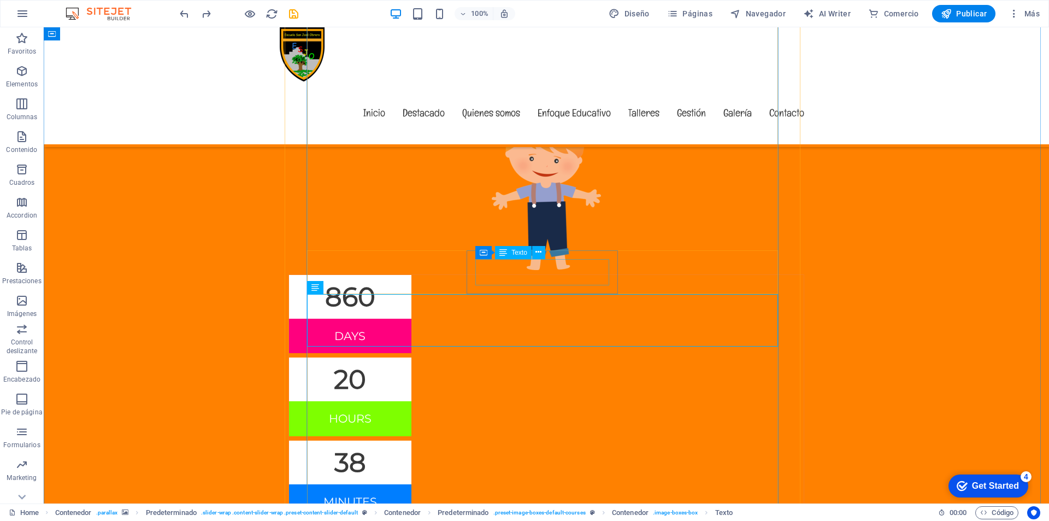
scroll to position [4776, 0]
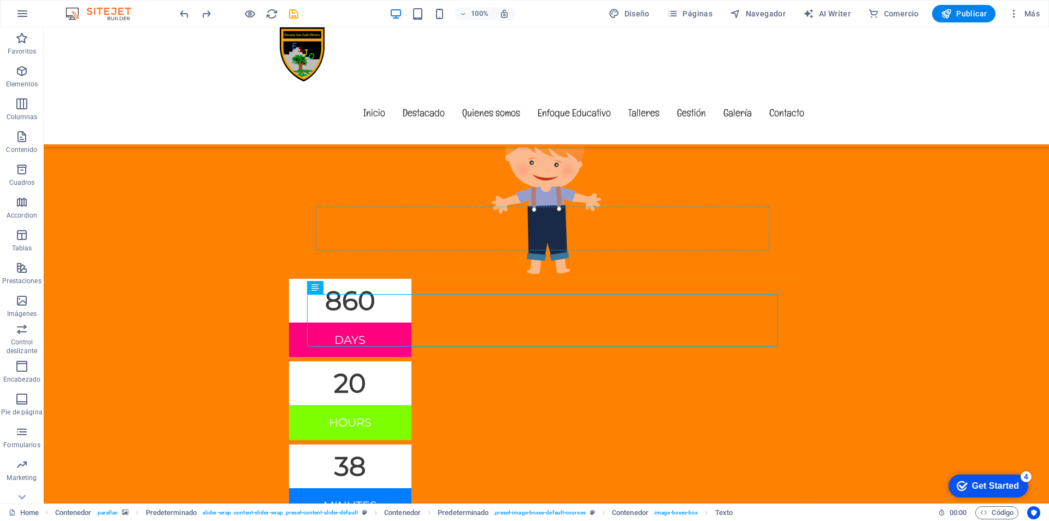
drag, startPoint x: 367, startPoint y: 315, endPoint x: 512, endPoint y: 247, distance: 160.0
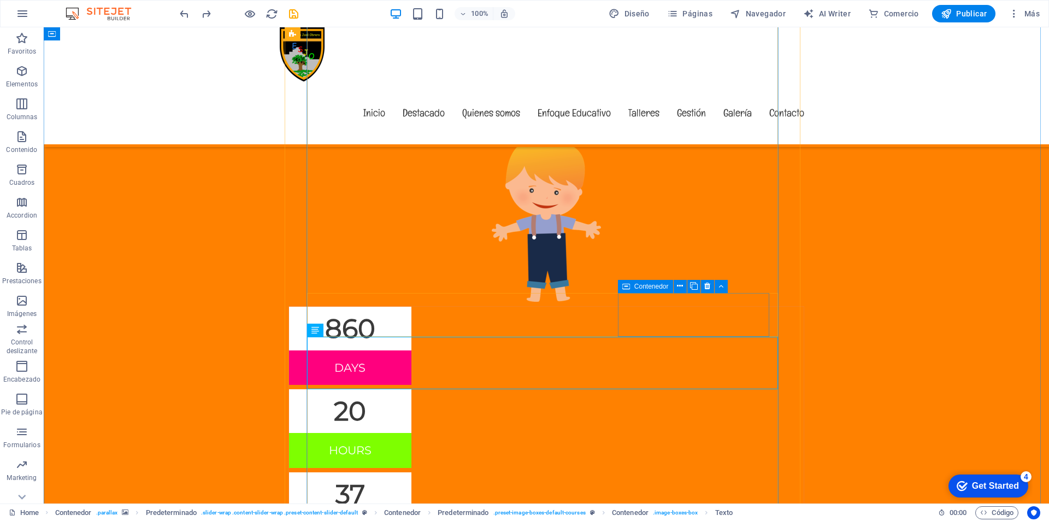
scroll to position [4721, 0]
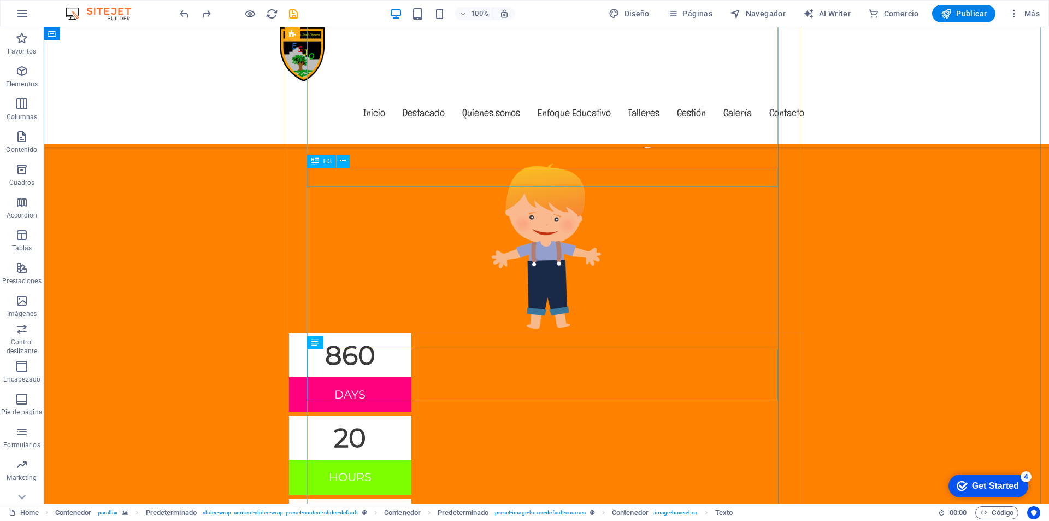
click at [365, 149] on icon at bounding box center [365, 151] width 6 height 11
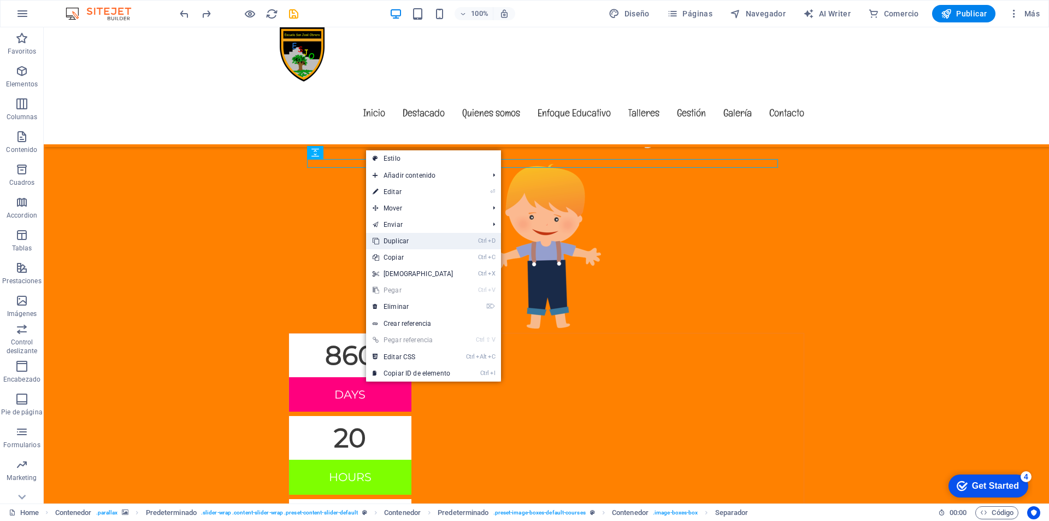
click at [398, 241] on link "Ctrl D Duplicar" at bounding box center [413, 241] width 94 height 16
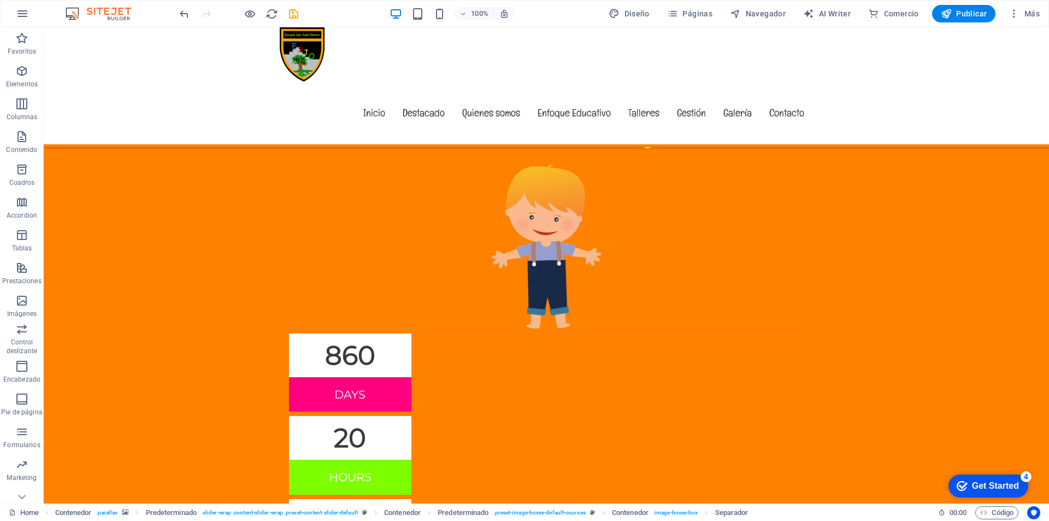
drag, startPoint x: 354, startPoint y: 180, endPoint x: 373, endPoint y: 193, distance: 22.7
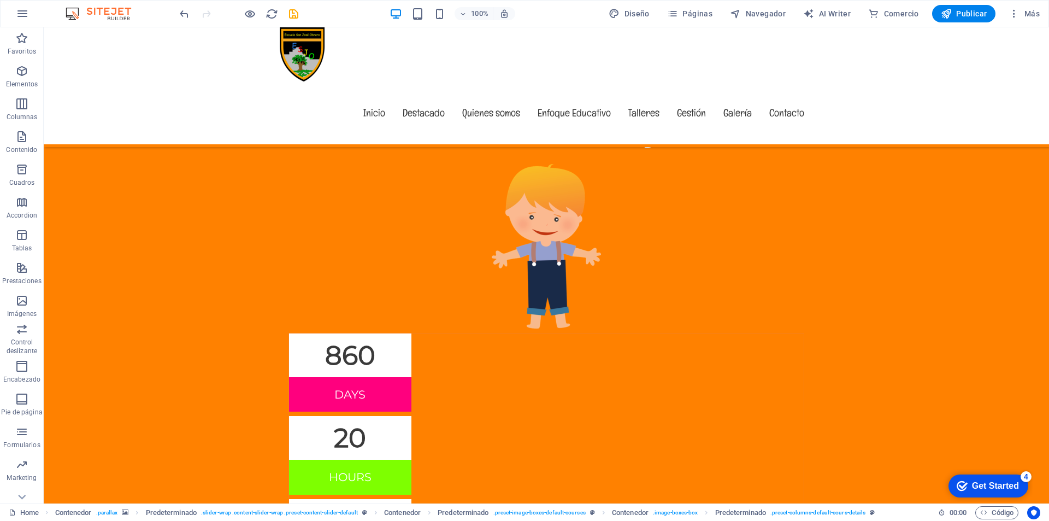
drag, startPoint x: 345, startPoint y: 330, endPoint x: 353, endPoint y: 352, distance: 23.8
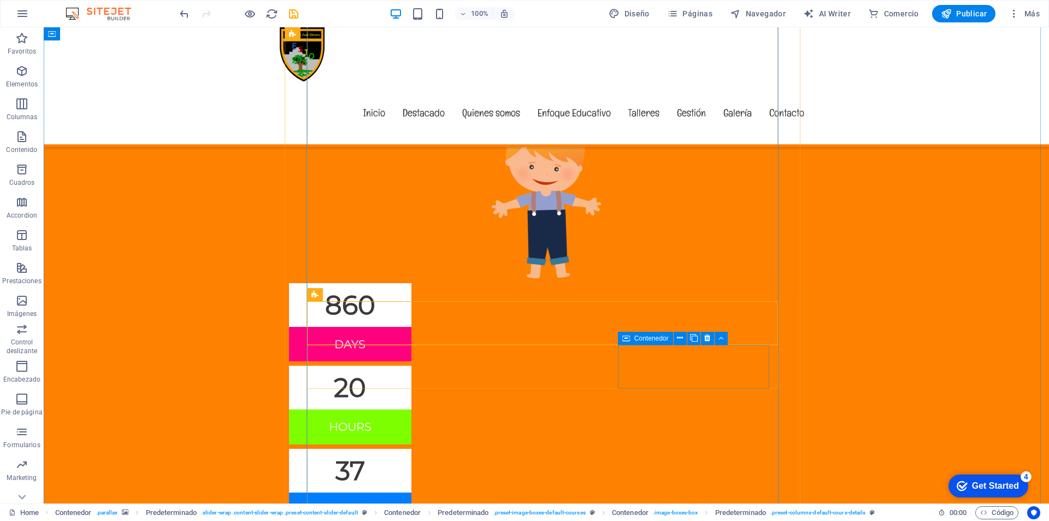
scroll to position [4830, 0]
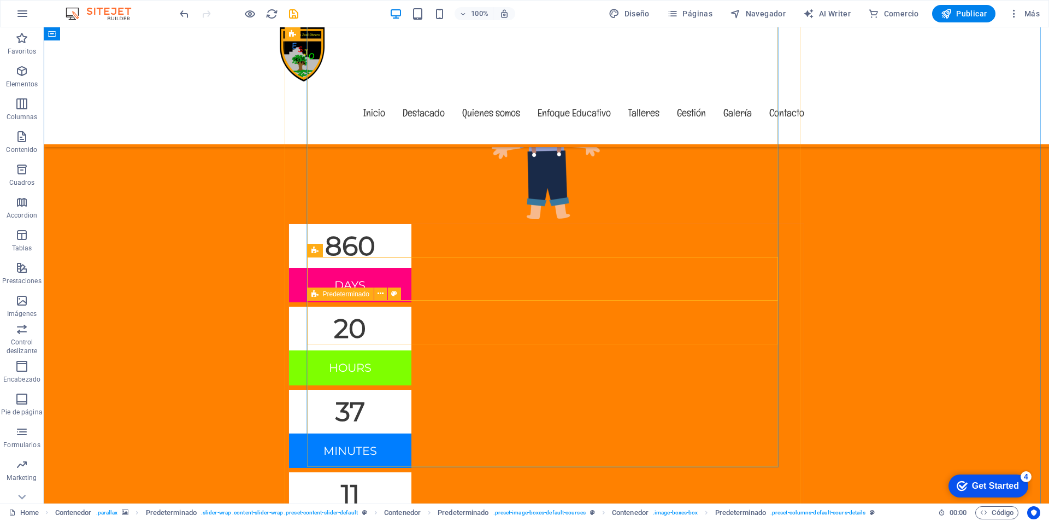
click at [334, 294] on span "Predeterminado" at bounding box center [346, 294] width 46 height 7
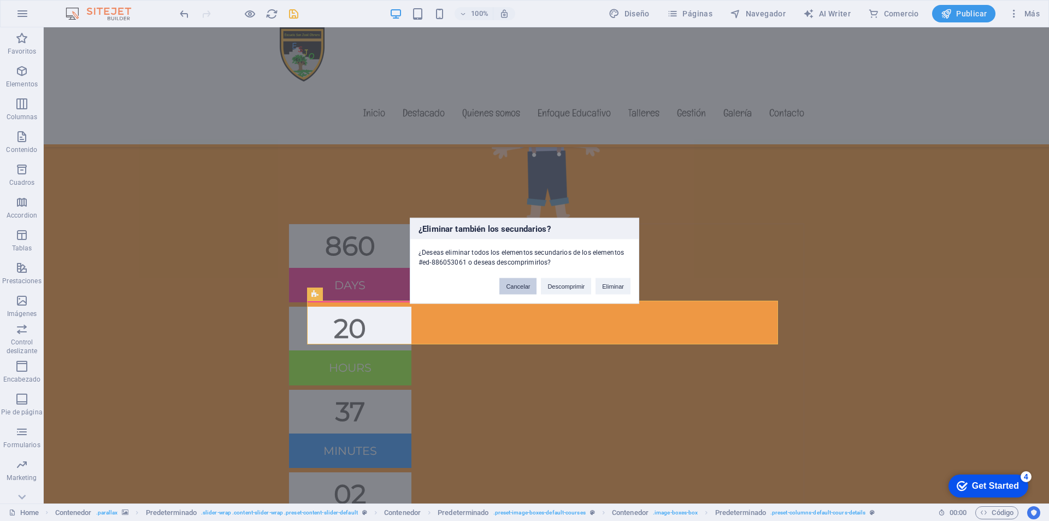
click at [519, 285] on button "Cancelar" at bounding box center [517, 285] width 37 height 16
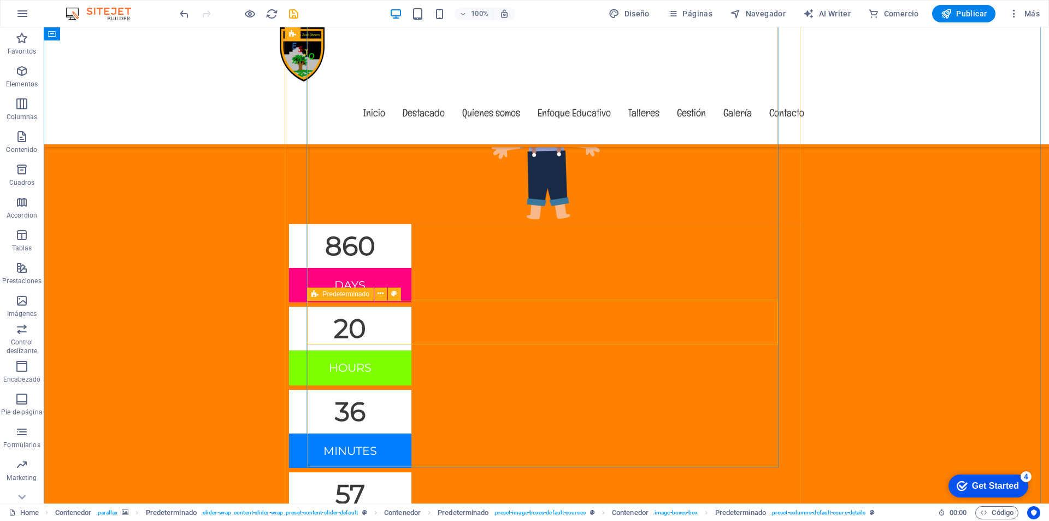
click at [353, 294] on span "Predeterminado" at bounding box center [346, 294] width 46 height 7
click at [380, 294] on icon at bounding box center [380, 293] width 6 height 11
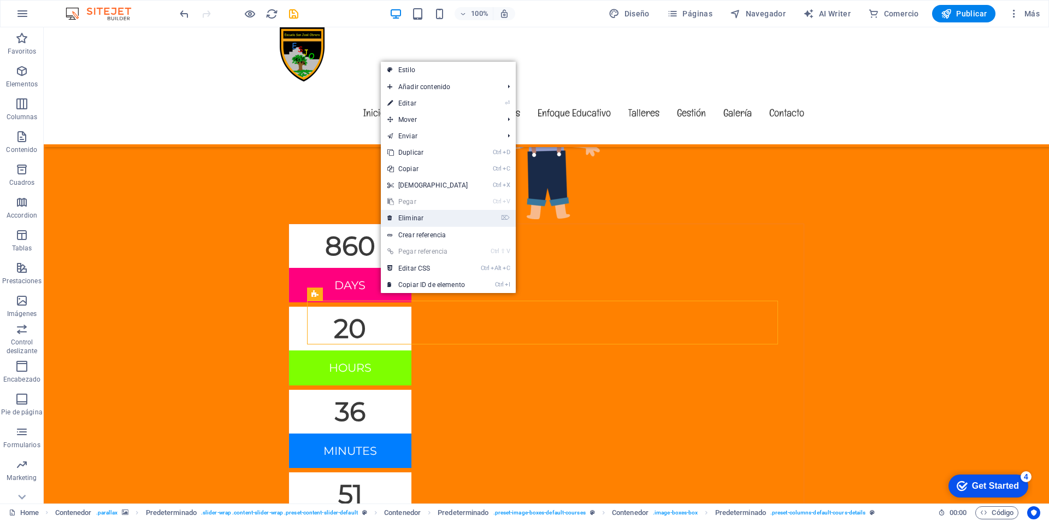
click at [416, 217] on link "⌦ Eliminar" at bounding box center [428, 218] width 94 height 16
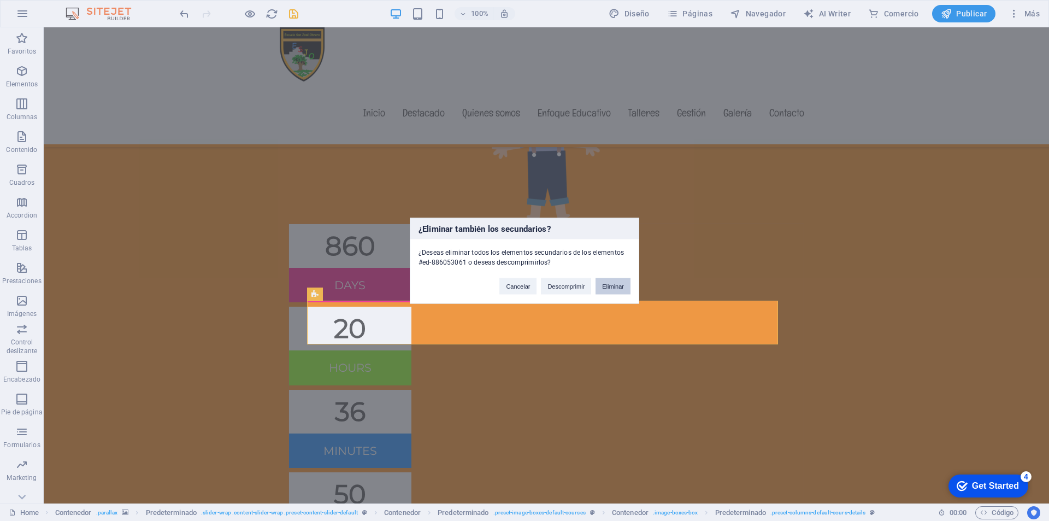
drag, startPoint x: 622, startPoint y: 285, endPoint x: 478, endPoint y: 305, distance: 145.1
click at [622, 285] on button "Eliminar" at bounding box center [612, 285] width 35 height 16
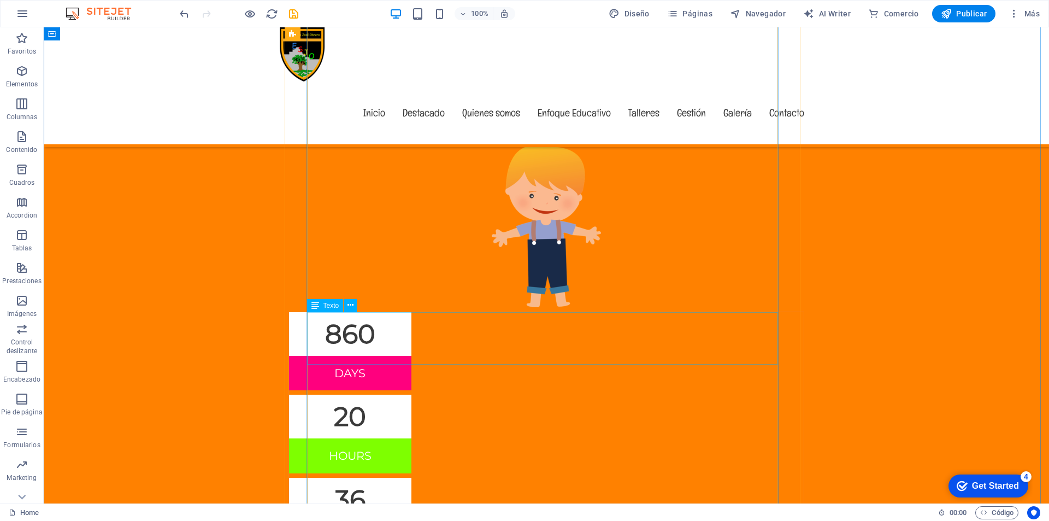
scroll to position [4721, 0]
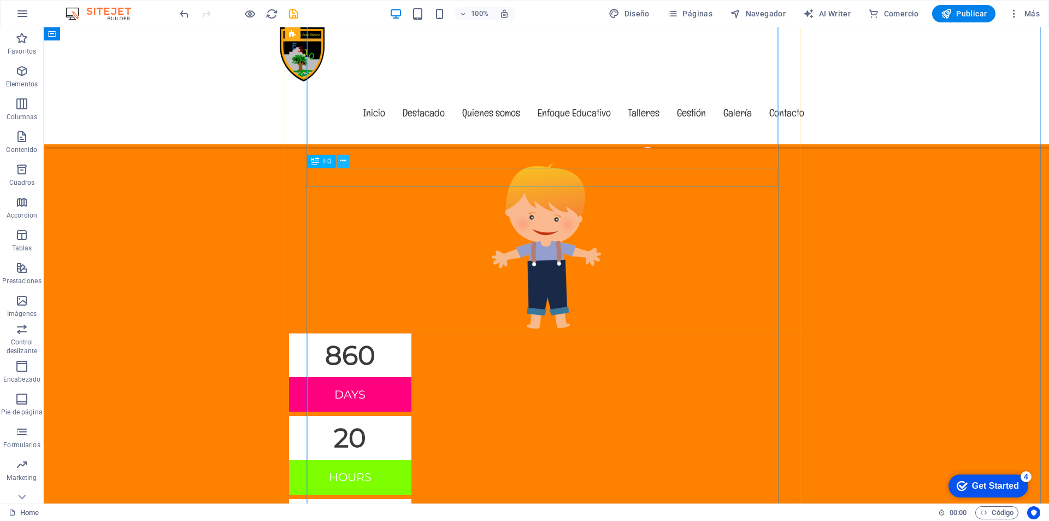
click at [341, 159] on icon at bounding box center [343, 160] width 6 height 11
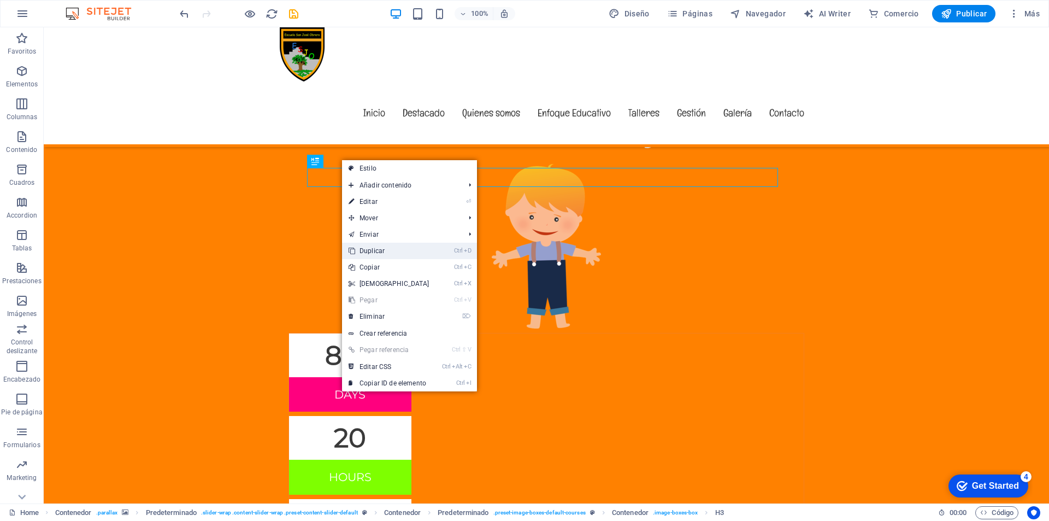
click at [374, 249] on link "Ctrl D Duplicar" at bounding box center [389, 251] width 94 height 16
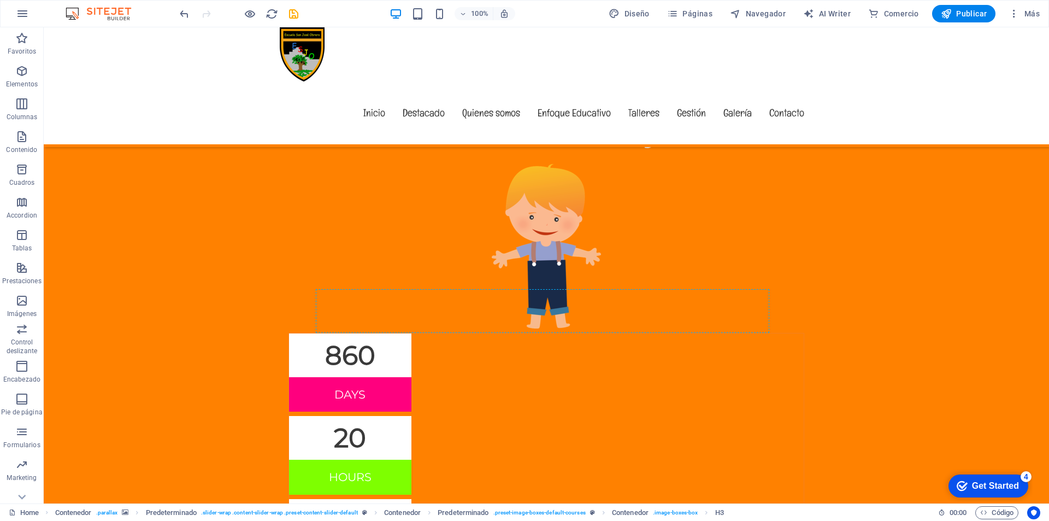
drag, startPoint x: 364, startPoint y: 206, endPoint x: 354, endPoint y: 330, distance: 123.8
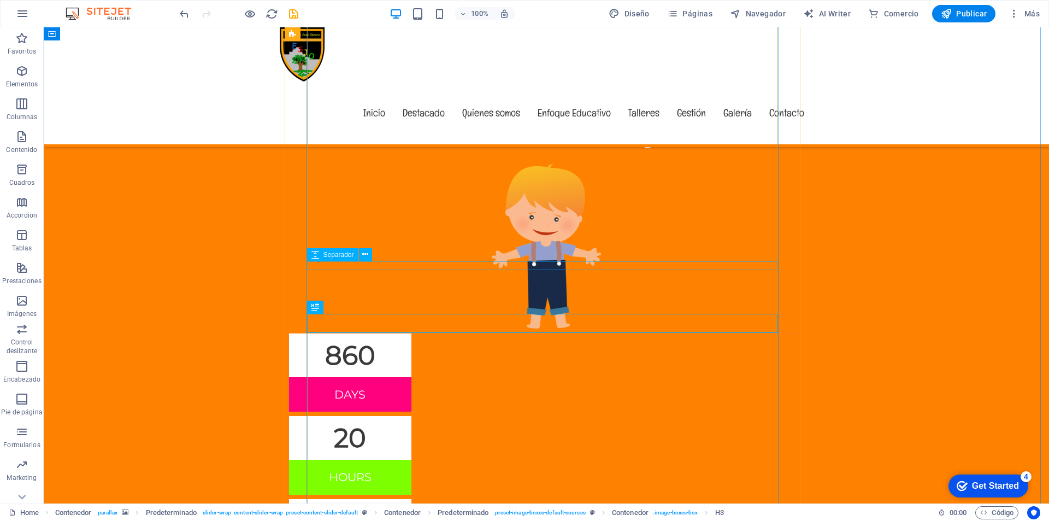
click at [330, 253] on span "Separador" at bounding box center [338, 254] width 31 height 7
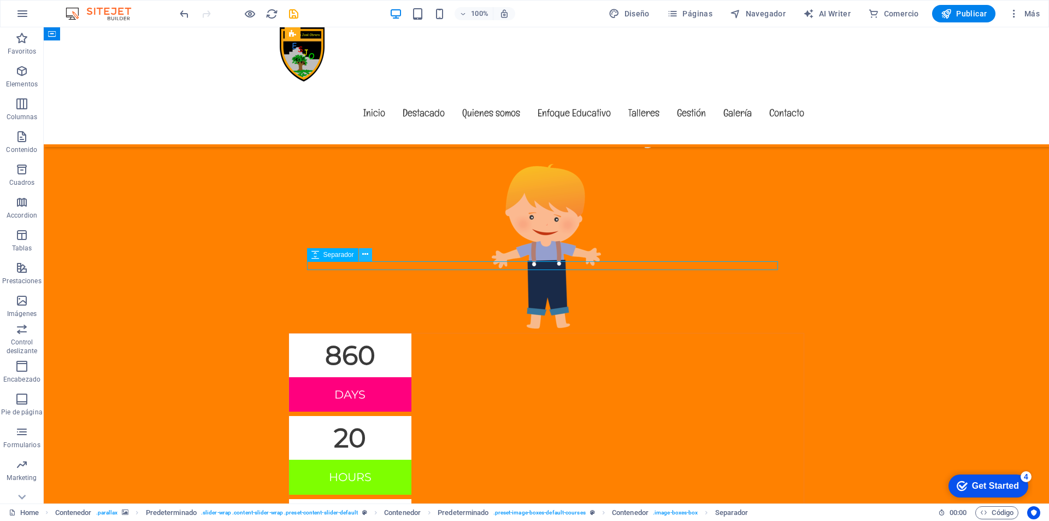
click at [367, 253] on icon at bounding box center [365, 254] width 6 height 11
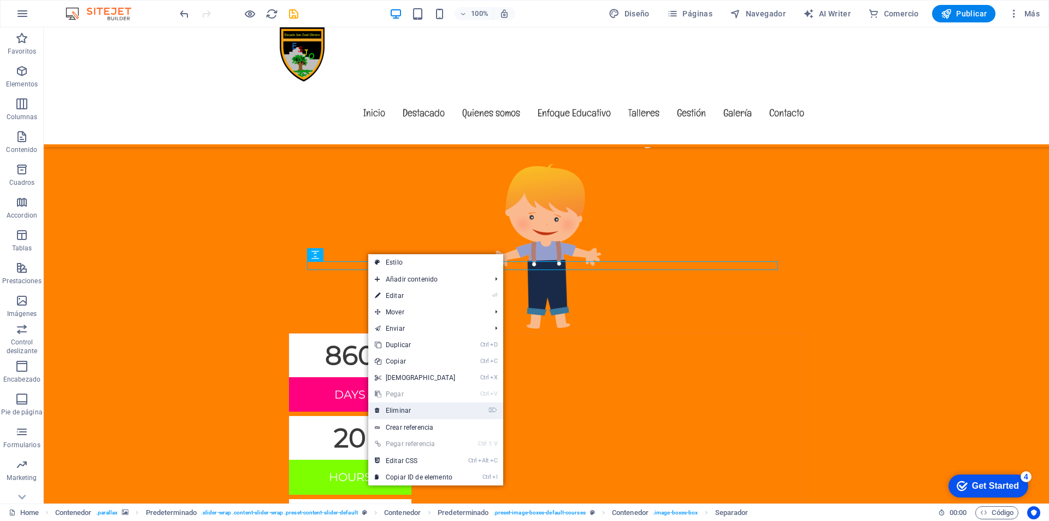
click at [403, 411] on link "⌦ Eliminar" at bounding box center [415, 410] width 94 height 16
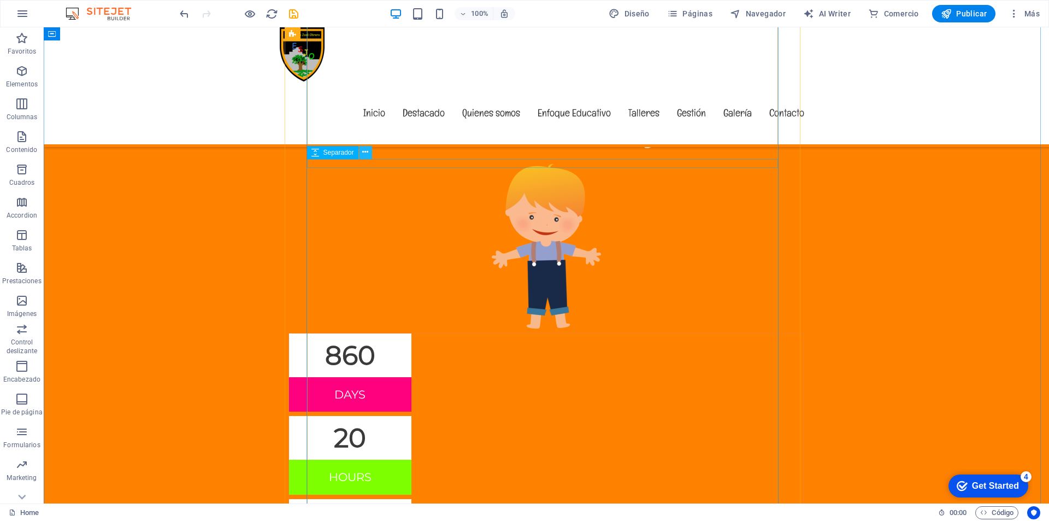
click at [365, 150] on icon at bounding box center [365, 151] width 6 height 11
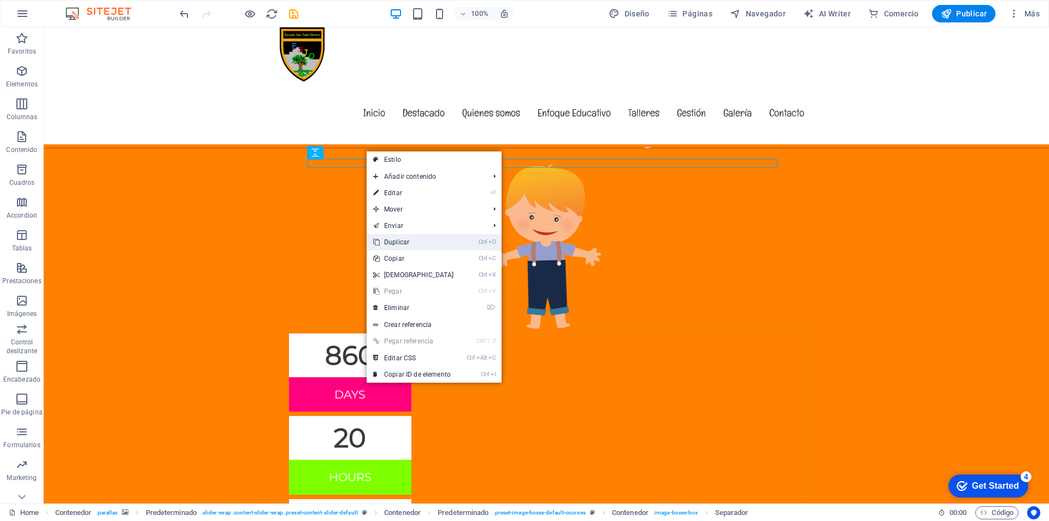
drag, startPoint x: 398, startPoint y: 240, endPoint x: 353, endPoint y: 211, distance: 53.2
click at [398, 240] on link "Ctrl D Duplicar" at bounding box center [413, 242] width 94 height 16
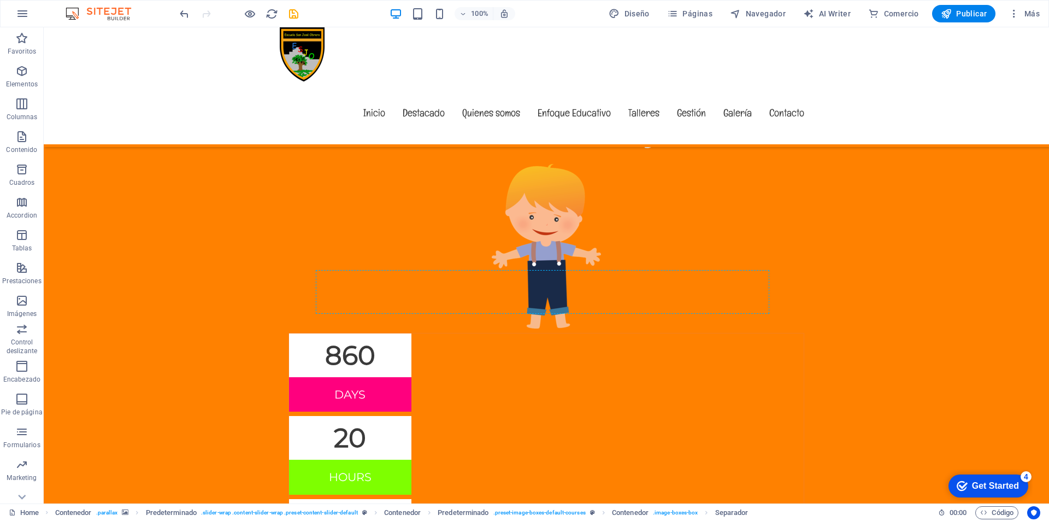
drag, startPoint x: 375, startPoint y: 188, endPoint x: 366, endPoint y: 323, distance: 135.2
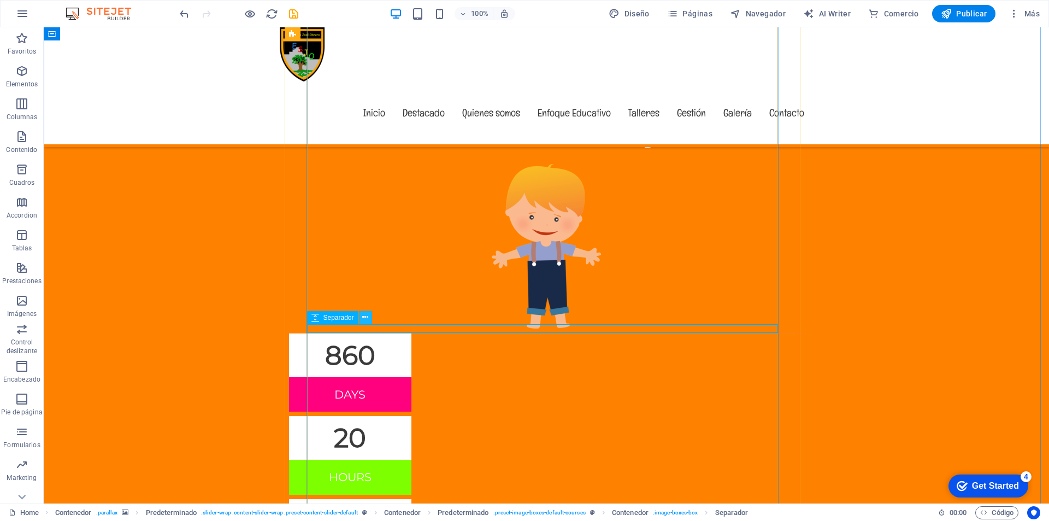
click at [363, 317] on icon at bounding box center [365, 316] width 6 height 11
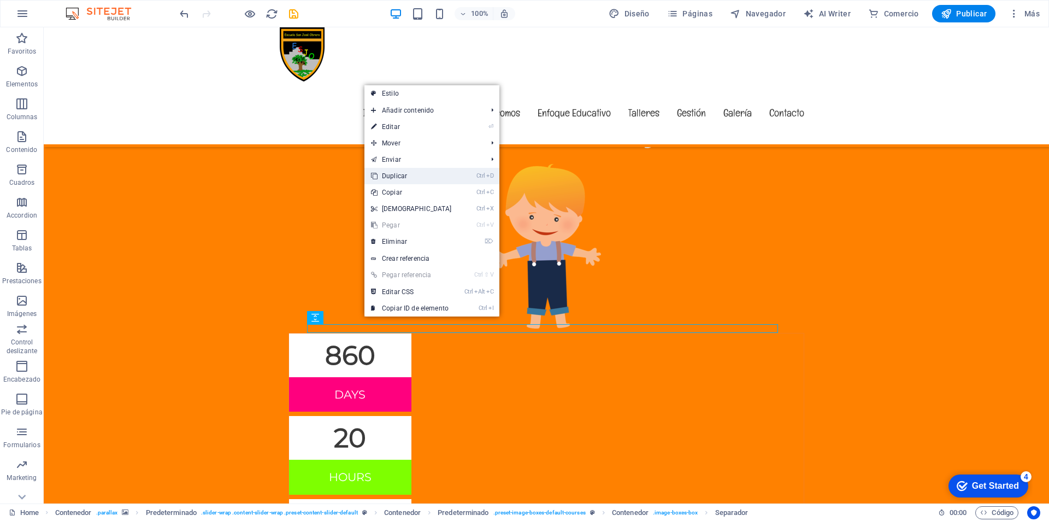
drag, startPoint x: 398, startPoint y: 175, endPoint x: 359, endPoint y: 152, distance: 45.1
click at [398, 175] on link "Ctrl D Duplicar" at bounding box center [411, 176] width 94 height 16
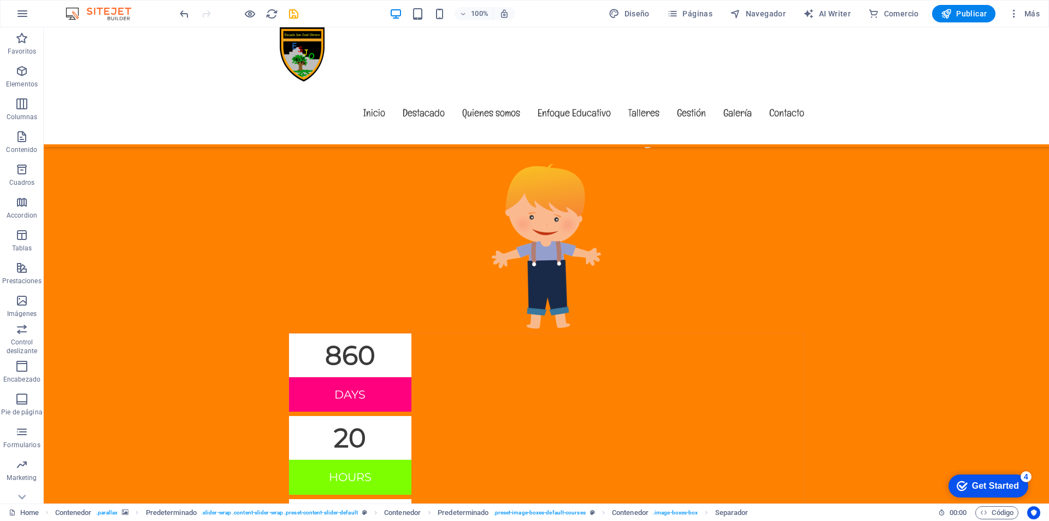
drag, startPoint x: 377, startPoint y: 355, endPoint x: 340, endPoint y: 309, distance: 59.4
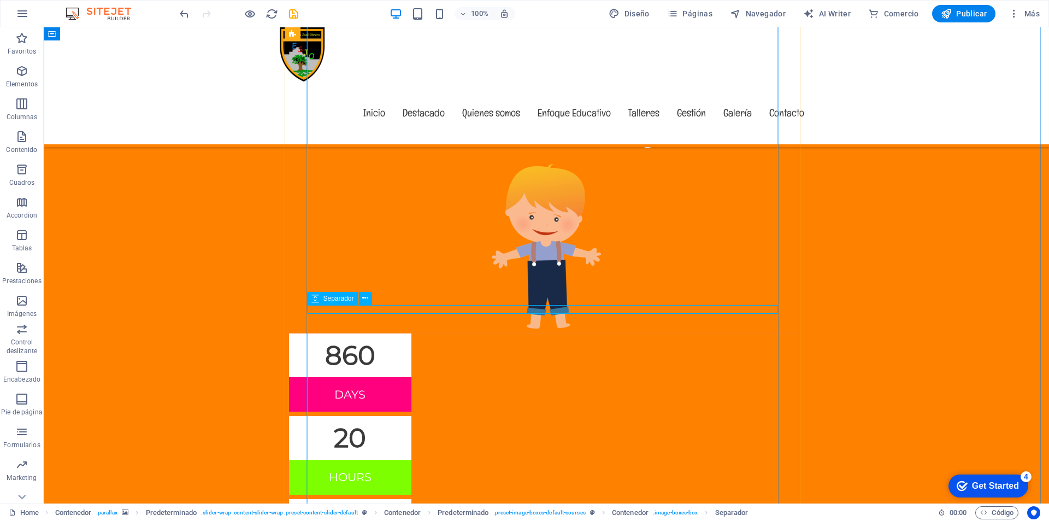
drag, startPoint x: 359, startPoint y: 329, endPoint x: 316, endPoint y: 307, distance: 48.4
click at [366, 297] on icon at bounding box center [365, 297] width 6 height 11
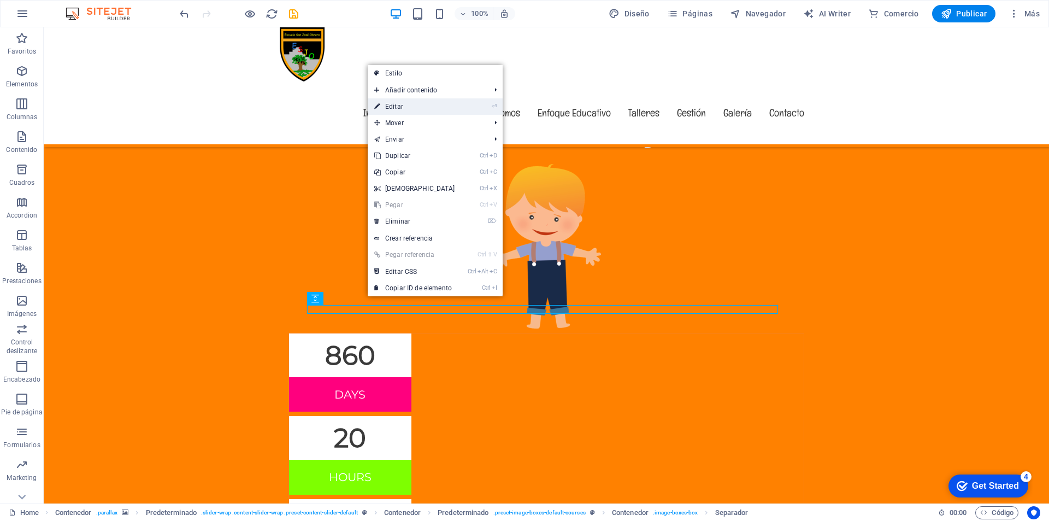
drag, startPoint x: 400, startPoint y: 105, endPoint x: 384, endPoint y: 347, distance: 243.1
click at [400, 105] on link "⏎ Editar" at bounding box center [415, 106] width 94 height 16
select select "px"
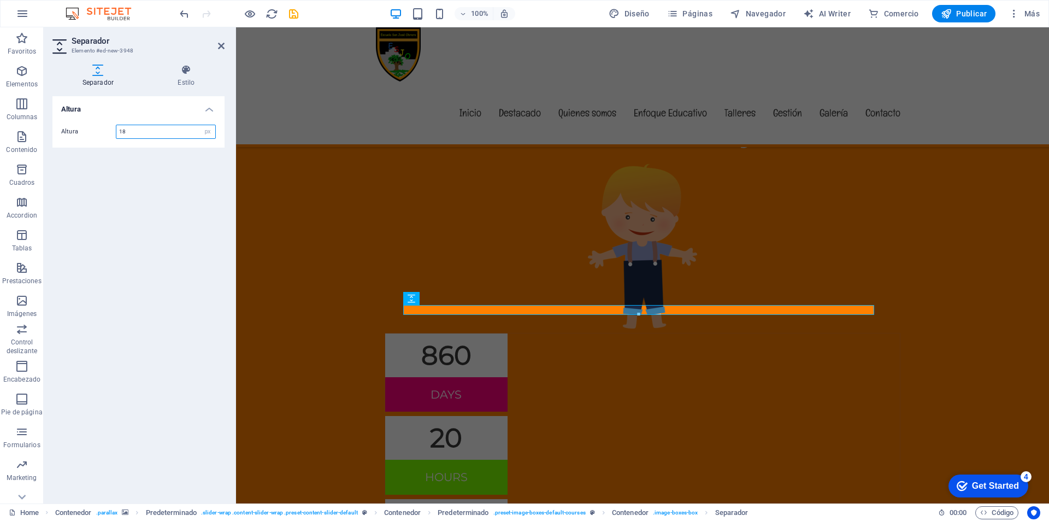
drag, startPoint x: 147, startPoint y: 128, endPoint x: 90, endPoint y: 131, distance: 57.4
click at [90, 131] on div "Altura 18 px rem vh vw" at bounding box center [138, 132] width 155 height 14
drag, startPoint x: 129, startPoint y: 133, endPoint x: 104, endPoint y: 134, distance: 25.2
click at [104, 134] on div "Altura 20 px rem vh vw" at bounding box center [138, 132] width 155 height 14
type input "25"
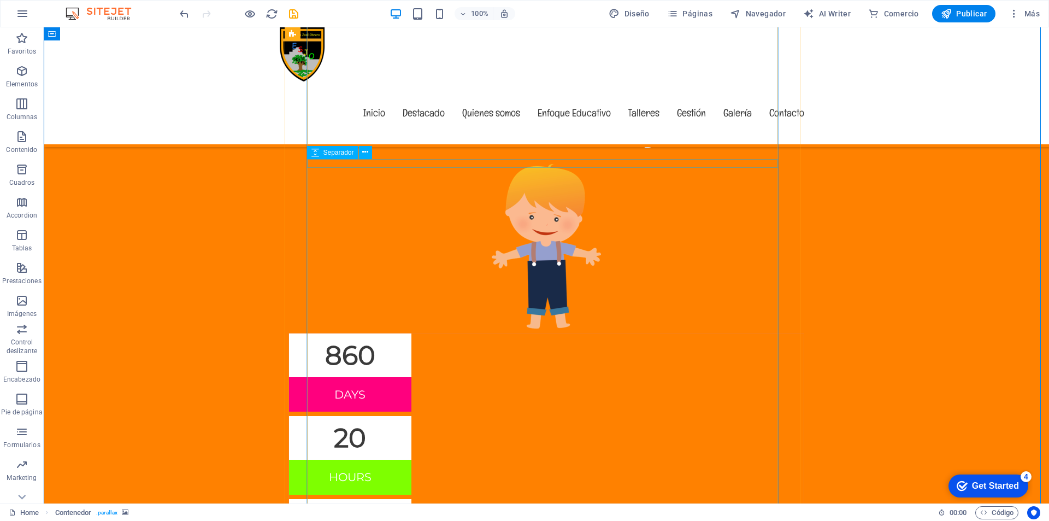
click at [365, 152] on icon at bounding box center [365, 151] width 6 height 11
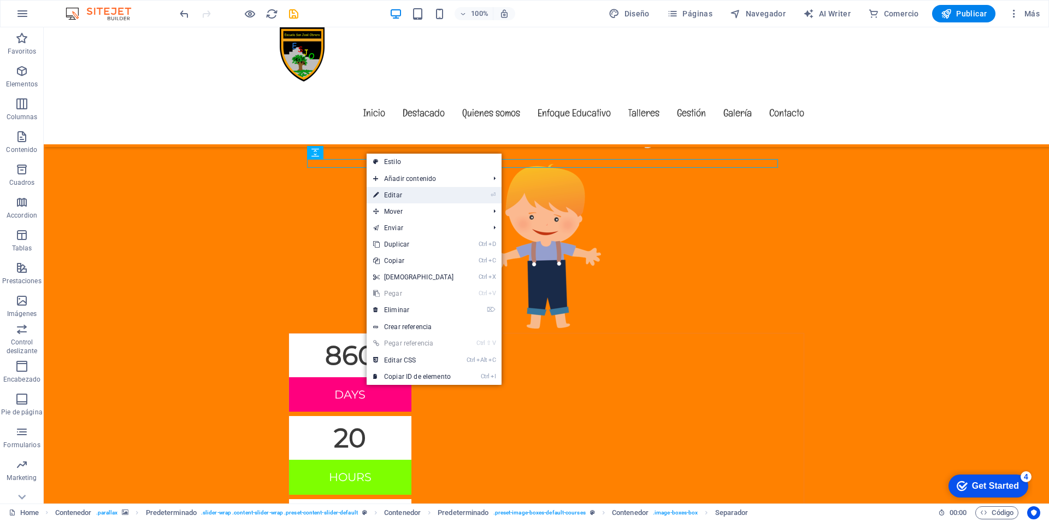
click at [393, 189] on link "⏎ Editar" at bounding box center [413, 195] width 94 height 16
select select "px"
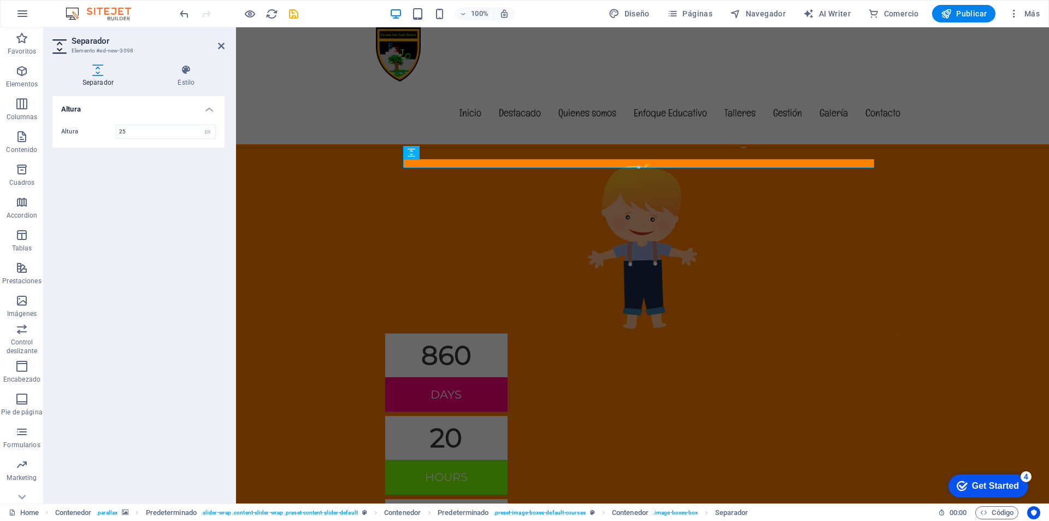
type input "25"
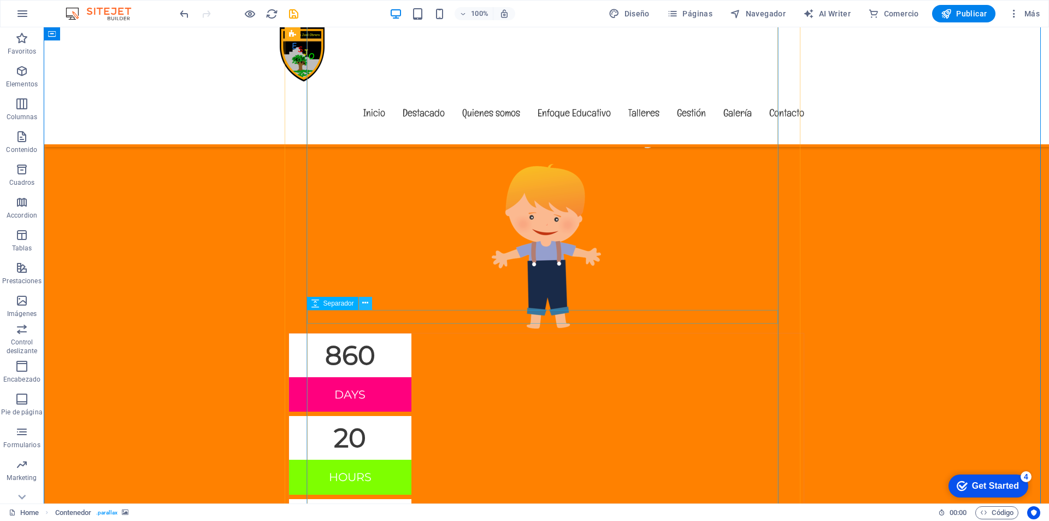
click at [365, 304] on icon at bounding box center [365, 302] width 6 height 11
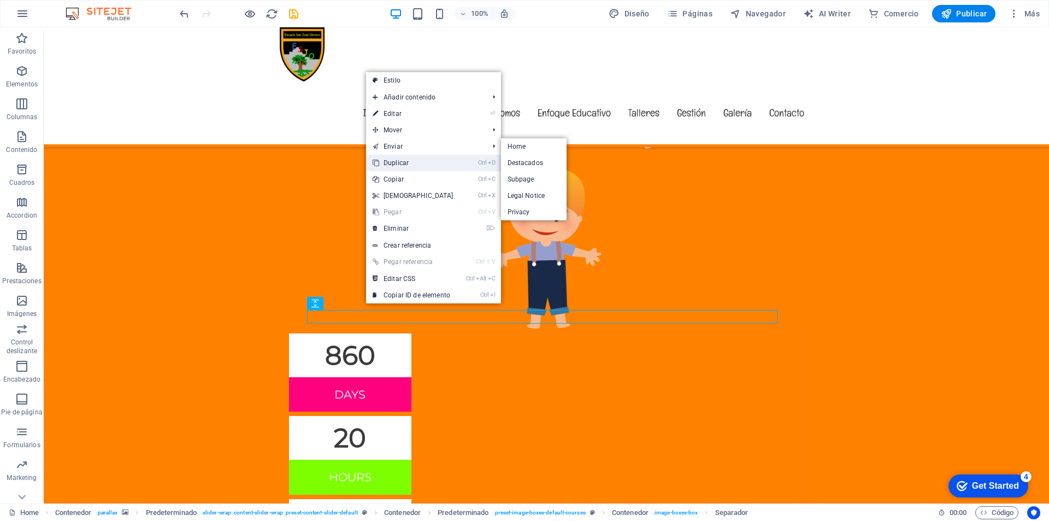
click at [393, 159] on link "Ctrl D Duplicar" at bounding box center [413, 163] width 94 height 16
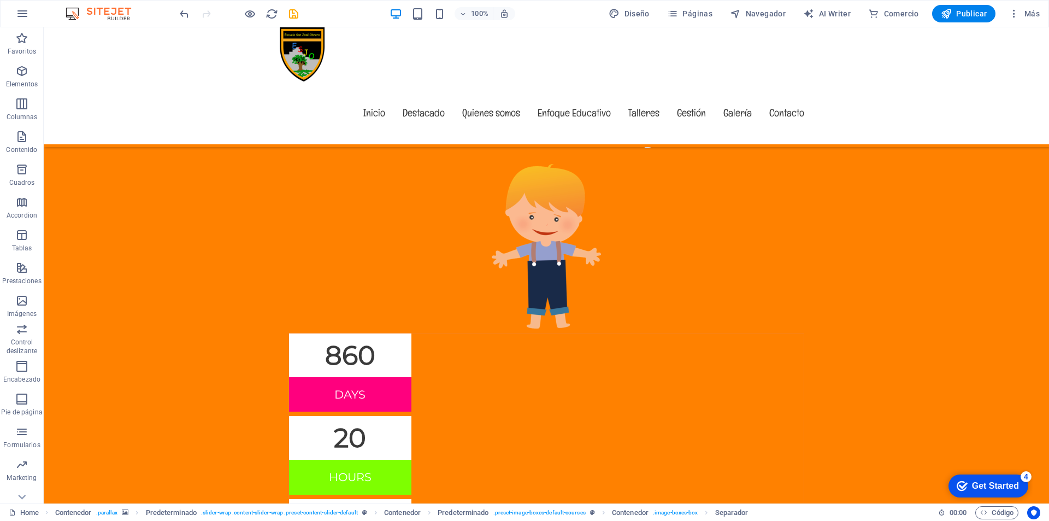
drag, startPoint x: 379, startPoint y: 345, endPoint x: 387, endPoint y: 407, distance: 62.8
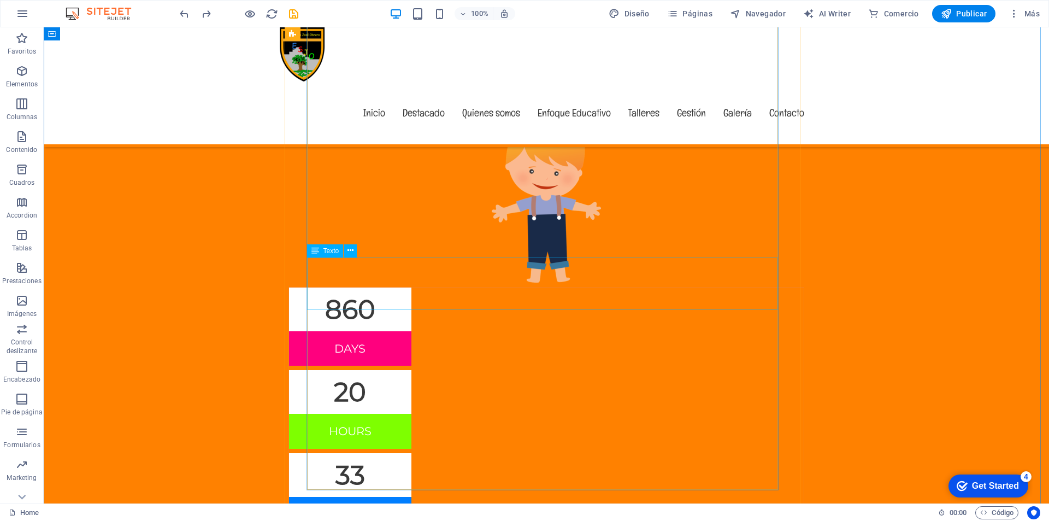
scroll to position [4830, 0]
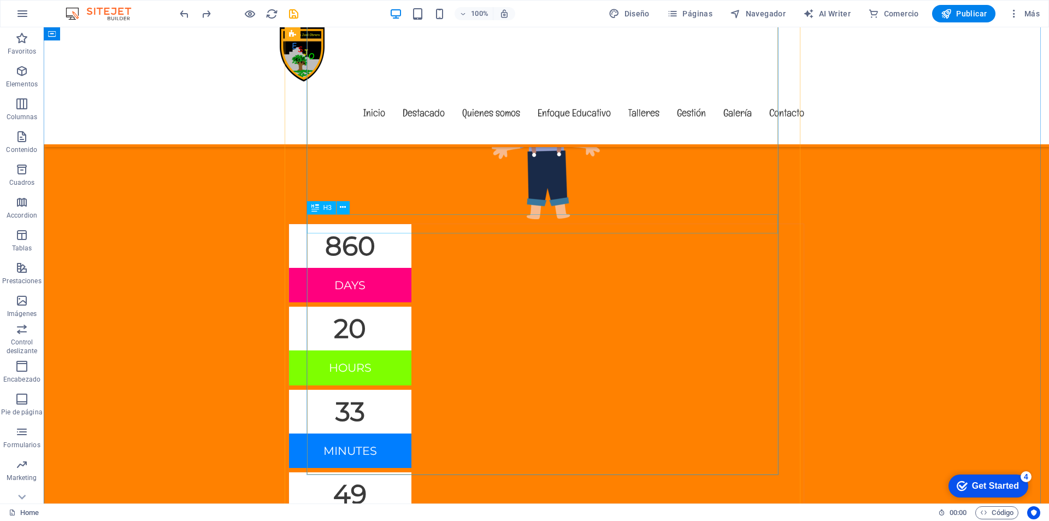
click at [338, 206] on button at bounding box center [342, 207] width 13 height 13
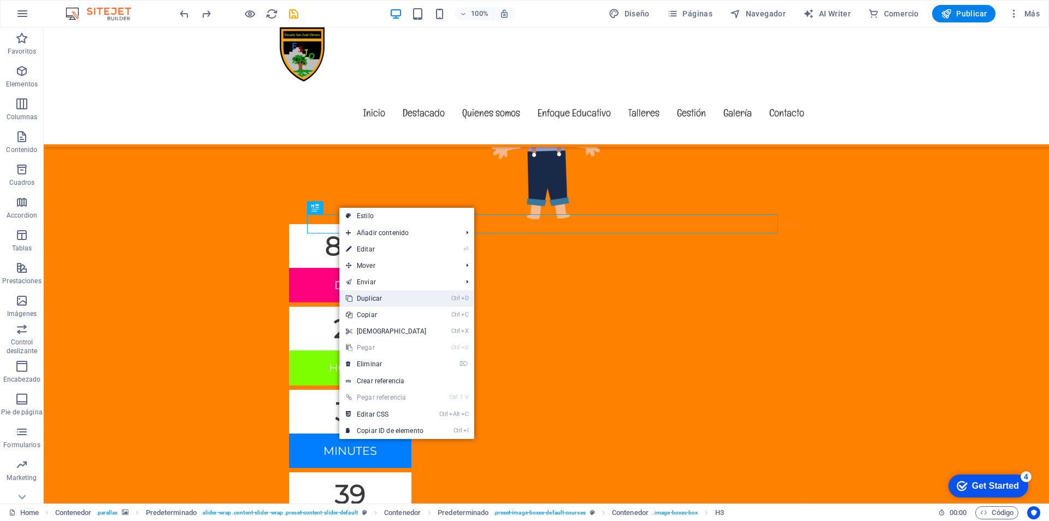
drag, startPoint x: 366, startPoint y: 299, endPoint x: 323, endPoint y: 271, distance: 51.8
click at [366, 299] on link "Ctrl D Duplicar" at bounding box center [386, 298] width 94 height 16
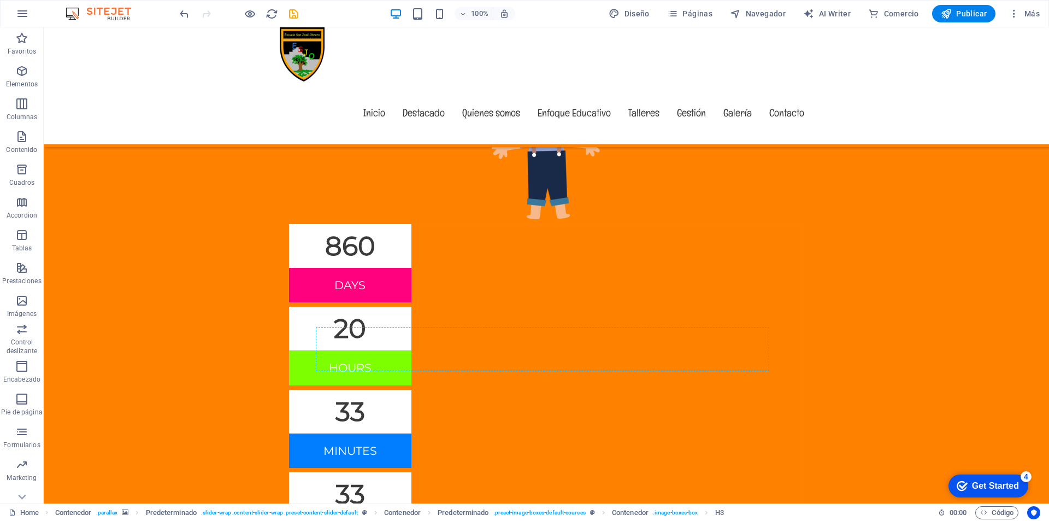
drag, startPoint x: 372, startPoint y: 253, endPoint x: 462, endPoint y: 354, distance: 134.6
drag, startPoint x: 320, startPoint y: 374, endPoint x: 324, endPoint y: 365, distance: 9.3
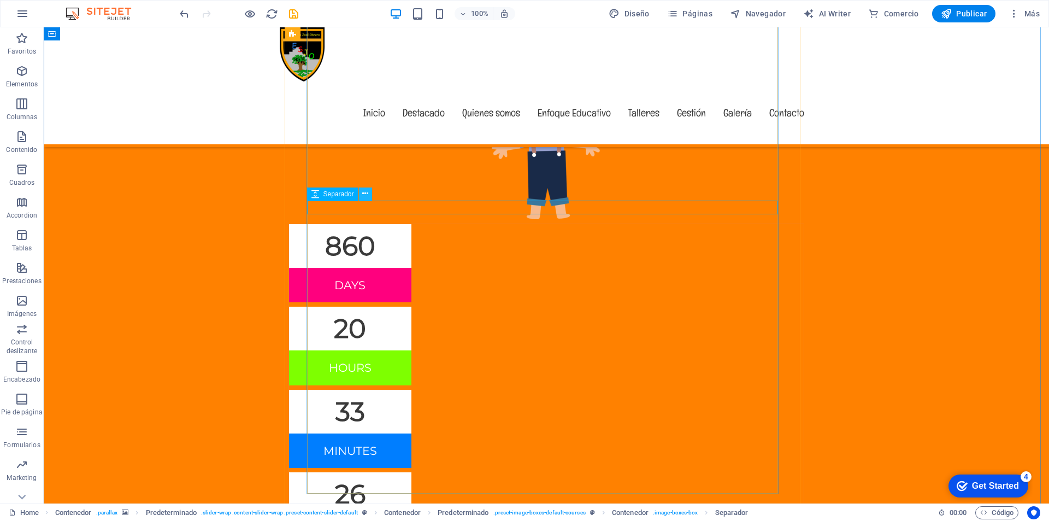
click at [364, 196] on icon at bounding box center [365, 193] width 6 height 11
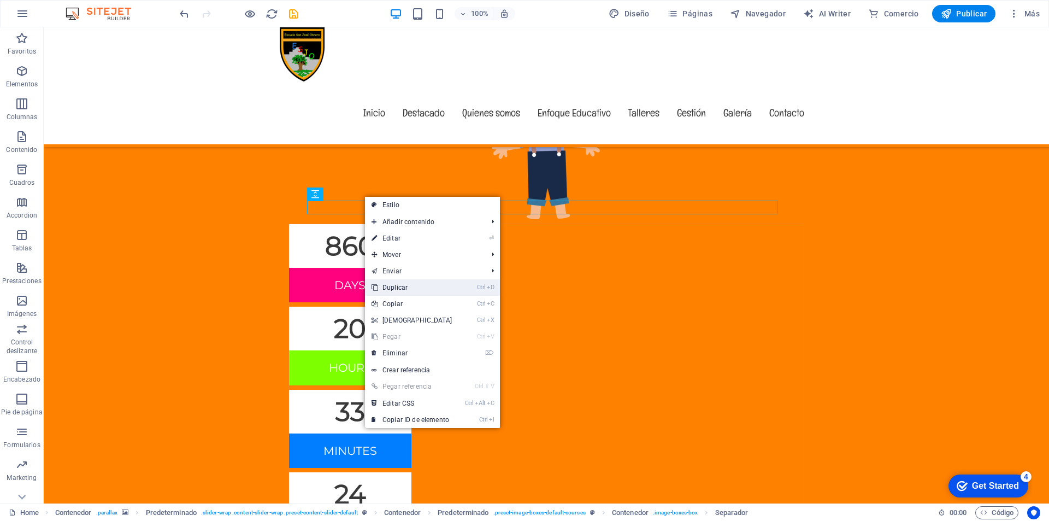
click at [391, 285] on link "Ctrl D Duplicar" at bounding box center [412, 287] width 94 height 16
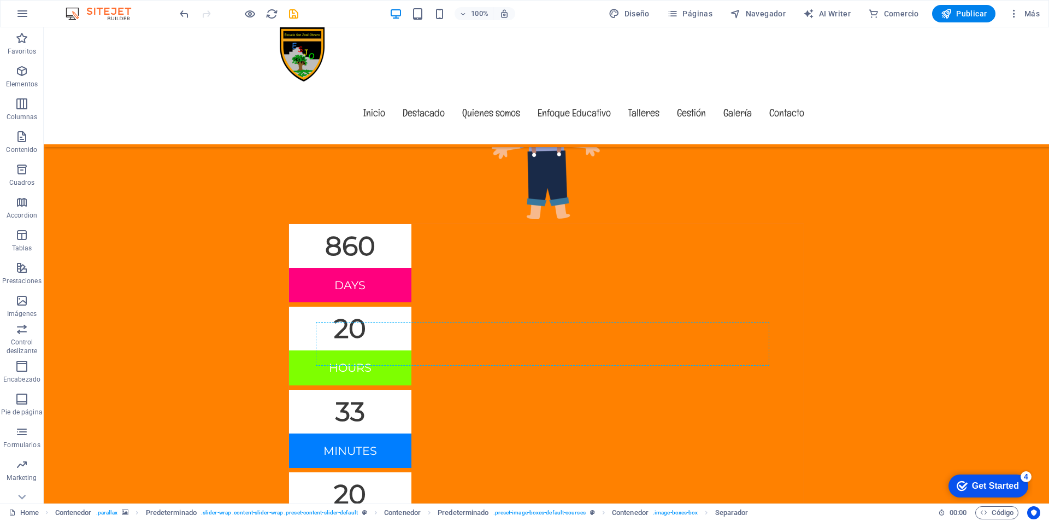
drag, startPoint x: 380, startPoint y: 235, endPoint x: 353, endPoint y: 368, distance: 134.8
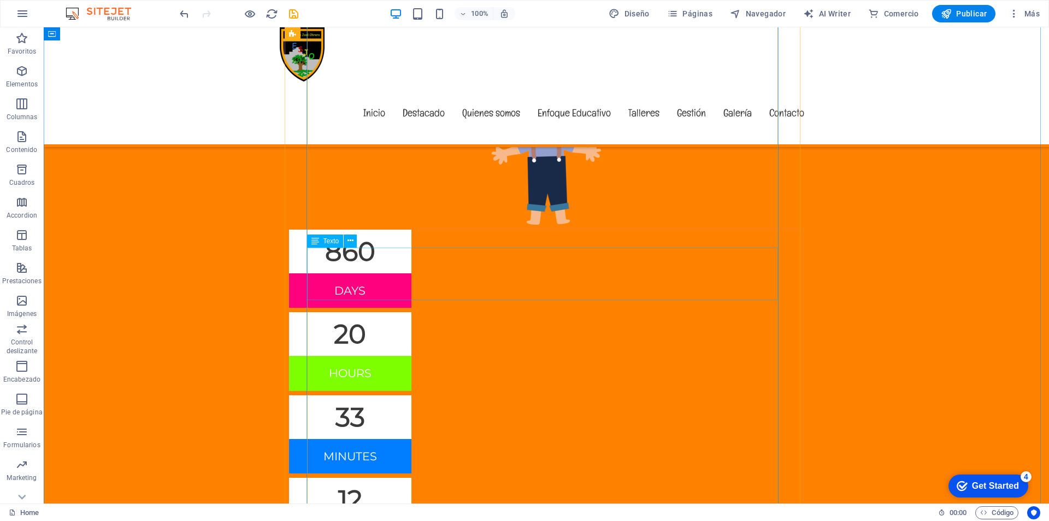
scroll to position [4776, 0]
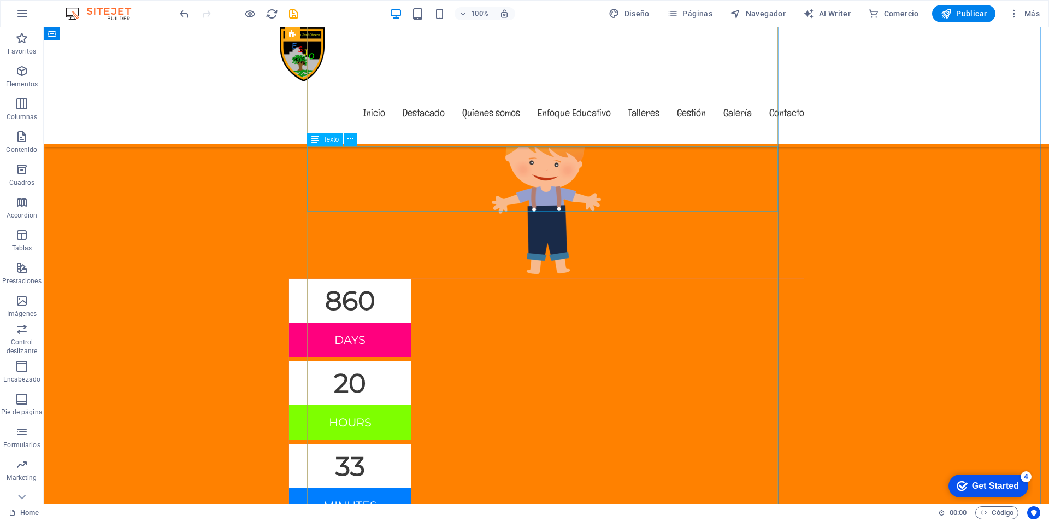
drag, startPoint x: 406, startPoint y: 198, endPoint x: 431, endPoint y: 198, distance: 25.1
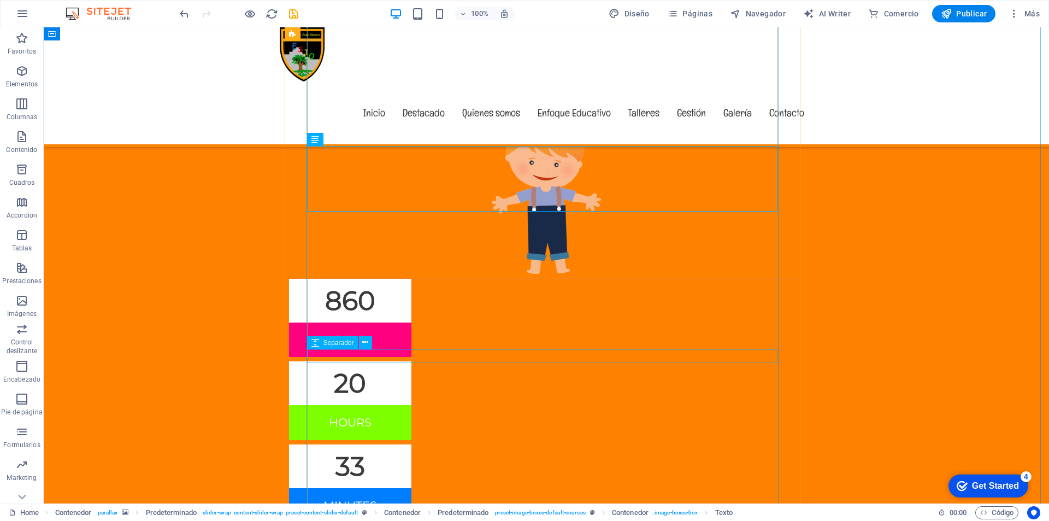
click at [336, 341] on span "Separador" at bounding box center [338, 342] width 31 height 7
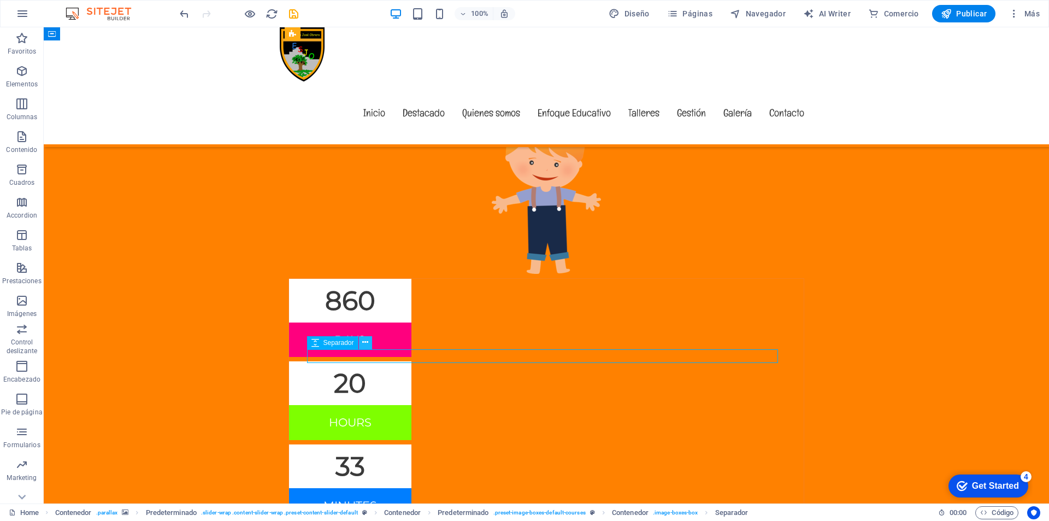
click at [364, 343] on icon at bounding box center [365, 341] width 6 height 11
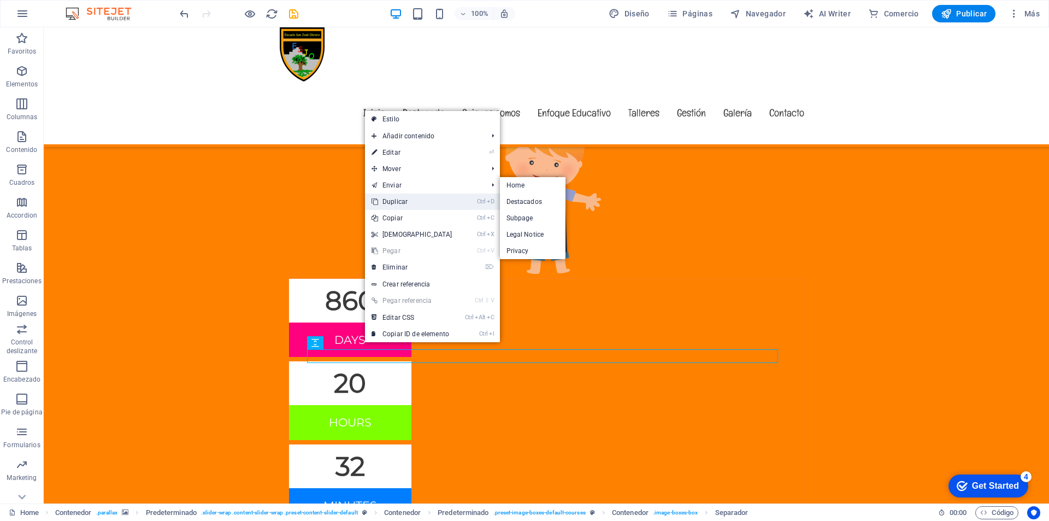
click at [393, 200] on link "Ctrl D Duplicar" at bounding box center [412, 201] width 94 height 16
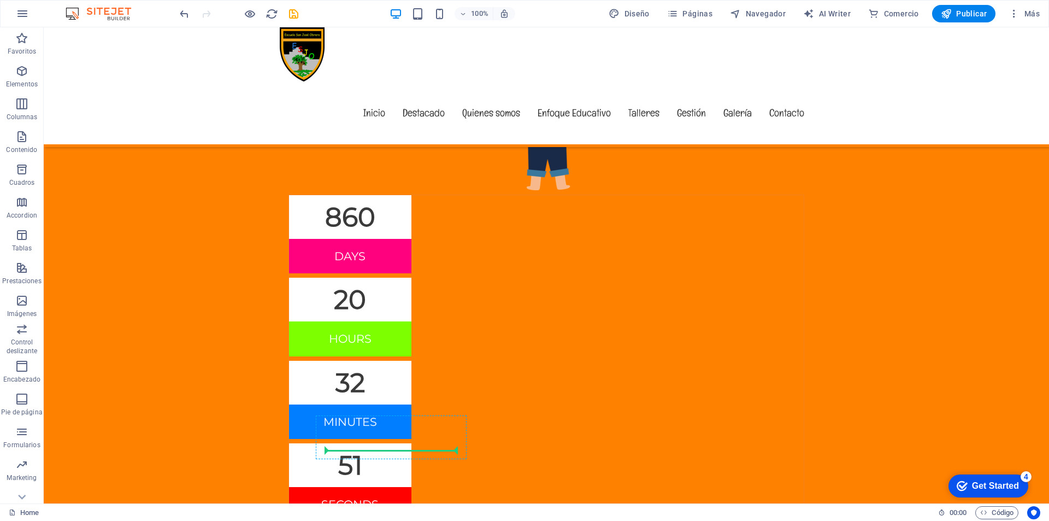
scroll to position [4866, 0]
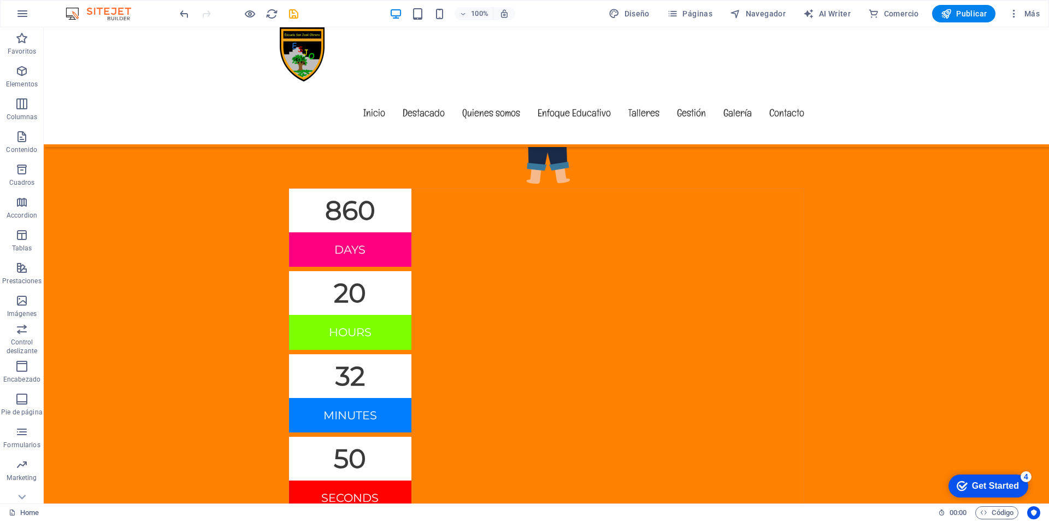
drag, startPoint x: 389, startPoint y: 376, endPoint x: 382, endPoint y: 408, distance: 32.5
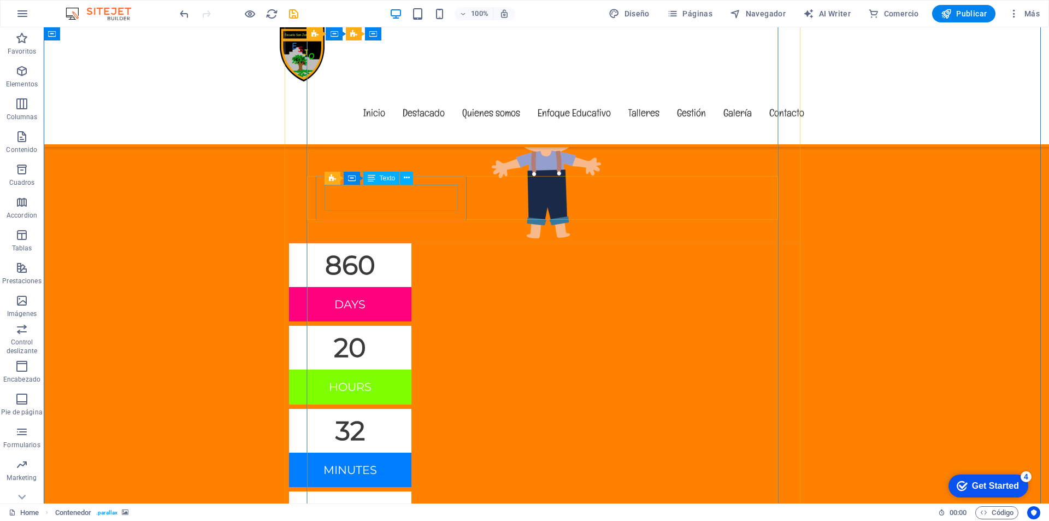
scroll to position [4757, 0]
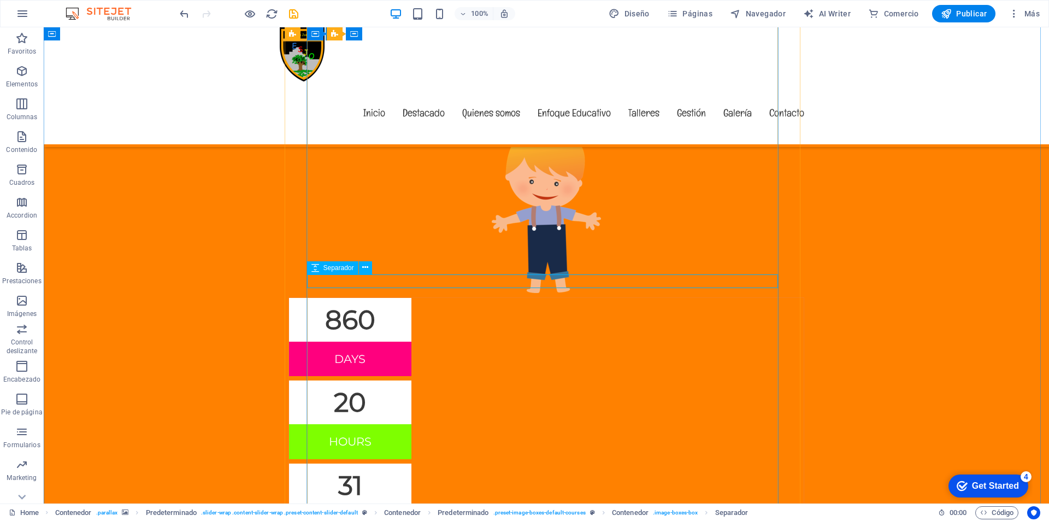
drag, startPoint x: 335, startPoint y: 284, endPoint x: 323, endPoint y: 278, distance: 13.4
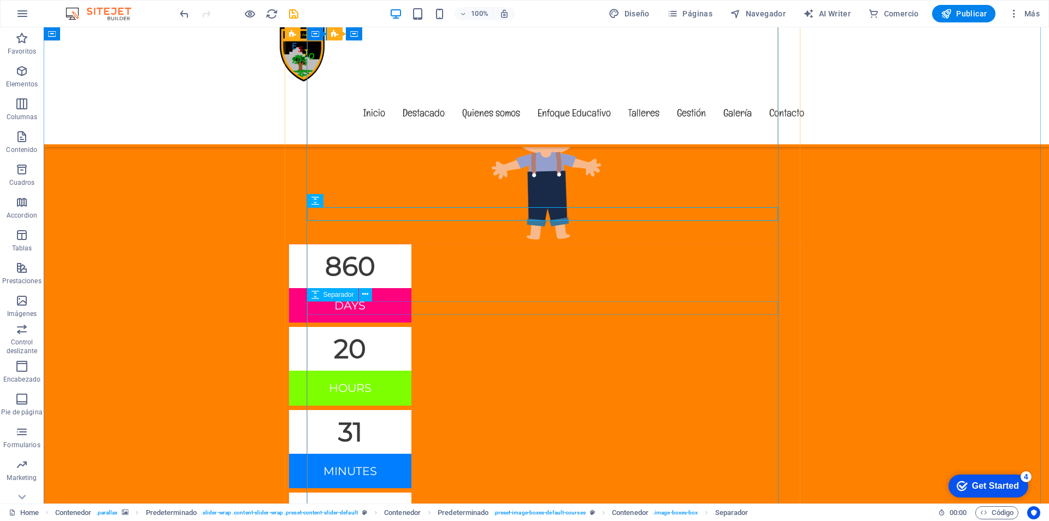
scroll to position [4866, 0]
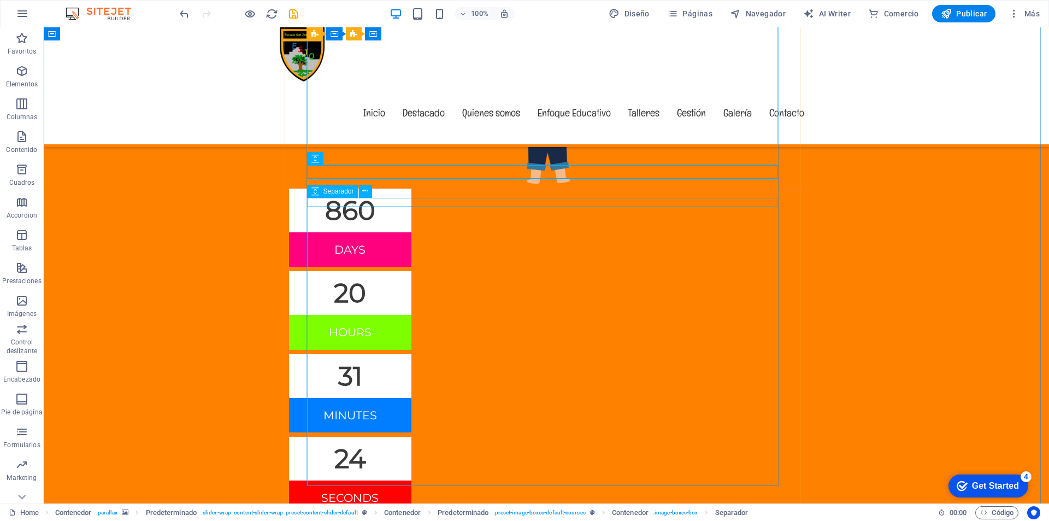
click at [332, 192] on span "Separador" at bounding box center [338, 191] width 31 height 7
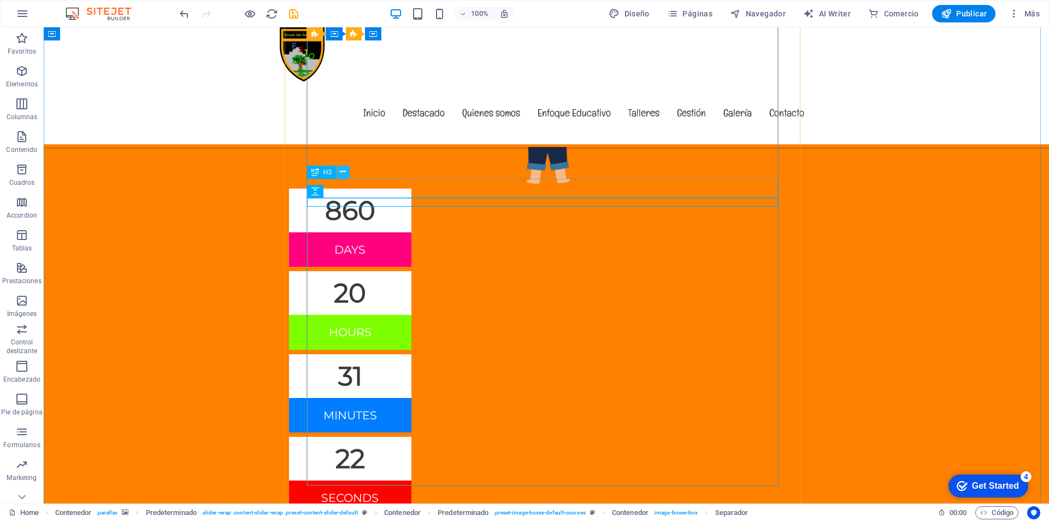
click at [340, 176] on icon at bounding box center [343, 171] width 6 height 11
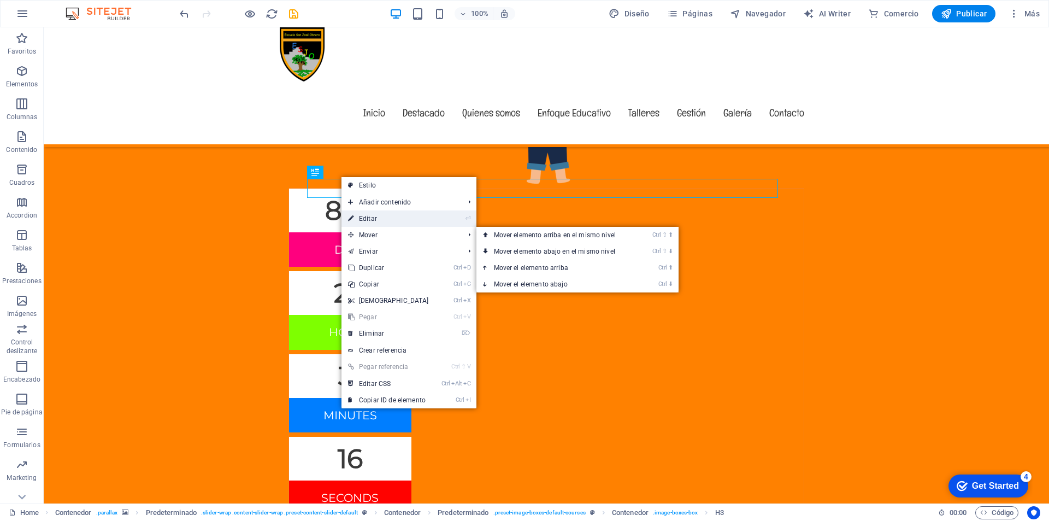
click at [375, 211] on link "⏎ Editar" at bounding box center [388, 218] width 94 height 16
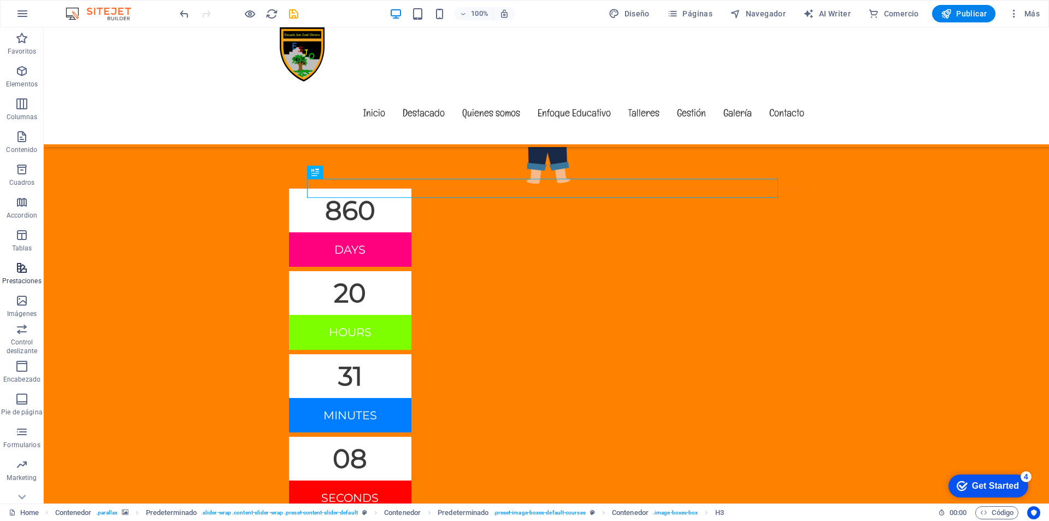
scroll to position [49, 0]
click at [18, 252] on icon "button" at bounding box center [21, 251] width 13 height 13
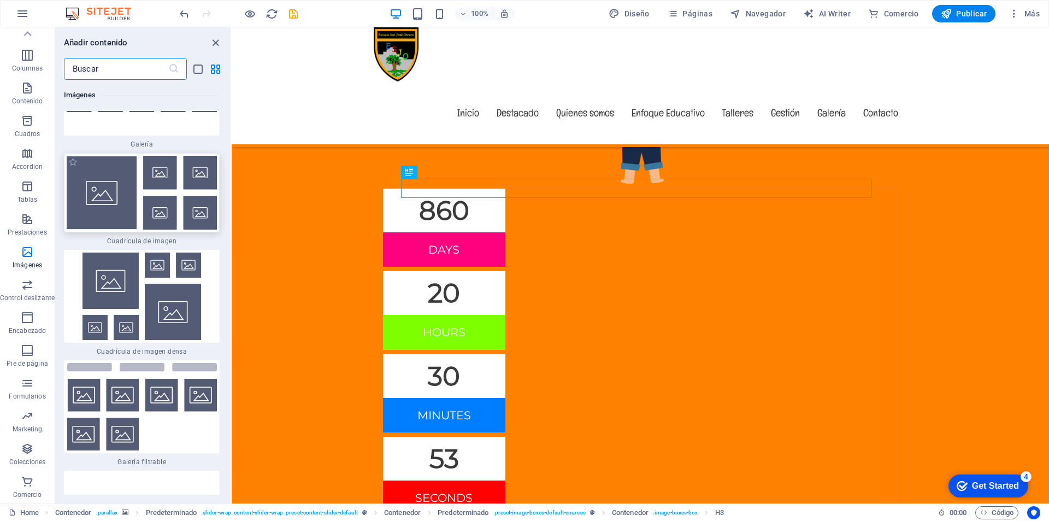
scroll to position [11343, 0]
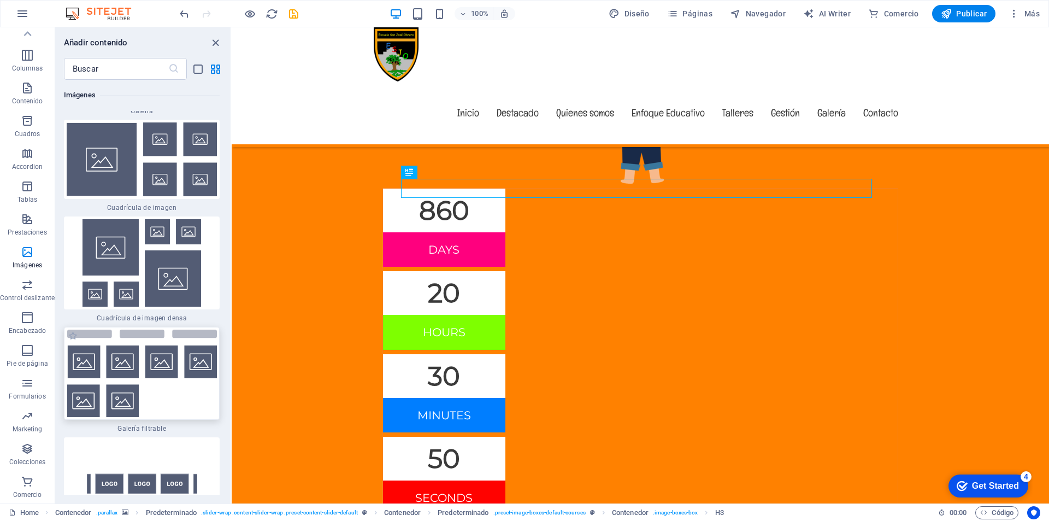
click at [130, 365] on img at bounding box center [142, 372] width 150 height 87
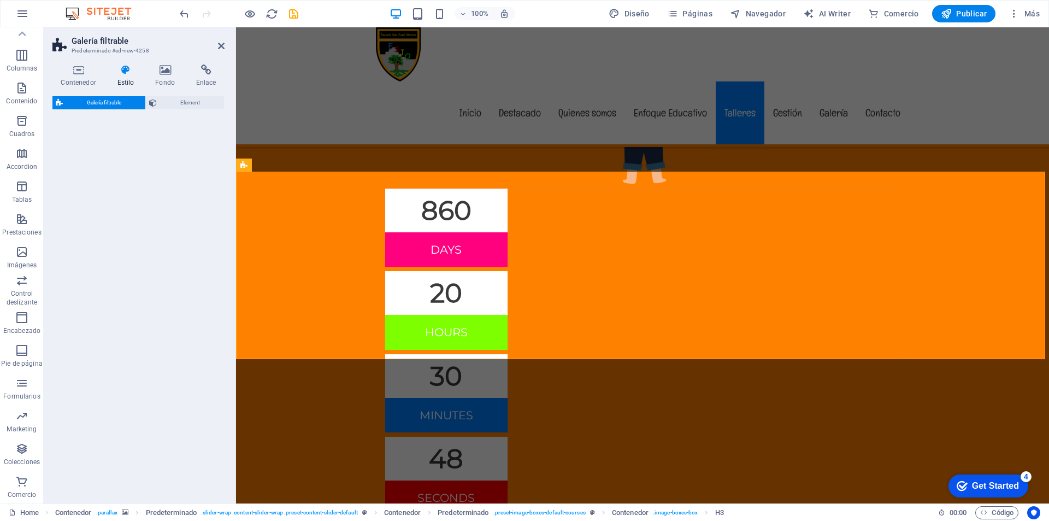
select select "rem"
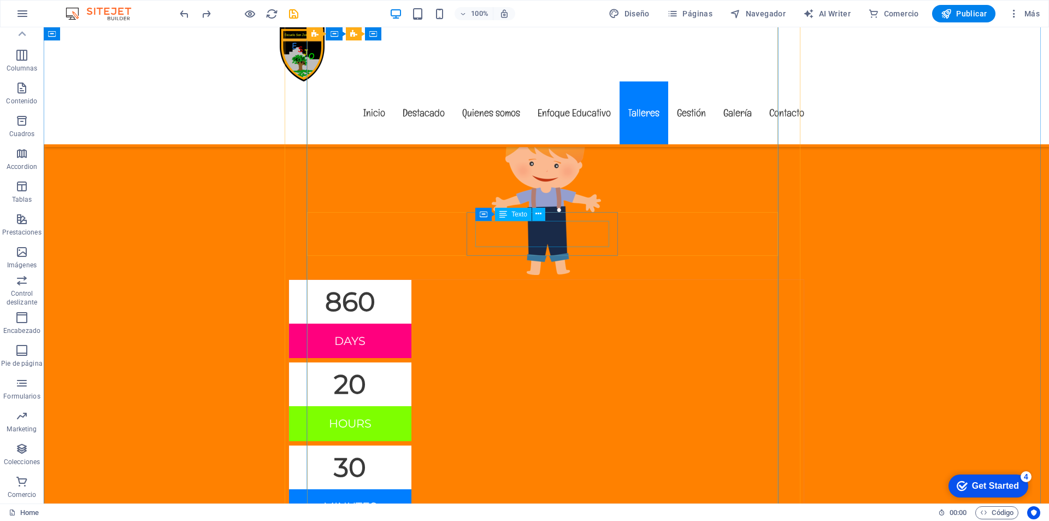
scroll to position [4775, 0]
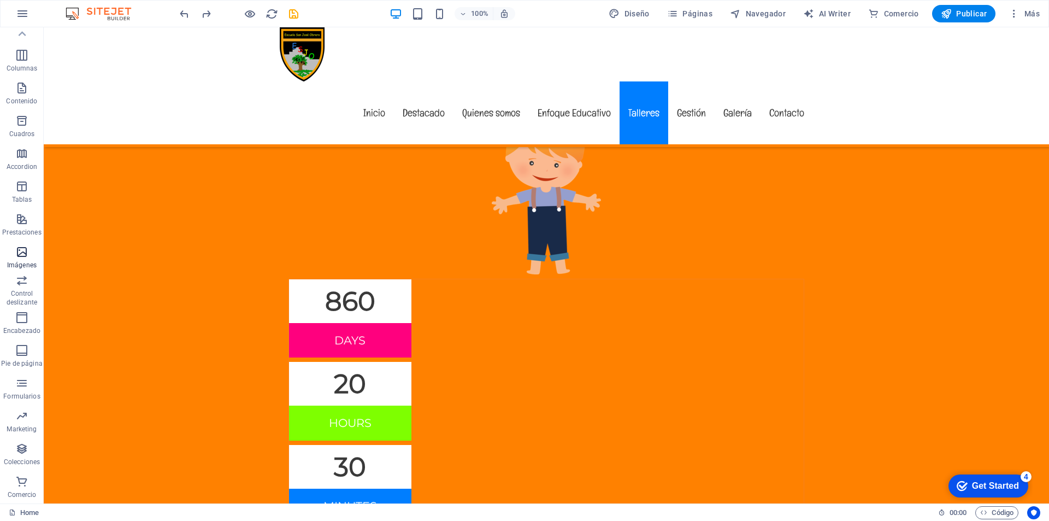
click at [24, 251] on icon "button" at bounding box center [21, 251] width 13 height 13
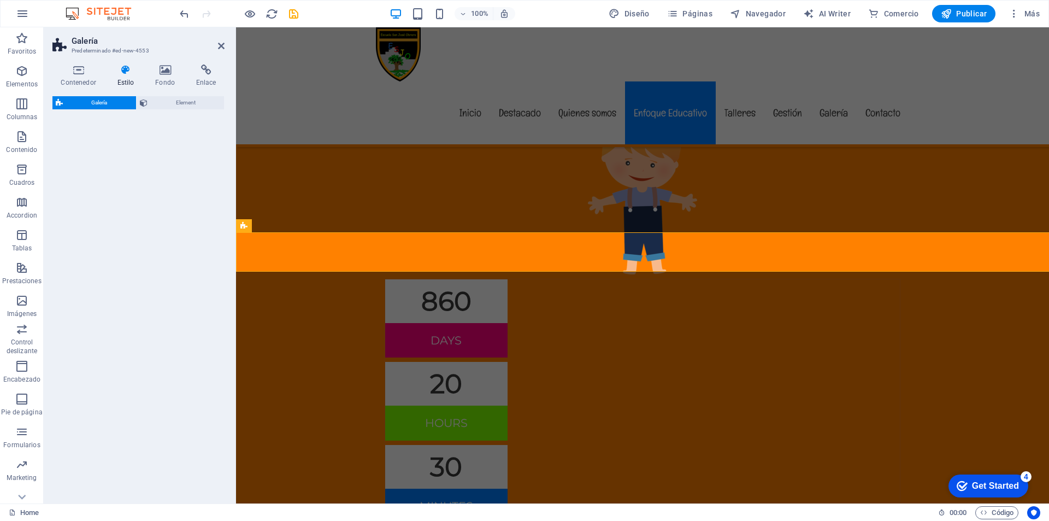
scroll to position [3711, 0]
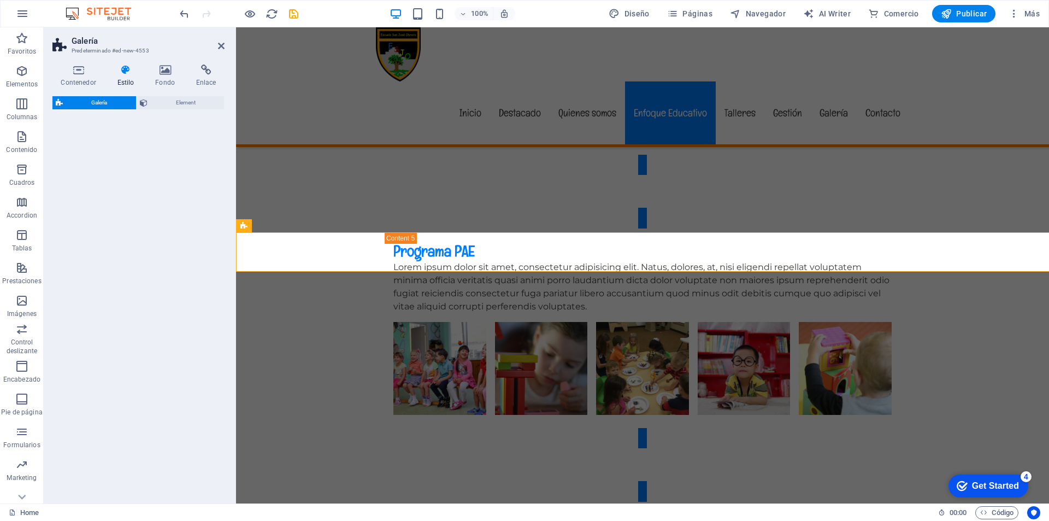
select select "rem"
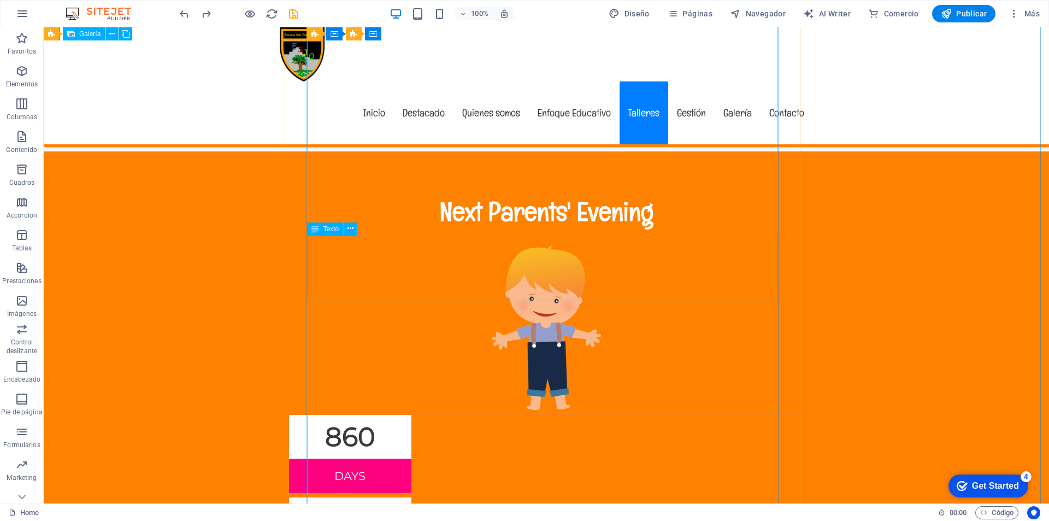
scroll to position [4804, 0]
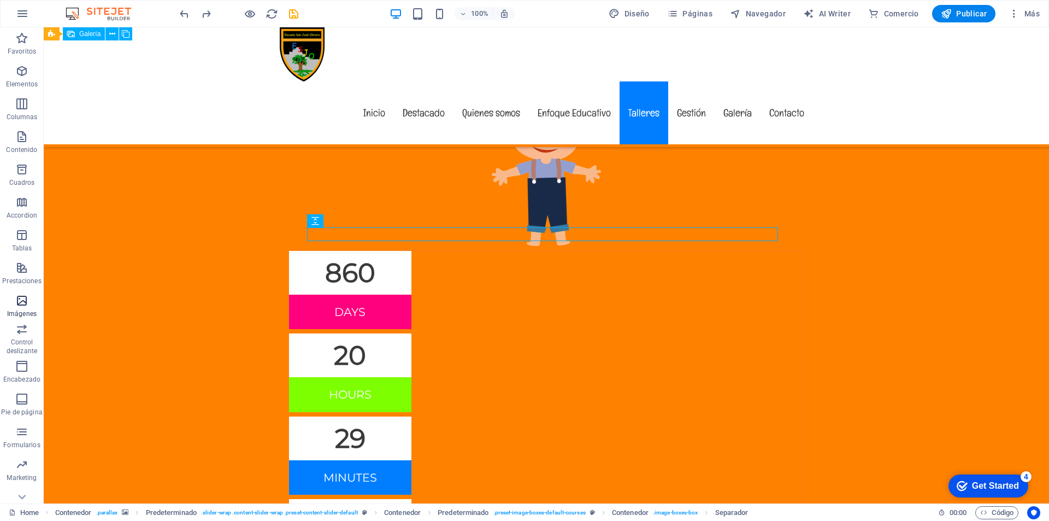
click at [23, 303] on icon "button" at bounding box center [21, 300] width 13 height 13
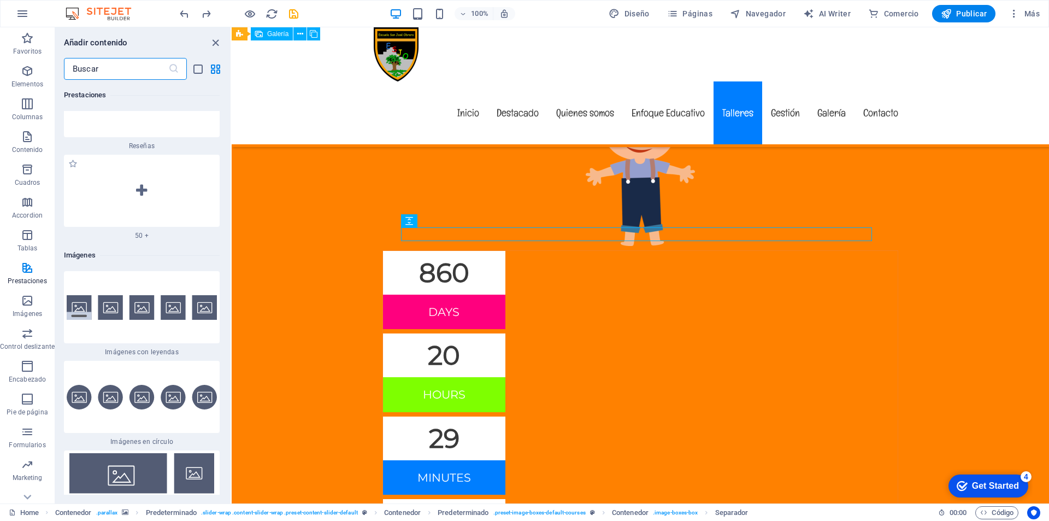
scroll to position [10797, 0]
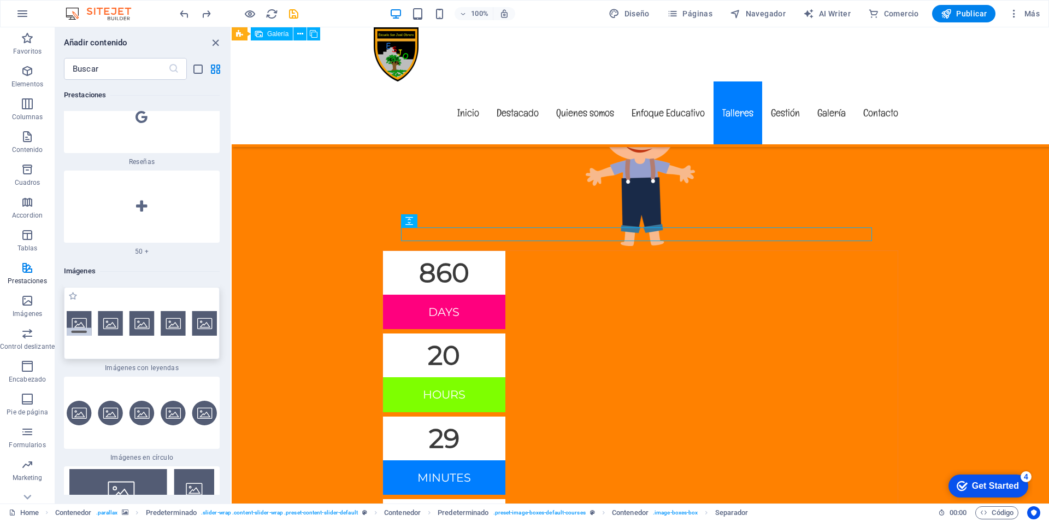
click at [117, 314] on img at bounding box center [142, 323] width 150 height 25
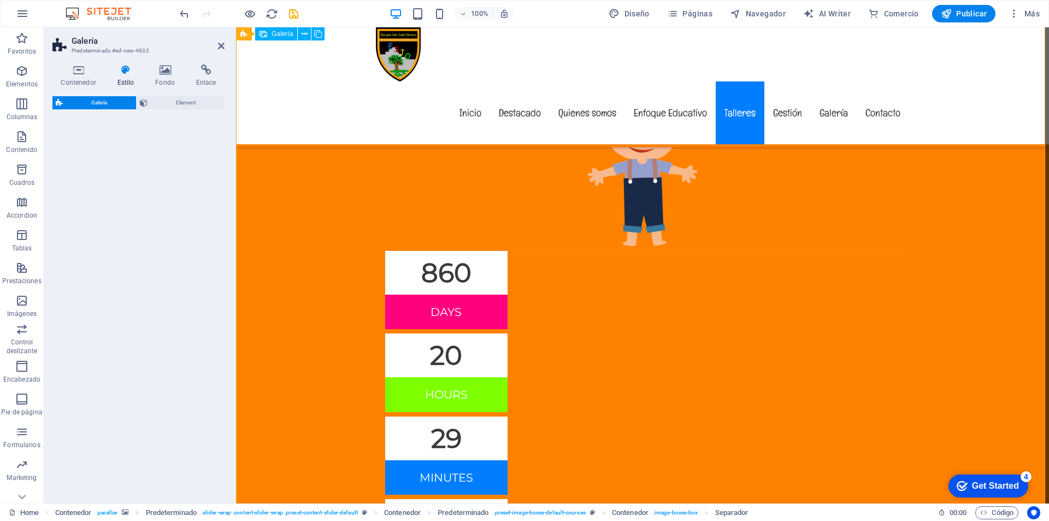
scroll to position [7085, 0]
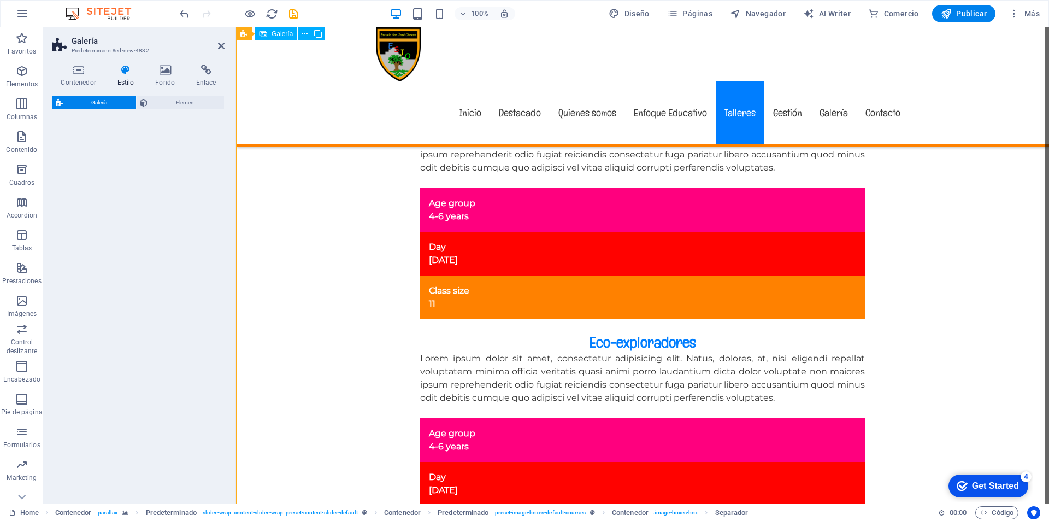
select select "rem"
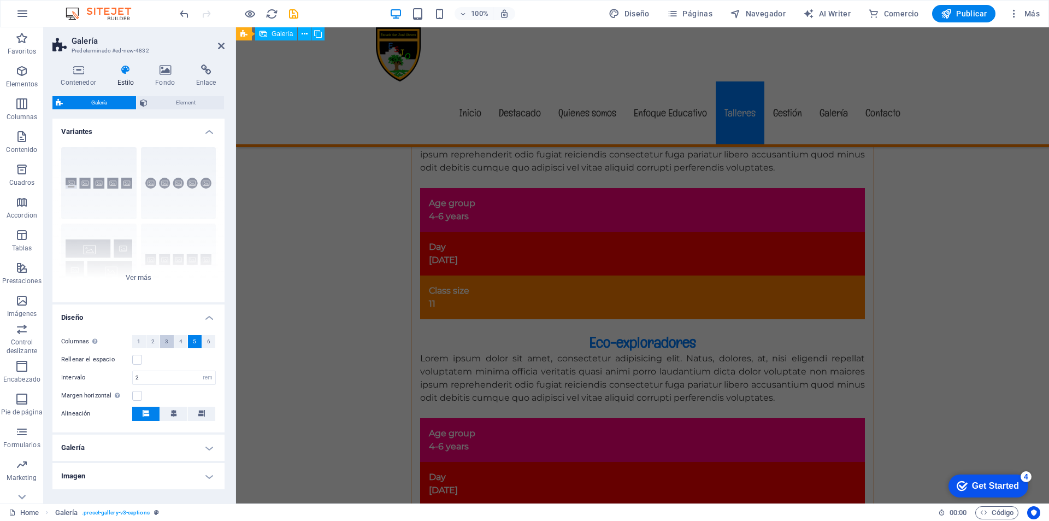
click at [165, 338] on span "3" at bounding box center [166, 341] width 3 height 13
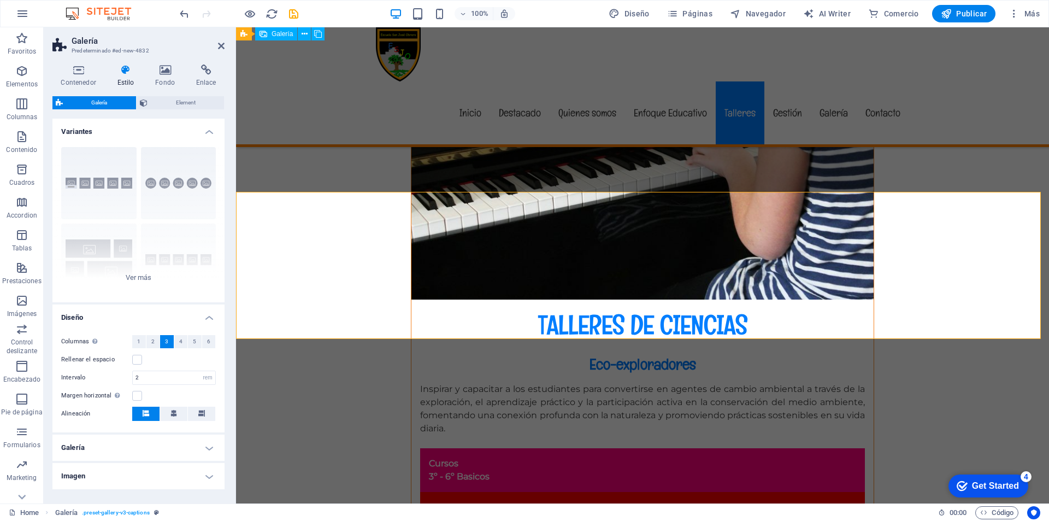
scroll to position [6066, 0]
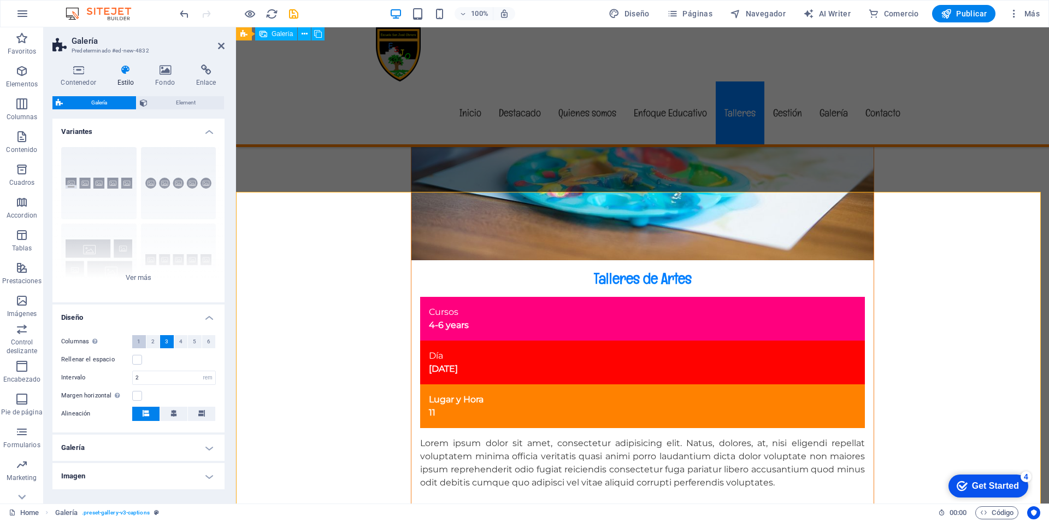
click at [140, 339] on span "1" at bounding box center [138, 341] width 3 height 13
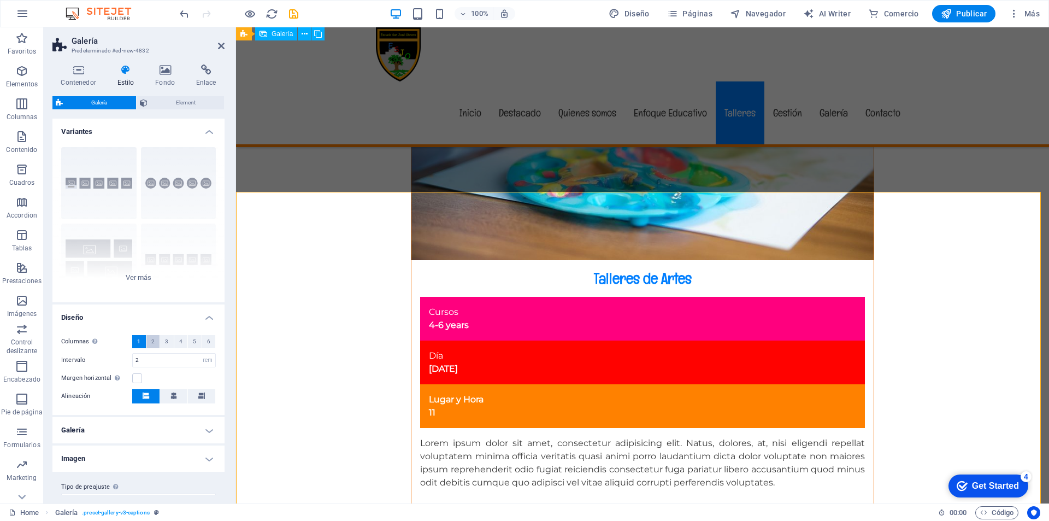
click at [155, 338] on button "2" at bounding box center [153, 341] width 14 height 13
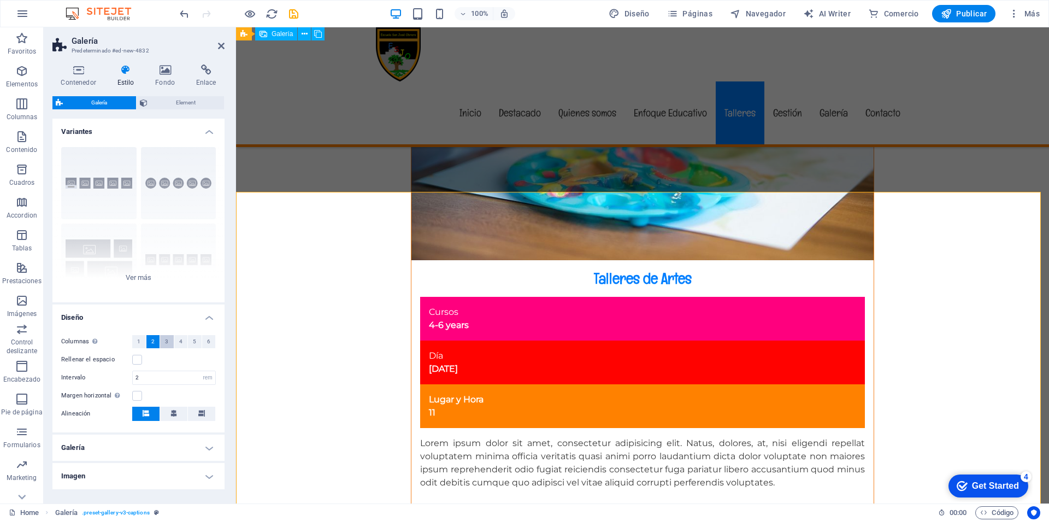
click at [165, 338] on span "3" at bounding box center [166, 341] width 3 height 13
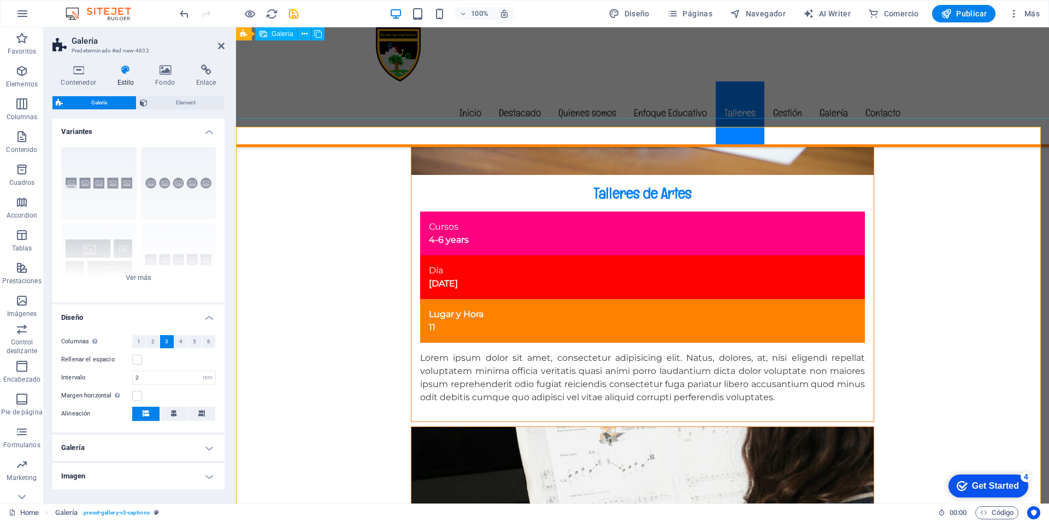
scroll to position [6121, 0]
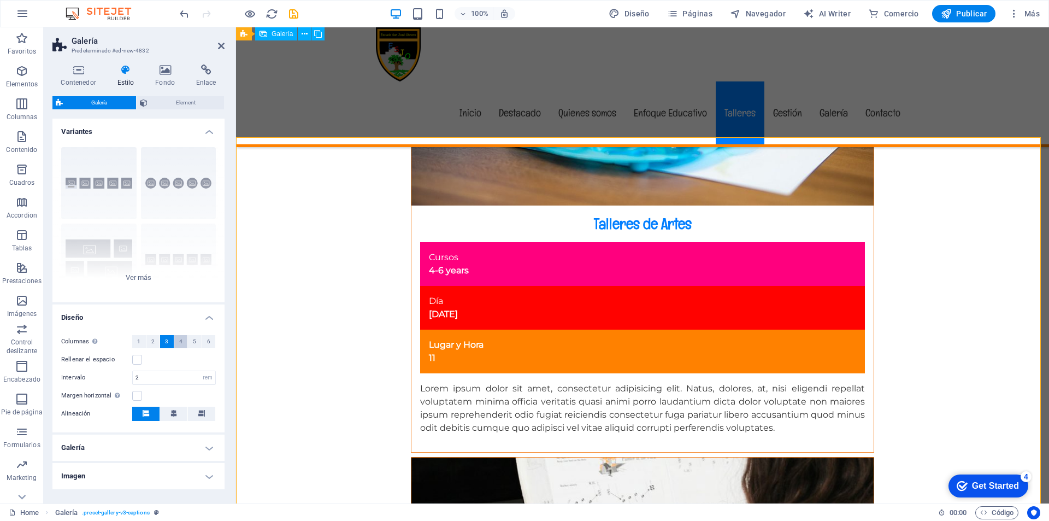
click at [179, 338] on span "4" at bounding box center [180, 341] width 3 height 13
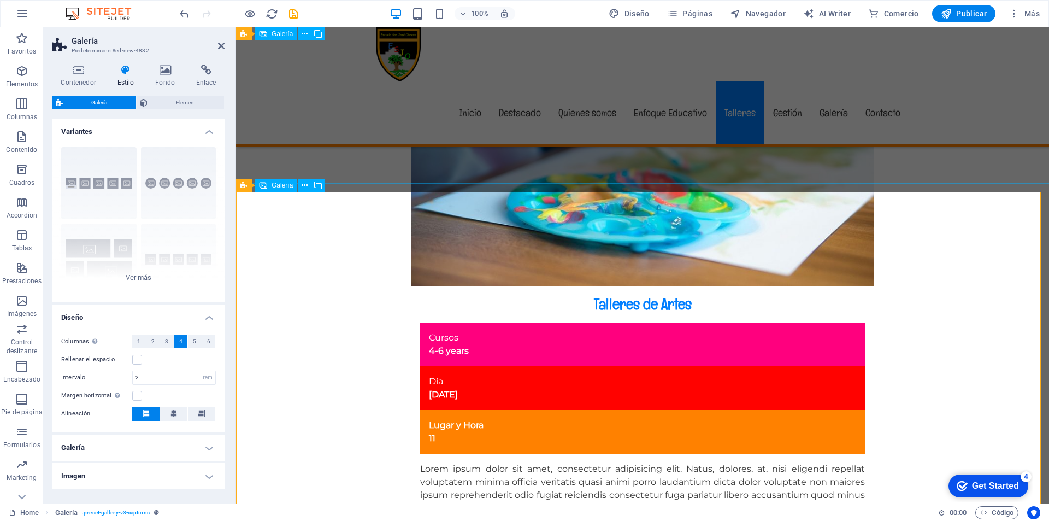
scroll to position [6066, 0]
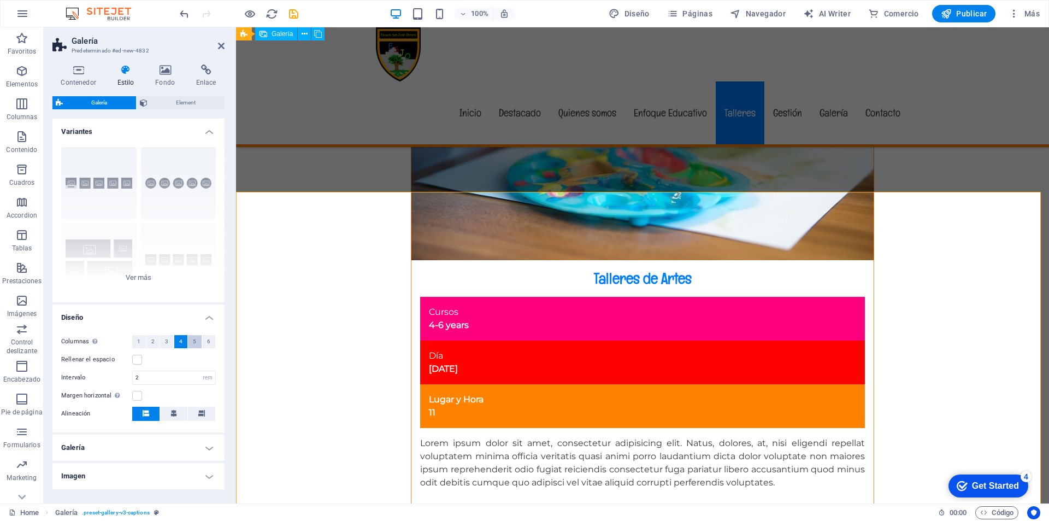
click at [190, 340] on button "5" at bounding box center [195, 341] width 14 height 13
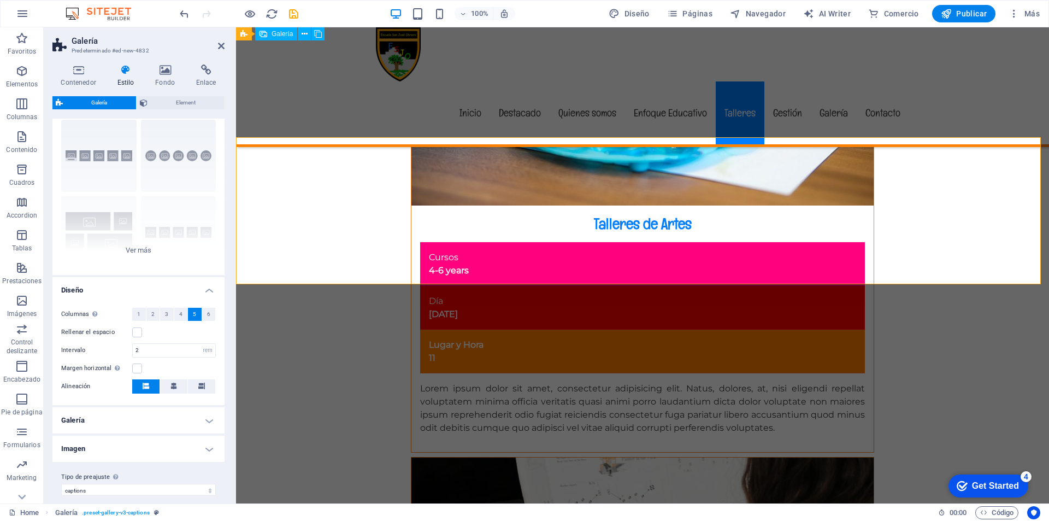
scroll to position [38, 0]
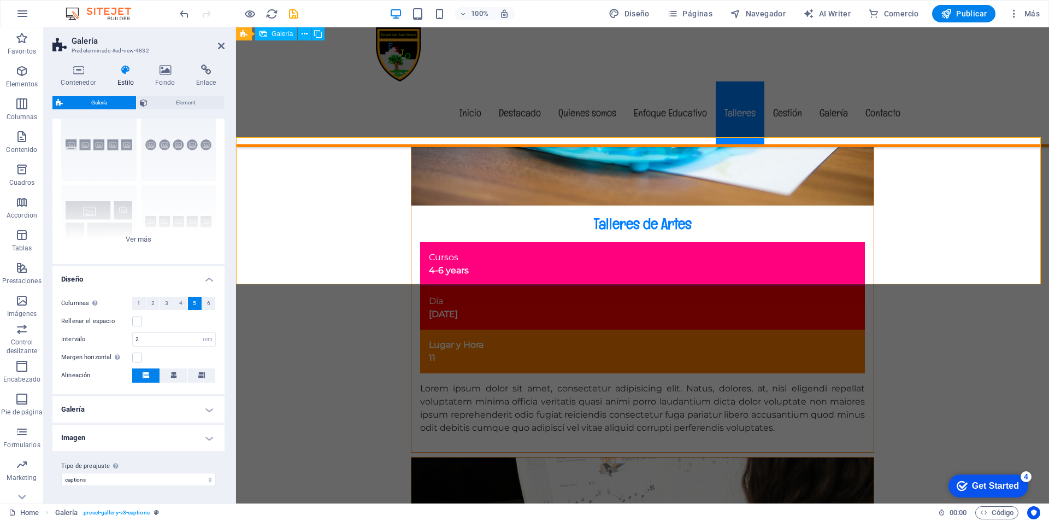
click at [209, 278] on h4 "Diseño" at bounding box center [138, 276] width 172 height 20
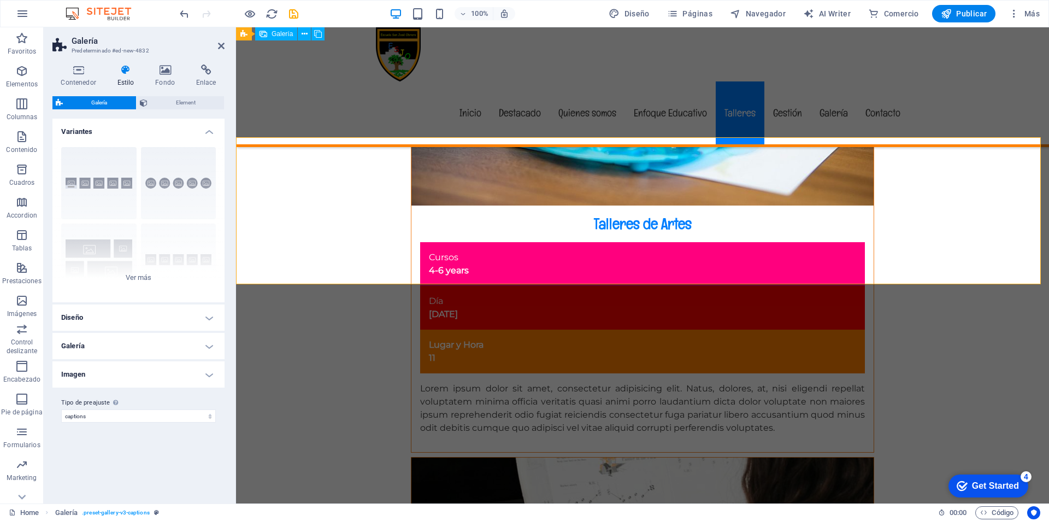
scroll to position [0, 0]
click at [207, 373] on h4 "Imagen" at bounding box center [138, 374] width 172 height 26
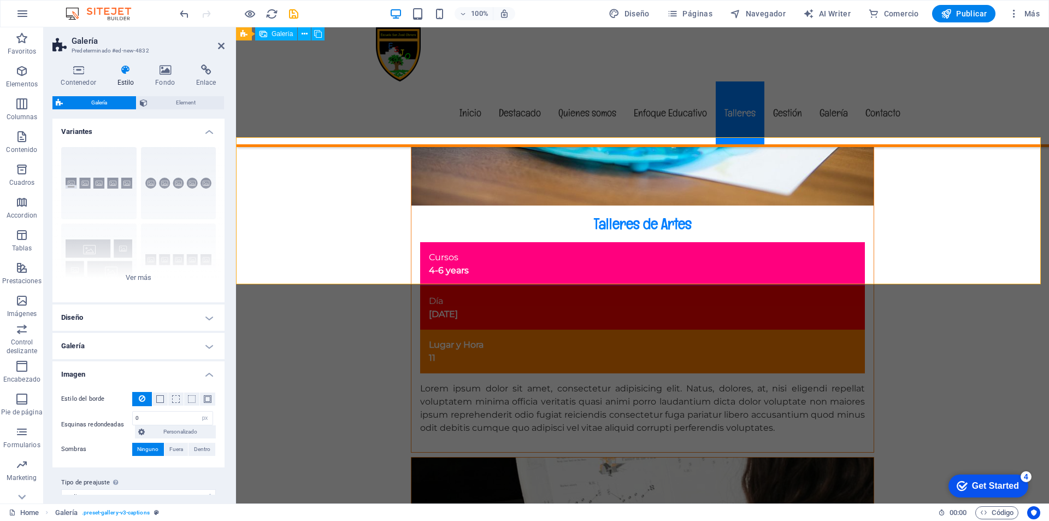
click at [207, 315] on h4 "Diseño" at bounding box center [138, 317] width 172 height 26
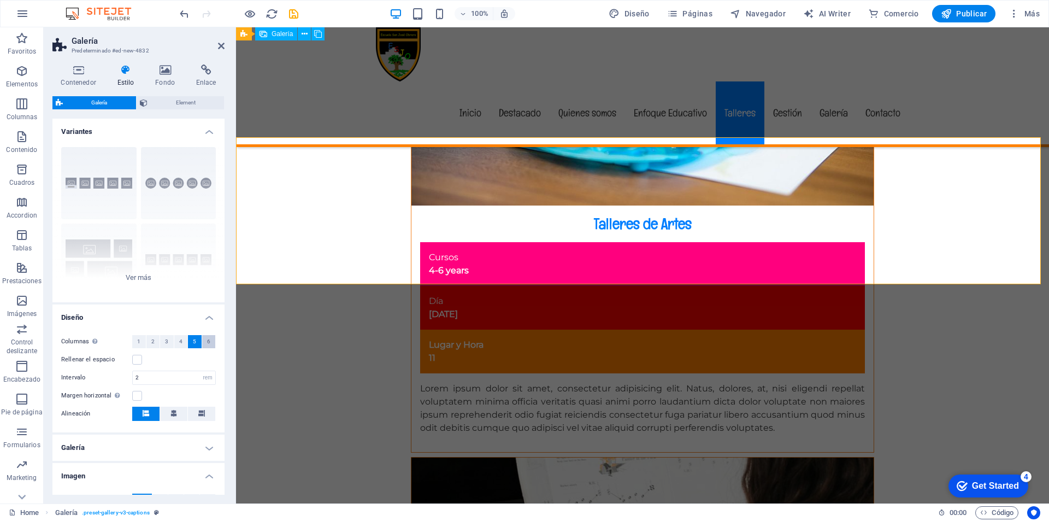
click at [207, 339] on span "6" at bounding box center [208, 341] width 3 height 13
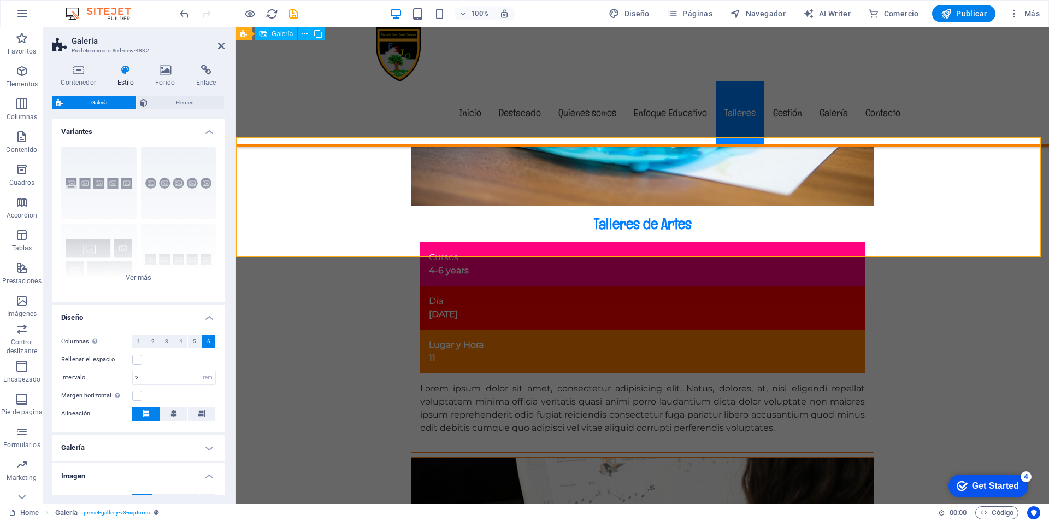
click at [206, 317] on h4 "Diseño" at bounding box center [138, 314] width 172 height 20
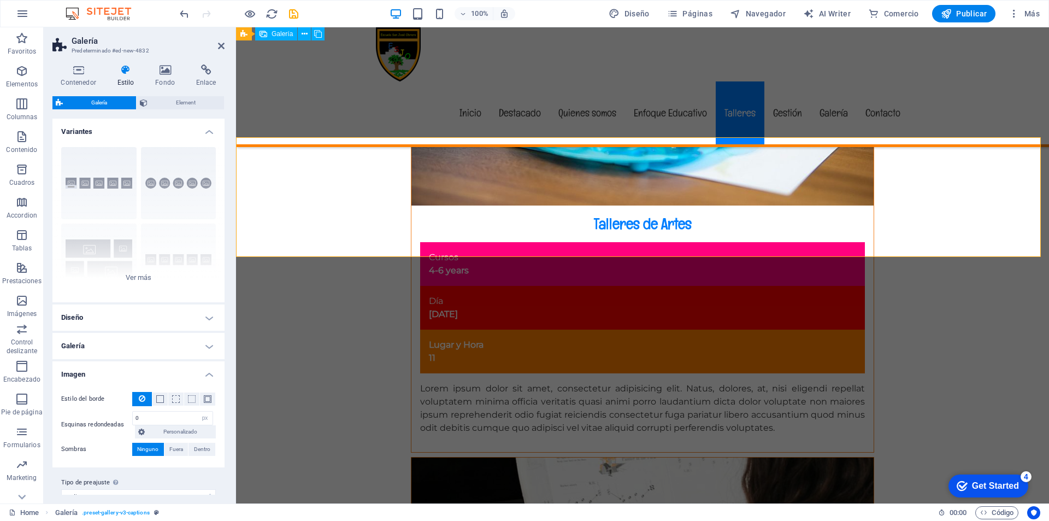
click at [208, 345] on h4 "Galería" at bounding box center [138, 346] width 172 height 26
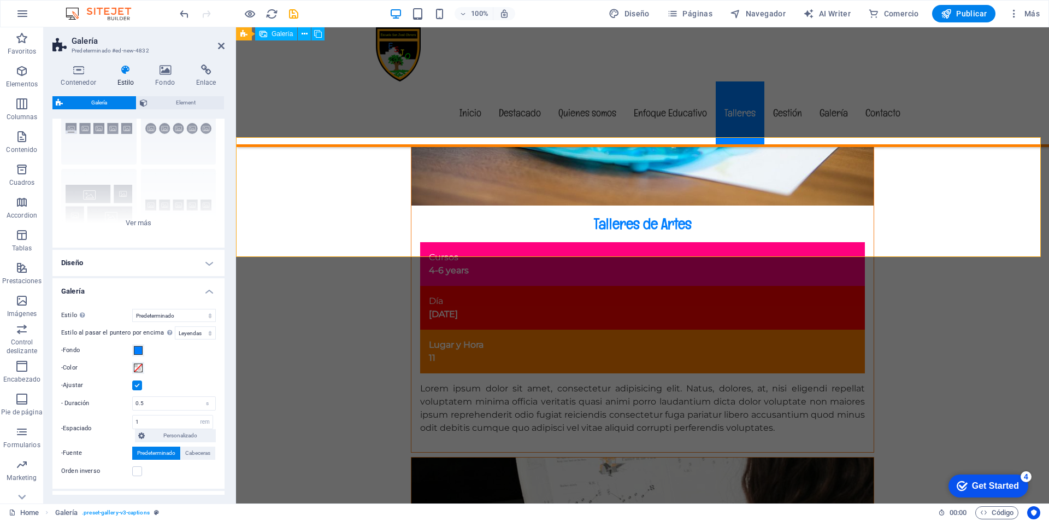
scroll to position [109, 0]
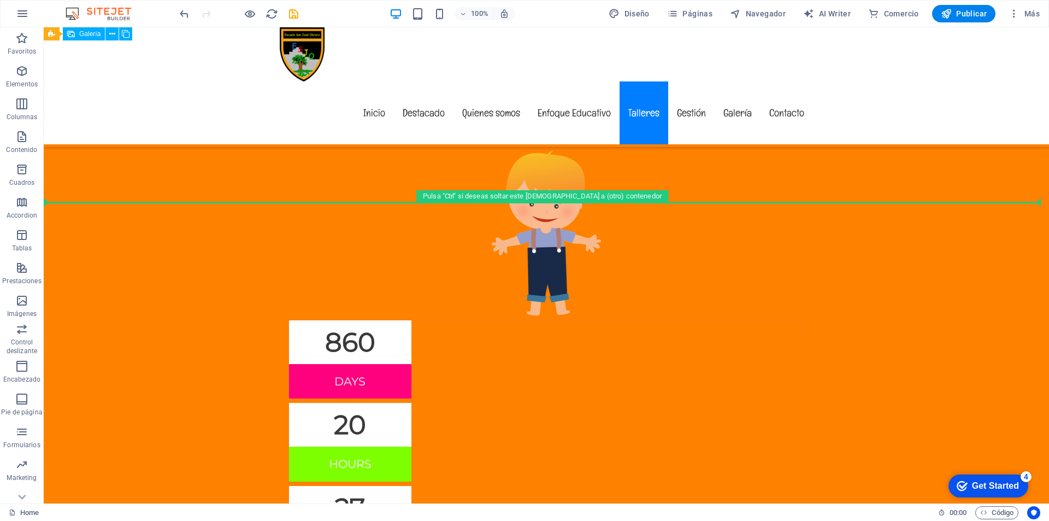
scroll to position [4691, 0]
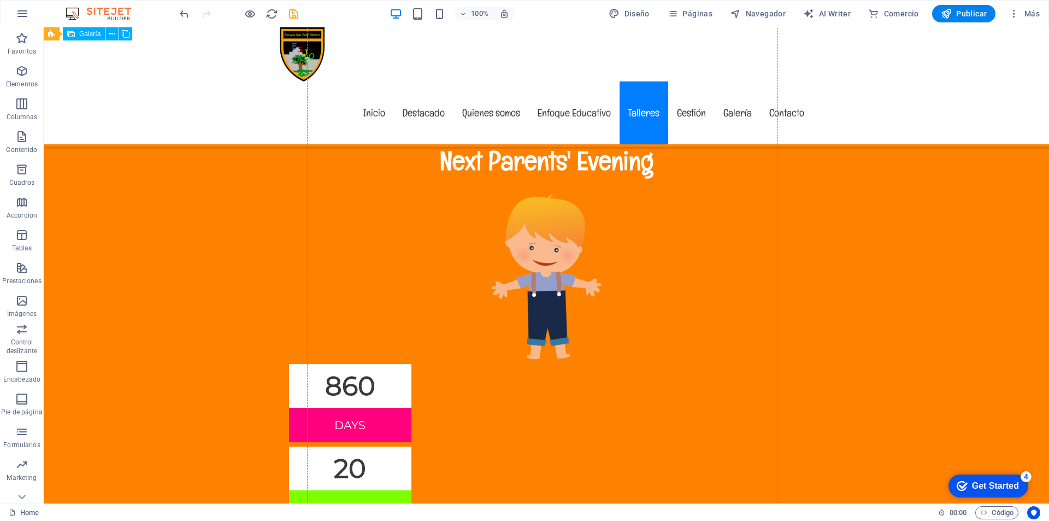
drag, startPoint x: 133, startPoint y: 376, endPoint x: 401, endPoint y: 353, distance: 269.2
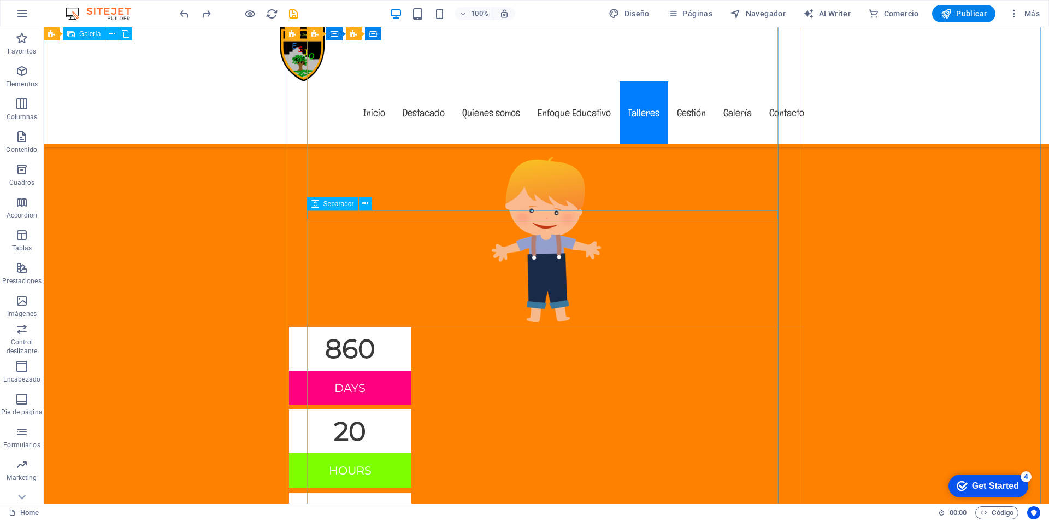
scroll to position [4703, 0]
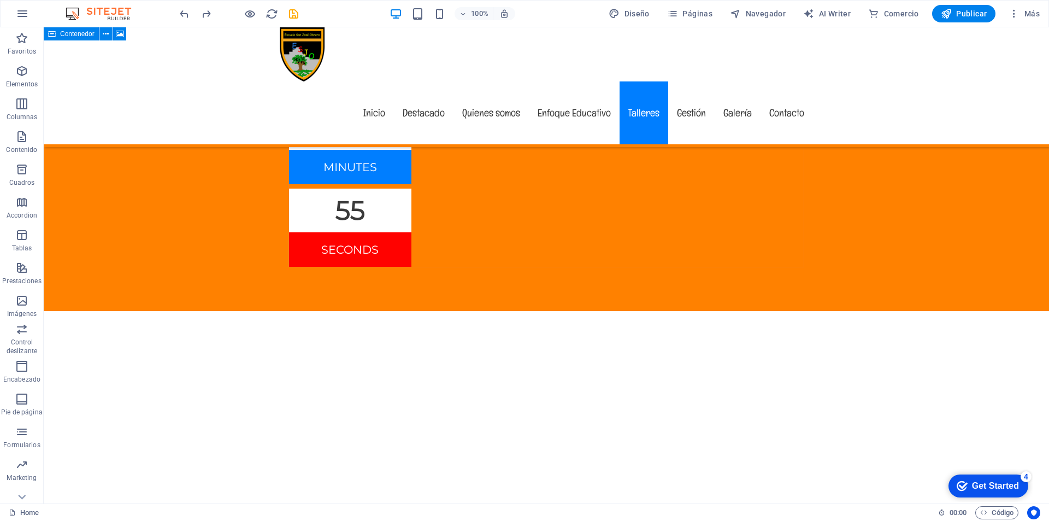
scroll to position [5249, 0]
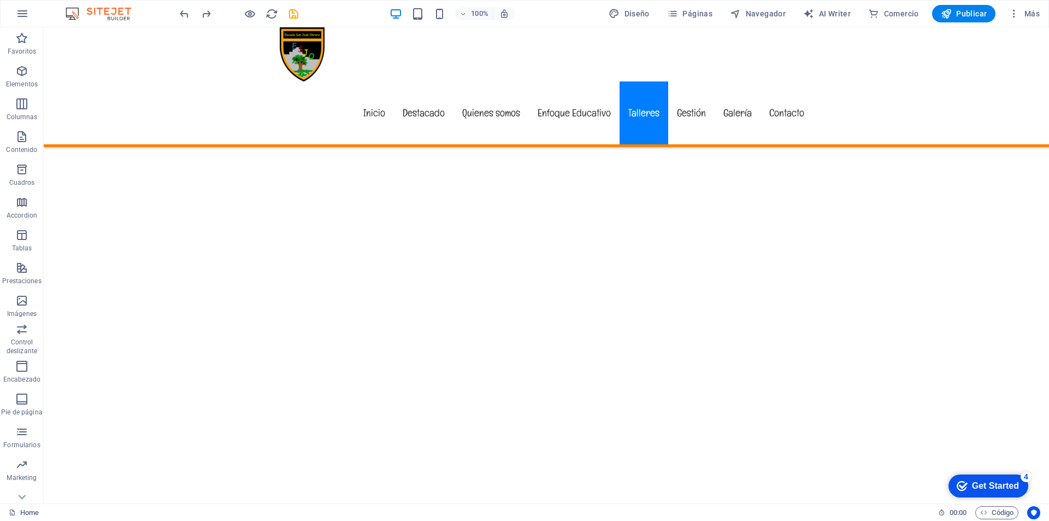
scroll to position [5358, 0]
drag, startPoint x: 339, startPoint y: 145, endPoint x: 339, endPoint y: 116, distance: 28.4
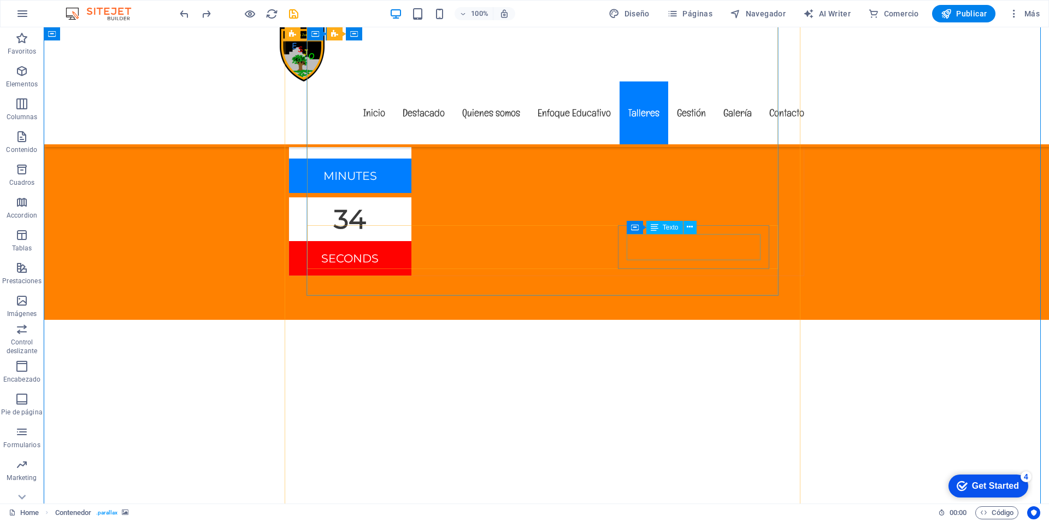
scroll to position [5030, 0]
